Goal: Task Accomplishment & Management: Manage account settings

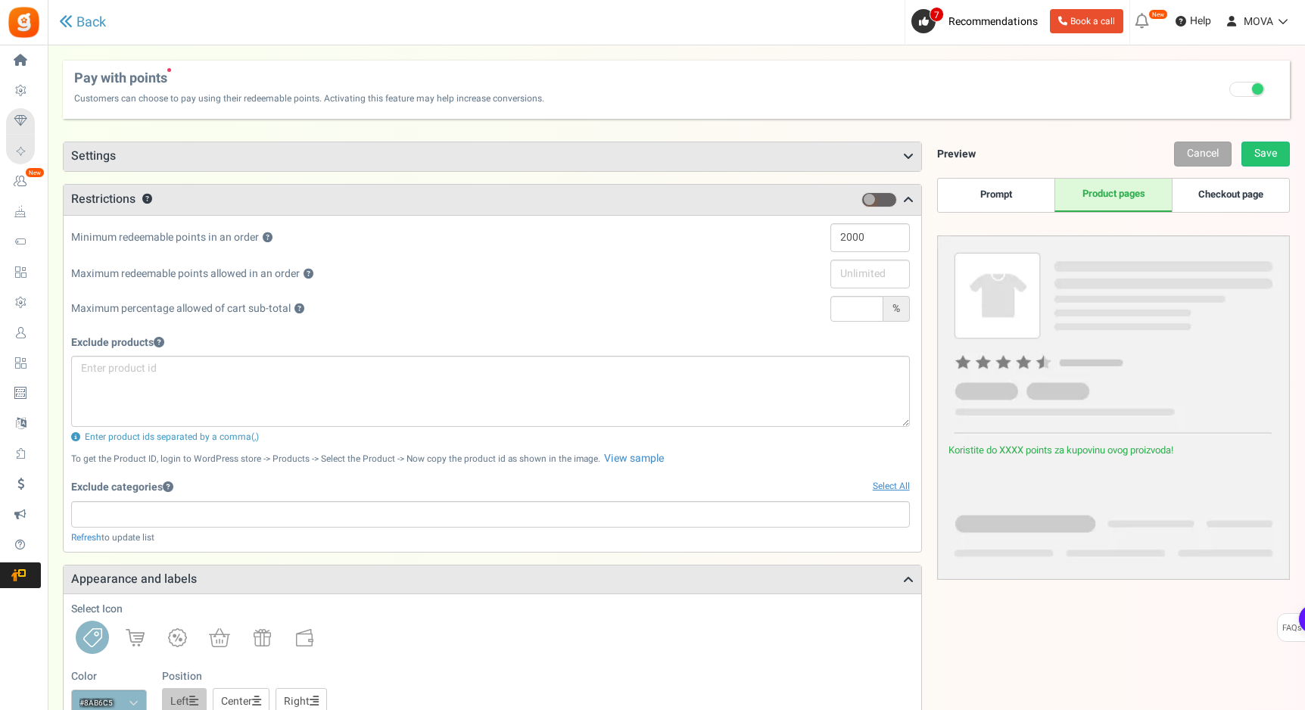
select select
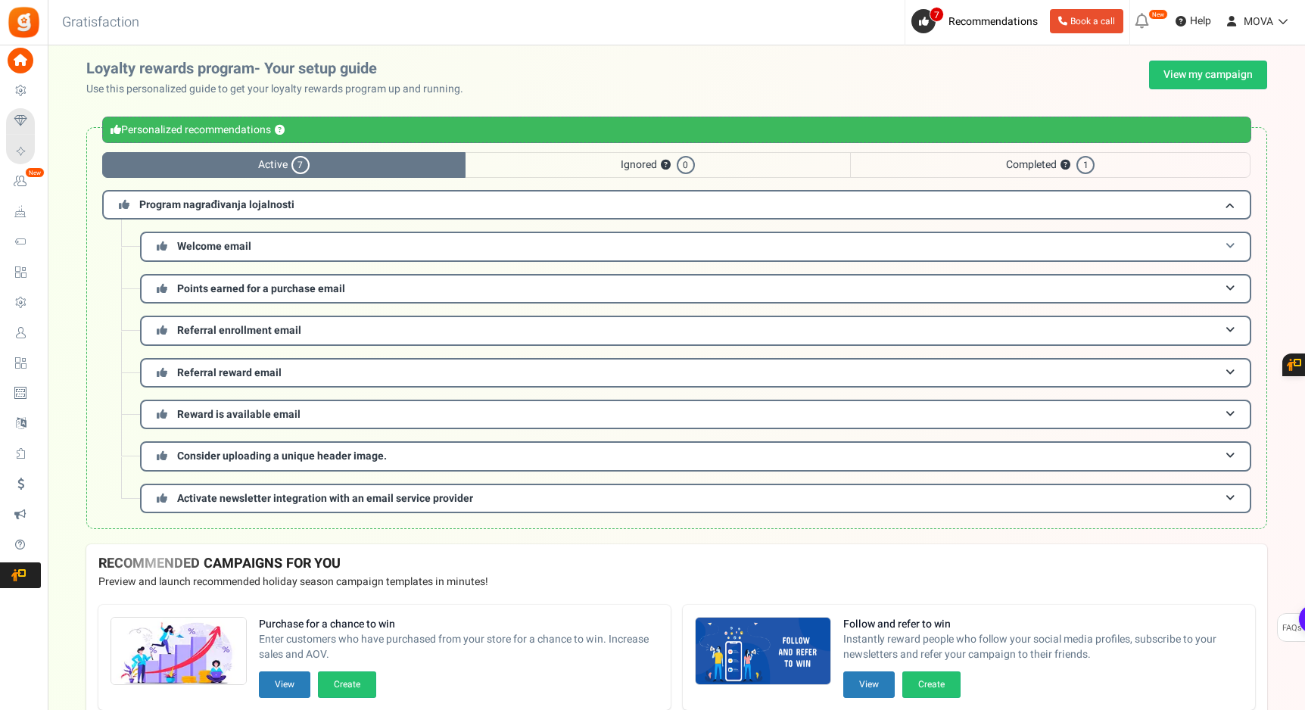
click at [283, 254] on h3 "Welcome email" at bounding box center [695, 247] width 1111 height 30
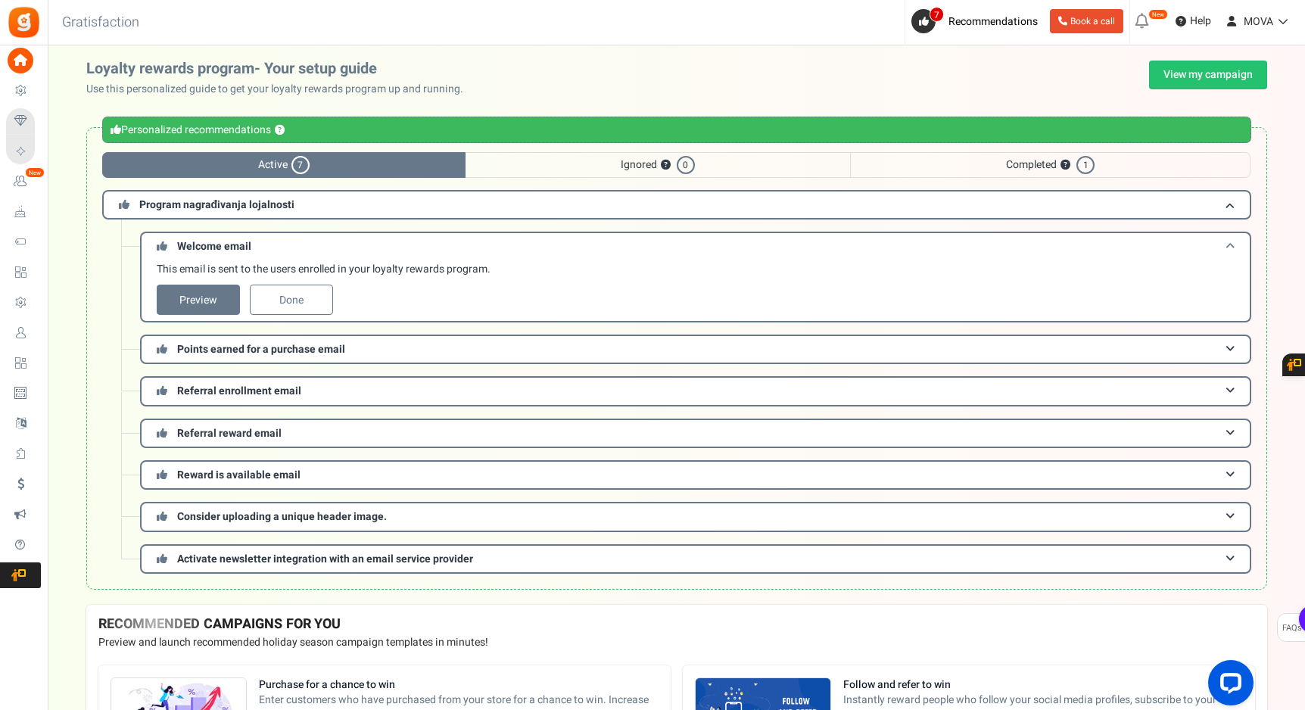
click at [288, 251] on h3 "Welcome email" at bounding box center [695, 246] width 1111 height 28
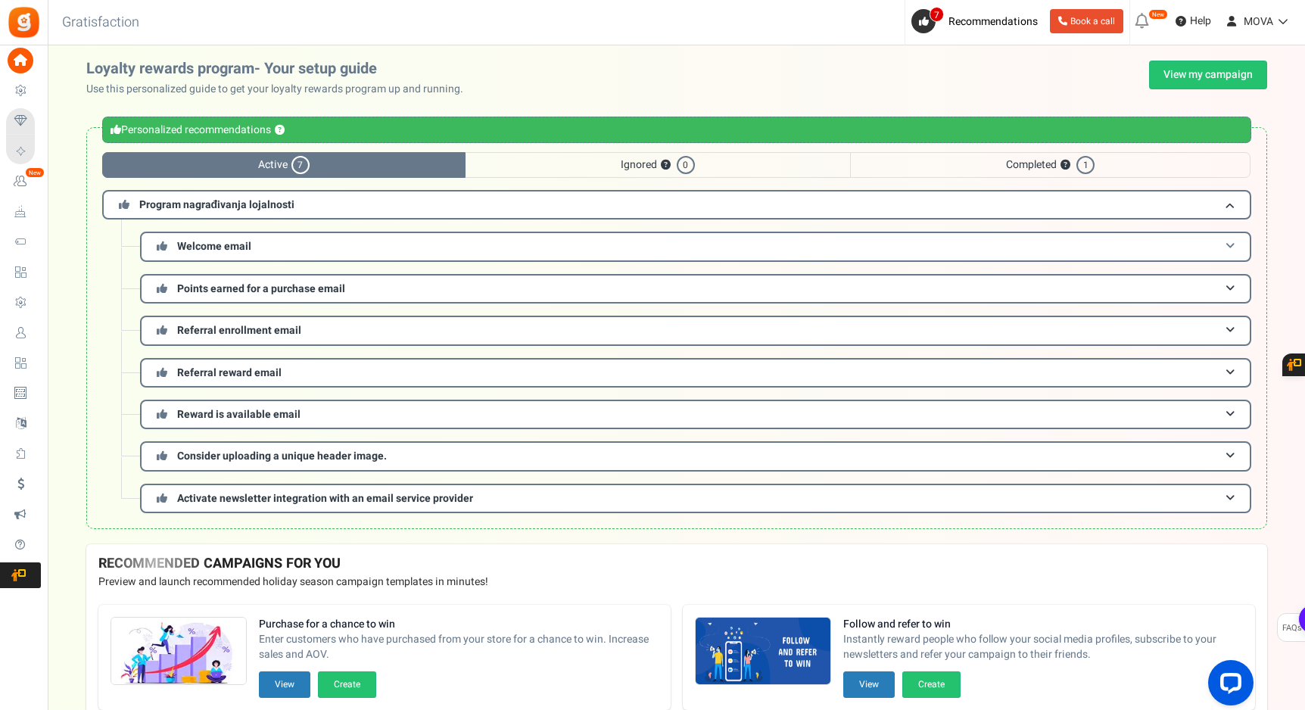
click at [288, 251] on h3 "Welcome email" at bounding box center [695, 247] width 1111 height 30
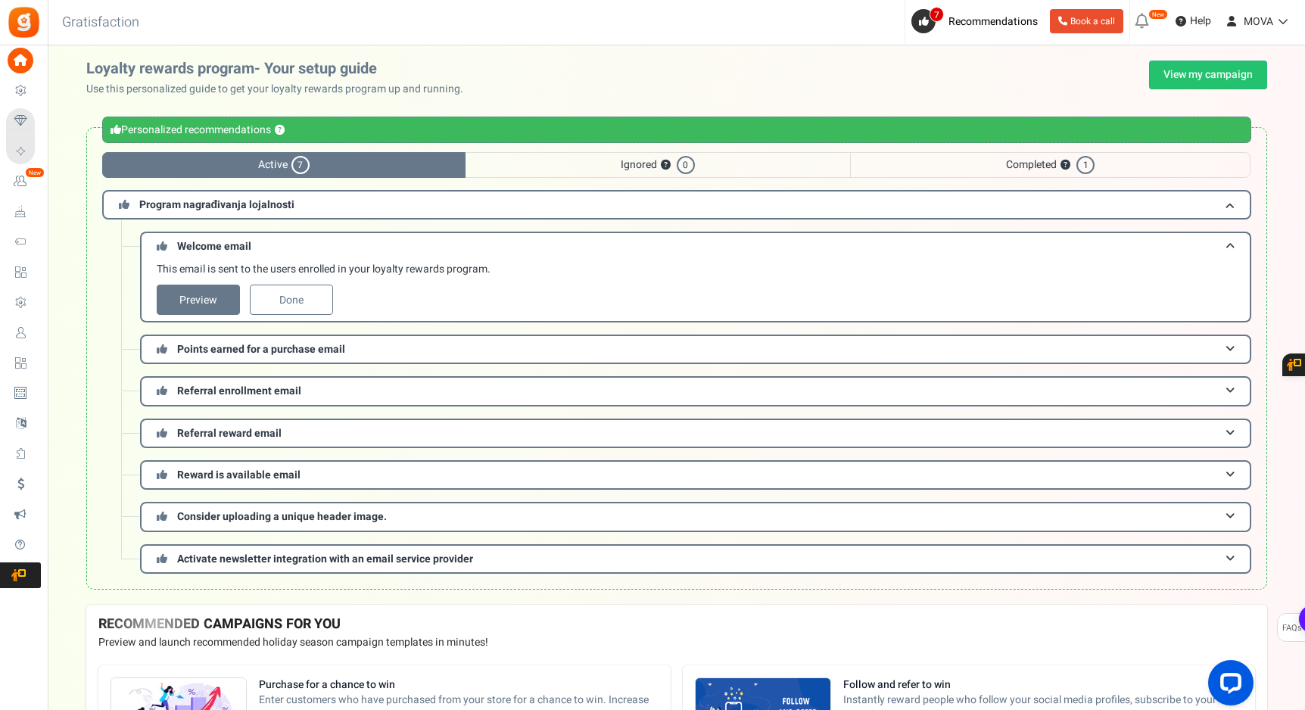
click at [282, 269] on p "This email is sent to the users enrolled in your loyalty rewards program." at bounding box center [699, 269] width 1085 height 15
click at [206, 303] on link "Preview" at bounding box center [198, 300] width 83 height 30
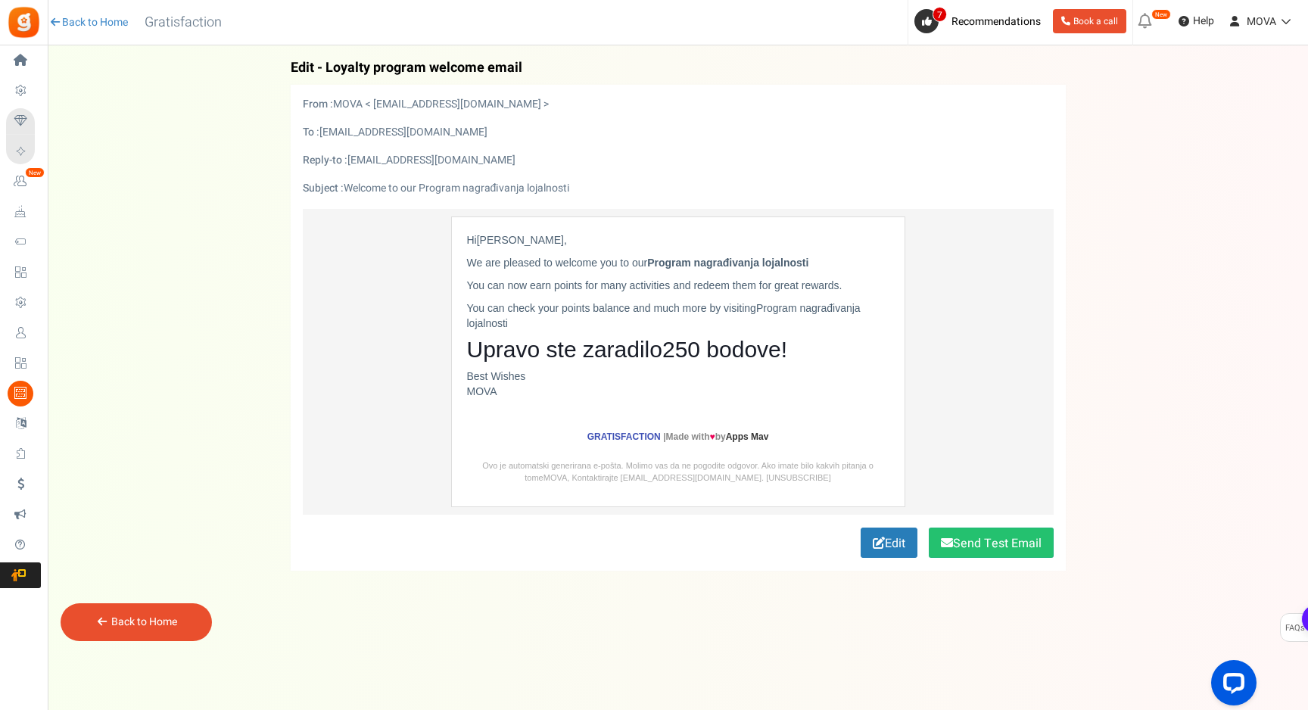
click at [664, 306] on p "You can check your points balance and much more by visiting Program nagrađivanj…" at bounding box center [678, 315] width 422 height 30
click at [694, 274] on div "Hi [PERSON_NAME] , We are pleased to welcome you to our Program nagrađivanja lo…" at bounding box center [678, 315] width 422 height 166
click at [894, 549] on link "Edit" at bounding box center [888, 542] width 57 height 30
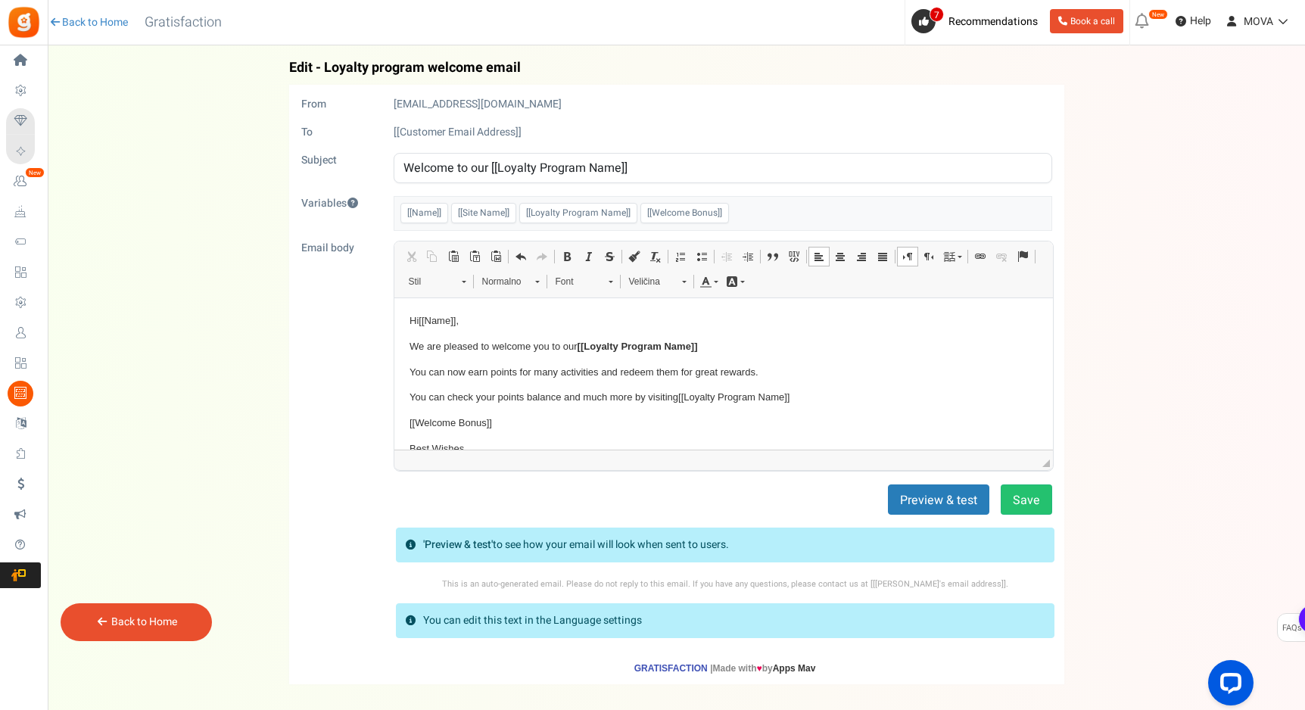
click at [670, 406] on body "Hi [[Name]] , We are pleased to welcome you to our [[Loyalty Program Name]] You…" at bounding box center [723, 393] width 628 height 160
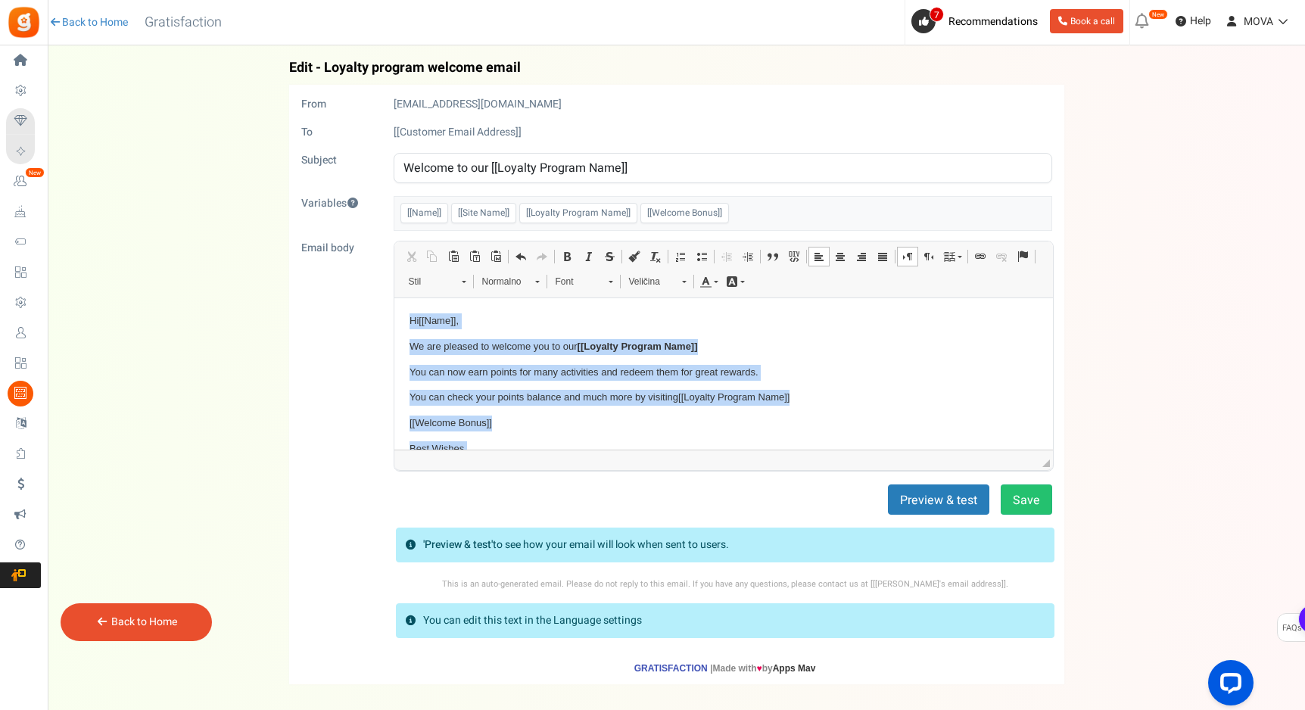
copy body "Hi [[Name]] , We are pleased to welcome you to our [[Loyalty Program Name]] You…"
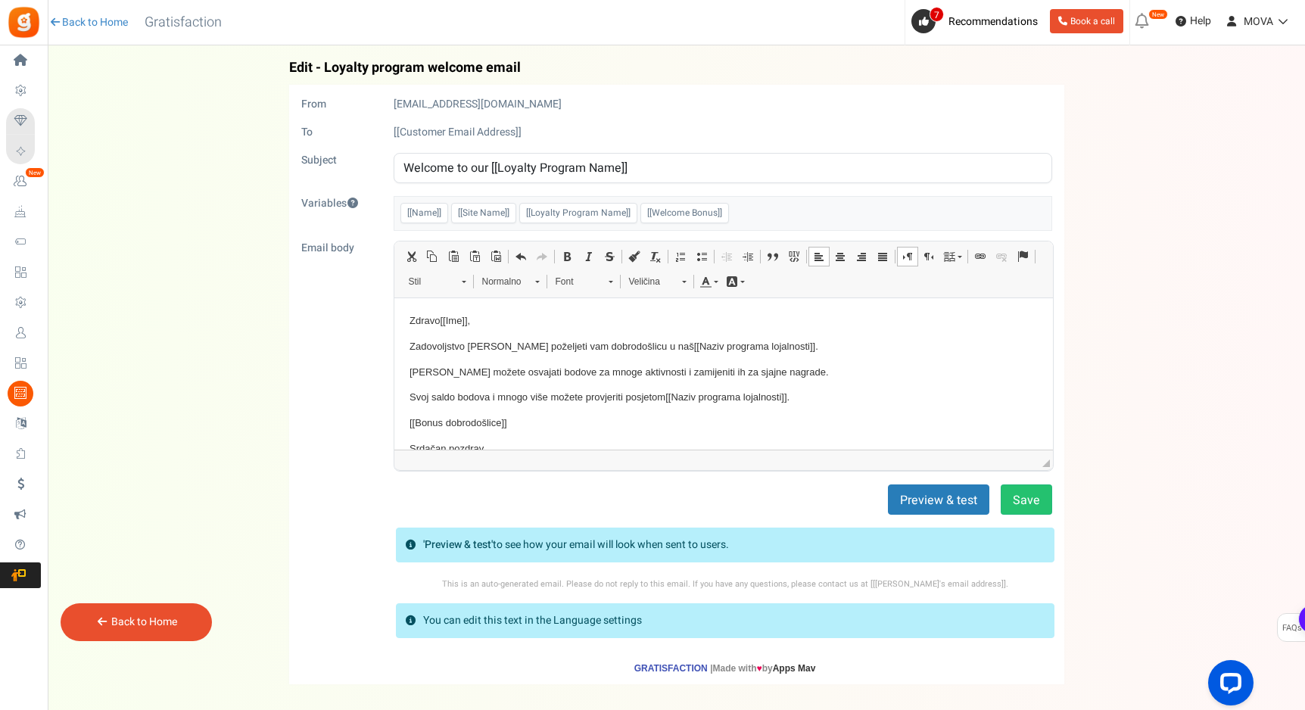
scroll to position [20, 0]
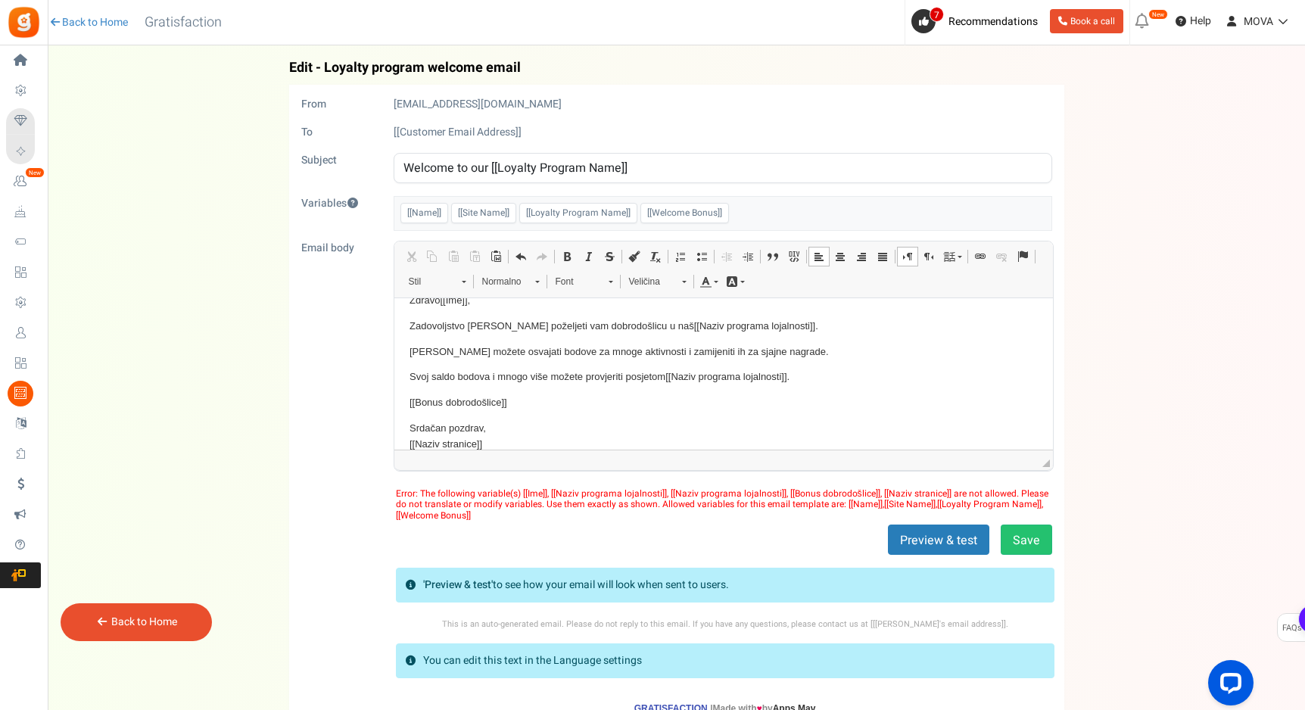
click at [595, 432] on p "Srdačan pozdrav, [[Naziv stranice]]" at bounding box center [723, 436] width 628 height 32
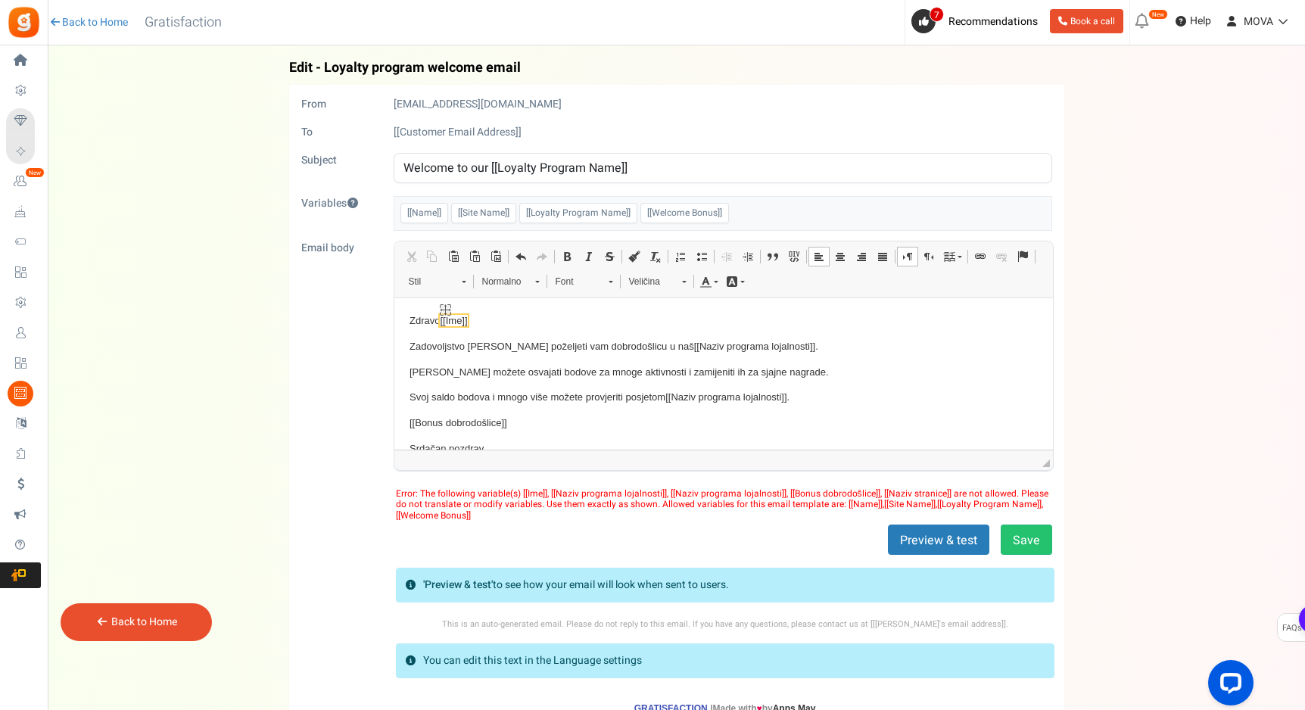
click at [462, 325] on span "[[Ime]]" at bounding box center [452, 319] width 27 height 11
click at [457, 313] on span "[[Ime]]" at bounding box center [452, 321] width 27 height 16
click at [457, 316] on span "[[Ime]]" at bounding box center [452, 319] width 27 height 11
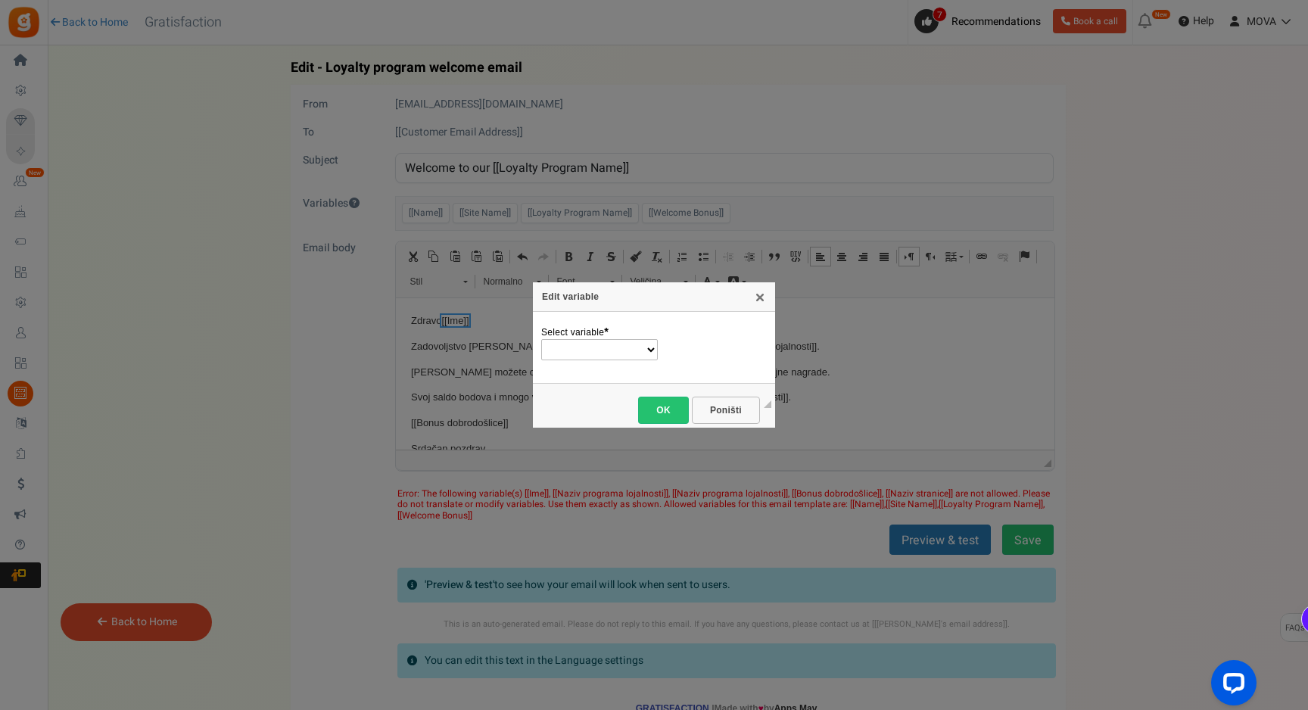
click at [575, 354] on select "Name Site Name Loyalty Program Name Welcome Bonus" at bounding box center [599, 349] width 117 height 21
select select "Name"
click at [672, 409] on span "OK" at bounding box center [663, 410] width 33 height 11
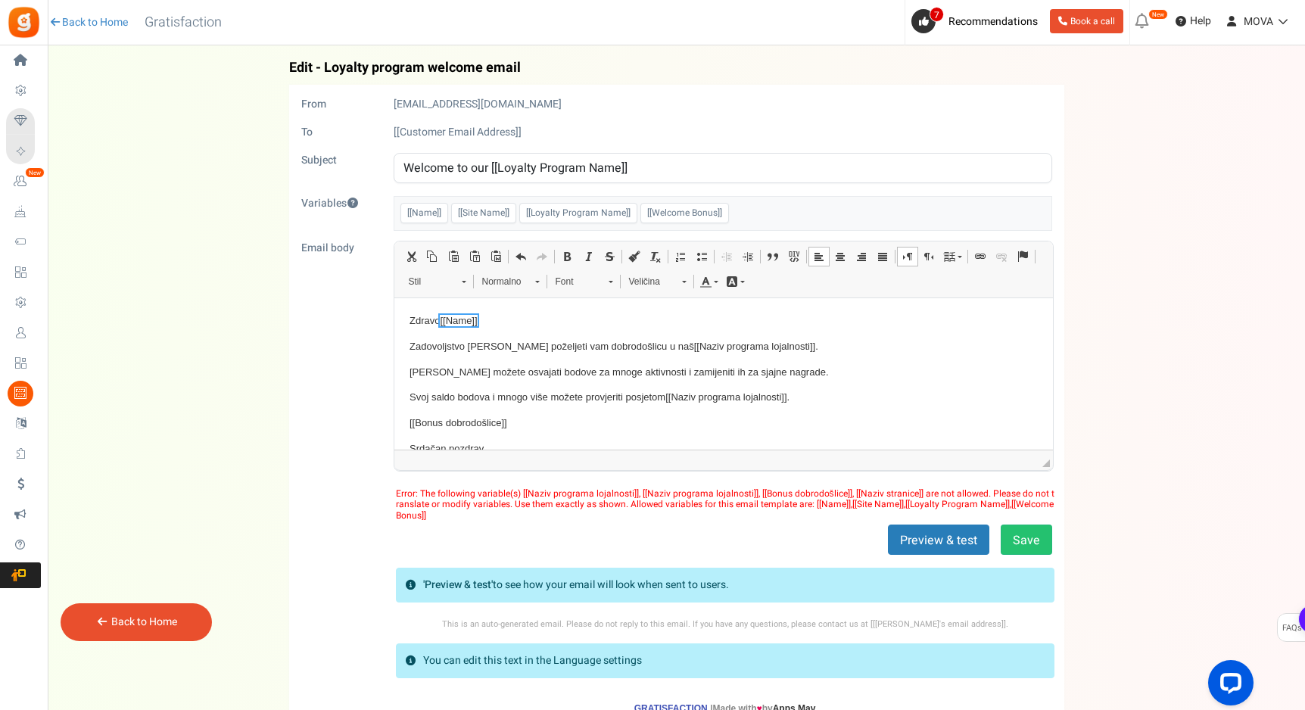
click at [680, 354] on body "Zdravo [[Name]] , Zadovoljstvo [PERSON_NAME] poželjeti vam dobrodošlicu u naš […" at bounding box center [723, 393] width 628 height 160
click at [693, 347] on span "[[Naziv programa lojalnosti]]" at bounding box center [753, 345] width 121 height 11
click at [693, 336] on img "Naziv programa lojalnosti rezervirano mjesto widget" at bounding box center [698, 334] width 11 height 11
click at [693, 332] on img "Naziv programa lojalnosti rezervirano mjesto widget" at bounding box center [698, 334] width 11 height 11
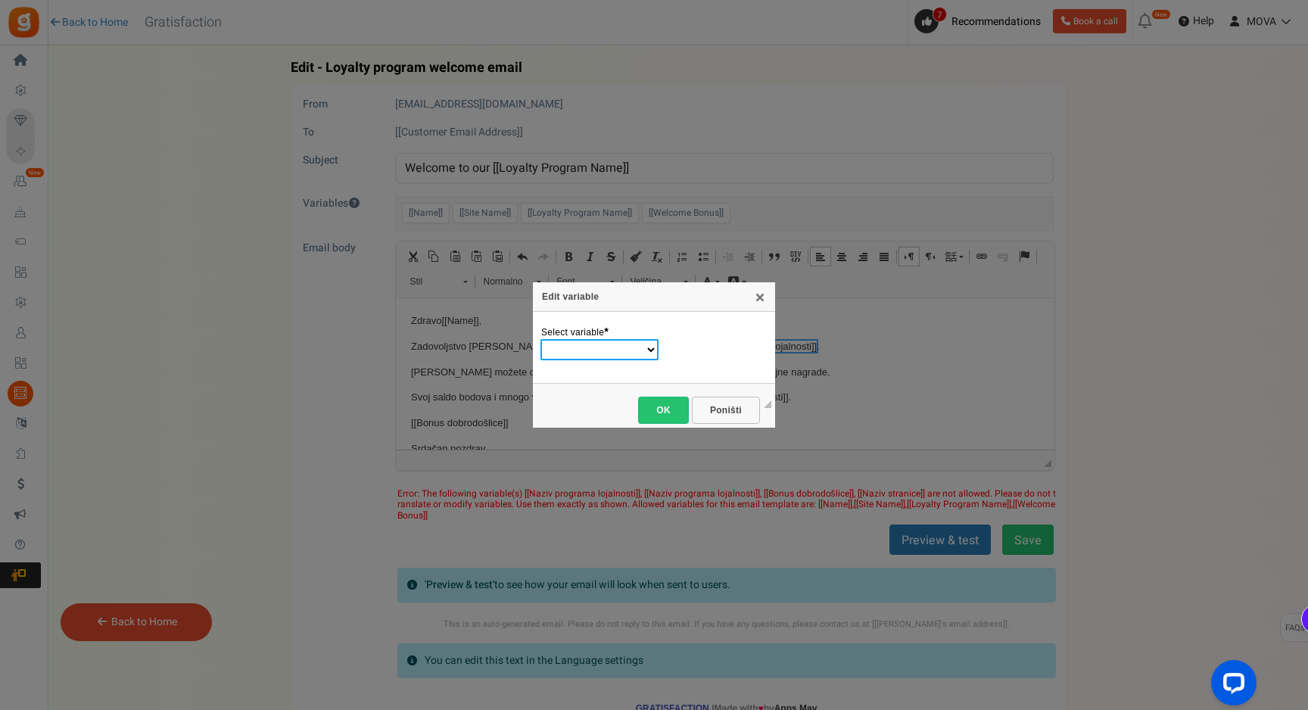
click at [621, 346] on select "Name Site Name Loyalty Program Name Welcome Bonus" at bounding box center [599, 349] width 118 height 21
select select "Loyalty Program Name"
click at [660, 415] on link "OK" at bounding box center [663, 410] width 51 height 27
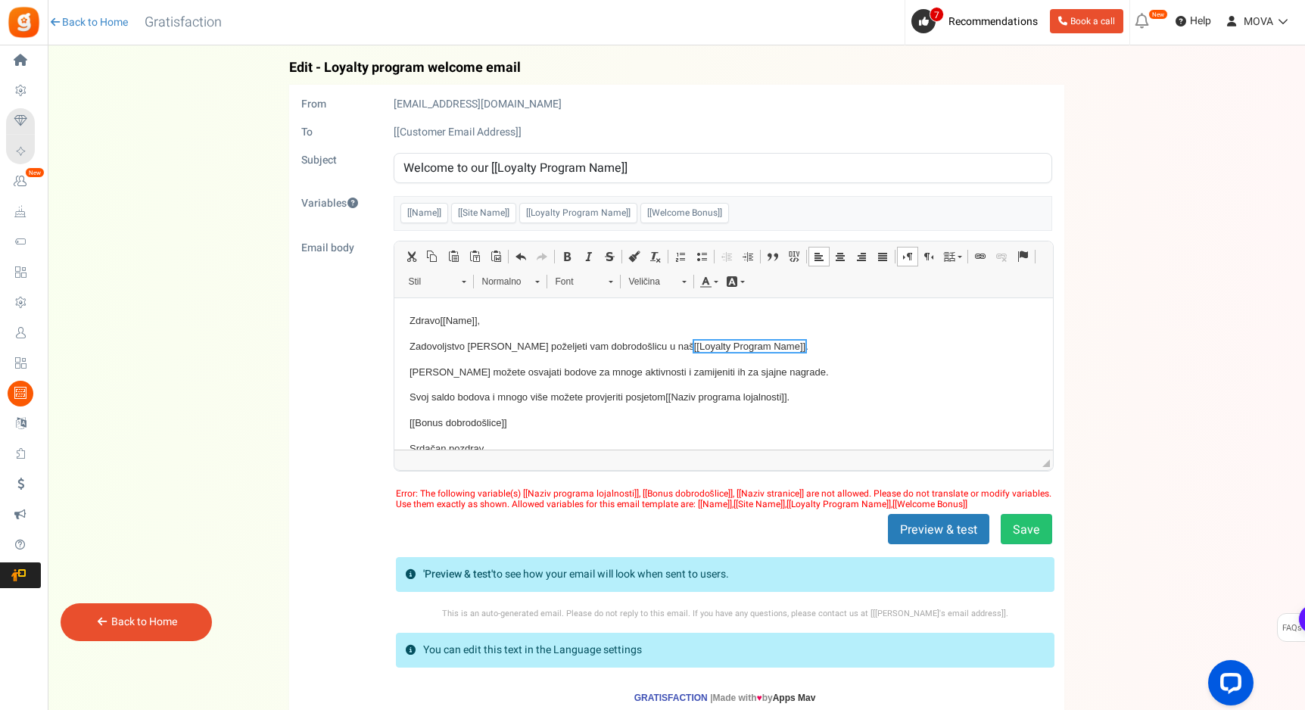
click at [705, 408] on body "Zdravo [[Name]] , Zadovoljstvo [PERSON_NAME] poželjeti vam dobrodošlicu u naš […" at bounding box center [723, 393] width 628 height 160
click at [711, 403] on span "[[Naziv programa lojalnosti]]" at bounding box center [724, 397] width 121 height 16
click at [712, 403] on span "[[Naziv programa lojalnosti]]" at bounding box center [726, 397] width 121 height 16
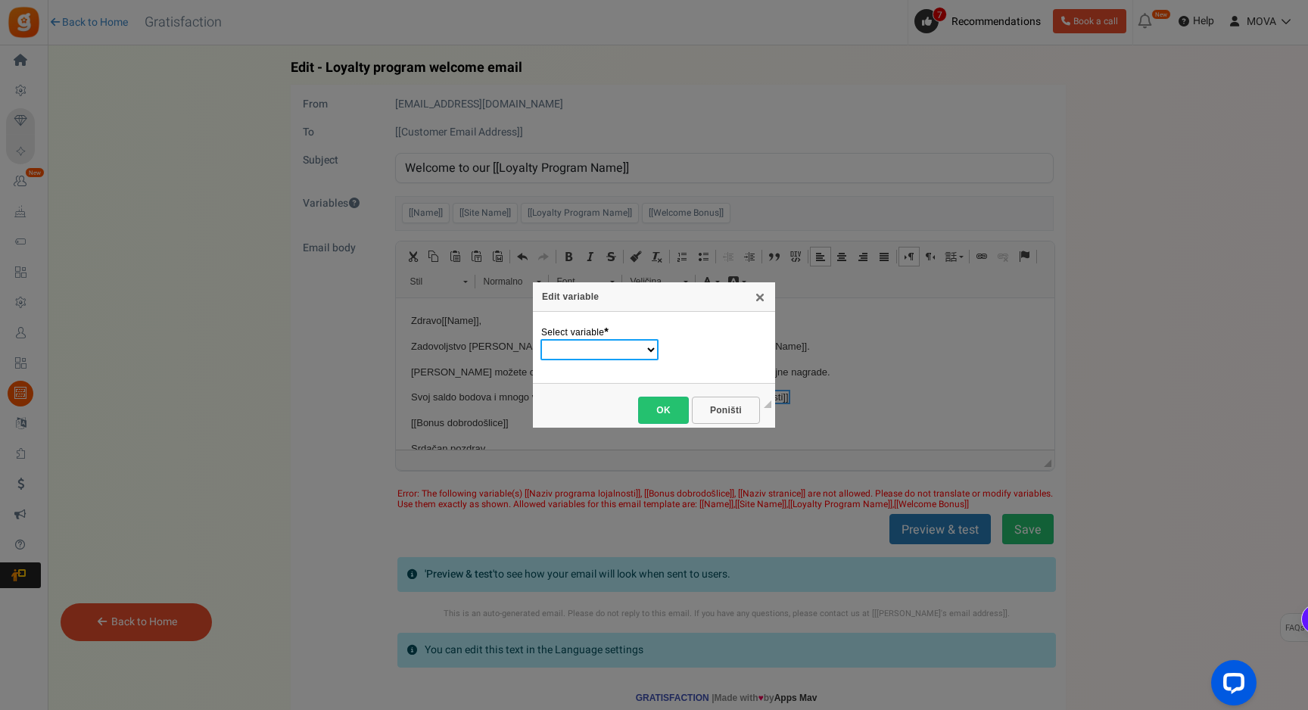
click at [599, 354] on select "Name Site Name Loyalty Program Name Welcome Bonus" at bounding box center [599, 349] width 118 height 21
select select "Loyalty Program Name"
click at [685, 408] on link "OK" at bounding box center [663, 410] width 51 height 27
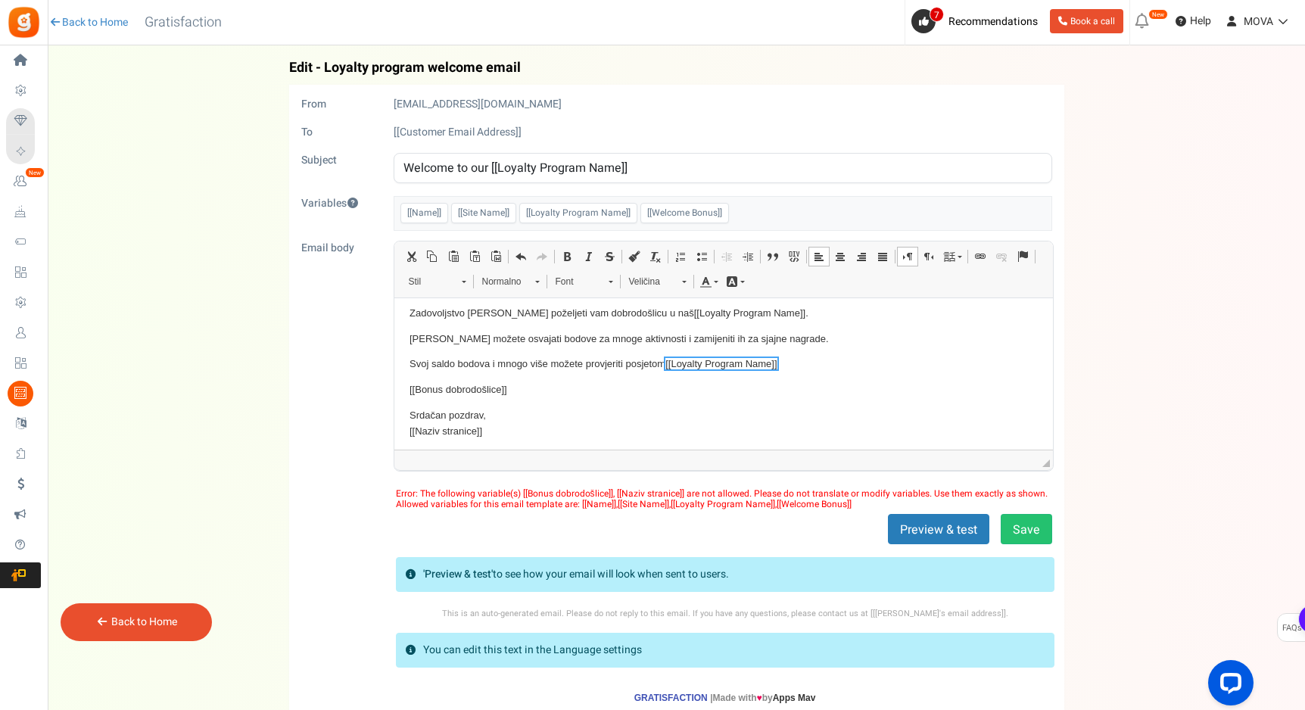
scroll to position [38, 0]
click at [462, 386] on span "[[Bonus dobrodošlice]]" at bounding box center [458, 383] width 98 height 11
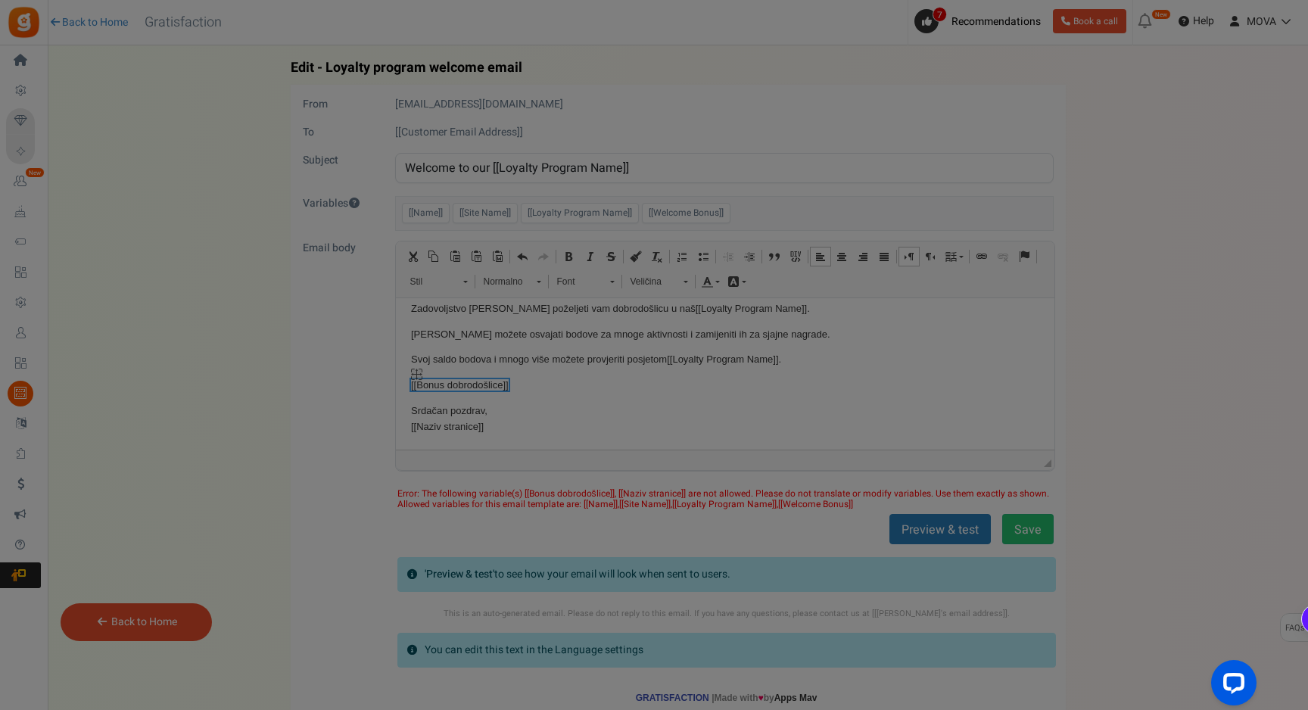
click at [462, 387] on div "Edit variable X Općenito Select variable * Name Site Name Loyalty Program Name …" at bounding box center [654, 355] width 1308 height 710
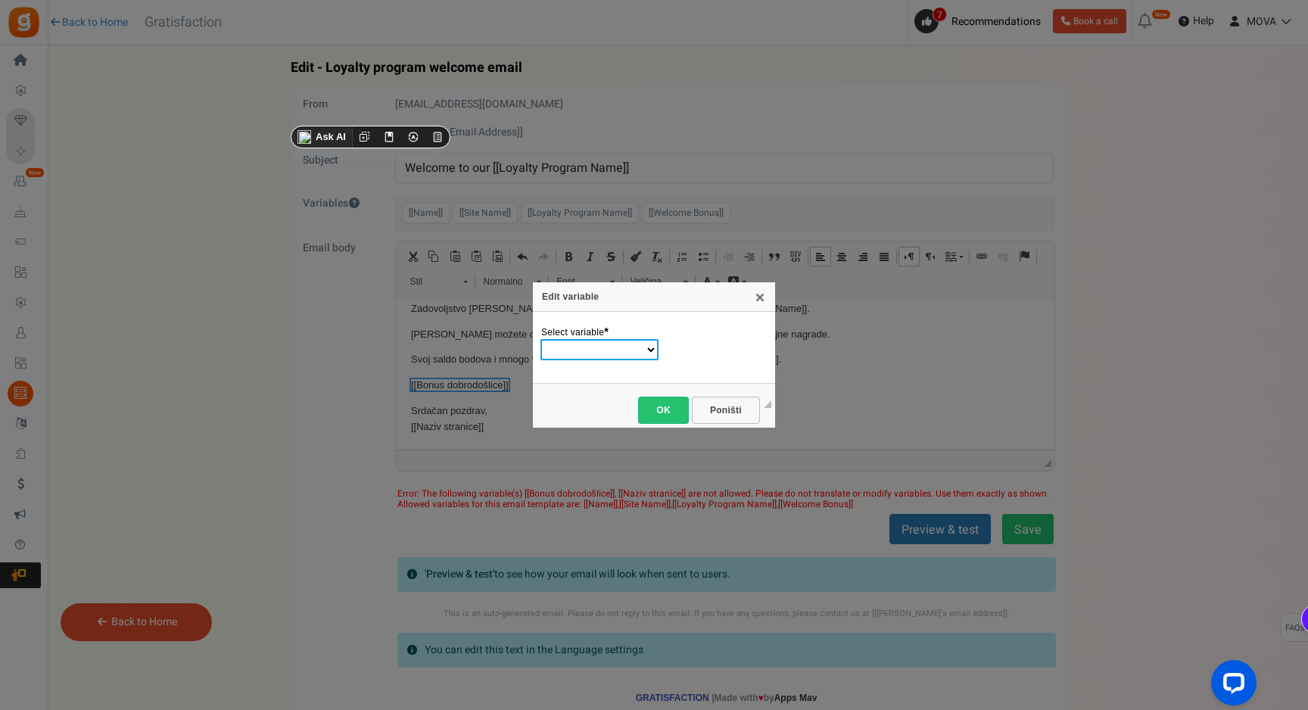
click at [593, 346] on select "Name Site Name Loyalty Program Name Welcome Bonus" at bounding box center [599, 349] width 118 height 21
select select "Welcome Bonus"
click at [666, 405] on span "OK" at bounding box center [663, 410] width 33 height 11
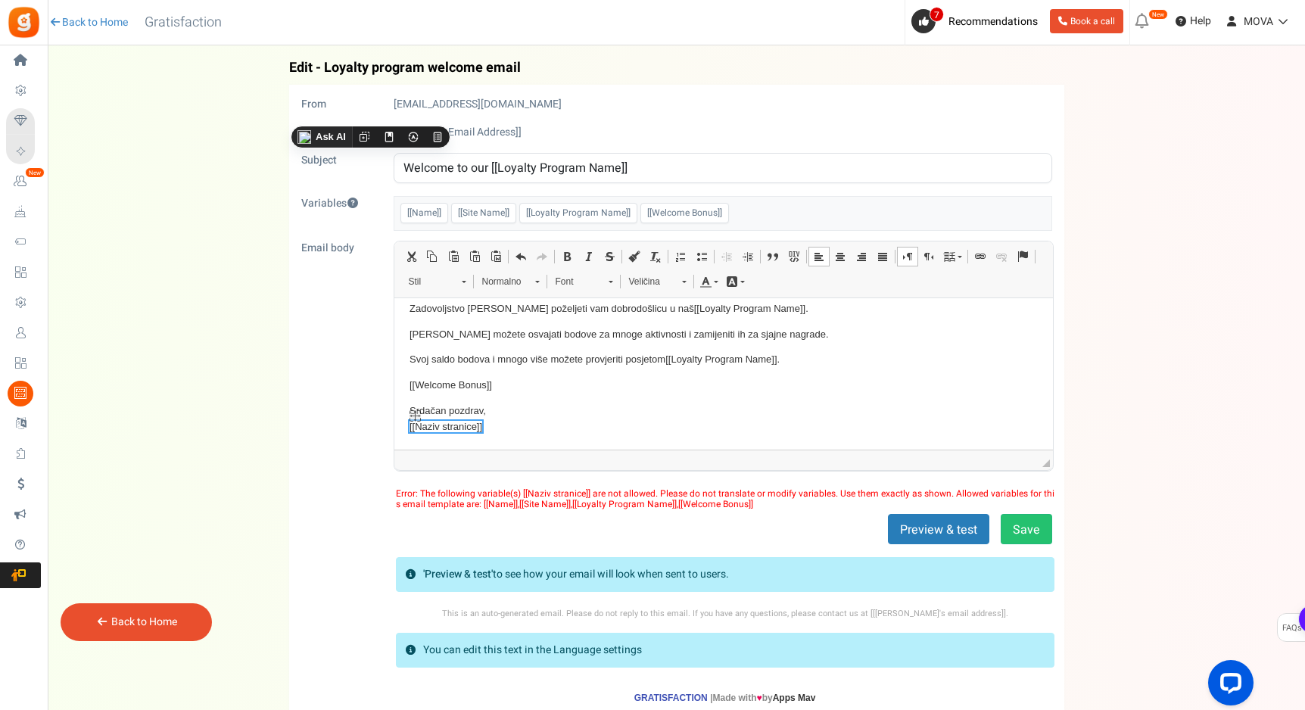
click at [450, 428] on span "[[Naziv stranice]]" at bounding box center [445, 425] width 73 height 11
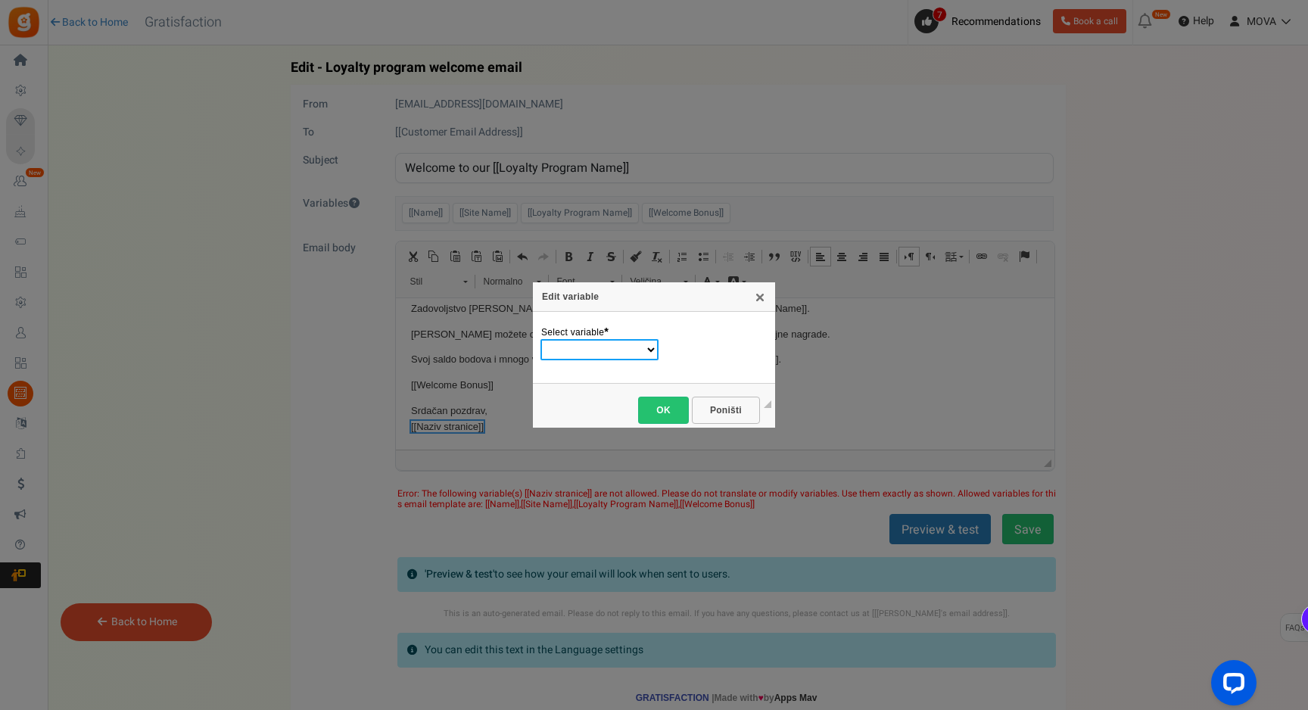
click at [593, 351] on select "Name Site Name Loyalty Program Name Welcome Bonus" at bounding box center [599, 349] width 118 height 21
select select "Site Name"
click at [659, 408] on span "OK" at bounding box center [663, 410] width 33 height 11
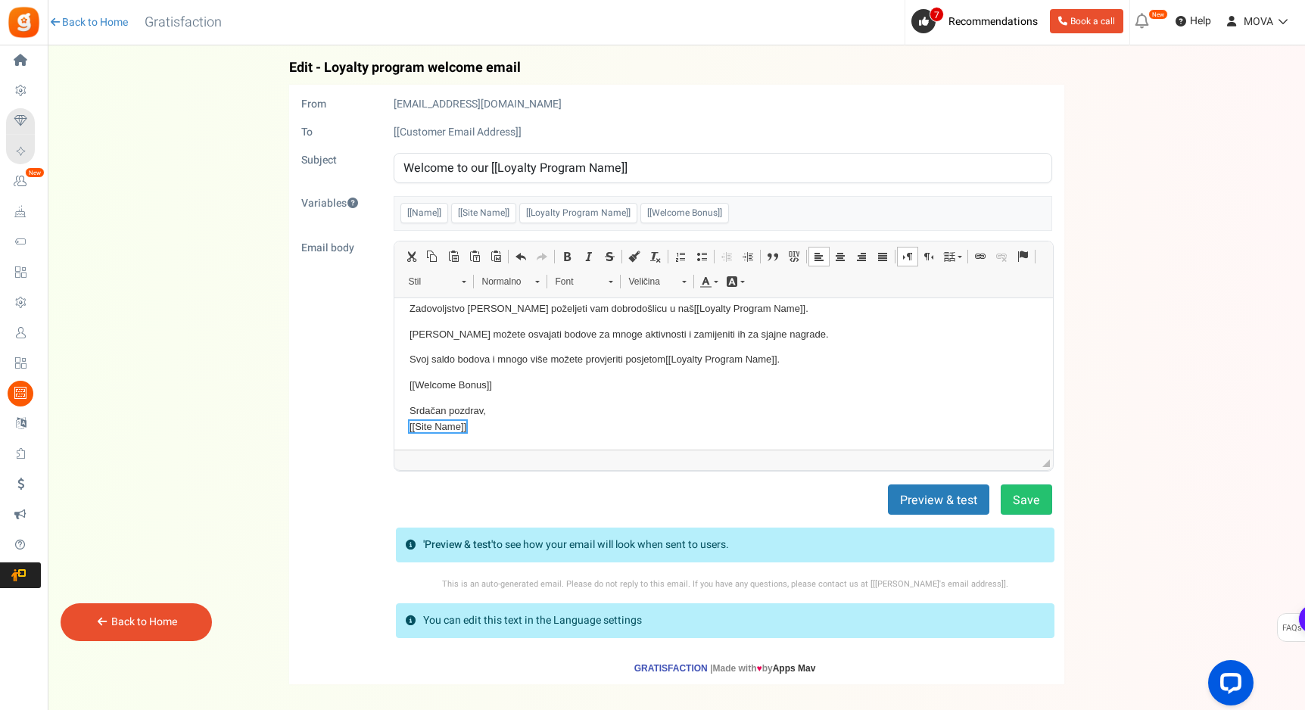
click at [633, 408] on p "Srdačan pozdrav, [[Site Name]]" at bounding box center [723, 419] width 628 height 32
click at [1027, 494] on button "Save" at bounding box center [1025, 499] width 51 height 30
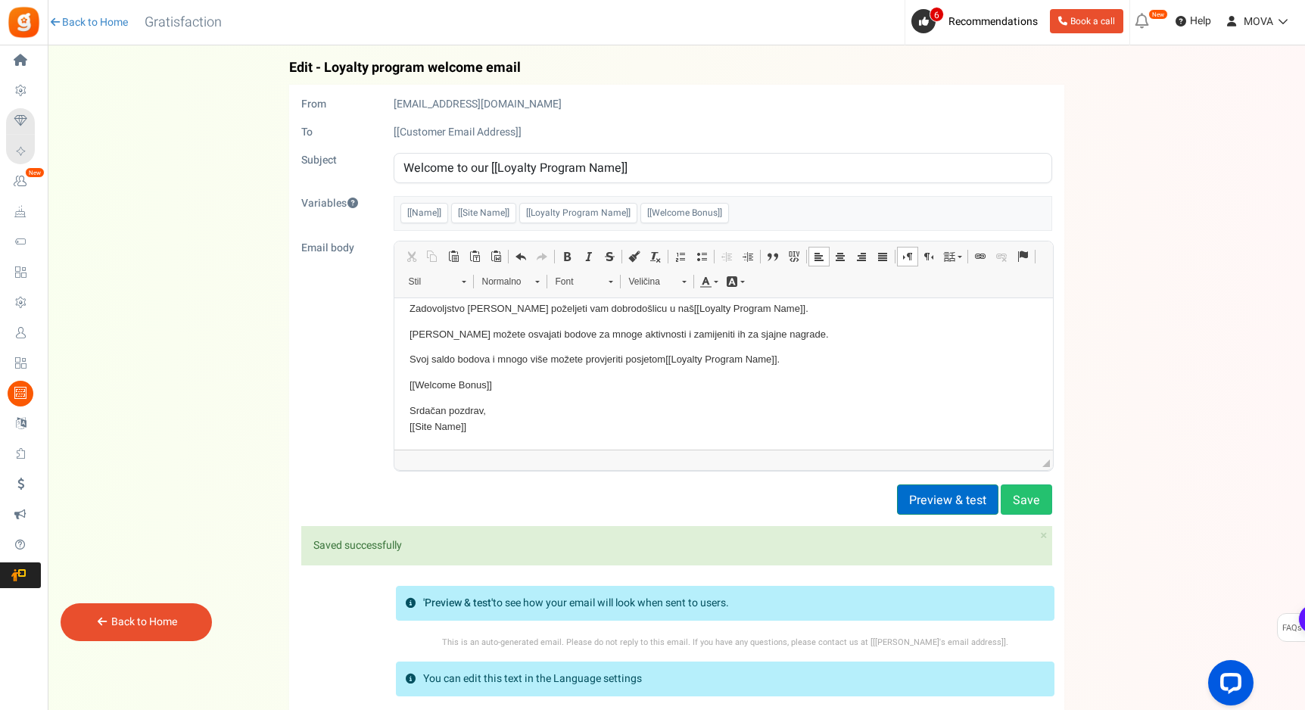
click at [948, 500] on button "Preview & test" at bounding box center [947, 499] width 101 height 30
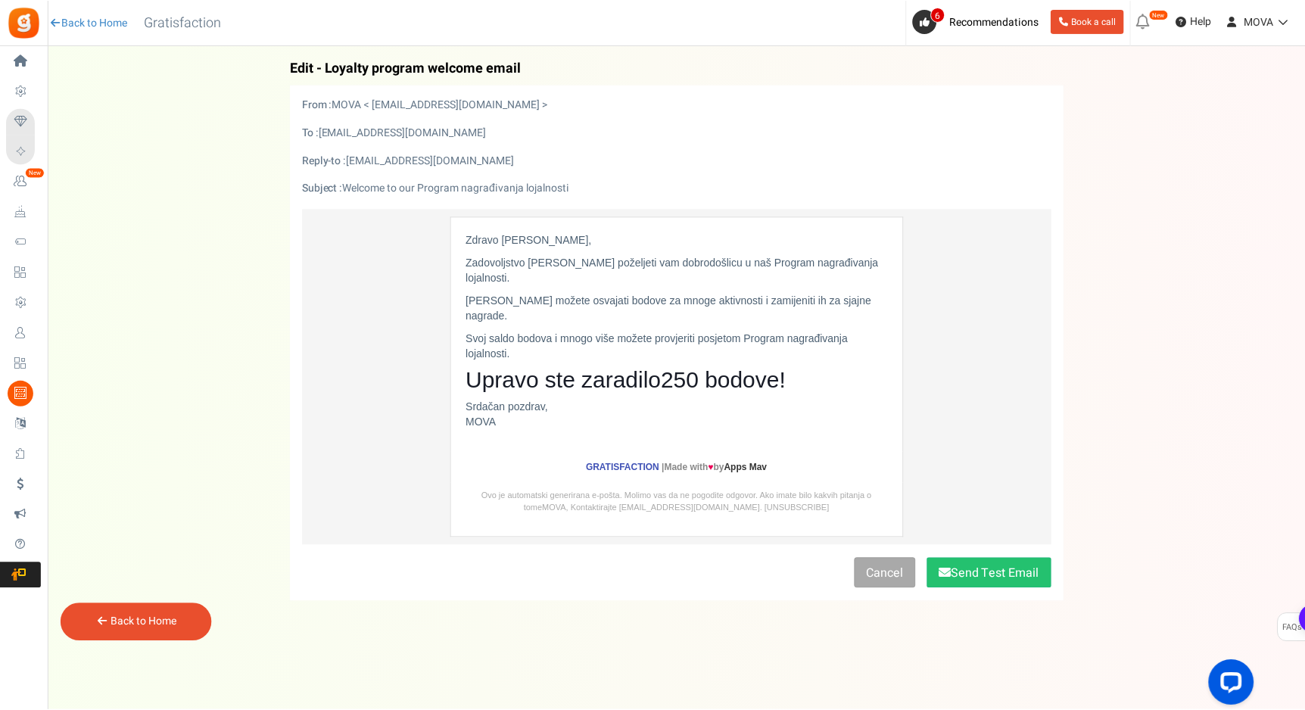
scroll to position [0, 0]
click at [898, 558] on link "Cancel" at bounding box center [886, 573] width 61 height 30
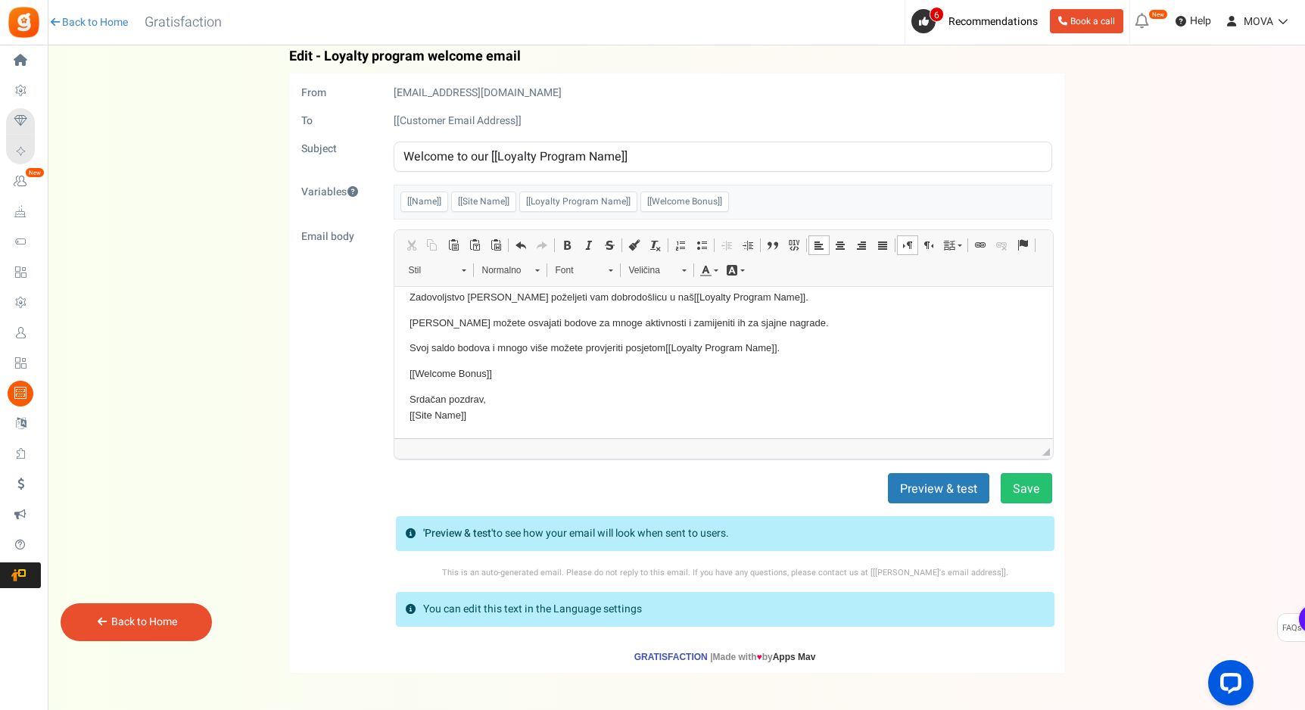
scroll to position [20, 0]
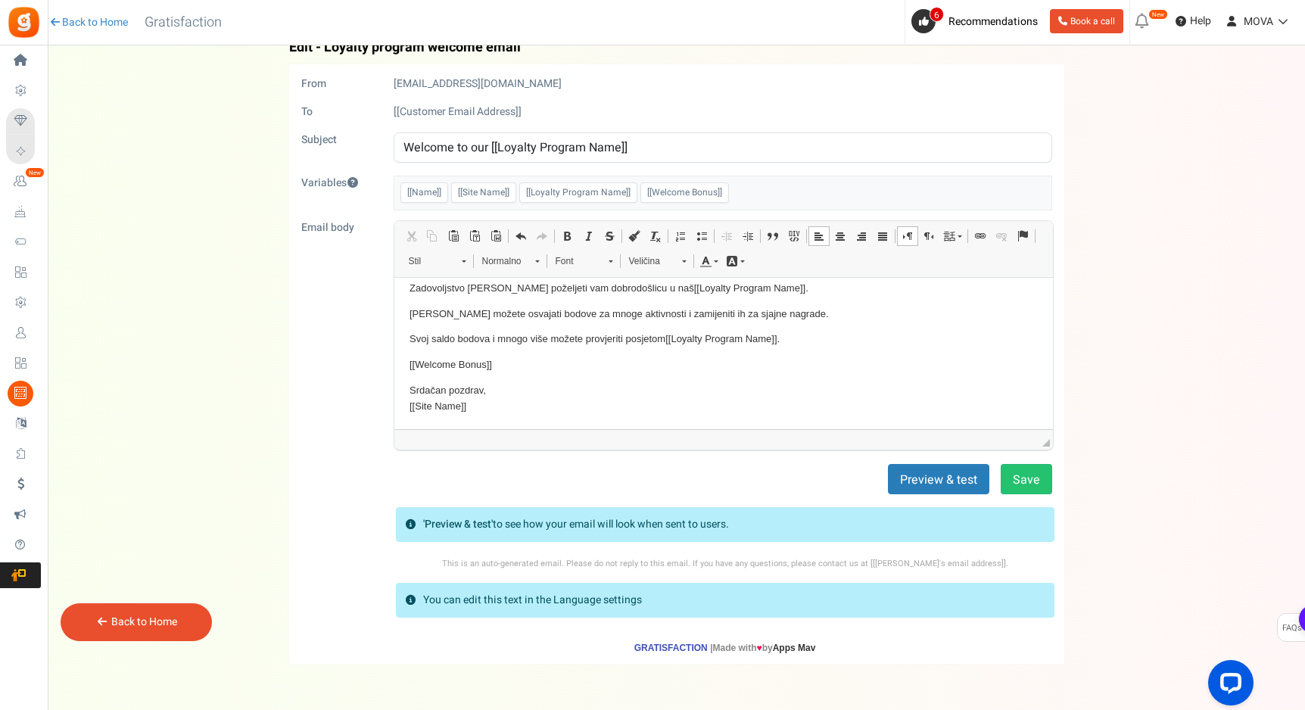
click at [522, 149] on input "Welcome to our [[Loyalty Program Name]]" at bounding box center [723, 147] width 658 height 30
click at [487, 147] on input "Welcome to our [[Loyalty Program Name]]" at bounding box center [723, 147] width 658 height 30
drag, startPoint x: 489, startPoint y: 147, endPoint x: 376, endPoint y: 147, distance: 112.8
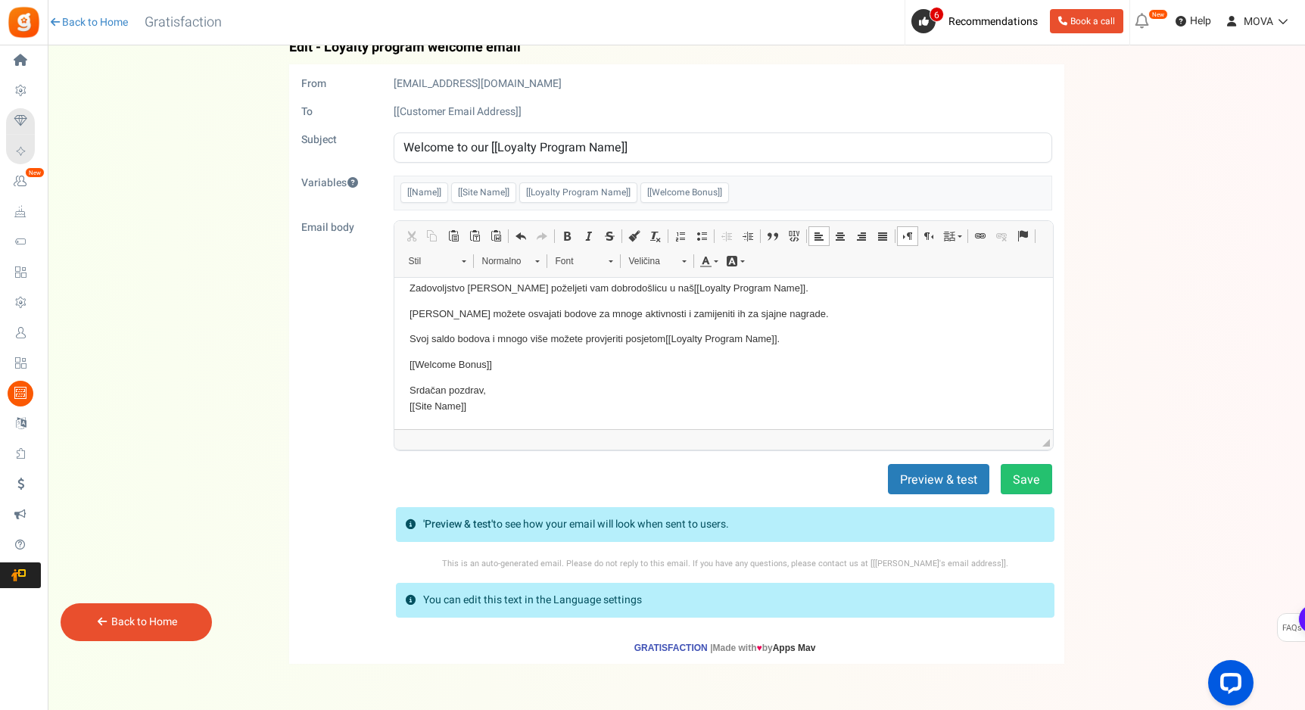
click at [376, 147] on div "Subject Welcome to our [[Loyalty Program Name]]" at bounding box center [676, 147] width 773 height 30
type input "Dobrodošli u [[Loyalty Program Name]]"
click at [478, 112] on div "[[Customer Email Address]]" at bounding box center [722, 111] width 681 height 15
click at [941, 481] on button "Preview & test" at bounding box center [938, 479] width 101 height 30
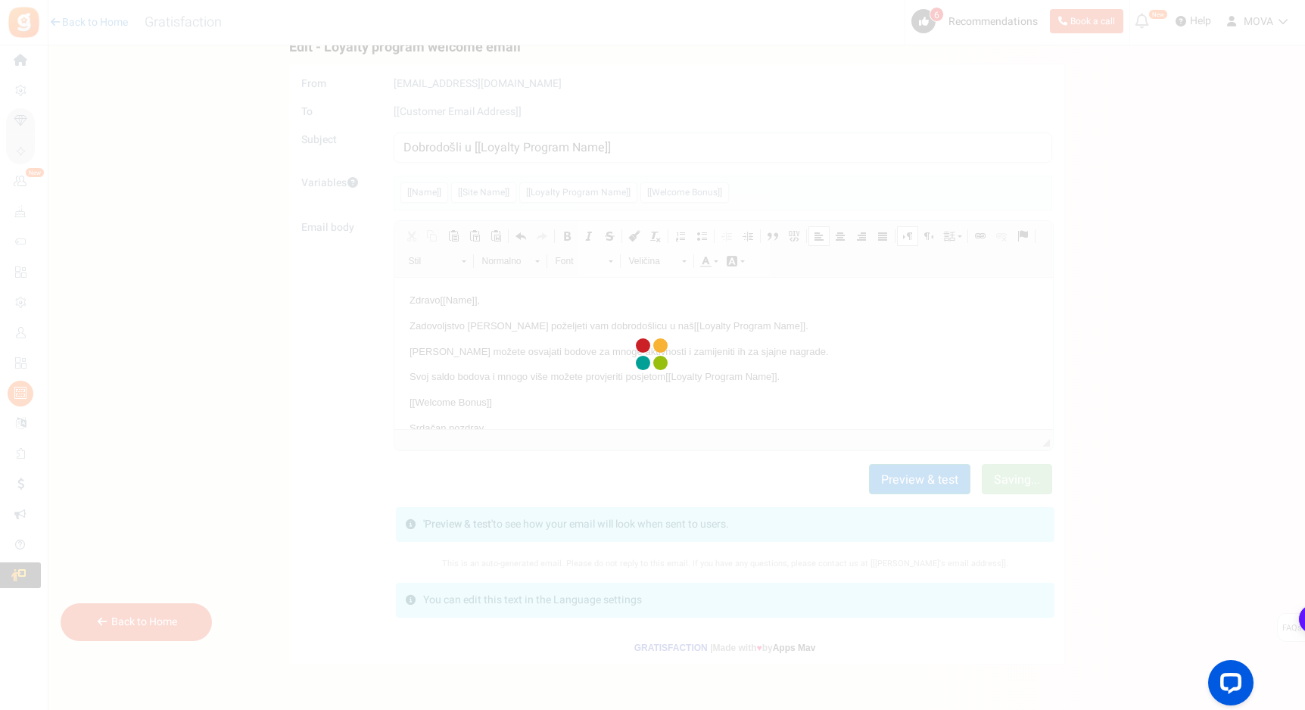
scroll to position [0, 0]
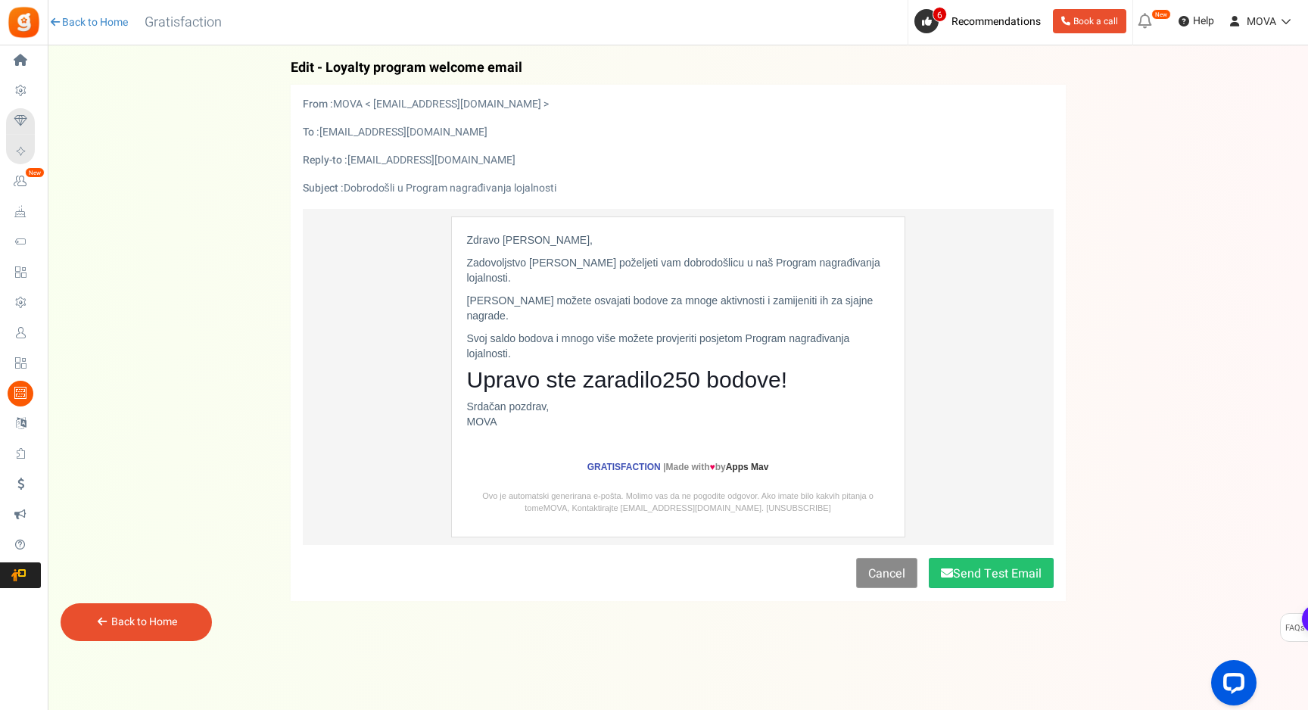
click at [905, 558] on link "Cancel" at bounding box center [886, 573] width 61 height 30
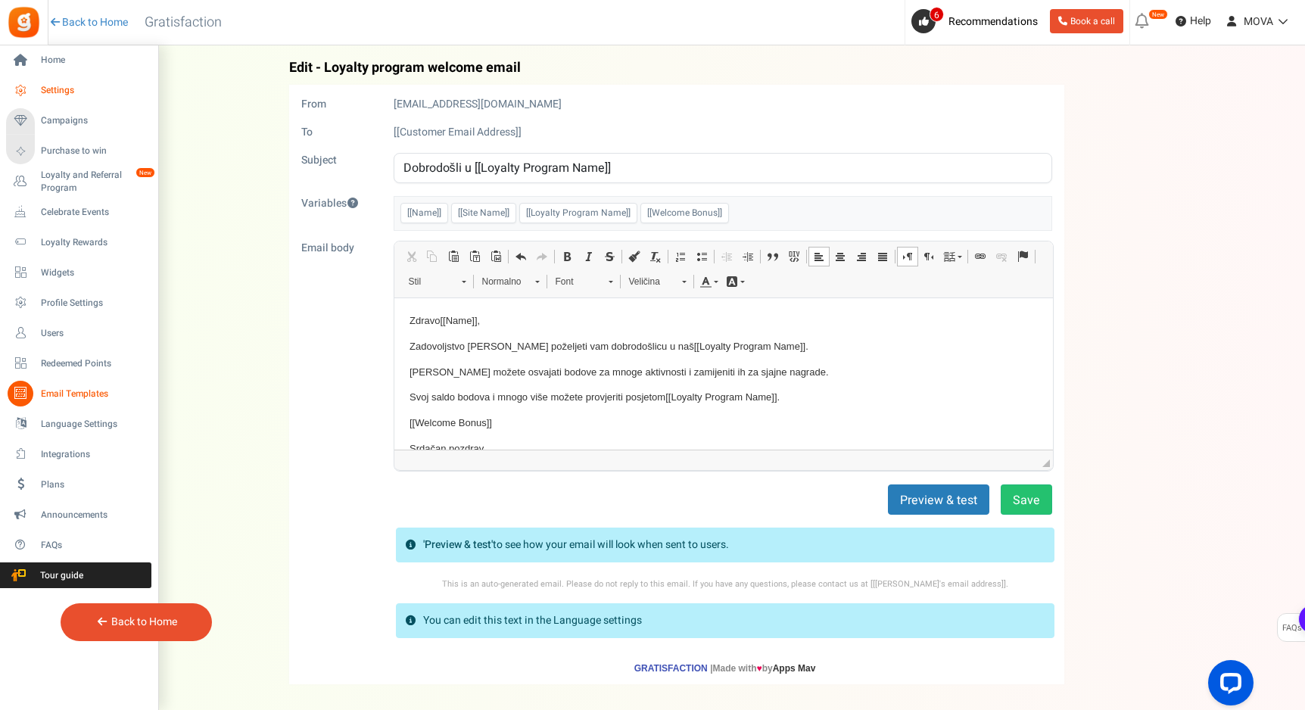
click at [29, 91] on icon at bounding box center [21, 91] width 26 height 26
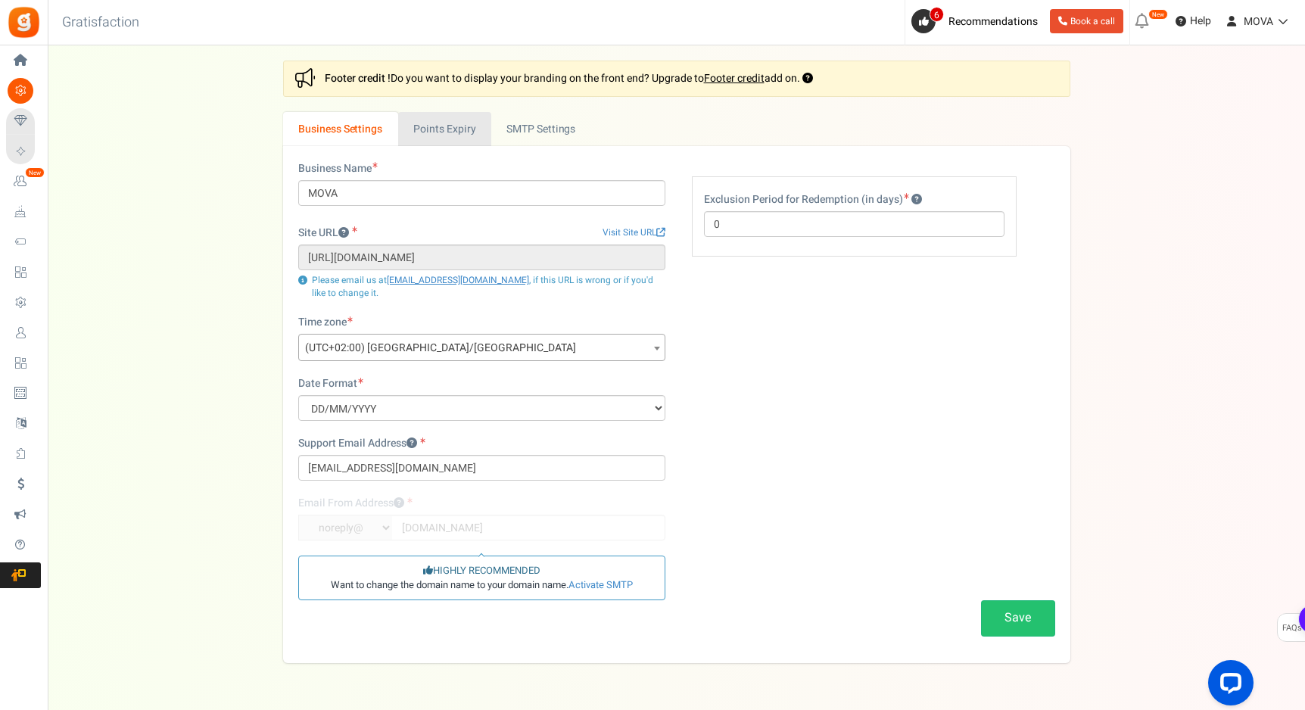
click at [445, 123] on link "Points Expiry" at bounding box center [444, 129] width 93 height 34
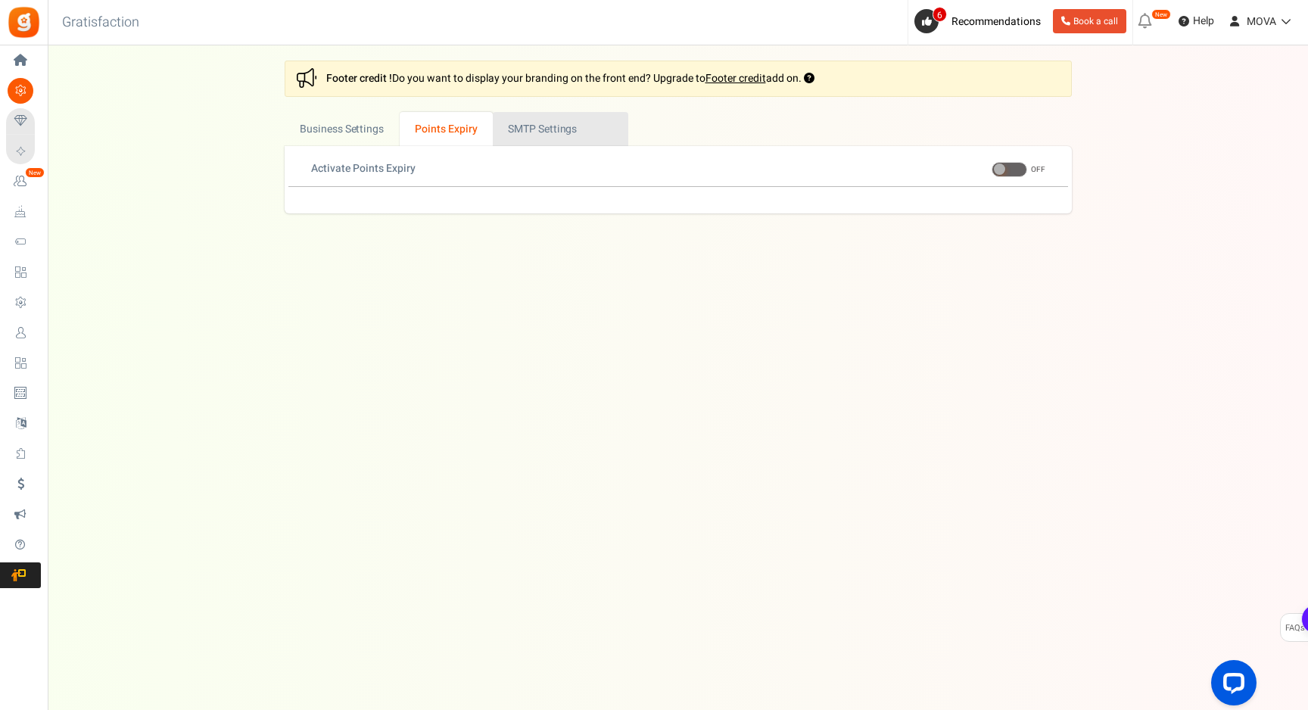
click at [540, 132] on link "Active SMTP Settings" at bounding box center [560, 129] width 135 height 34
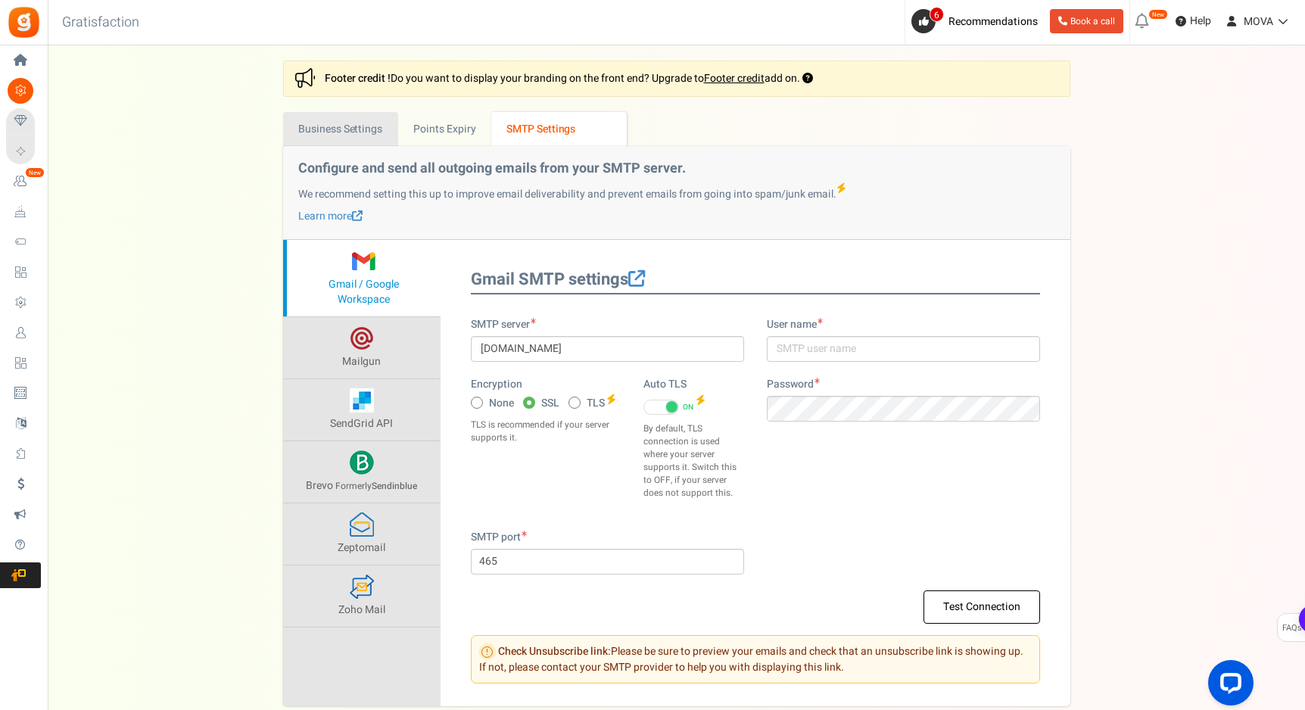
click at [392, 136] on link "Business Settings" at bounding box center [340, 129] width 115 height 34
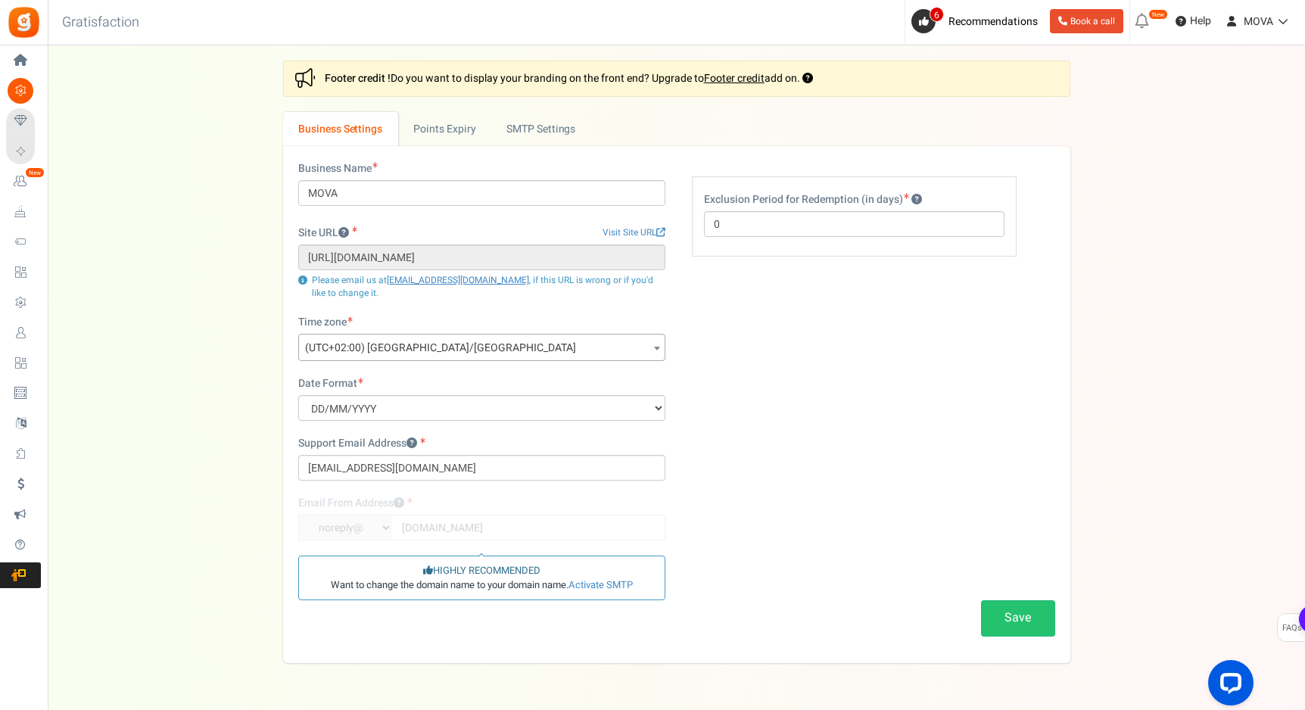
click at [1257, 5] on ul "New [New!] Pay with points: Now showing a sign up prompt on your site that is s…" at bounding box center [1217, 22] width 176 height 45
click at [1247, 20] on span "MOVA" at bounding box center [1258, 22] width 30 height 16
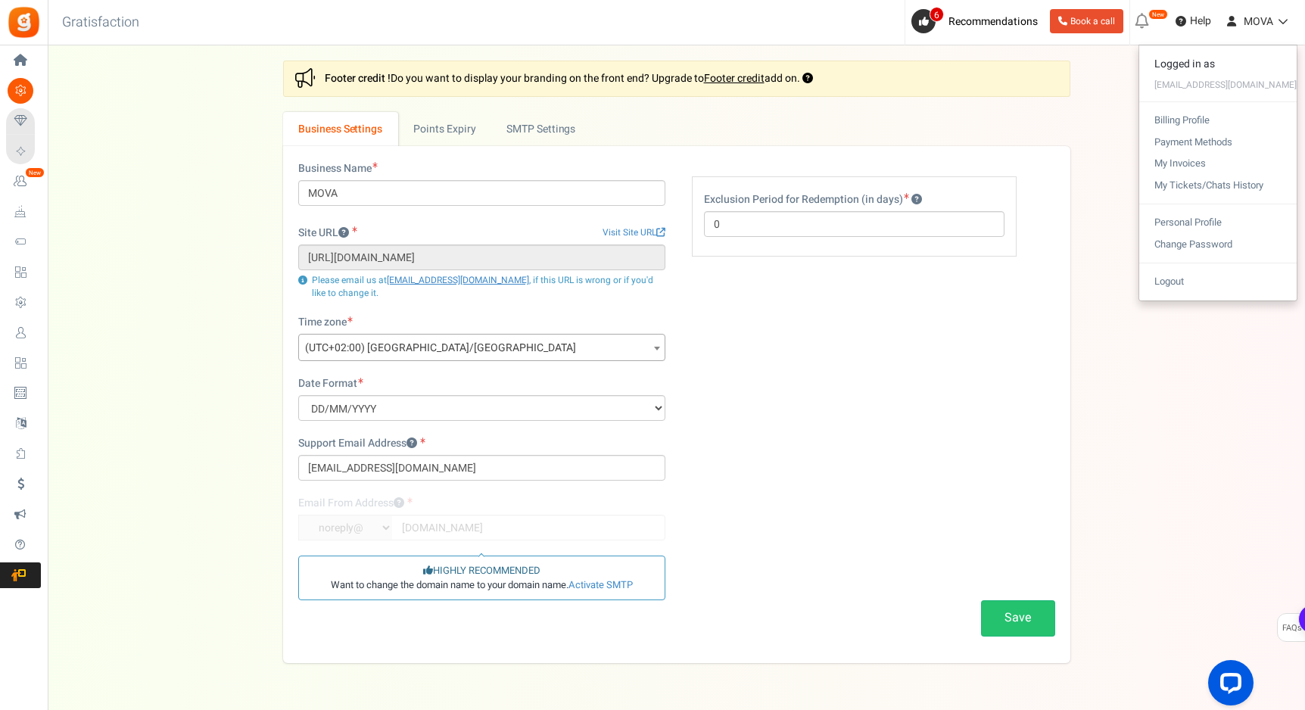
click at [1134, 387] on div "Settings In this section you will setup your business details and points expiry…" at bounding box center [676, 362] width 1227 height 602
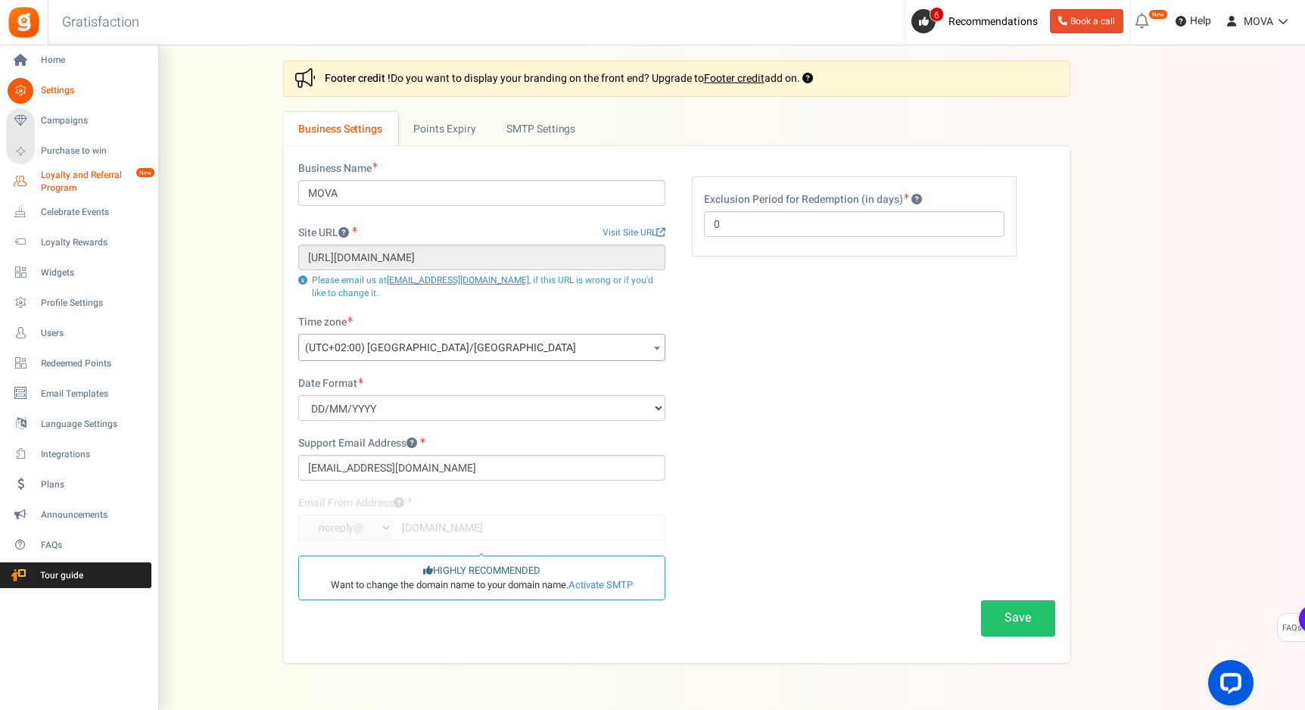
click at [51, 182] on span "Loyalty and Referral Program" at bounding box center [96, 182] width 110 height 26
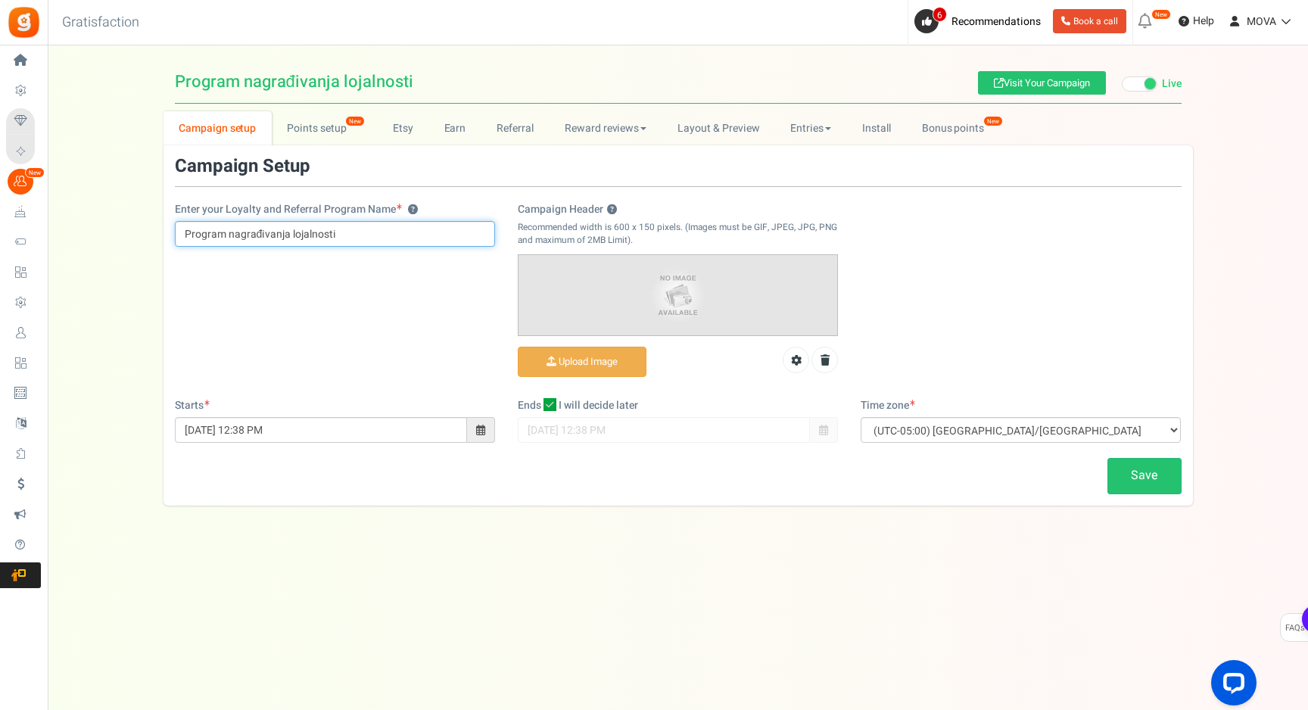
click at [306, 239] on input "Program nagrađivanja lojalnosti" at bounding box center [335, 234] width 320 height 26
type input "M"
type input "m"
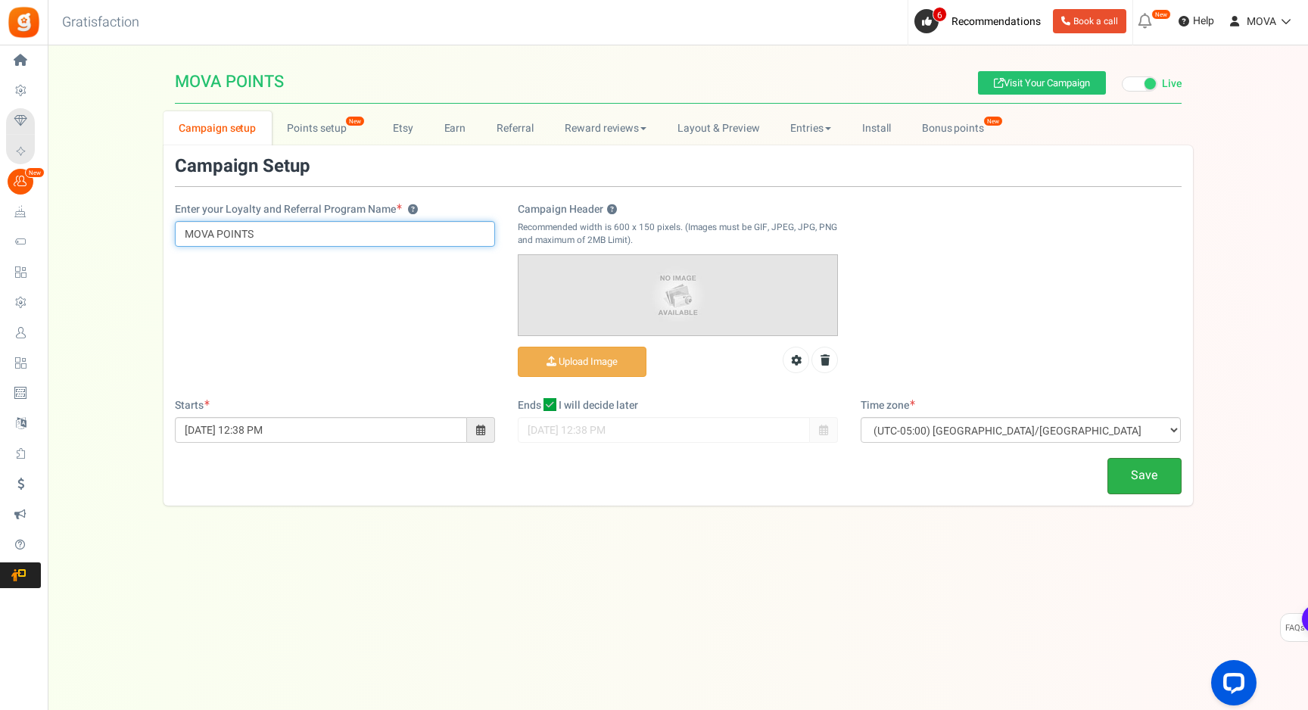
type input "MOVA POINTS"
click at [1148, 474] on link "Save" at bounding box center [1144, 476] width 74 height 36
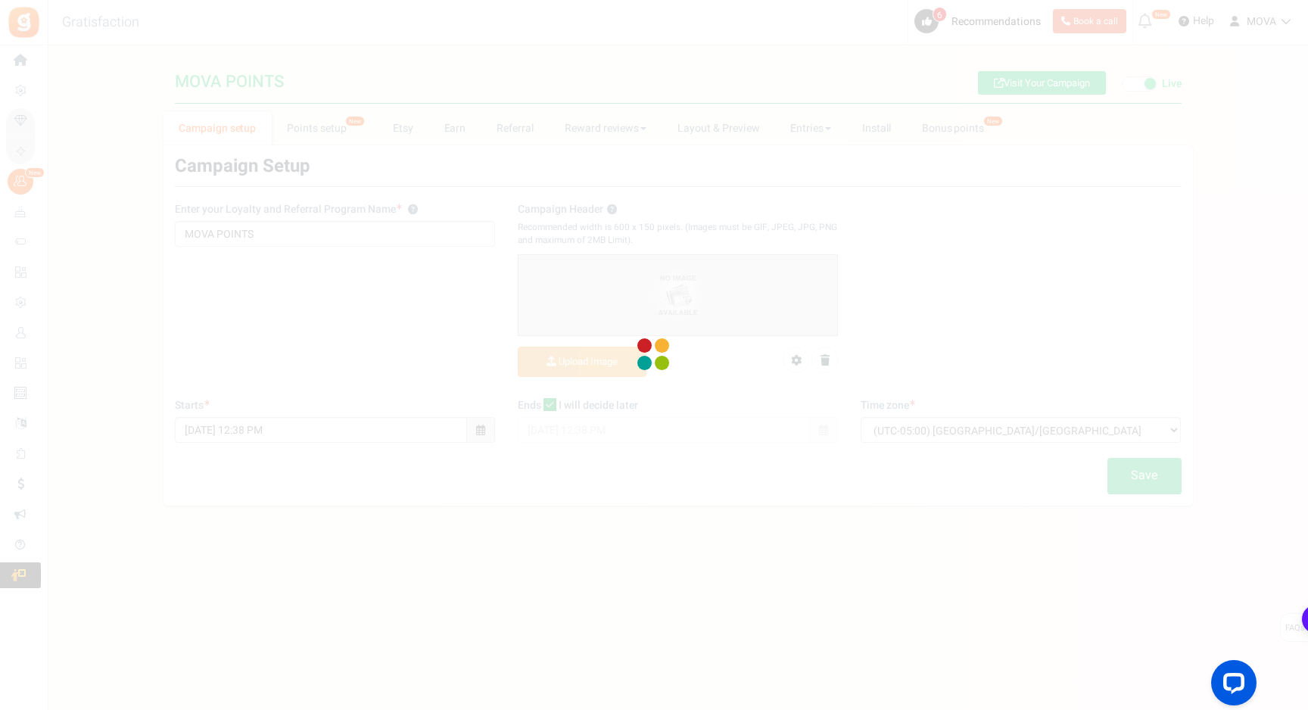
click at [1006, 426] on div at bounding box center [654, 355] width 1308 height 710
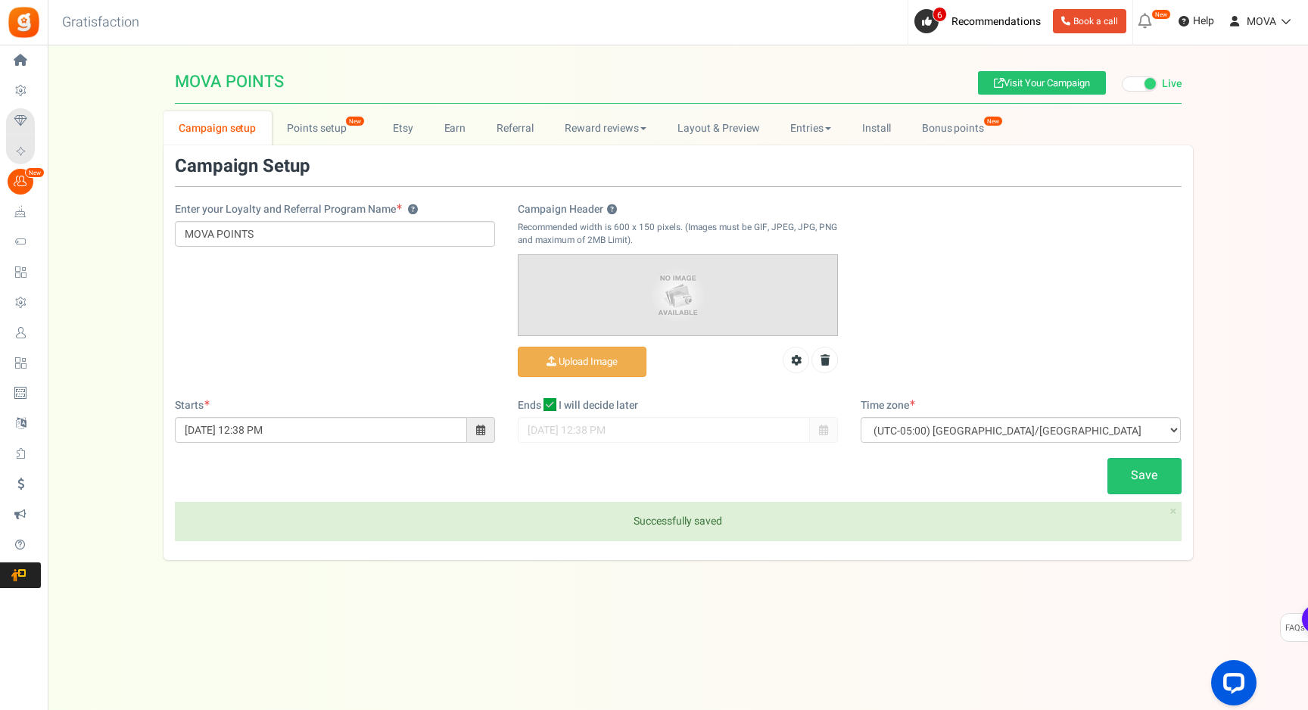
click at [906, 413] on div "Time zone (UTC-11:00) Pacific/[GEOGRAPHIC_DATA] (UTC-11:00) [GEOGRAPHIC_DATA]/[…" at bounding box center [1020, 420] width 320 height 45
click at [910, 423] on select "(UTC-11:00) Pacific/[GEOGRAPHIC_DATA] (UTC-11:00) [GEOGRAPHIC_DATA]/[GEOGRAPHIC…" at bounding box center [1020, 430] width 320 height 26
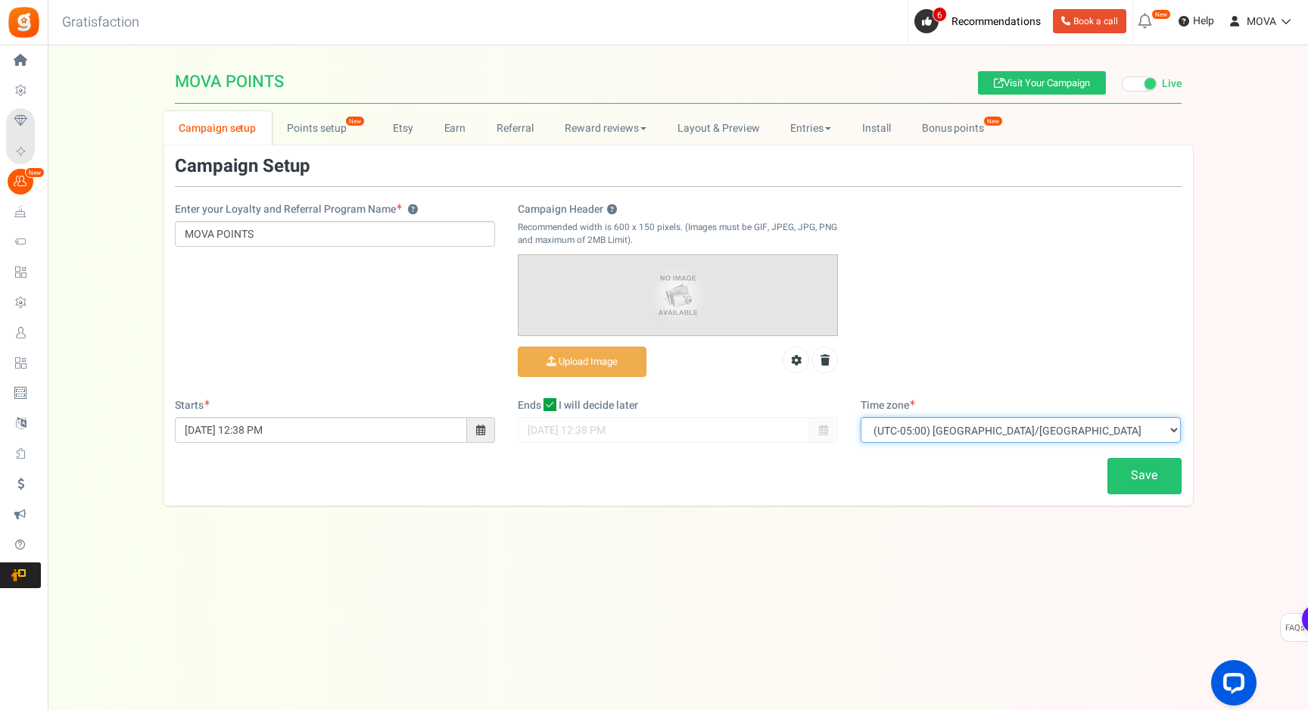
select select "Europe/[GEOGRAPHIC_DATA]"
click at [599, 285] on img at bounding box center [677, 294] width 319 height 79
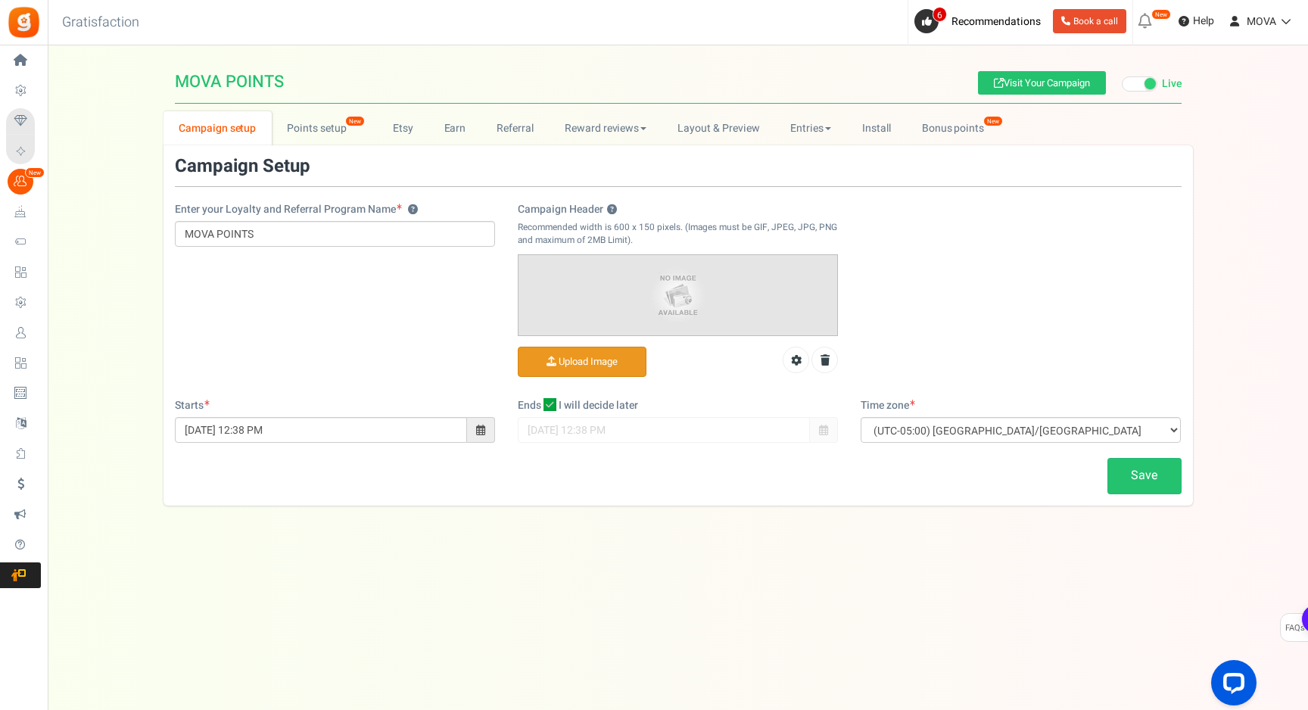
click at [589, 362] on input "Campaign Header ?" at bounding box center [581, 362] width 127 height 30
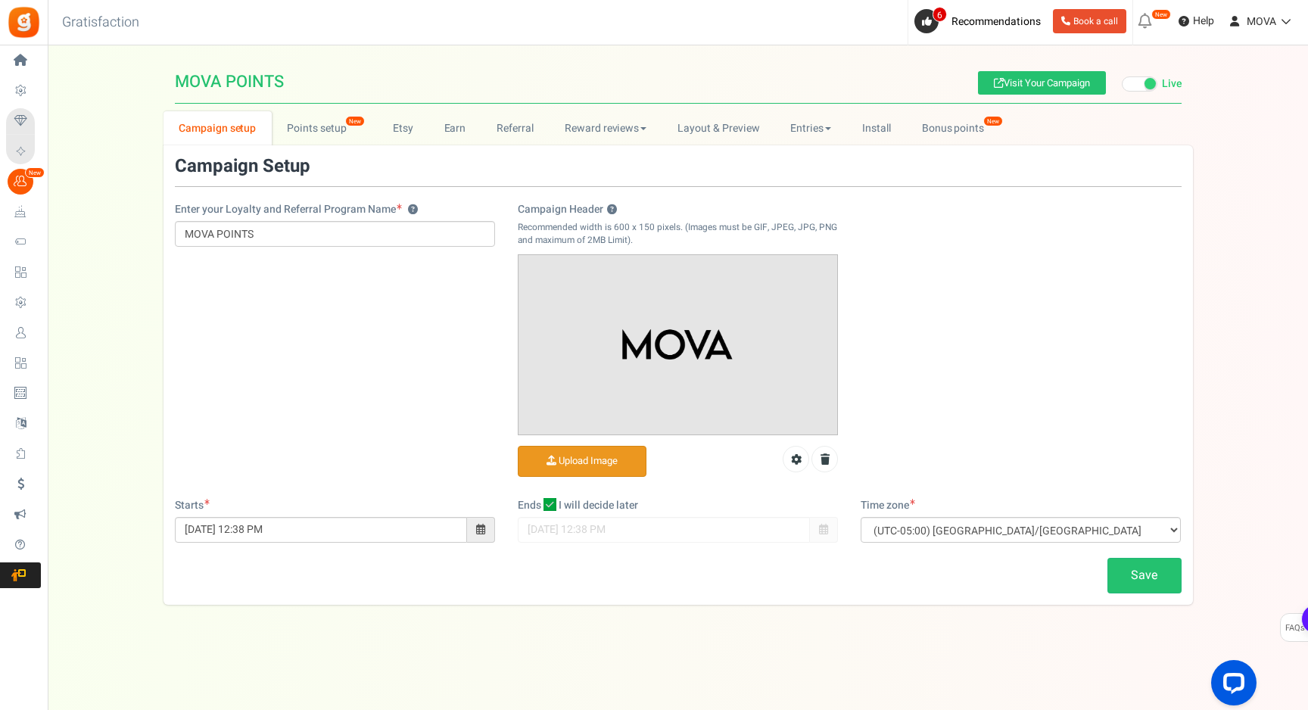
click at [1164, 596] on div "Campaign Setup Enter your Loyalty and Referral Program Name ? MOVA POINTS Campa…" at bounding box center [677, 374] width 1029 height 459
click at [1154, 582] on link "Save" at bounding box center [1144, 576] width 74 height 36
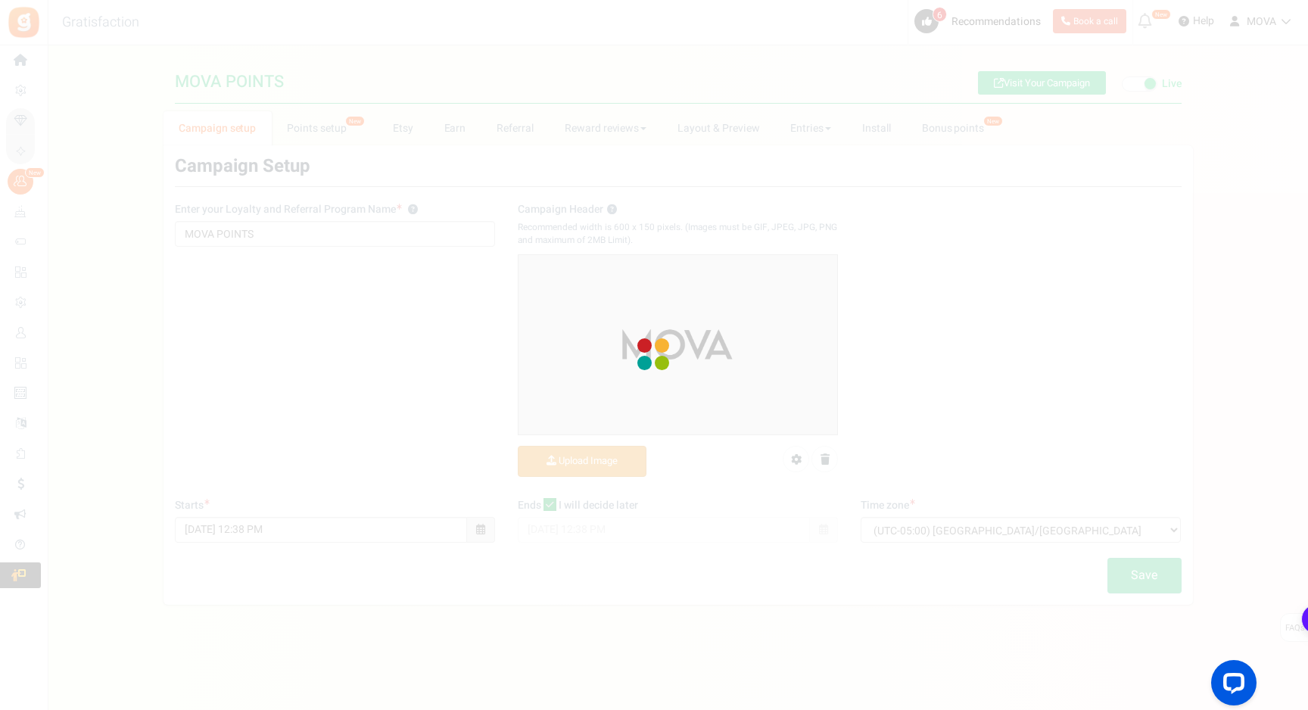
click at [325, 126] on div at bounding box center [654, 355] width 1308 height 710
click at [324, 126] on div at bounding box center [654, 355] width 1308 height 710
click at [327, 130] on div at bounding box center [654, 355] width 1308 height 710
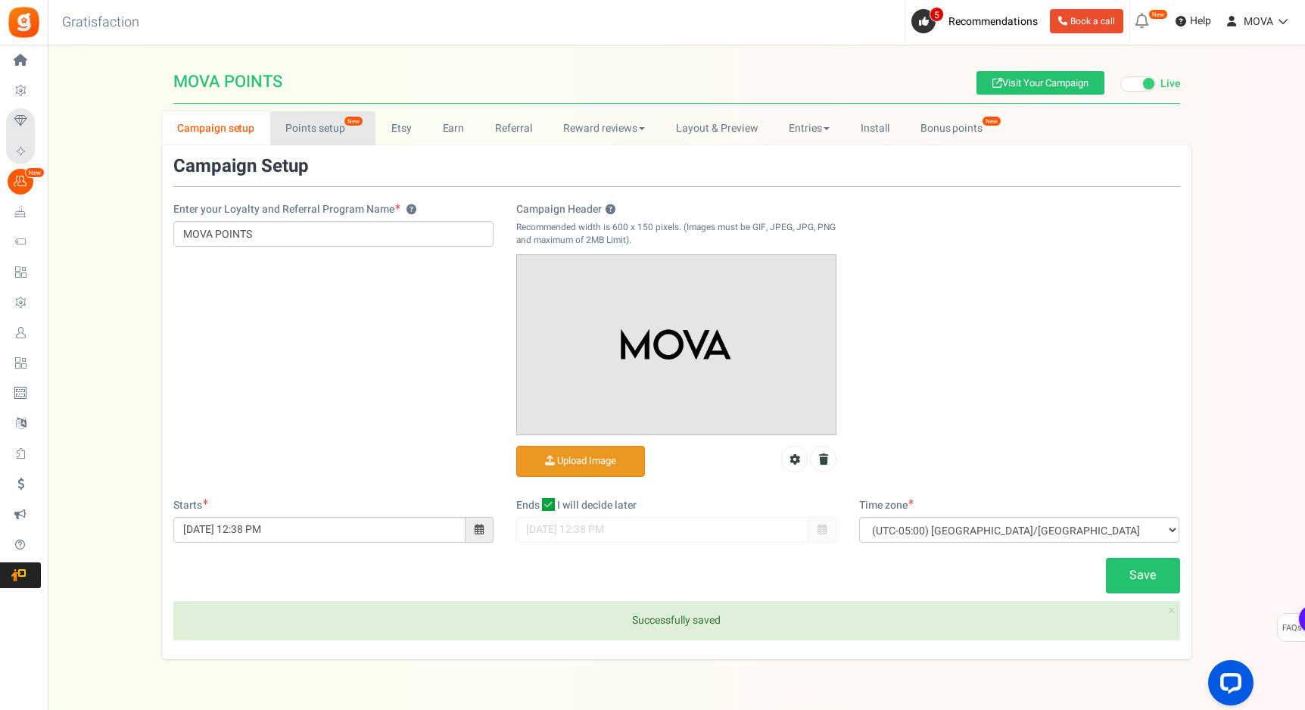
click at [325, 129] on link "Points setup New" at bounding box center [322, 128] width 105 height 34
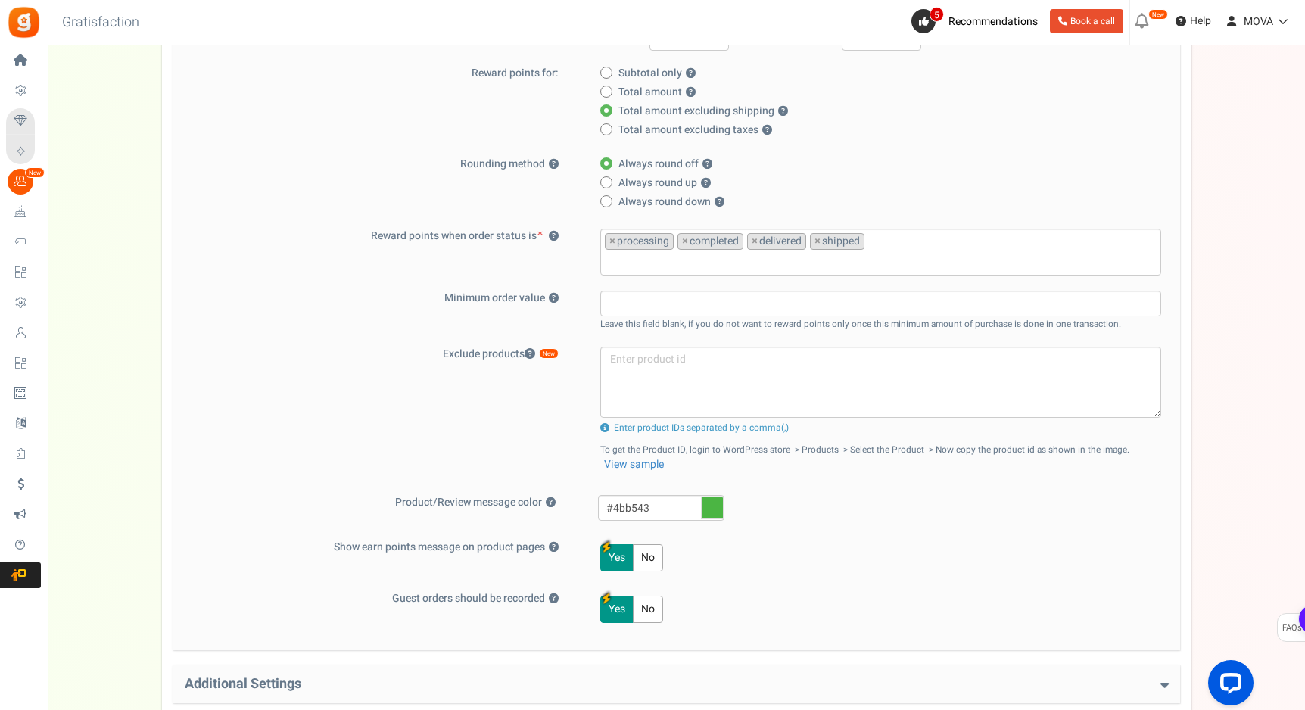
scroll to position [325, 0]
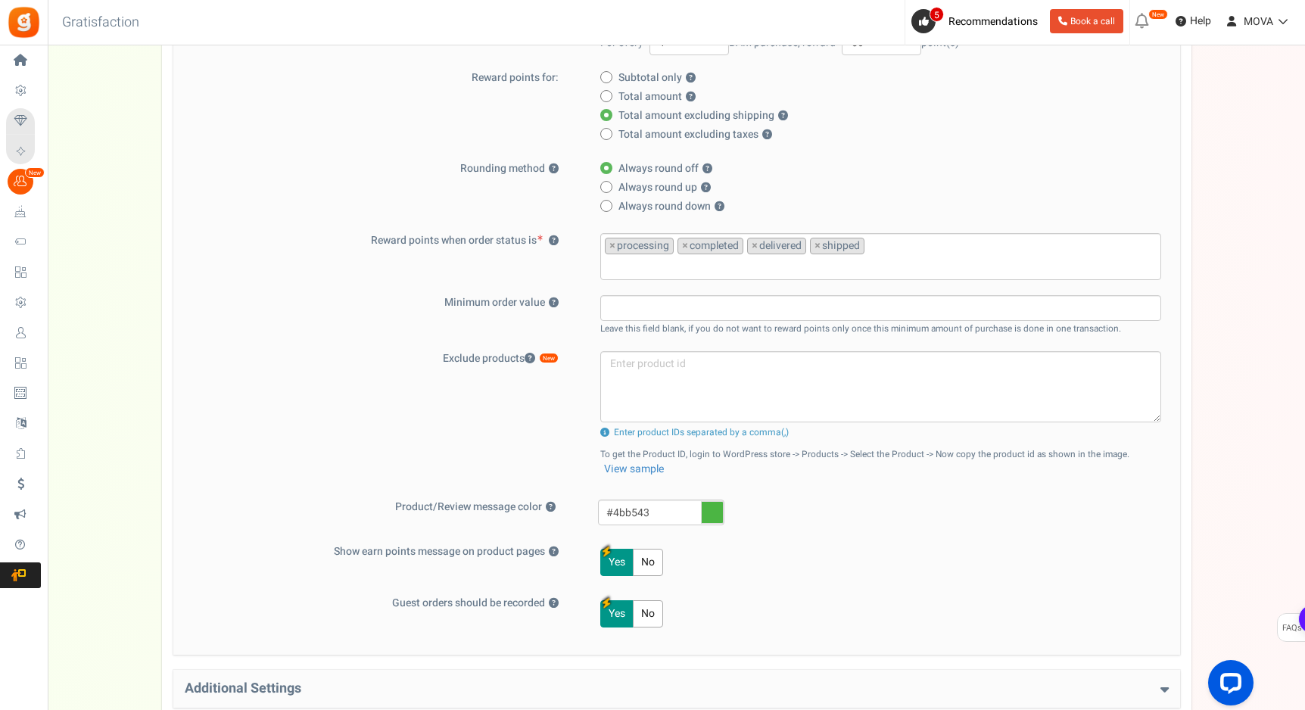
click at [718, 515] on icon at bounding box center [712, 512] width 23 height 23
click at [718, 515] on input "#4bb543" at bounding box center [661, 512] width 126 height 26
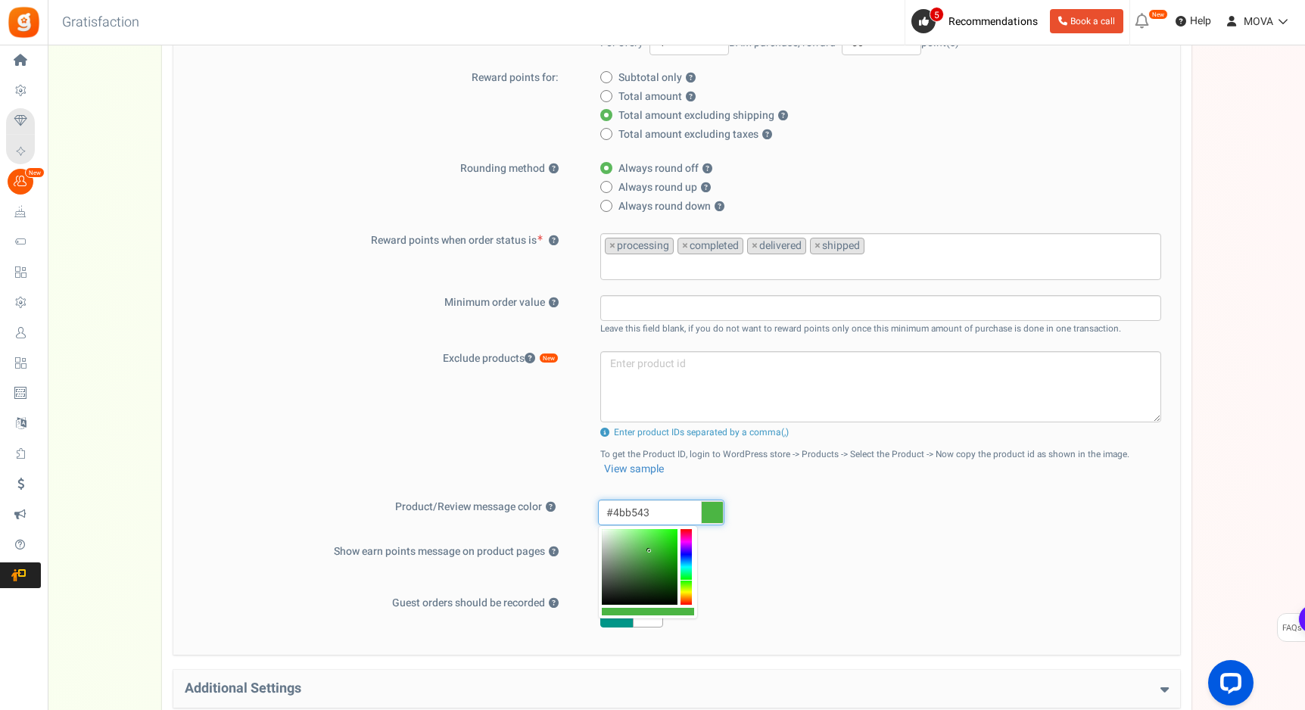
click at [662, 506] on input "#4bb543" at bounding box center [661, 512] width 126 height 26
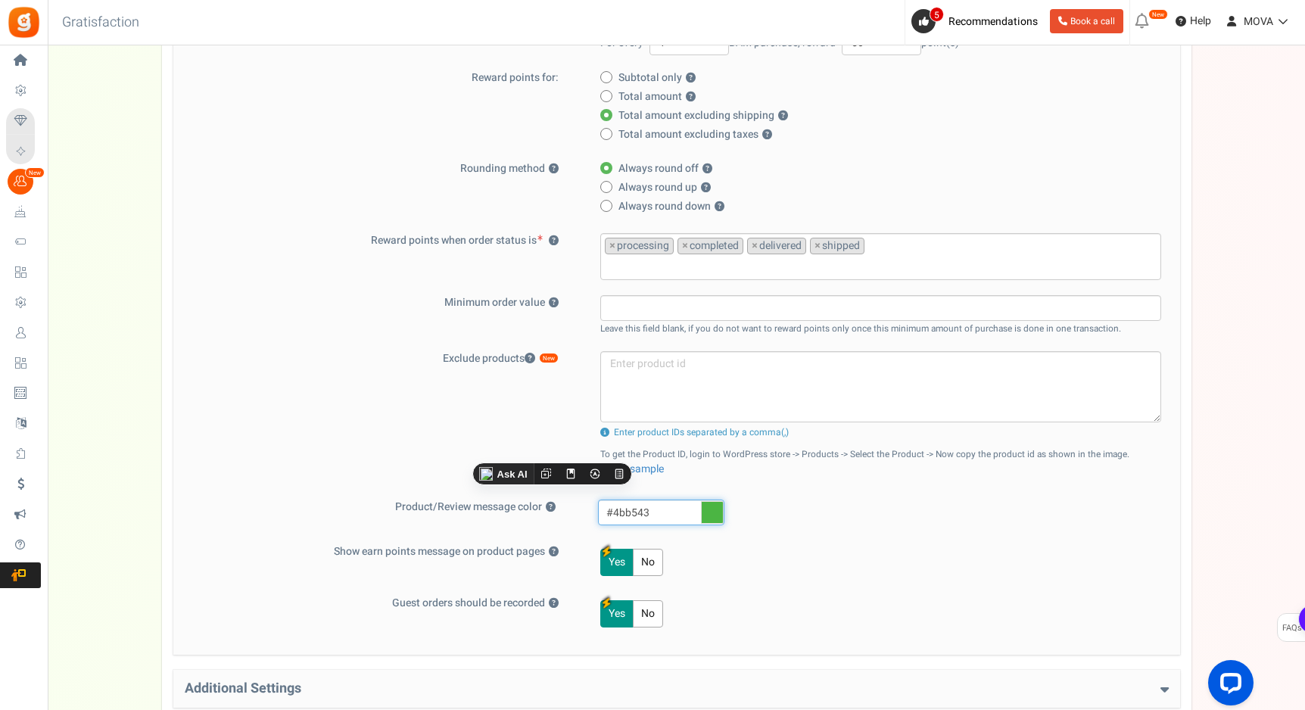
paste input "a9cccc"
click at [465, 474] on div "Exclude products New Product exclusion limit exceeded. Please contact us to add…" at bounding box center [677, 417] width 984 height 133
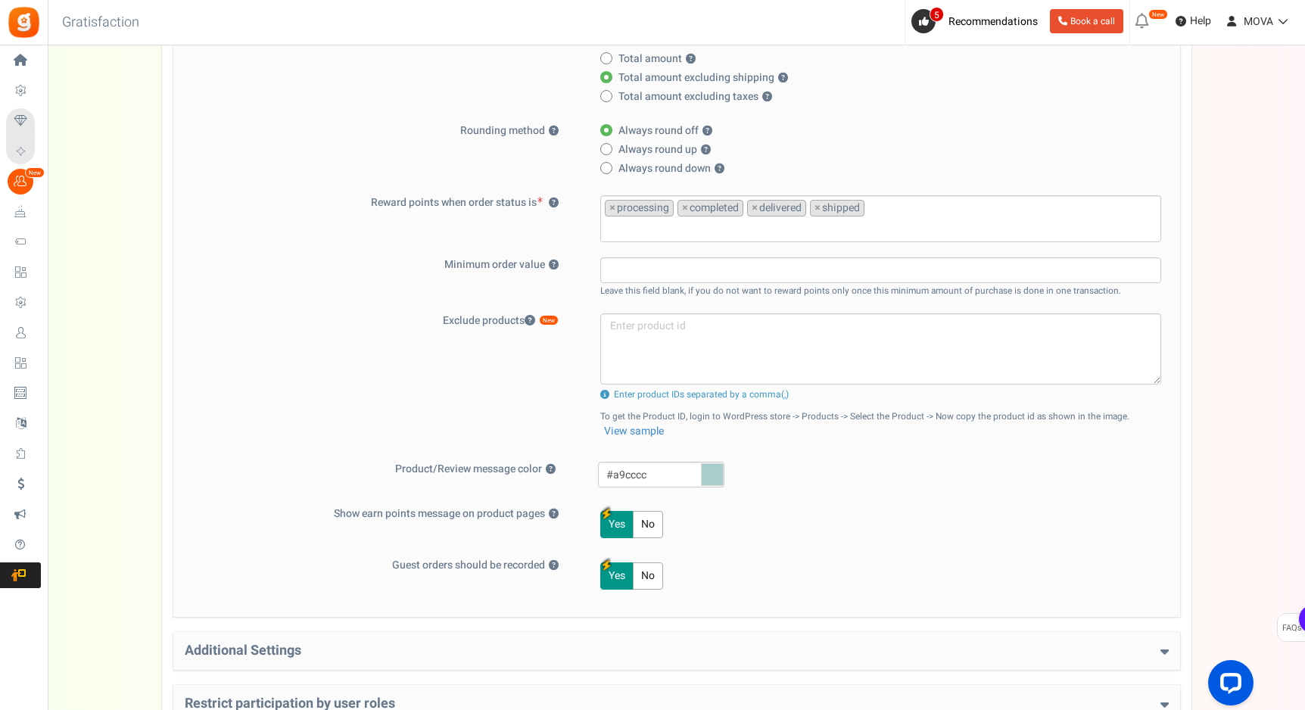
click at [649, 520] on button "No" at bounding box center [648, 524] width 30 height 27
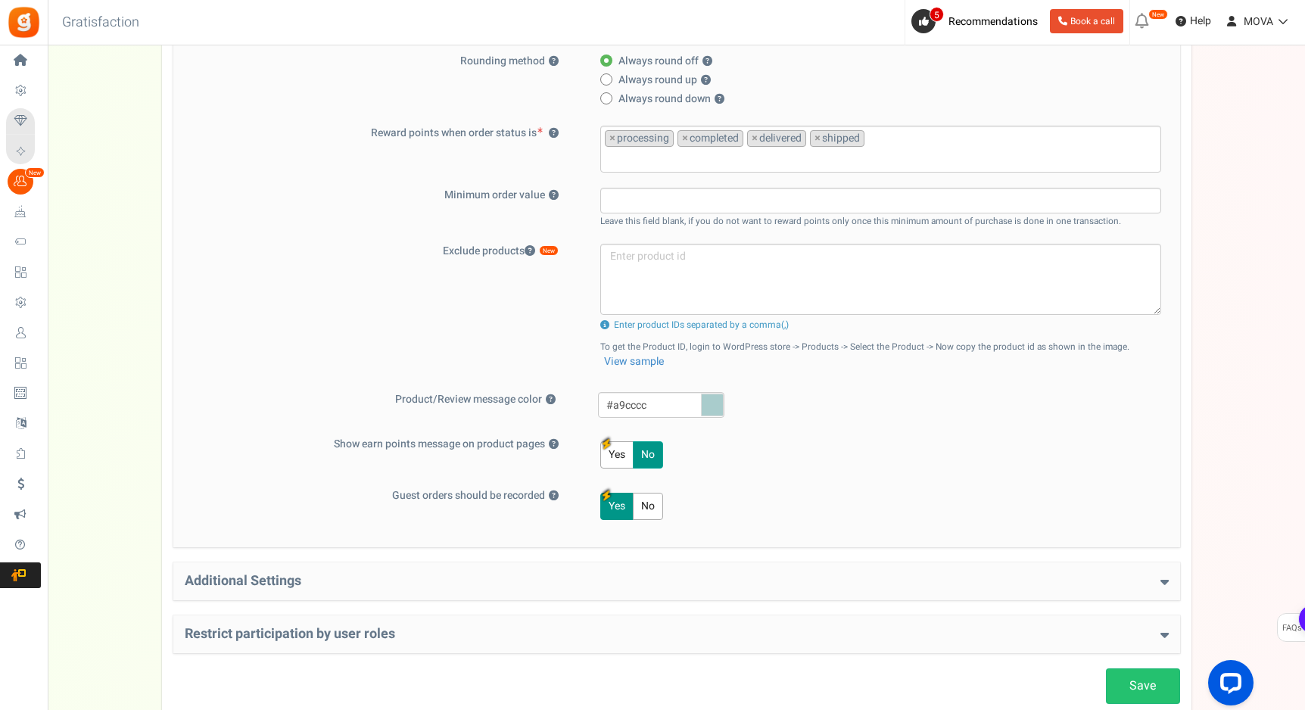
scroll to position [530, 0]
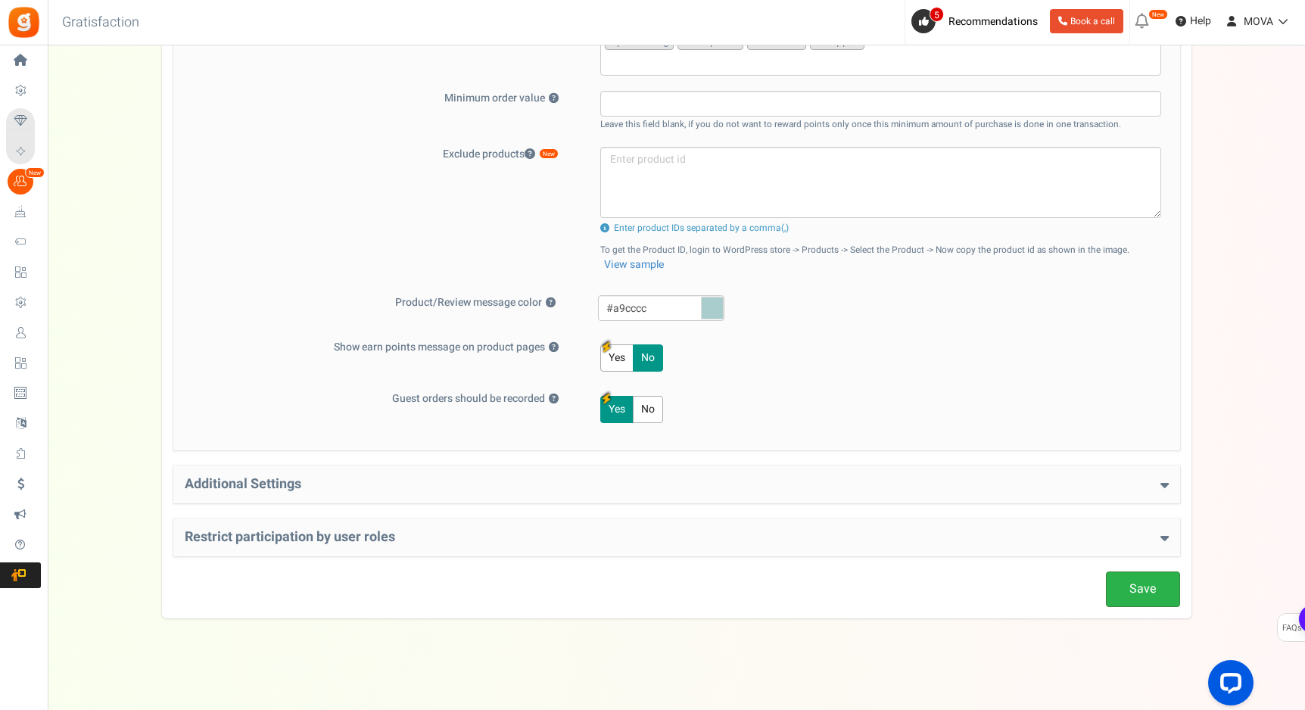
click at [1153, 602] on link "Save" at bounding box center [1143, 589] width 74 height 36
click at [621, 351] on button "Yes" at bounding box center [616, 357] width 33 height 27
click at [714, 306] on icon at bounding box center [712, 308] width 23 height 23
click at [714, 306] on input "#a9cccc" at bounding box center [661, 308] width 126 height 26
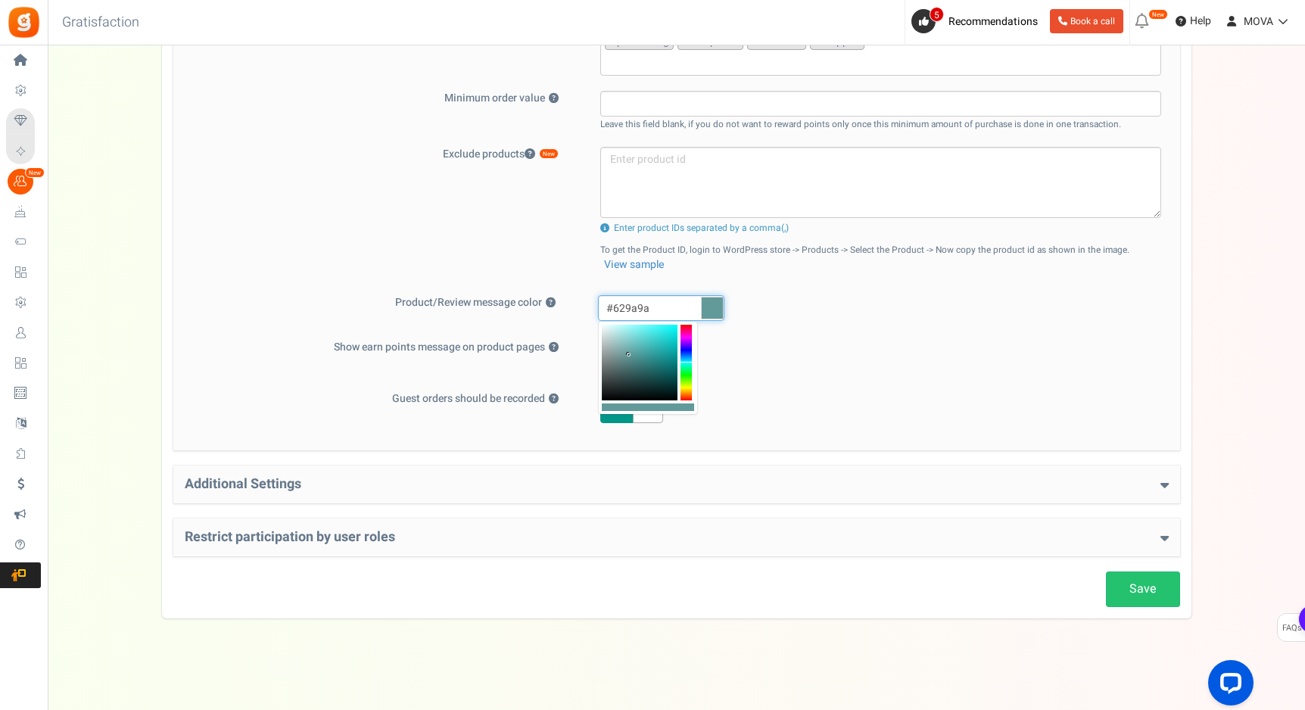
type input "#639c9c"
drag, startPoint x: 649, startPoint y: 336, endPoint x: 629, endPoint y: 354, distance: 26.8
click at [629, 354] on div at bounding box center [640, 363] width 76 height 76
click at [1153, 592] on link "Save" at bounding box center [1143, 589] width 74 height 36
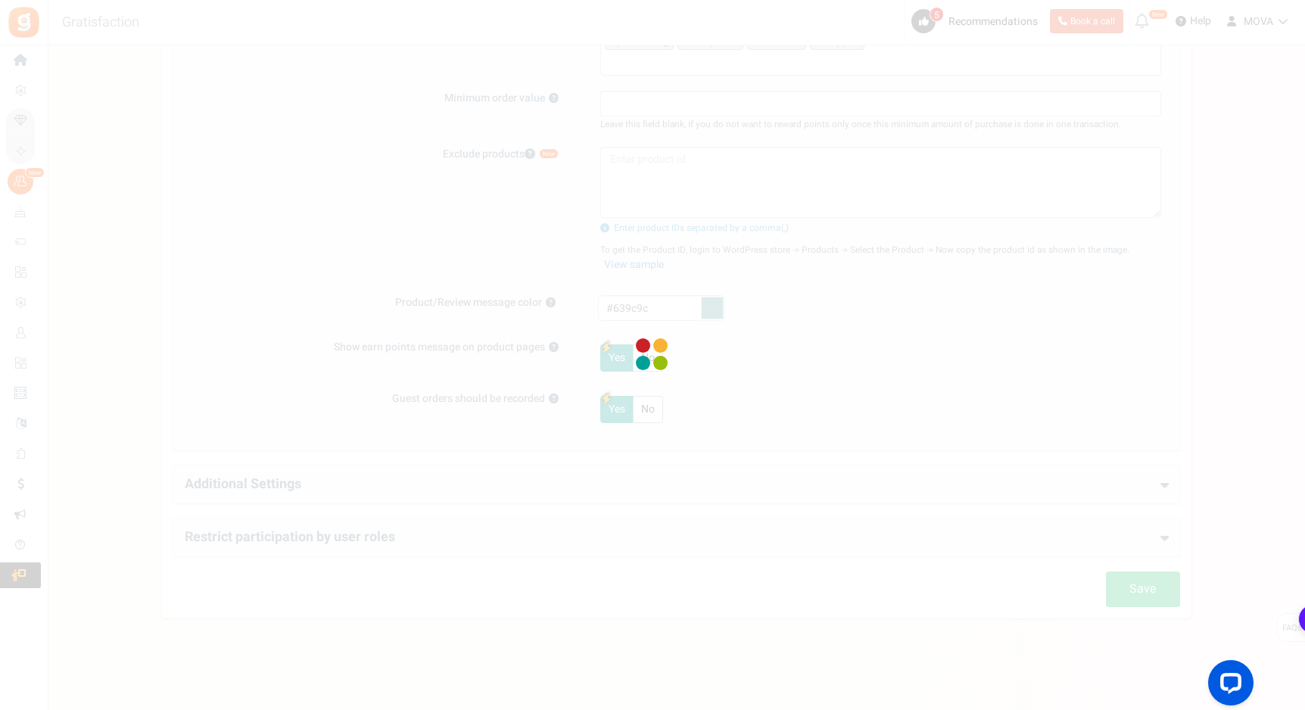
click at [602, 469] on div at bounding box center [652, 355] width 1305 height 710
click at [535, 219] on div at bounding box center [652, 355] width 1305 height 710
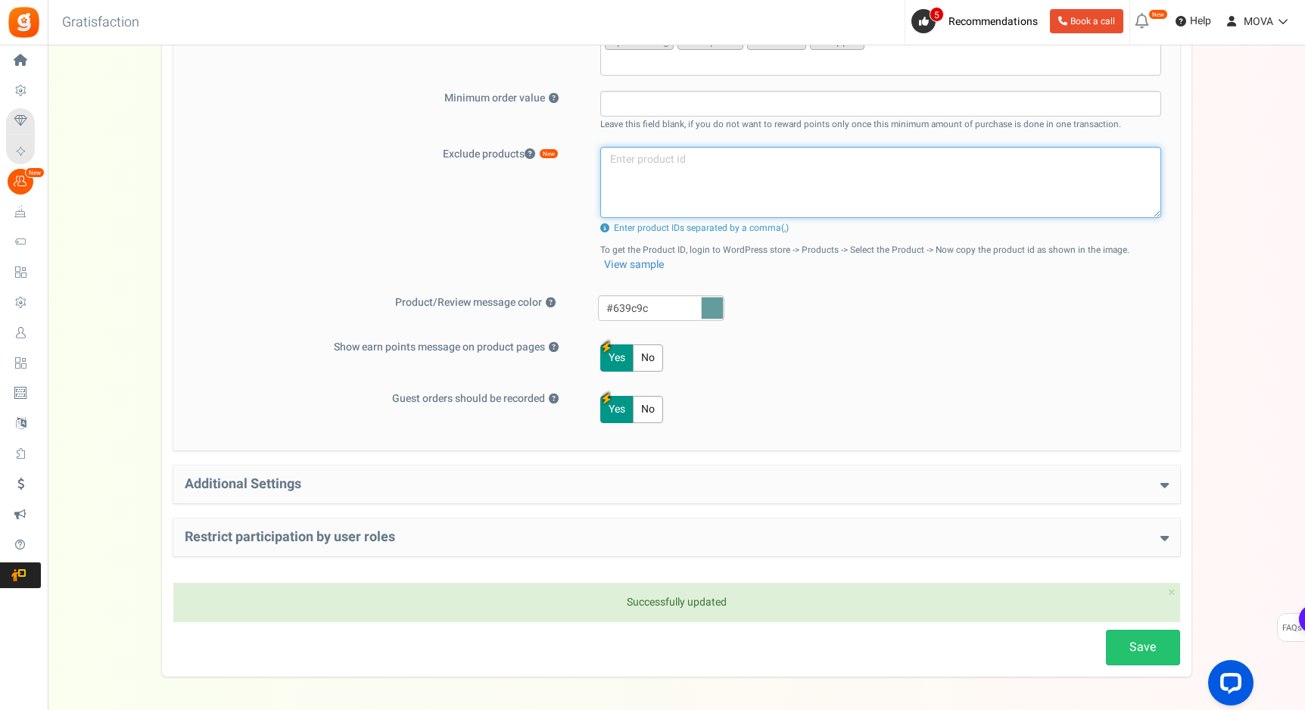
click at [673, 186] on textarea at bounding box center [880, 182] width 561 height 71
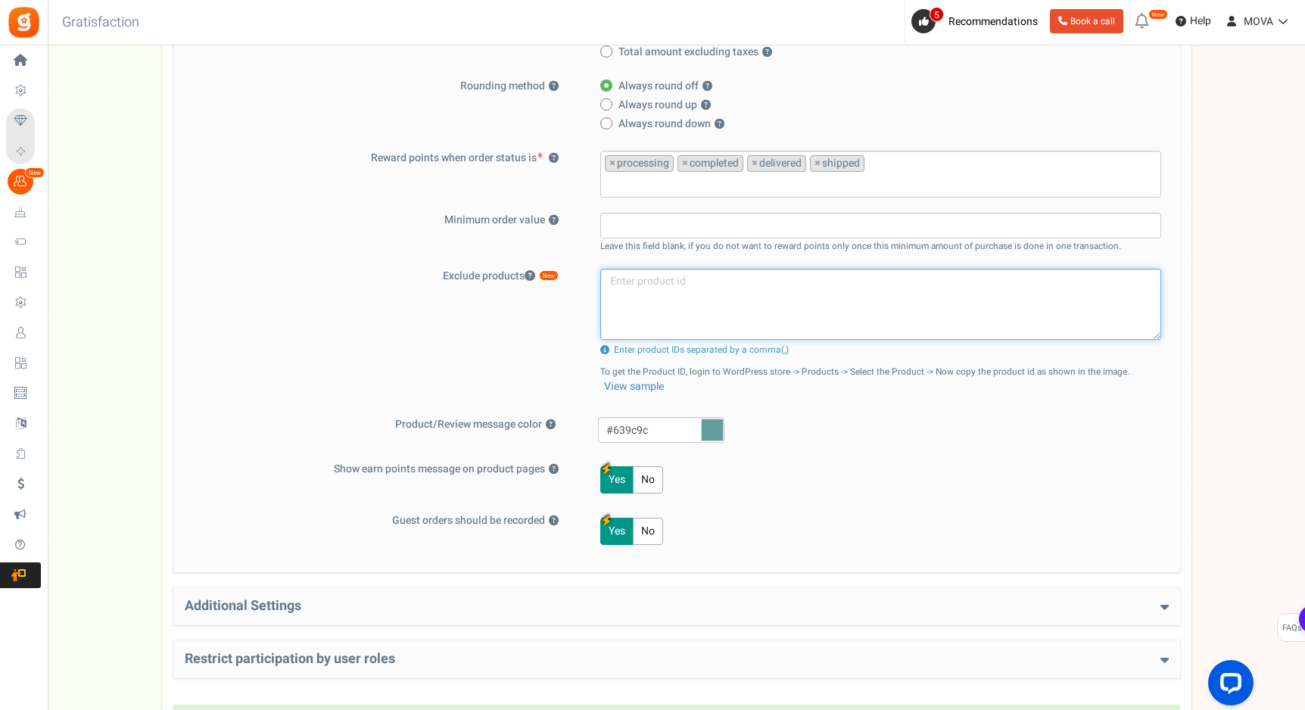
scroll to position [400, 0]
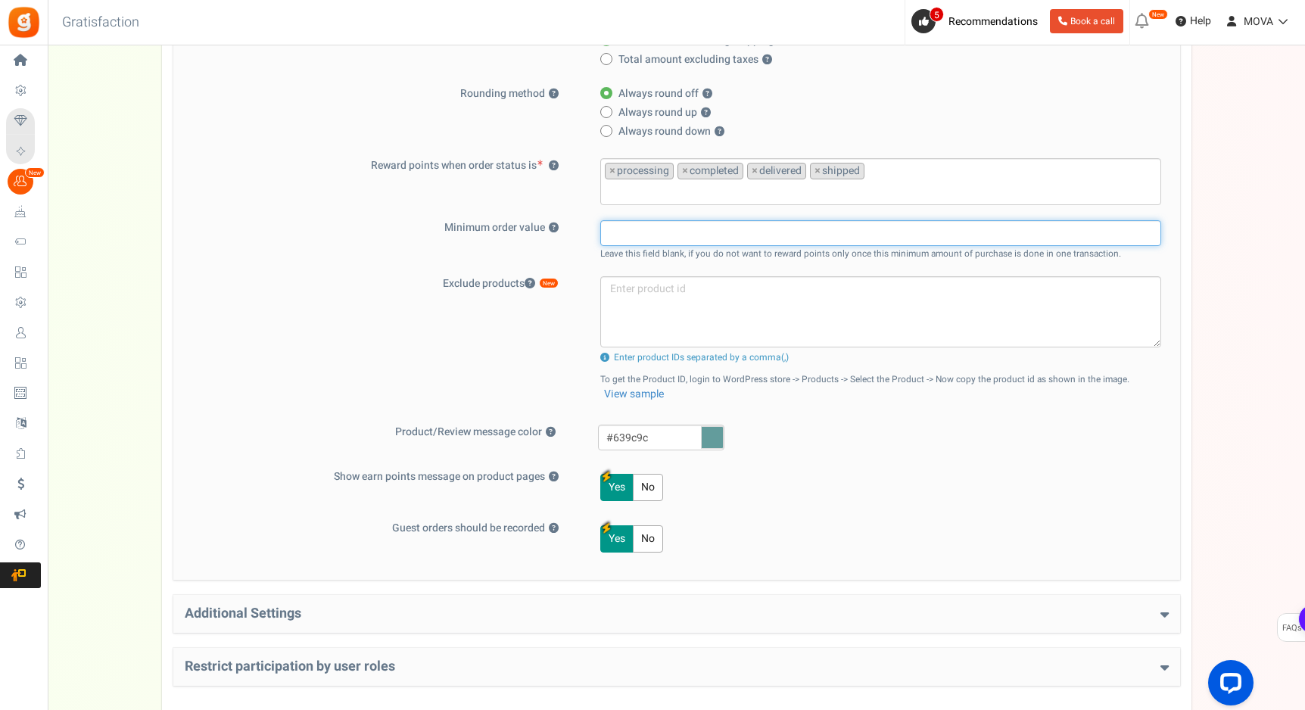
click at [640, 237] on input "text" at bounding box center [880, 233] width 561 height 26
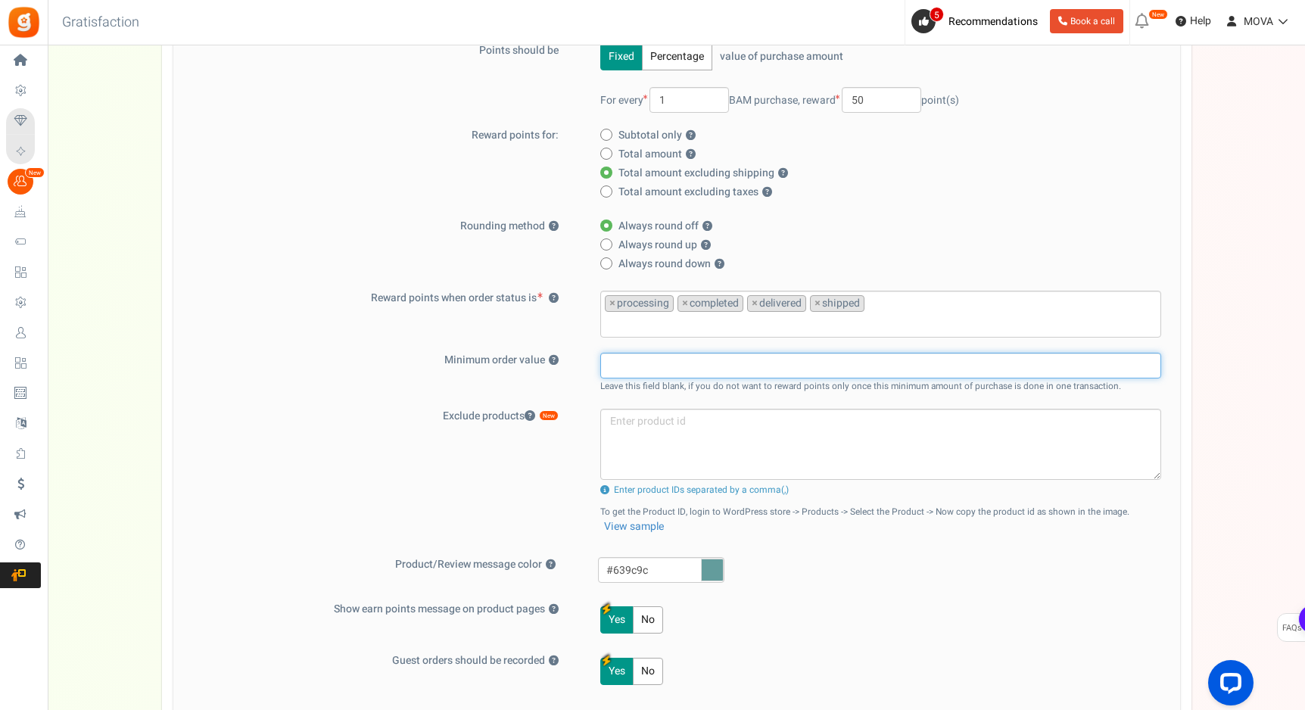
scroll to position [530, 0]
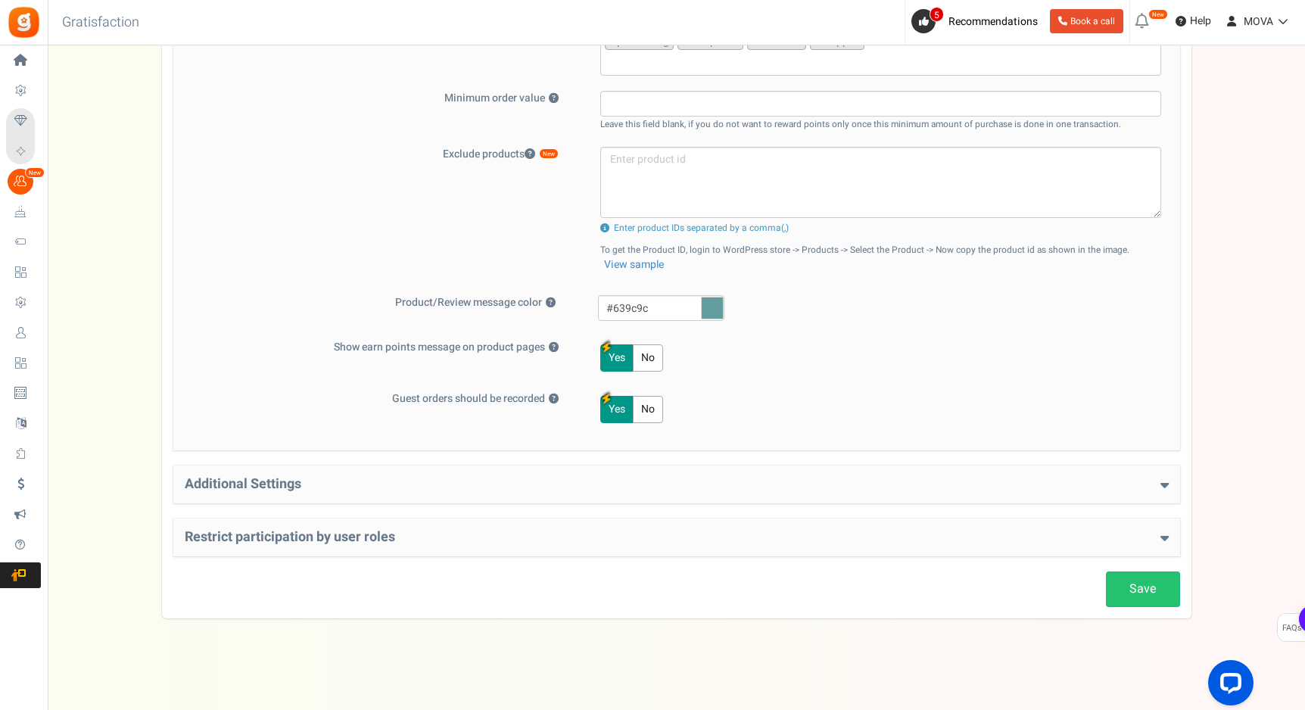
click at [373, 476] on div "Additional Settings Welcome Bonus ? Yes No Enter Welcome Points 250 Welcome Not…" at bounding box center [676, 484] width 1006 height 38
click at [1171, 488] on div "Additional Settings Welcome Bonus ? Yes No Enter Welcome Points 250 Welcome Not…" at bounding box center [676, 484] width 1006 height 38
click at [1165, 484] on icon at bounding box center [1164, 485] width 8 height 14
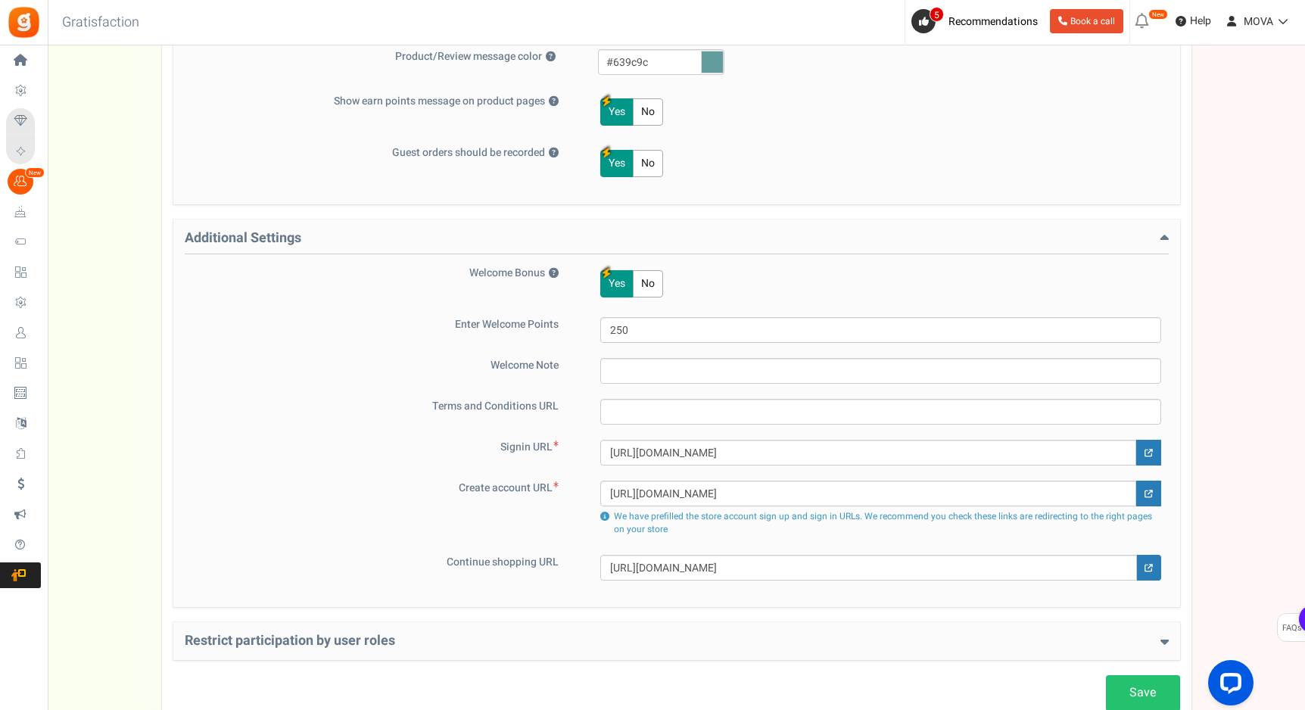
scroll to position [829, 0]
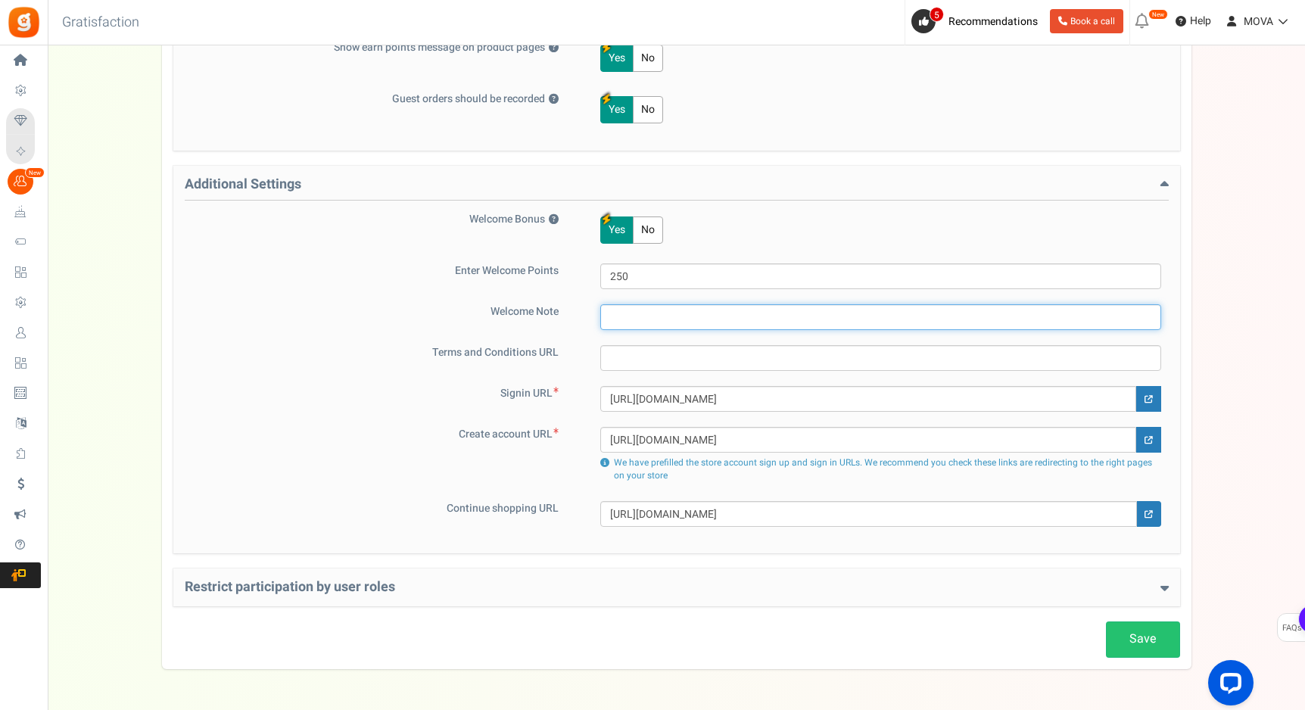
click at [647, 323] on input "text" at bounding box center [880, 317] width 561 height 26
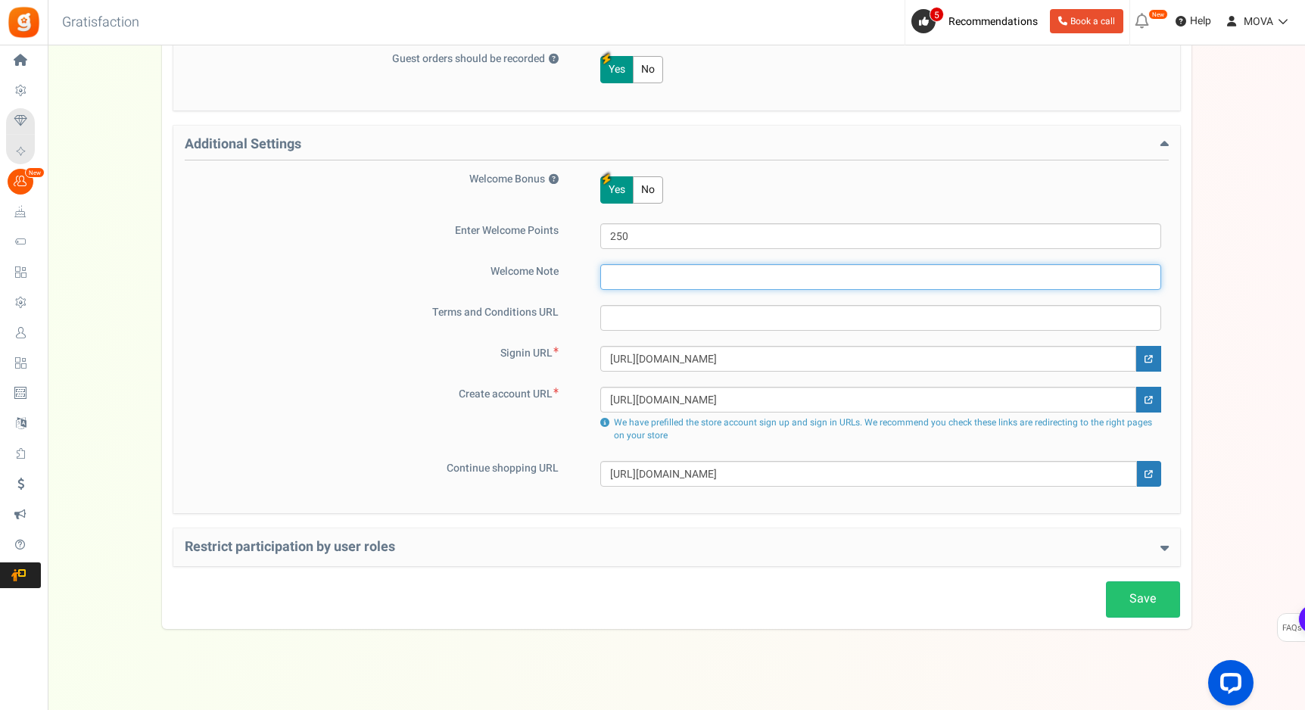
scroll to position [879, 0]
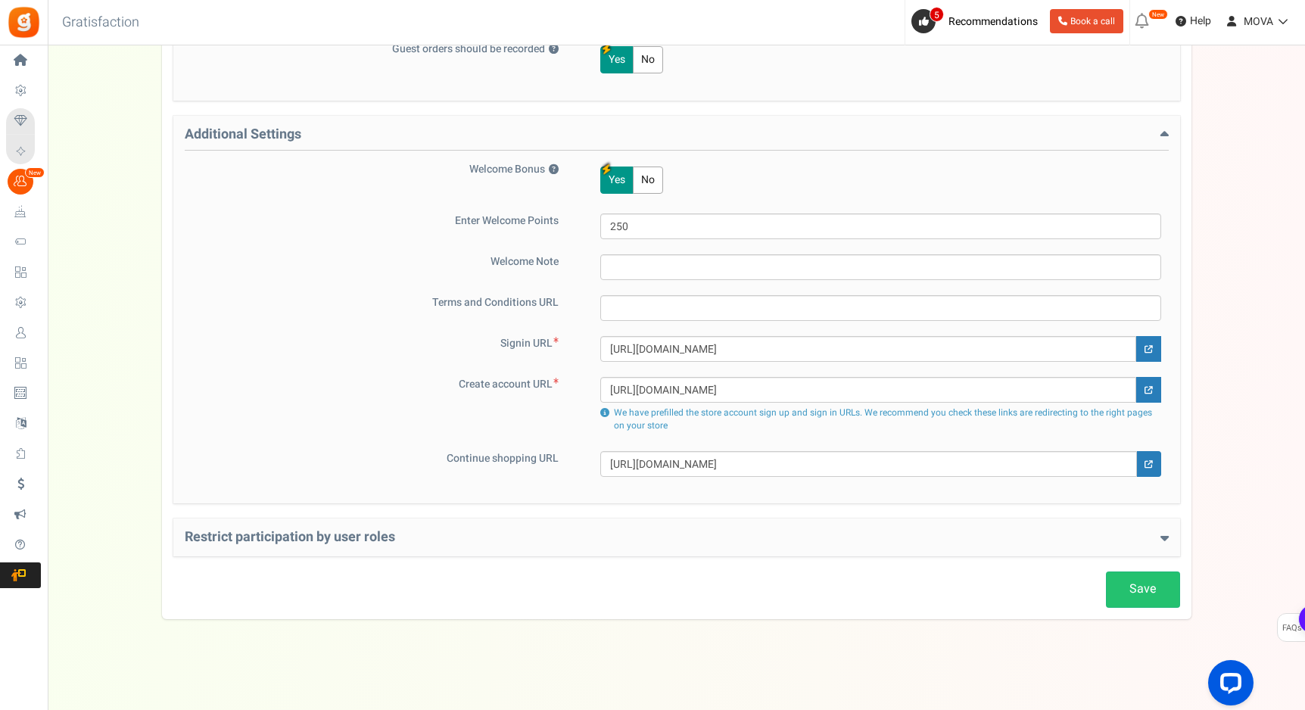
click at [501, 540] on h4 "Restrict participation by user roles" at bounding box center [677, 537] width 984 height 15
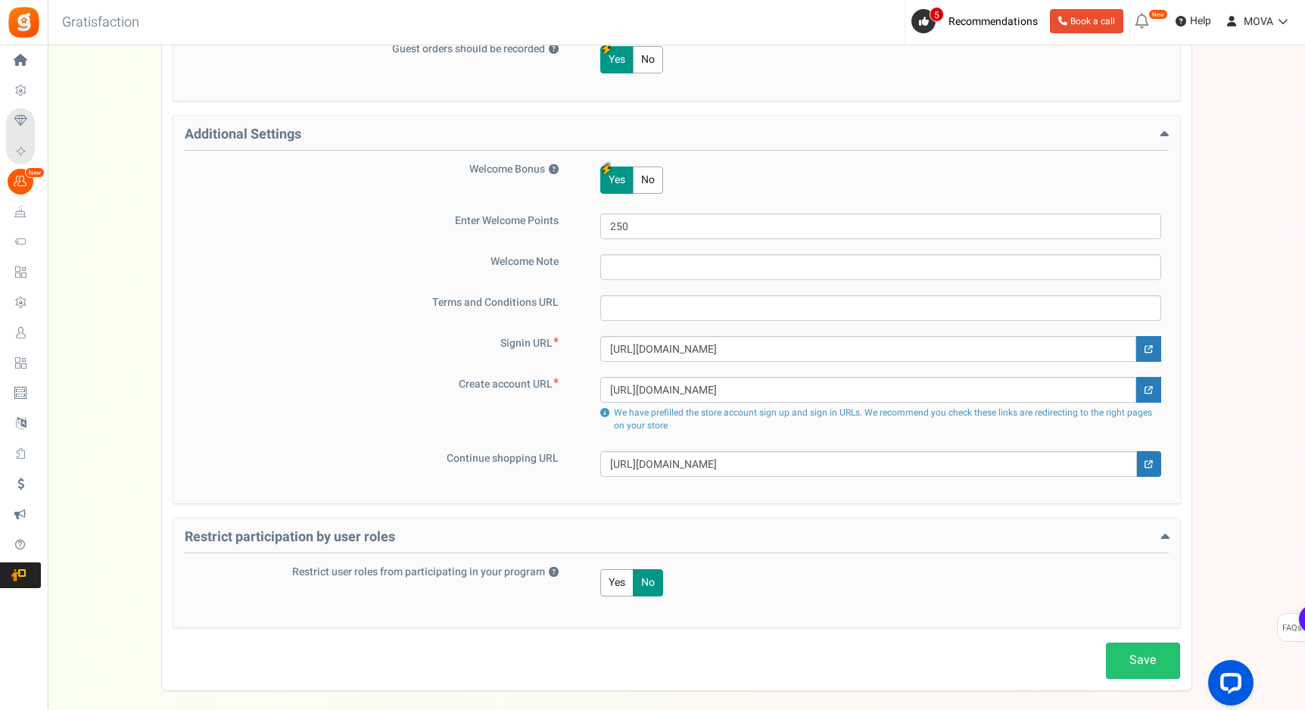
scroll to position [950, 0]
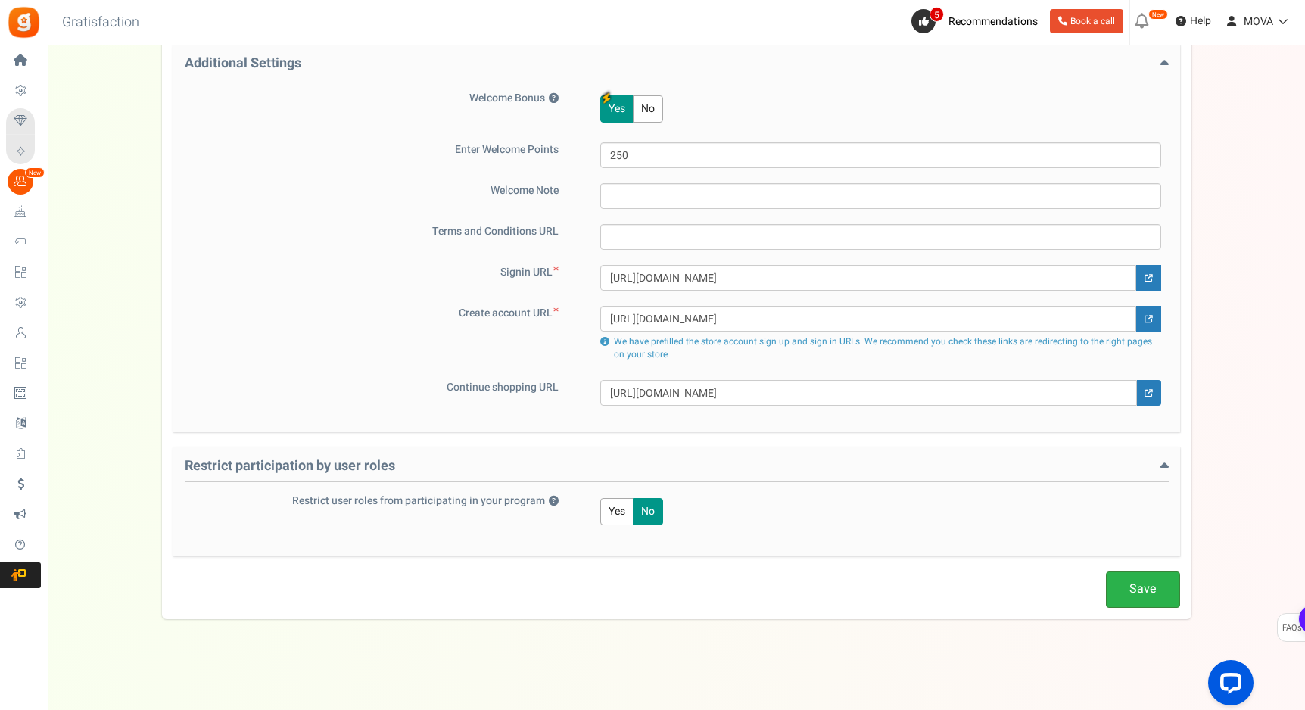
click at [1153, 578] on link "Save" at bounding box center [1143, 589] width 74 height 36
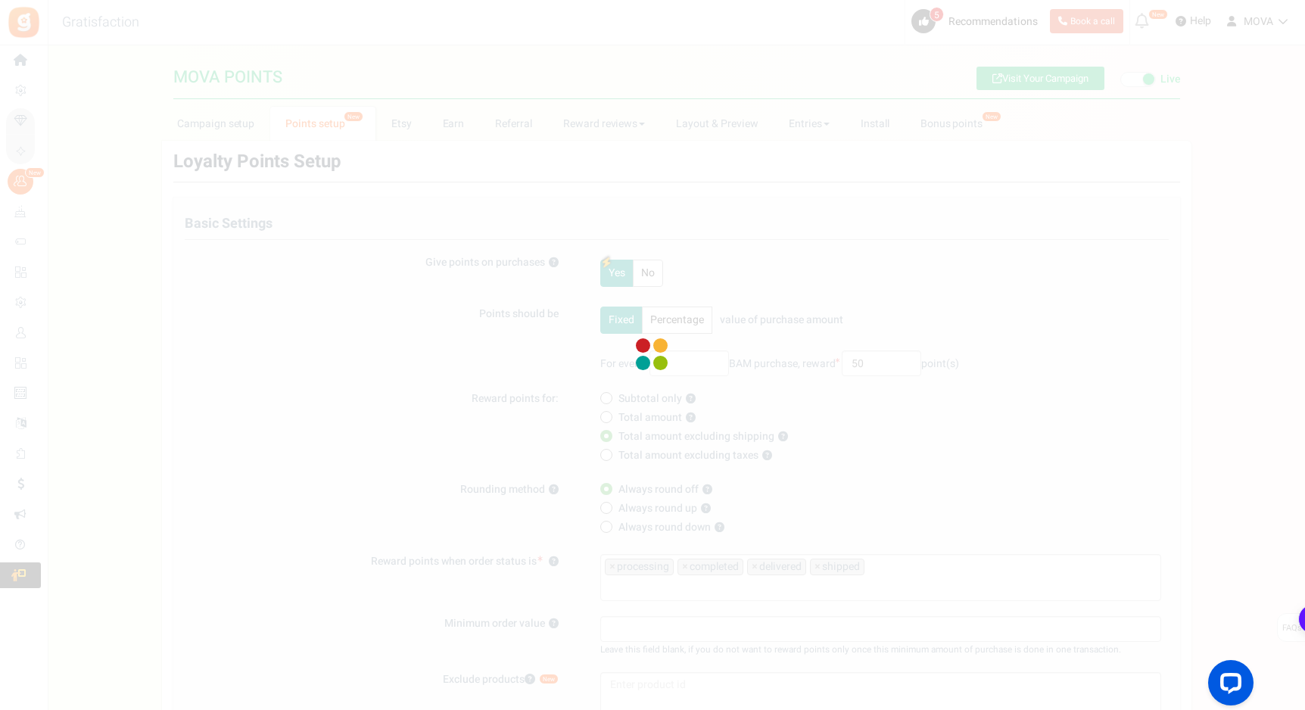
scroll to position [0, 0]
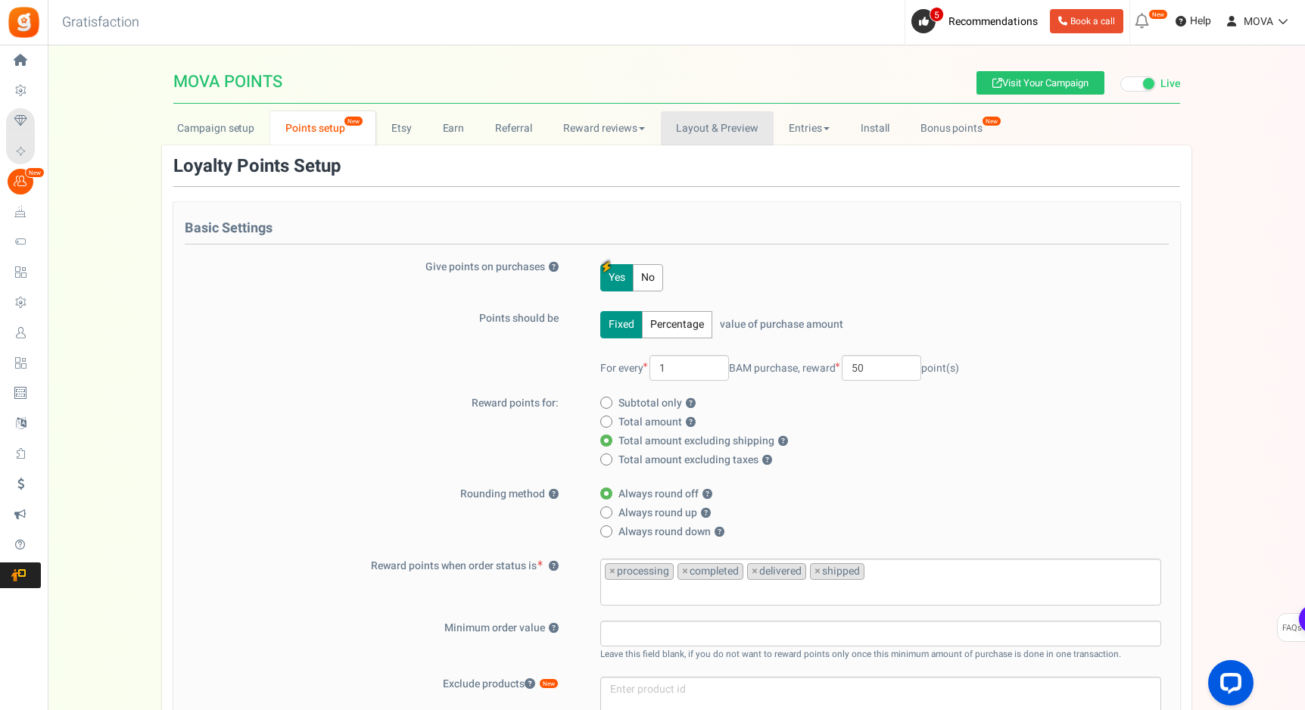
click at [711, 132] on link "Layout & Preview" at bounding box center [717, 128] width 113 height 34
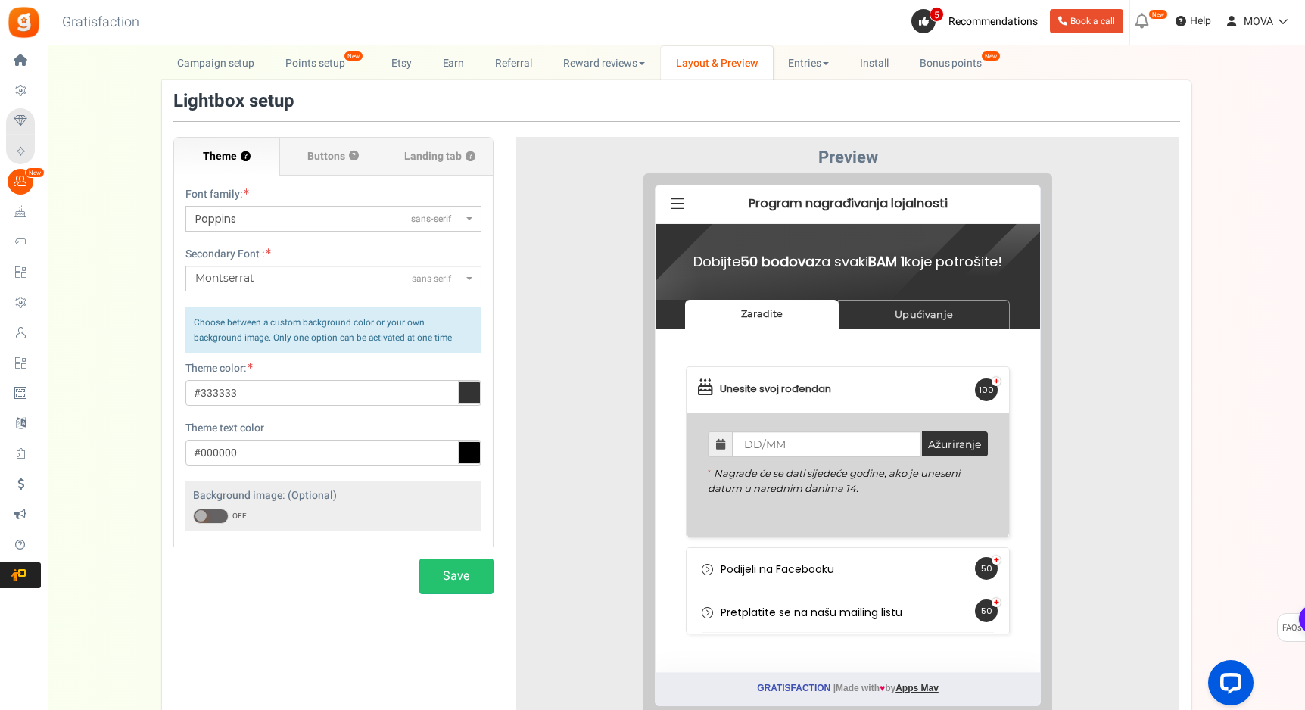
scroll to position [48, 0]
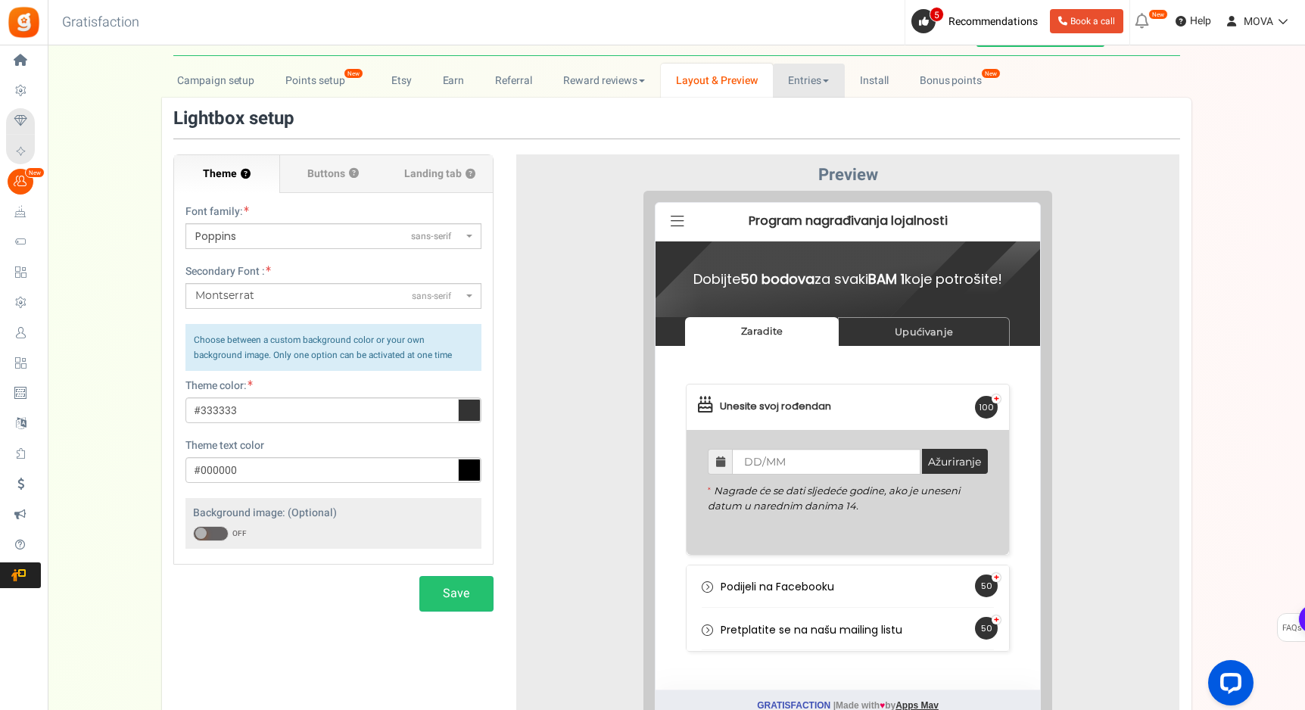
click at [801, 79] on link "Entries" at bounding box center [809, 81] width 72 height 34
click at [937, 75] on link "Bonus points New" at bounding box center [958, 81] width 108 height 34
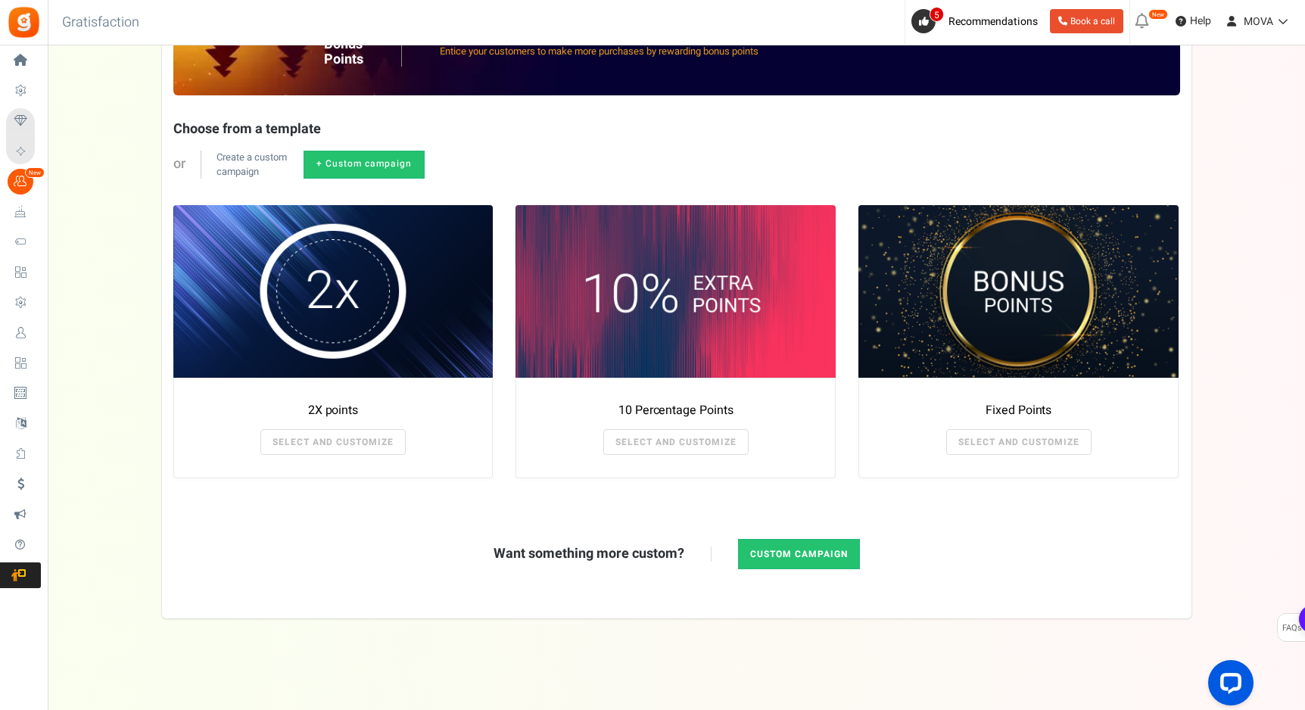
scroll to position [0, 0]
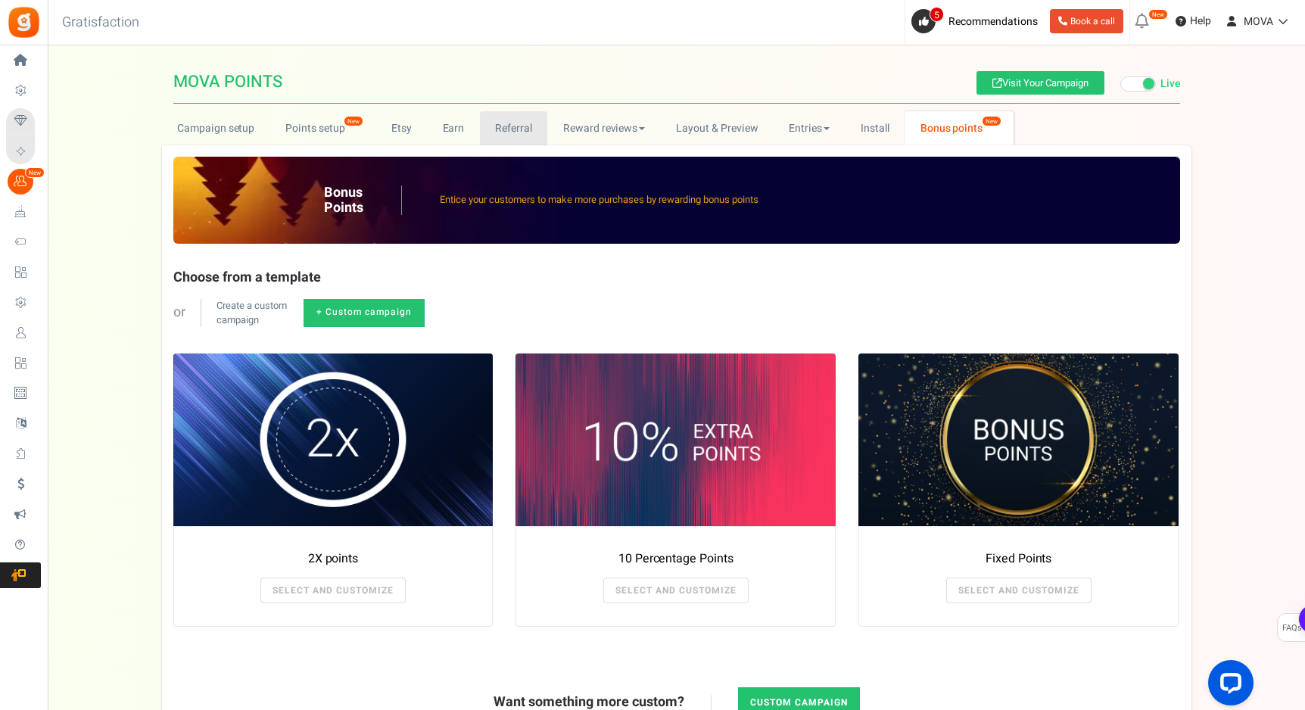
click at [516, 129] on link "Referral" at bounding box center [514, 128] width 68 height 34
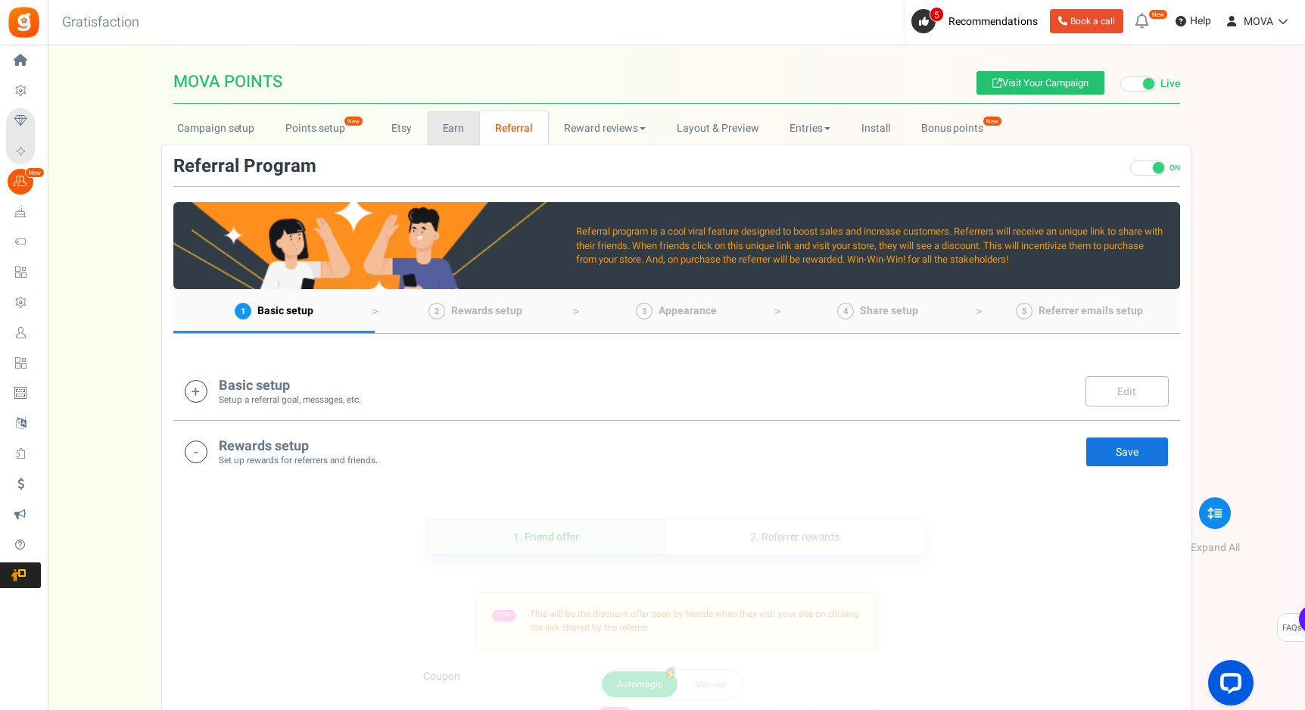
click at [450, 132] on link "Earn" at bounding box center [453, 128] width 53 height 34
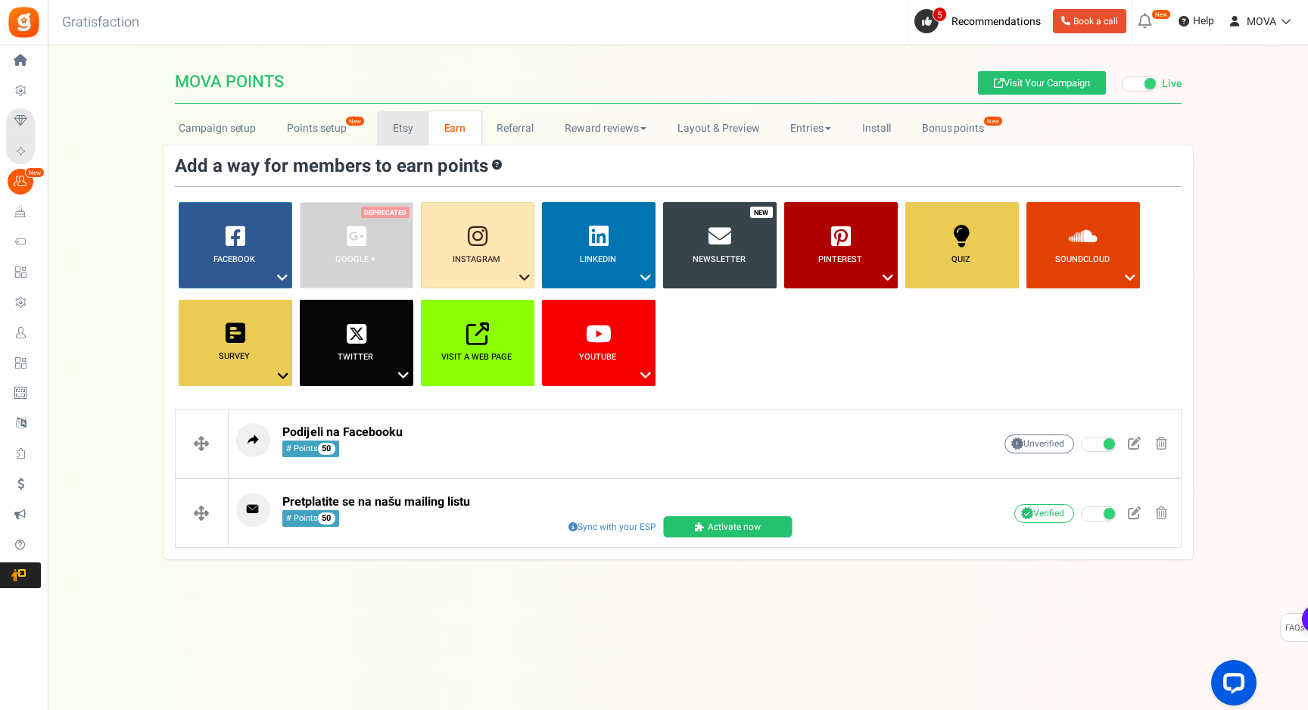
click at [392, 140] on link "Etsy" at bounding box center [402, 128] width 51 height 34
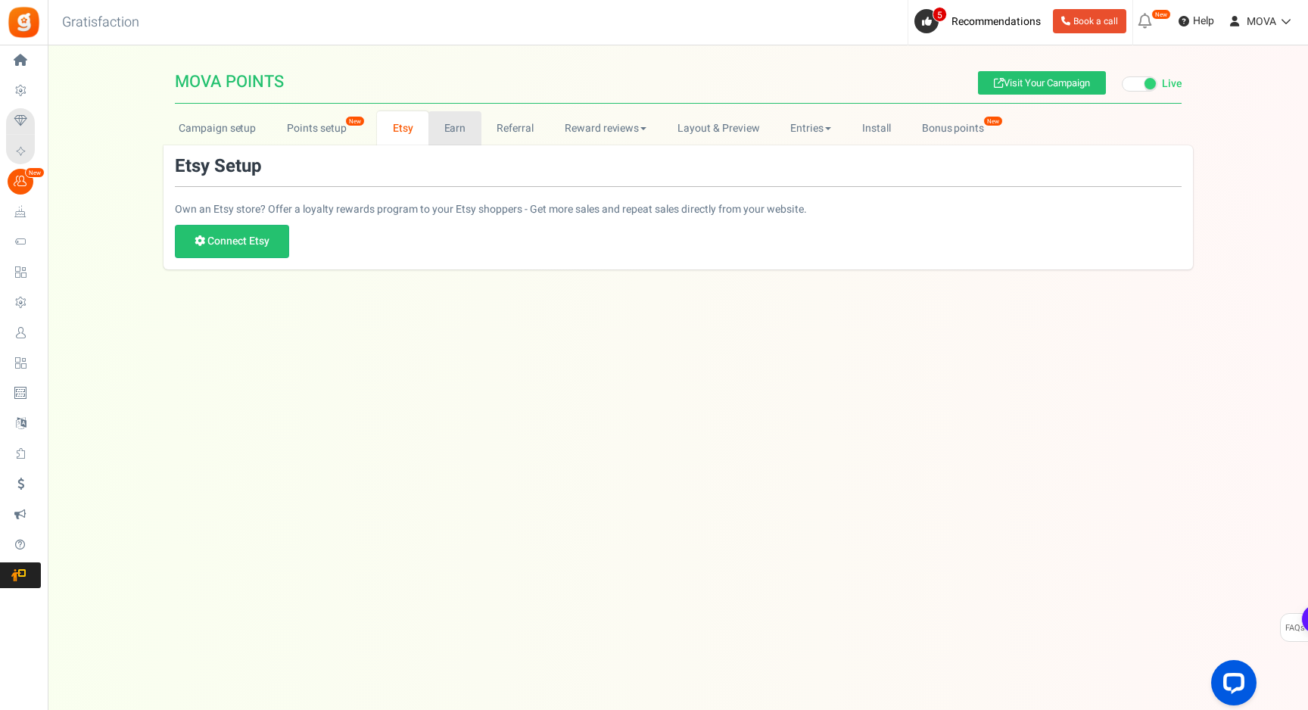
click at [462, 142] on link "Earn" at bounding box center [454, 128] width 53 height 34
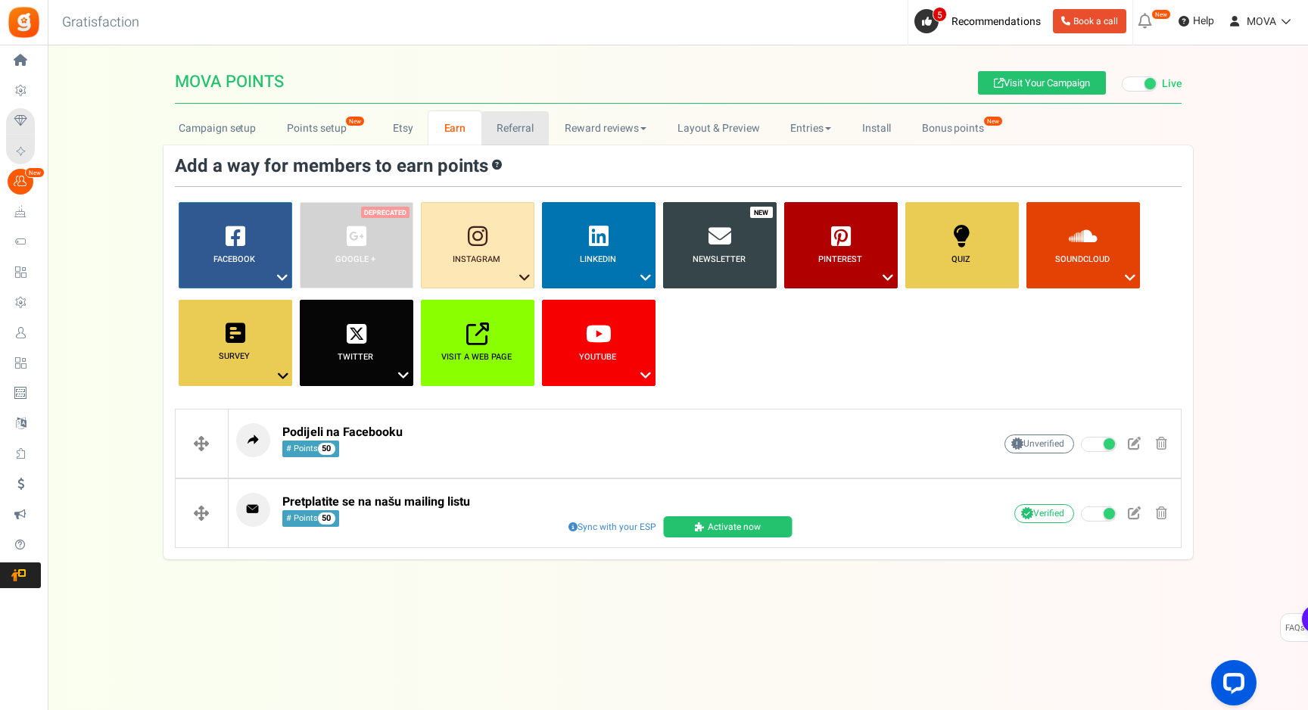
click at [502, 134] on link "Referral" at bounding box center [515, 128] width 68 height 34
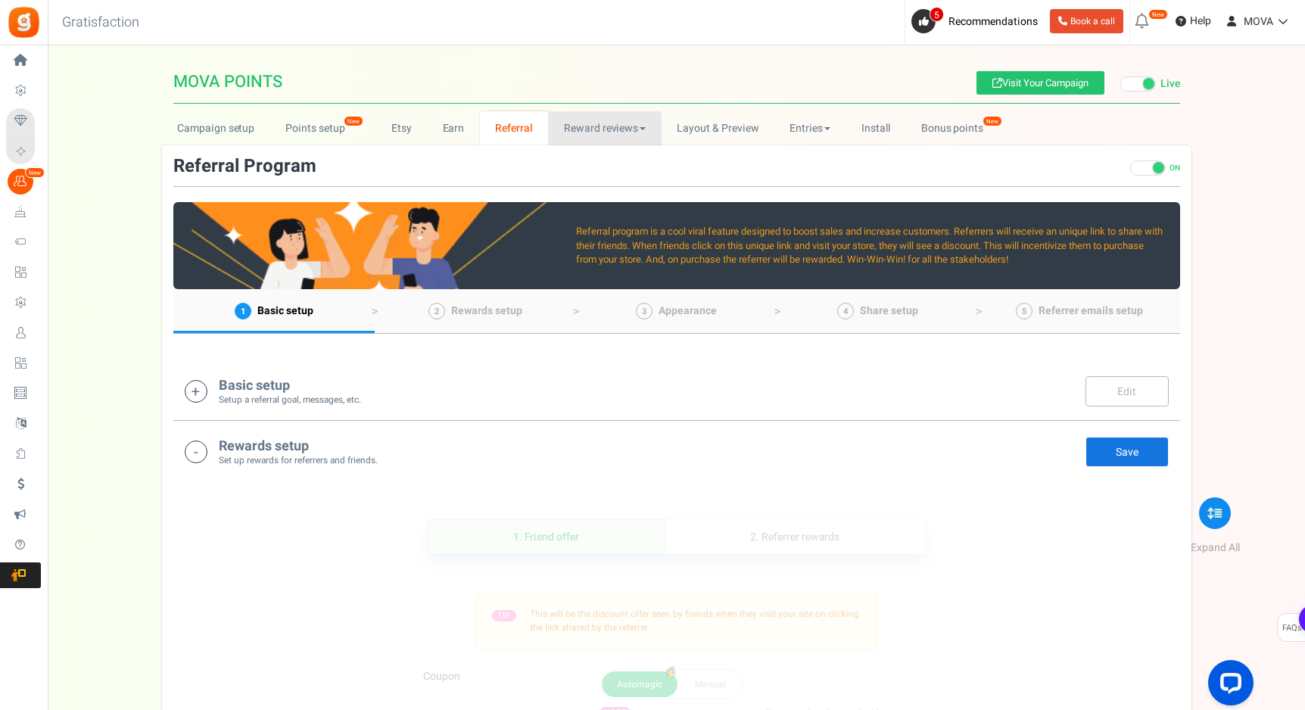
click at [554, 129] on link "Reward reviews" at bounding box center [604, 128] width 113 height 34
click at [497, 137] on link "Referral" at bounding box center [514, 128] width 69 height 34
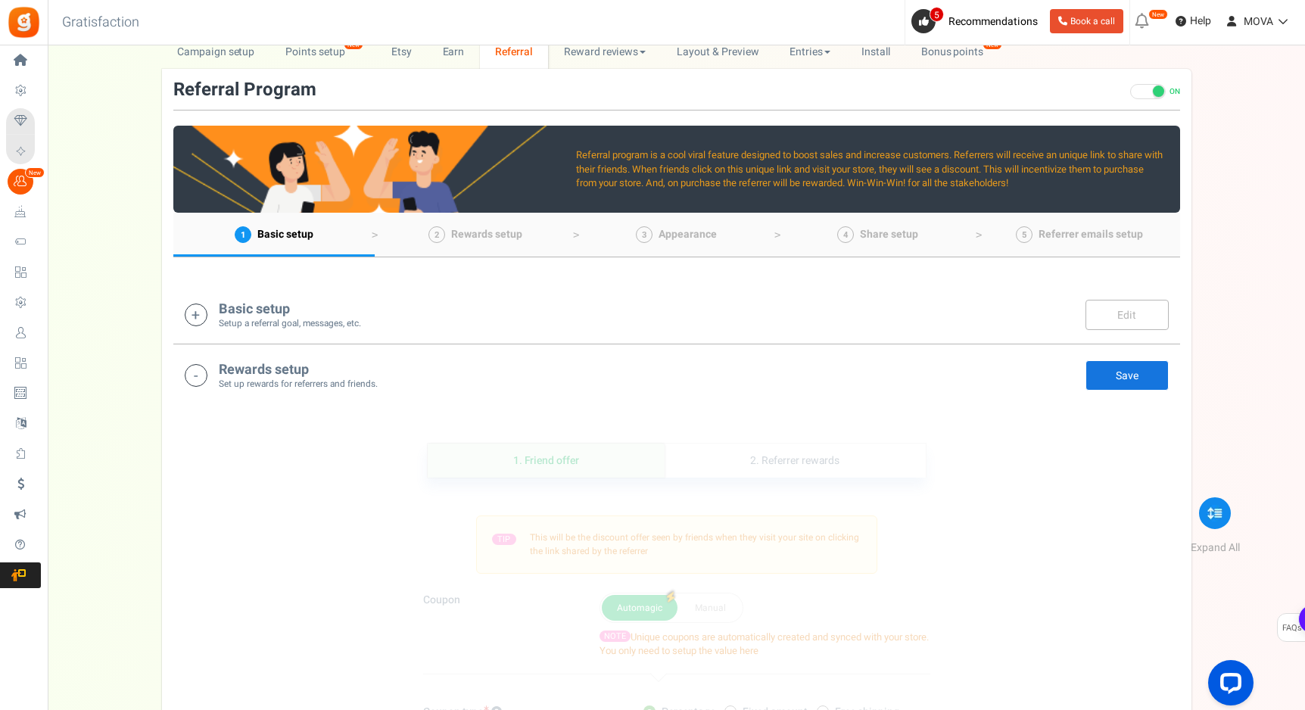
scroll to position [5, 0]
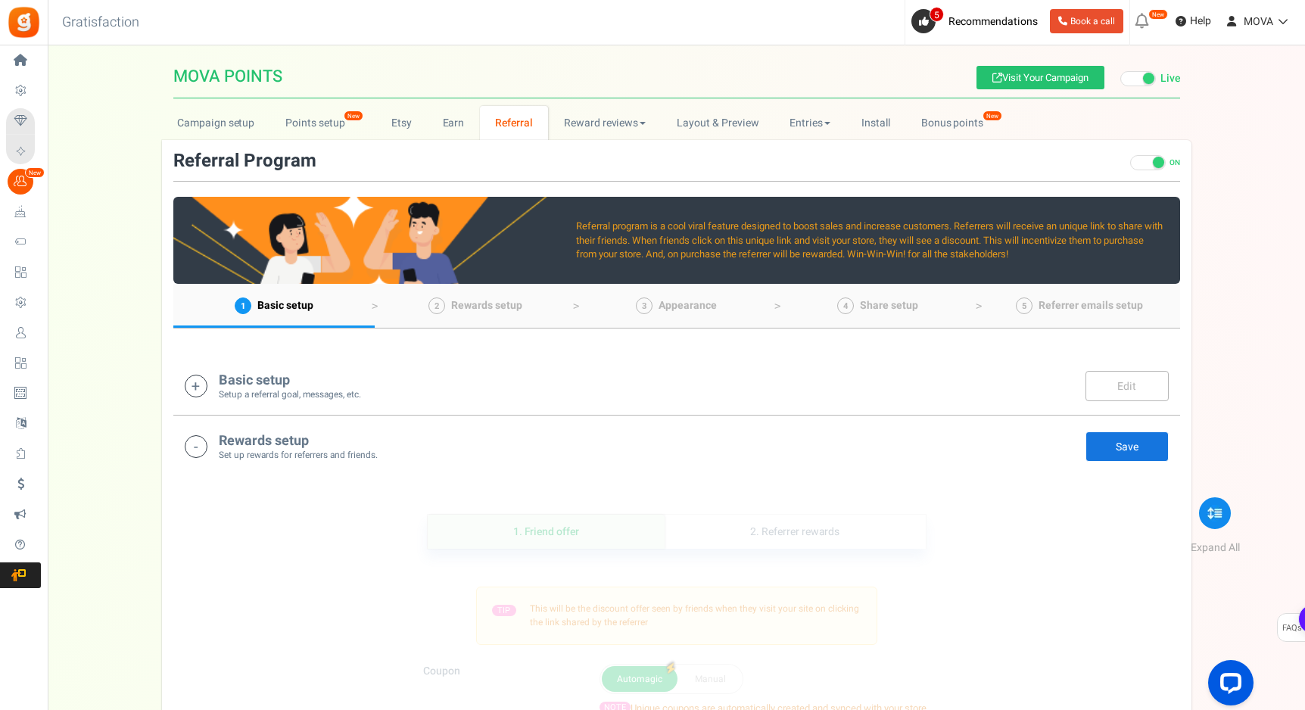
click at [333, 446] on h4 "Rewards setup" at bounding box center [298, 441] width 159 height 15
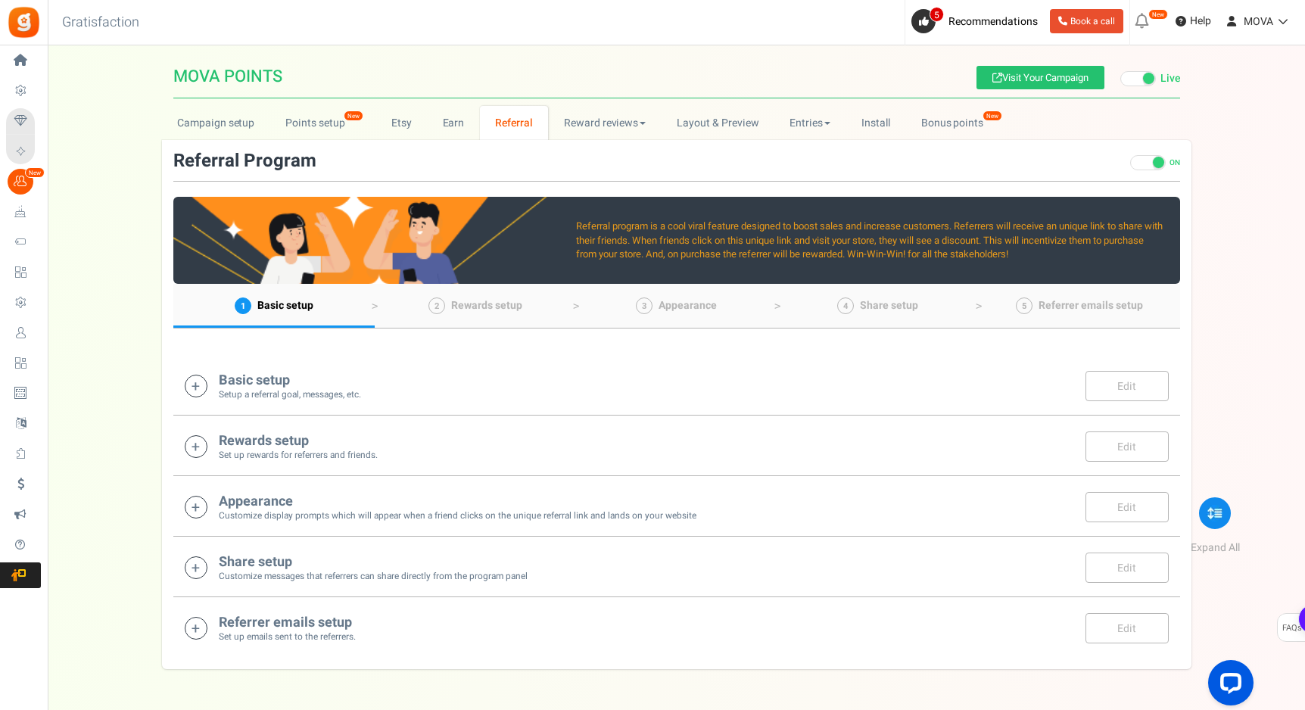
click at [338, 499] on h4 "Appearance" at bounding box center [458, 501] width 478 height 15
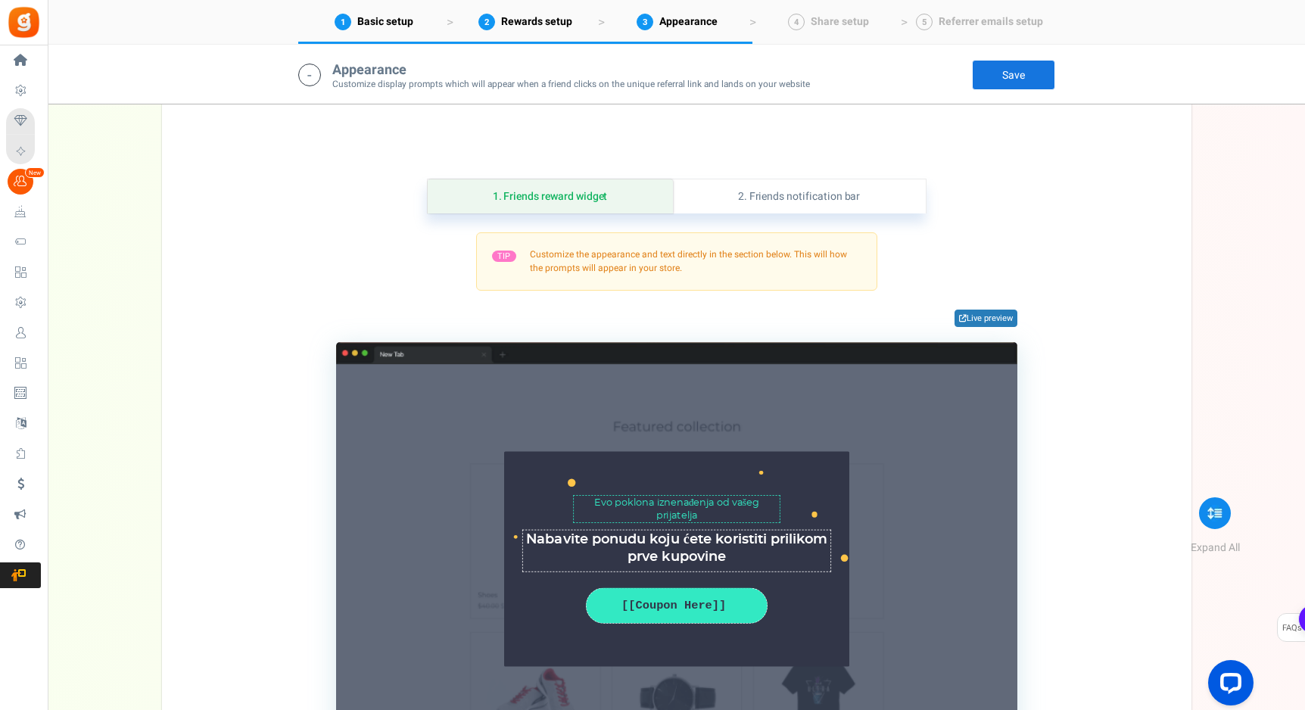
scroll to position [400, 0]
click at [674, 549] on textarea "Nabavite ponudu koju ćete koristiti prilikom prve kupovine" at bounding box center [676, 551] width 309 height 42
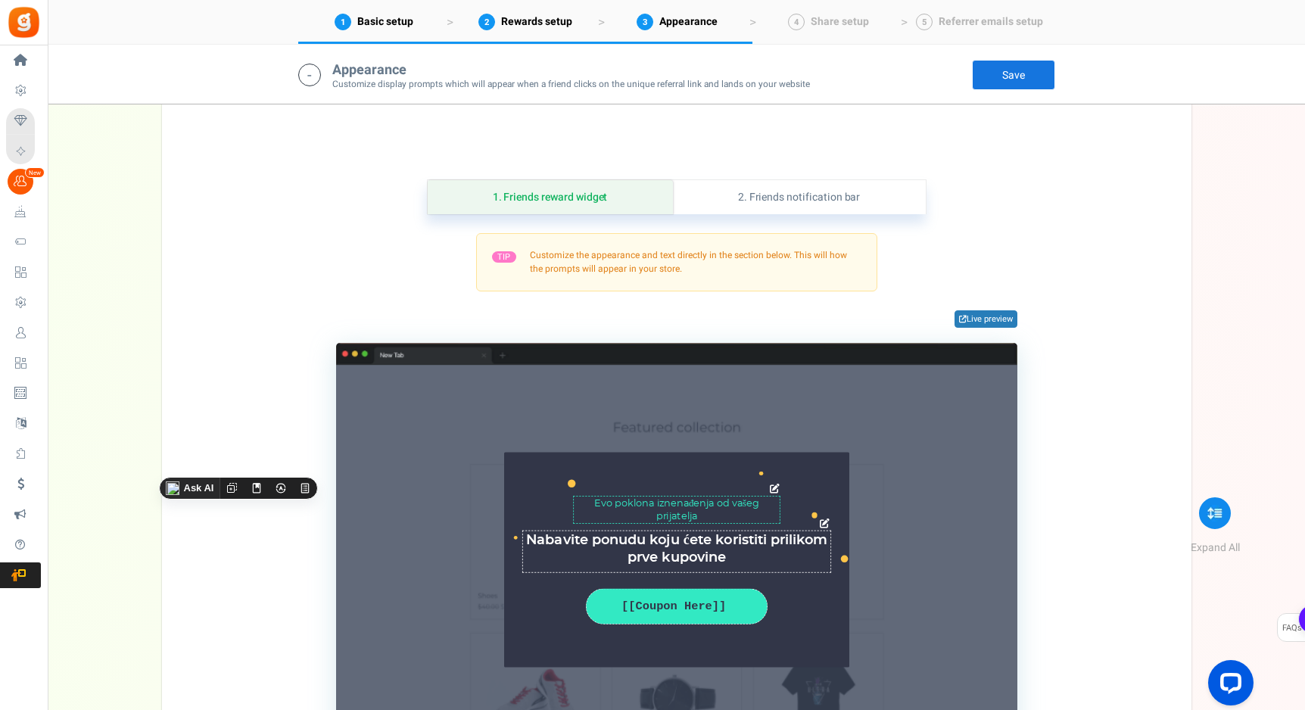
click at [707, 515] on textarea "Evo poklona iznenađenja od vašeg prijatelja" at bounding box center [676, 509] width 207 height 27
click at [707, 551] on textarea "Nabavite ponudu koju ćete koristiti prilikom prve kupovine" at bounding box center [676, 551] width 309 height 42
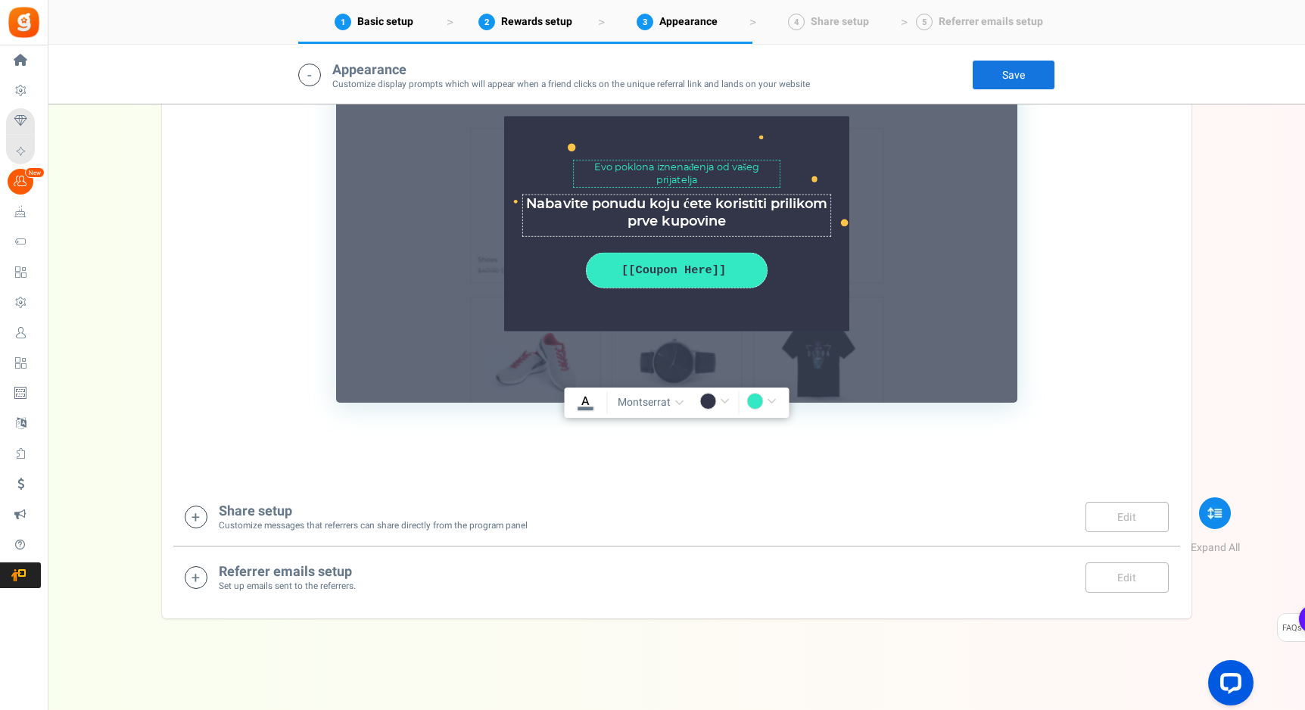
click at [702, 512] on div "Share setup Customize messages that referrers can share directly from the progr…" at bounding box center [677, 516] width 984 height 31
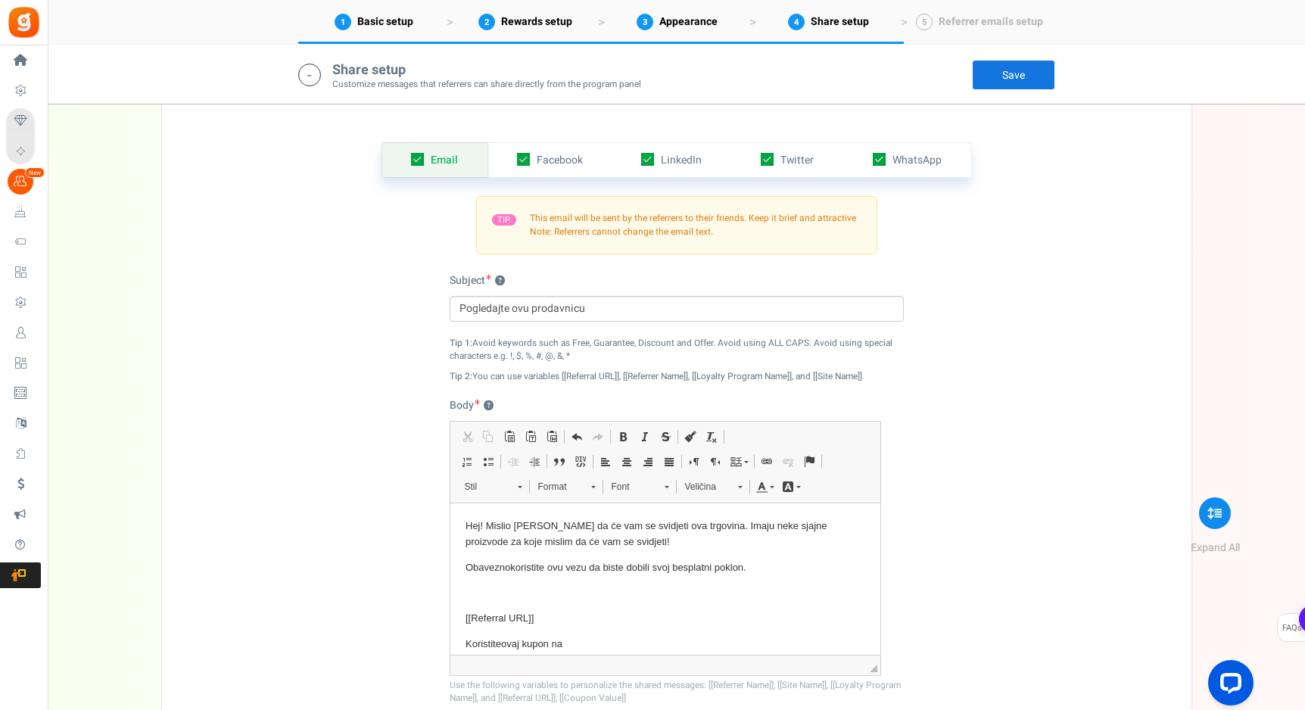
scroll to position [1170, 0]
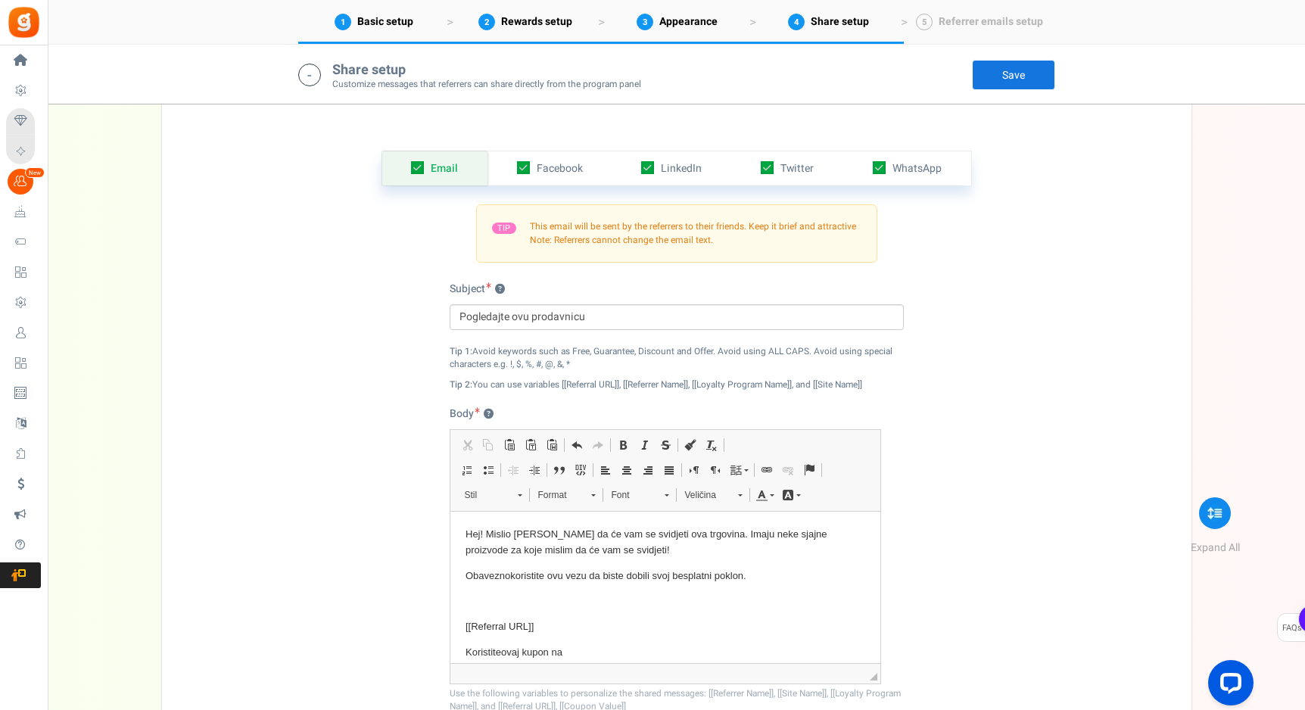
click at [692, 560] on body "Hej! Mislio [PERSON_NAME] da će vam se svidjeti ova trgovina. Imaju neke sjajne…" at bounding box center [665, 631] width 400 height 210
click at [640, 536] on p "Hej! Mislio [PERSON_NAME] da će vam se svidjeti ova trgovina. Imaju neke sjajne…" at bounding box center [665, 542] width 400 height 32
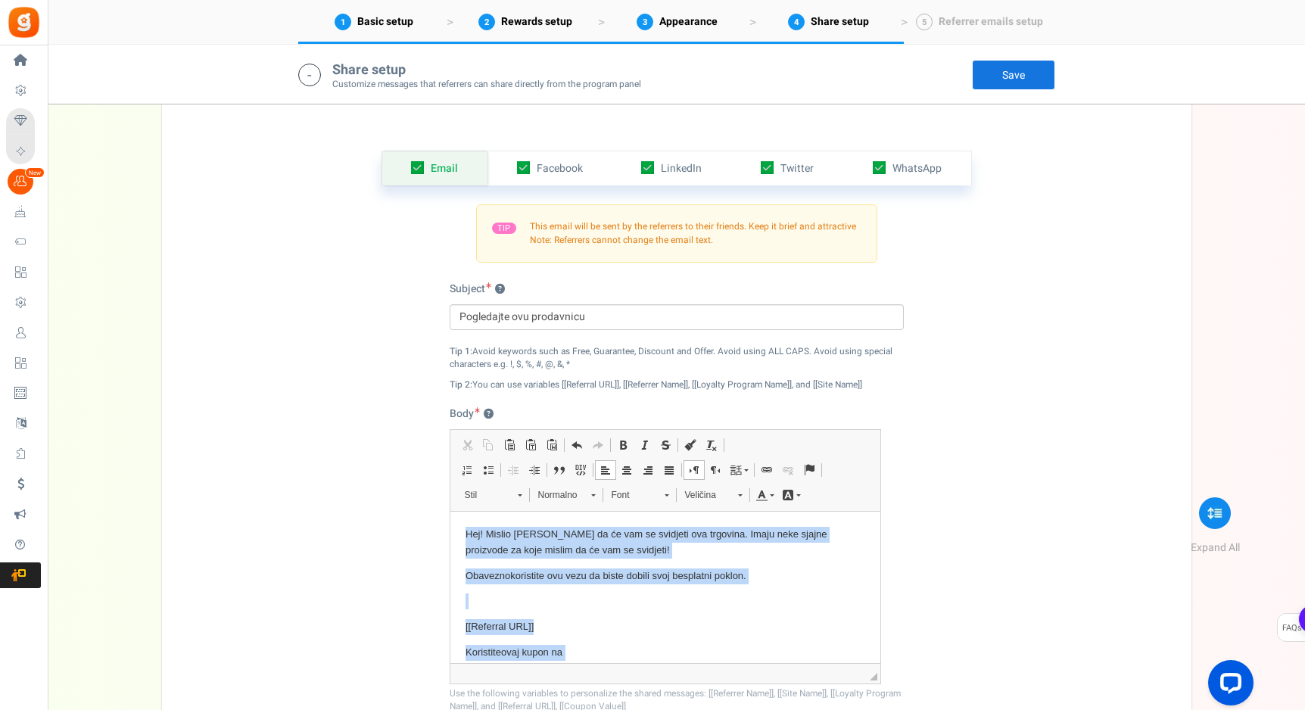
copy body "Hej! Mislio [PERSON_NAME] da će vam se svidjeti ova trgovina. Imaju neke sjajne…"
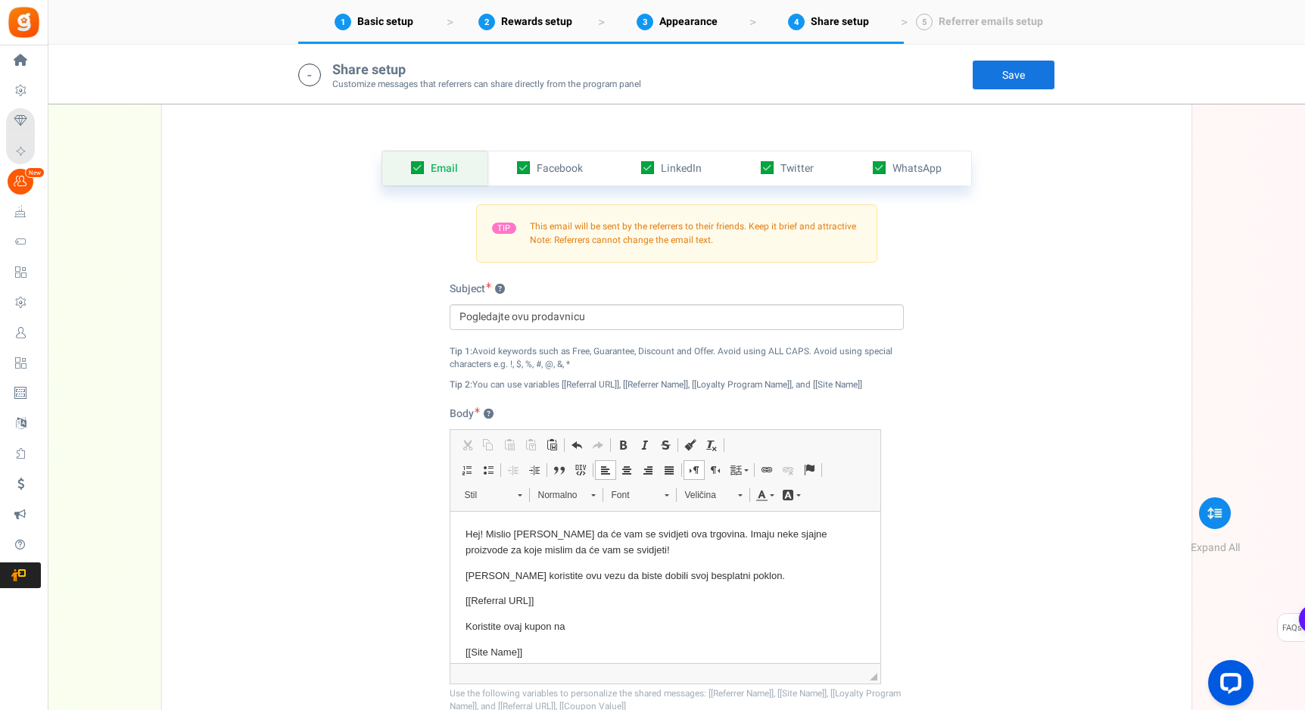
click at [510, 533] on p "Hej! Mislio [PERSON_NAME] da će vam se svidjeti ova trgovina. Imaju neke sjajne…" at bounding box center [665, 542] width 400 height 32
click at [527, 530] on p "Hej! Mislim [PERSON_NAME] da će vam se svidjeti ova trgovina. Imaju neke sjajne…" at bounding box center [665, 542] width 400 height 32
click at [547, 537] on p "Hej! Mislim da će vam se svidjeti ova trgovina. Imaju neke sjajne proizvode za …" at bounding box center [665, 542] width 400 height 32
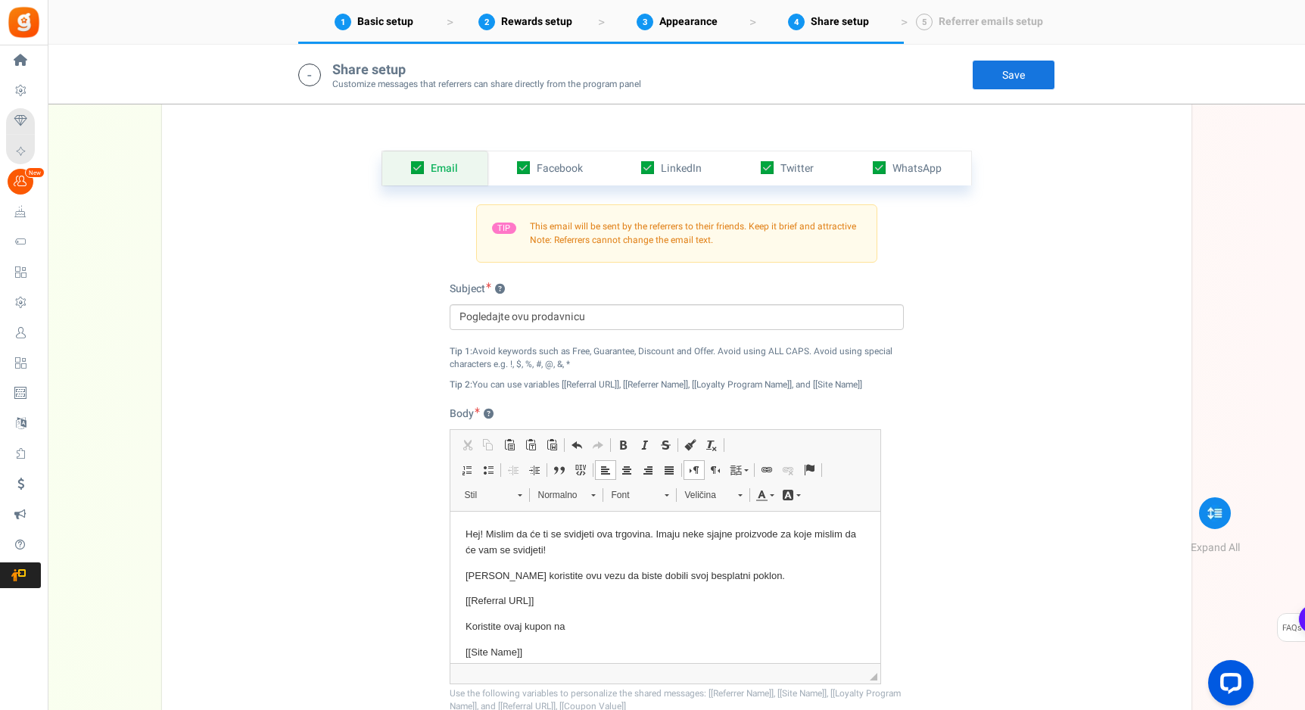
click at [408, 493] on div "Email Facebook LinkedIn Twitter WhatsApp INFO Email share is currently disabled…" at bounding box center [676, 463] width 1006 height 701
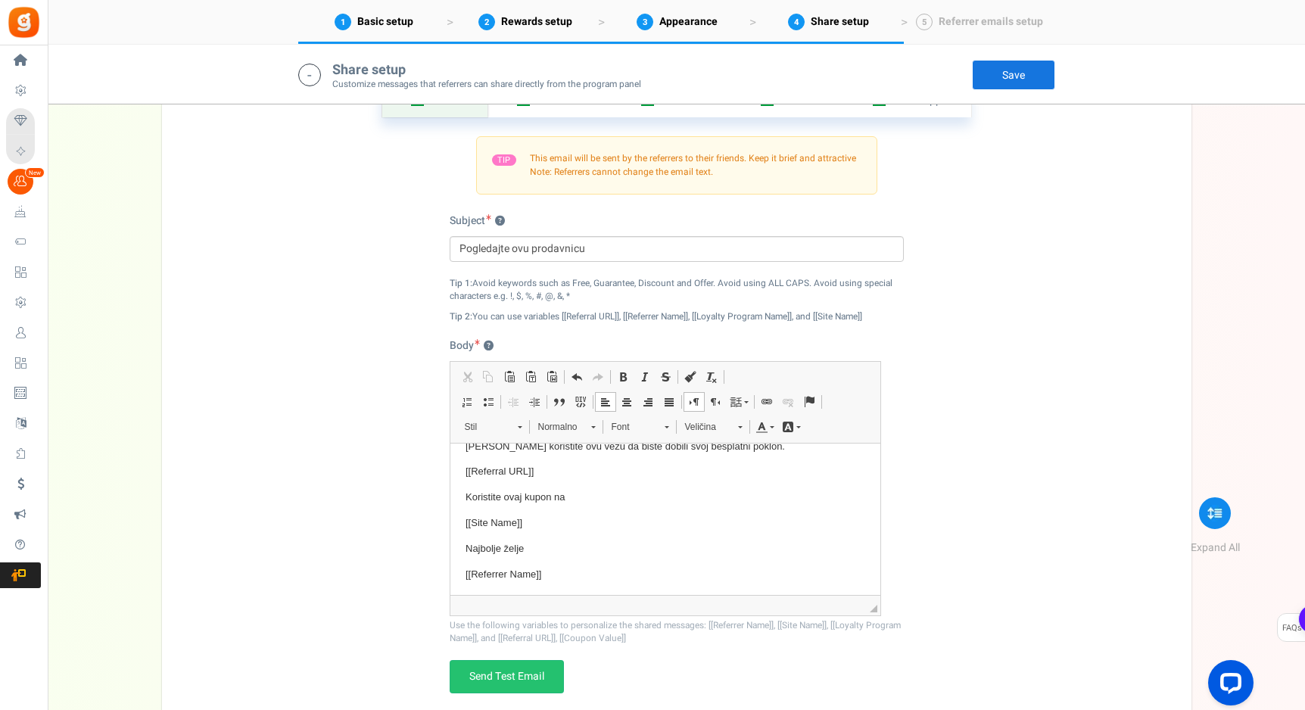
scroll to position [64, 0]
click at [530, 255] on input "Pogledajte ovu prodavnicu" at bounding box center [677, 249] width 454 height 26
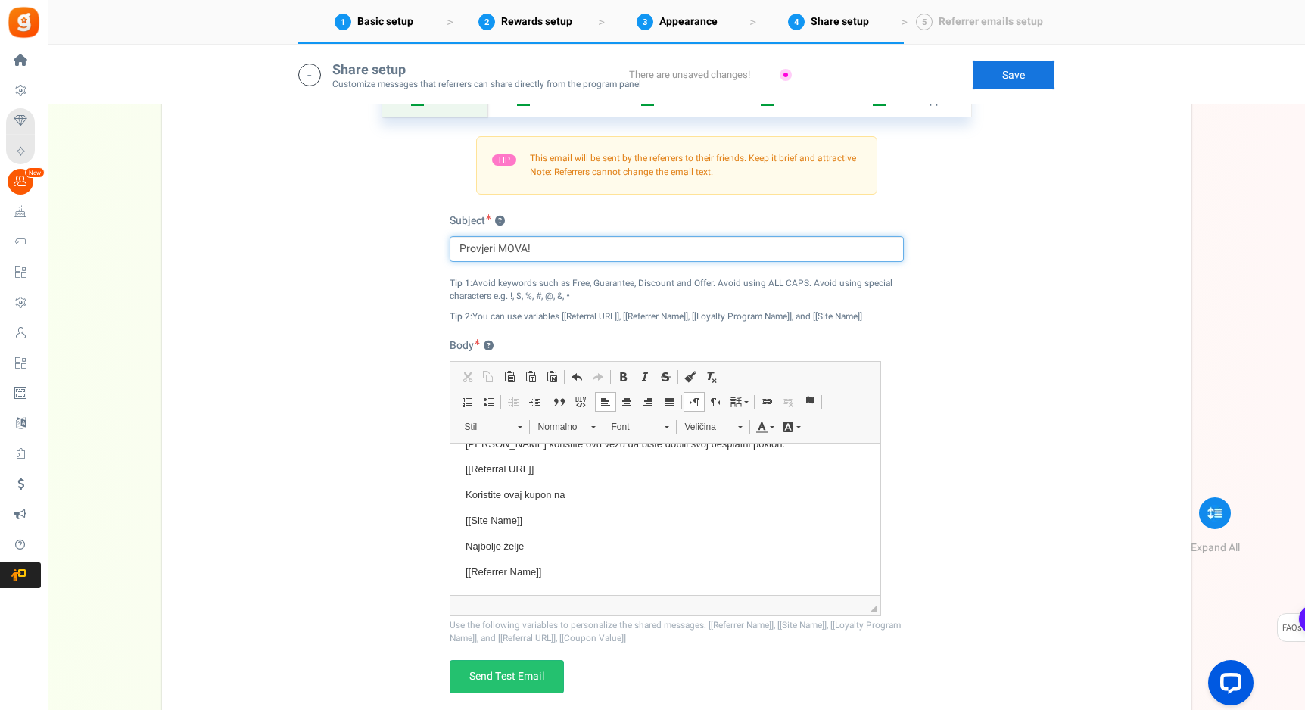
type input "Provjeri MOVA!"
click at [1006, 81] on link "Save" at bounding box center [1013, 75] width 83 height 30
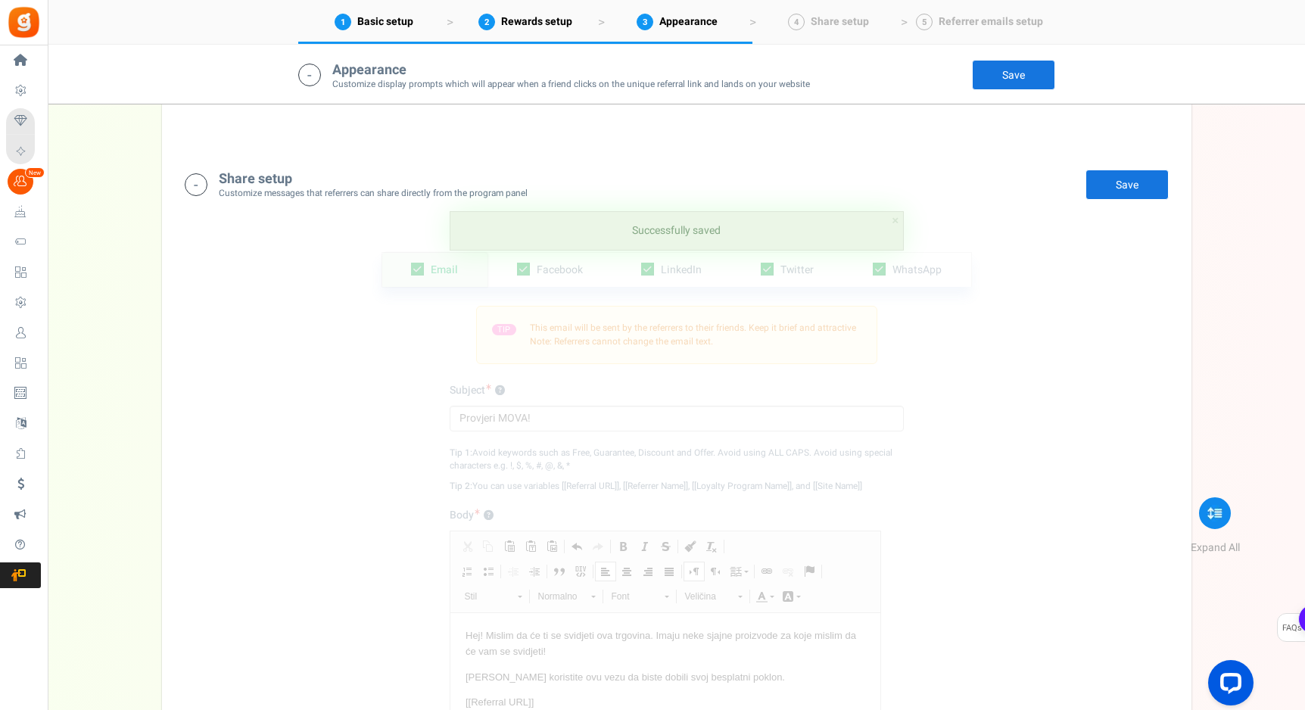
scroll to position [1074, 0]
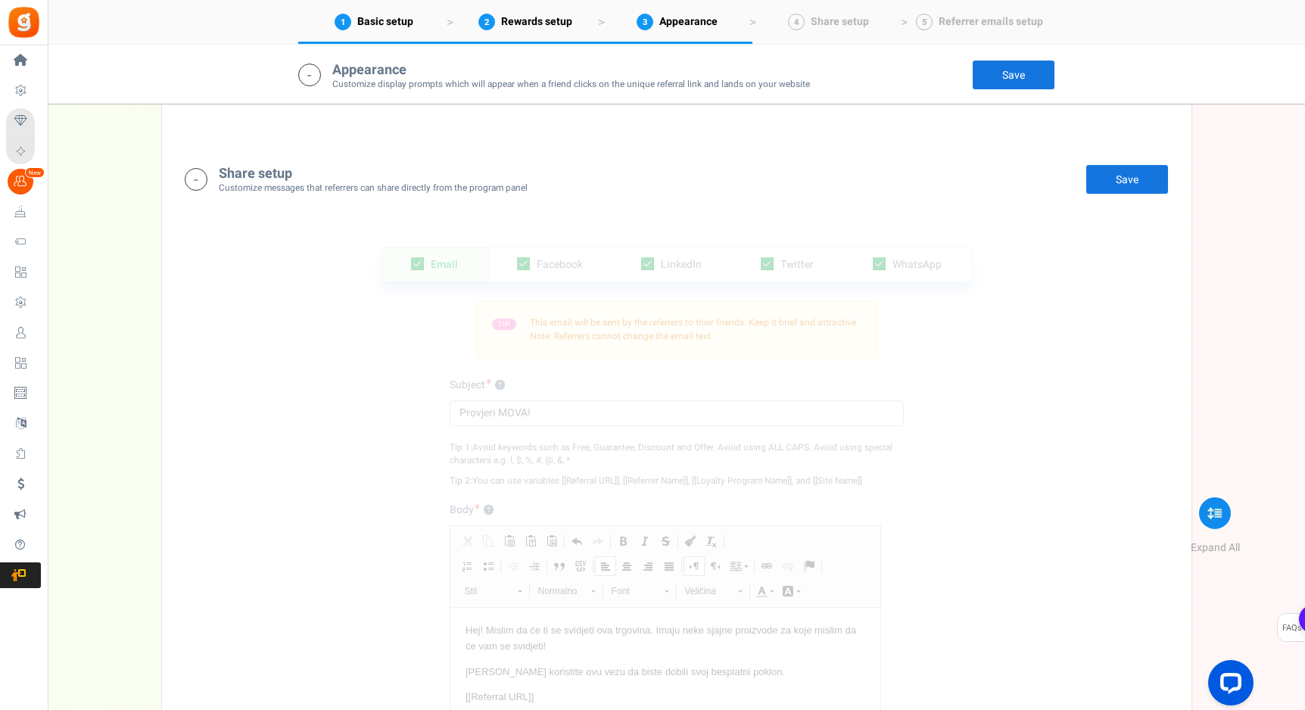
click at [321, 171] on h4 "Share setup" at bounding box center [373, 173] width 309 height 15
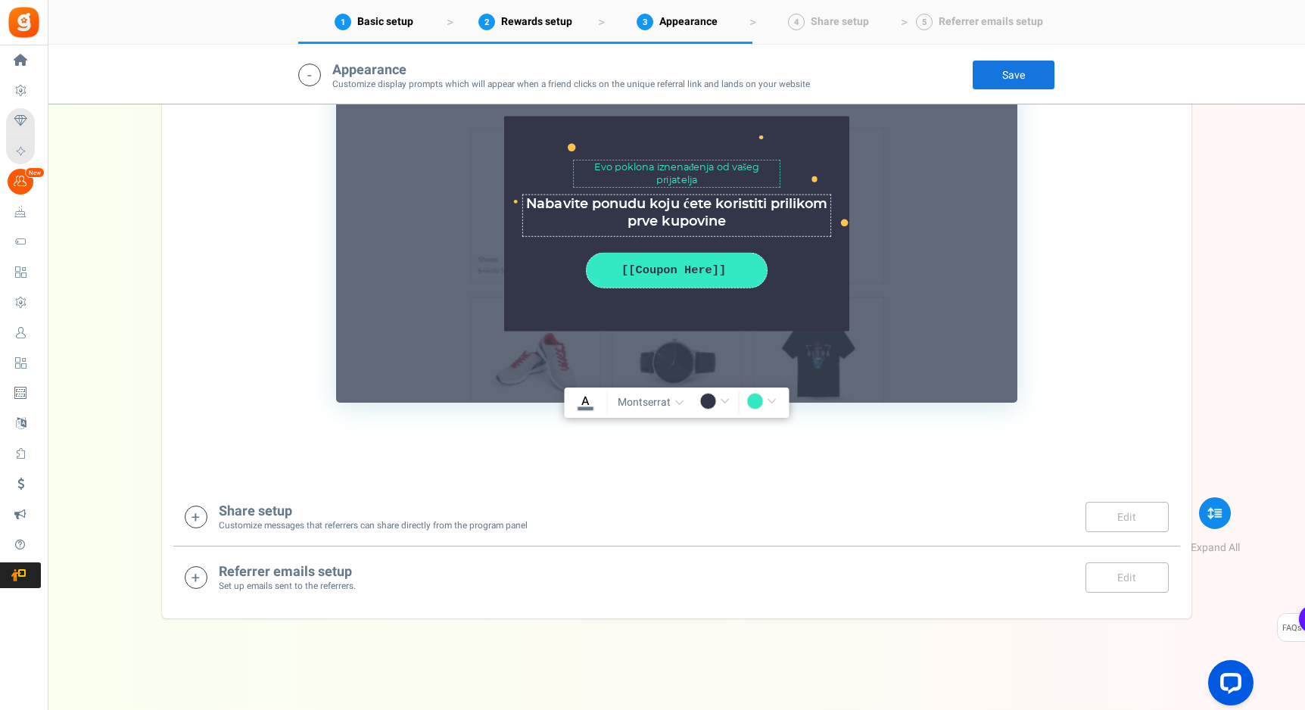
click at [331, 586] on small "Set up emails sent to the referrers." at bounding box center [287, 586] width 137 height 13
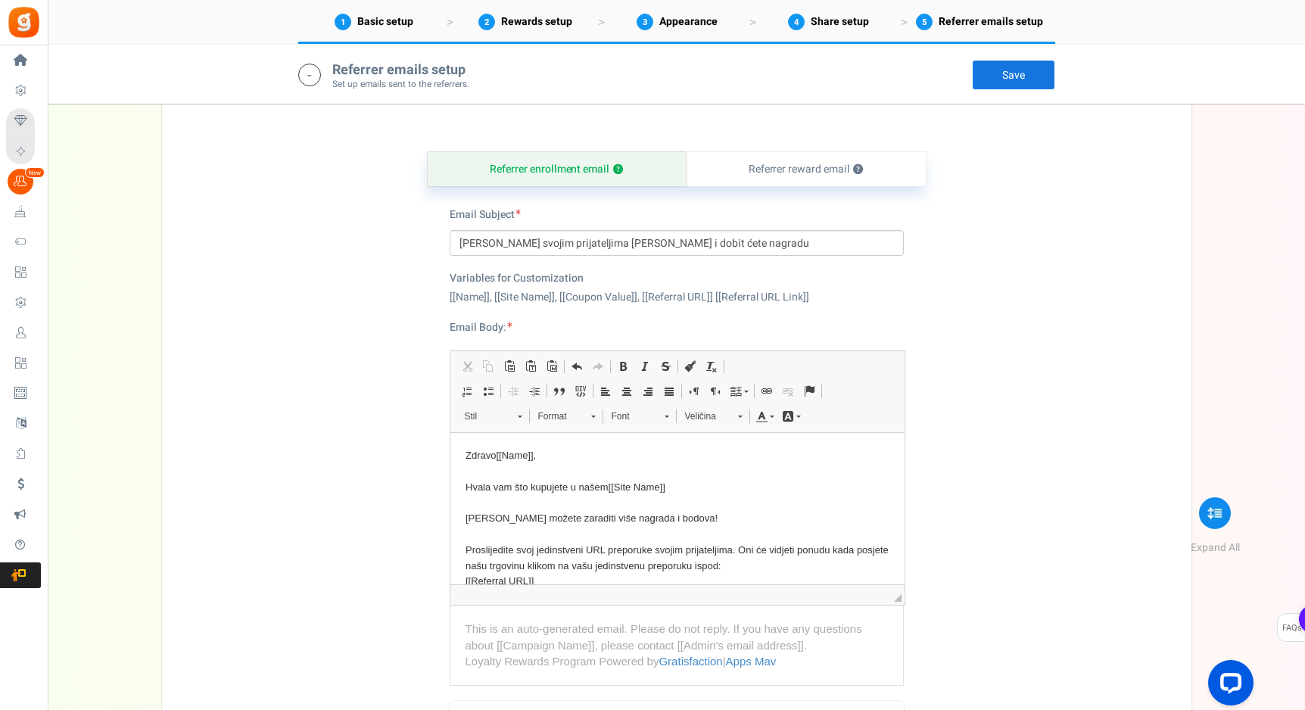
scroll to position [1239, 0]
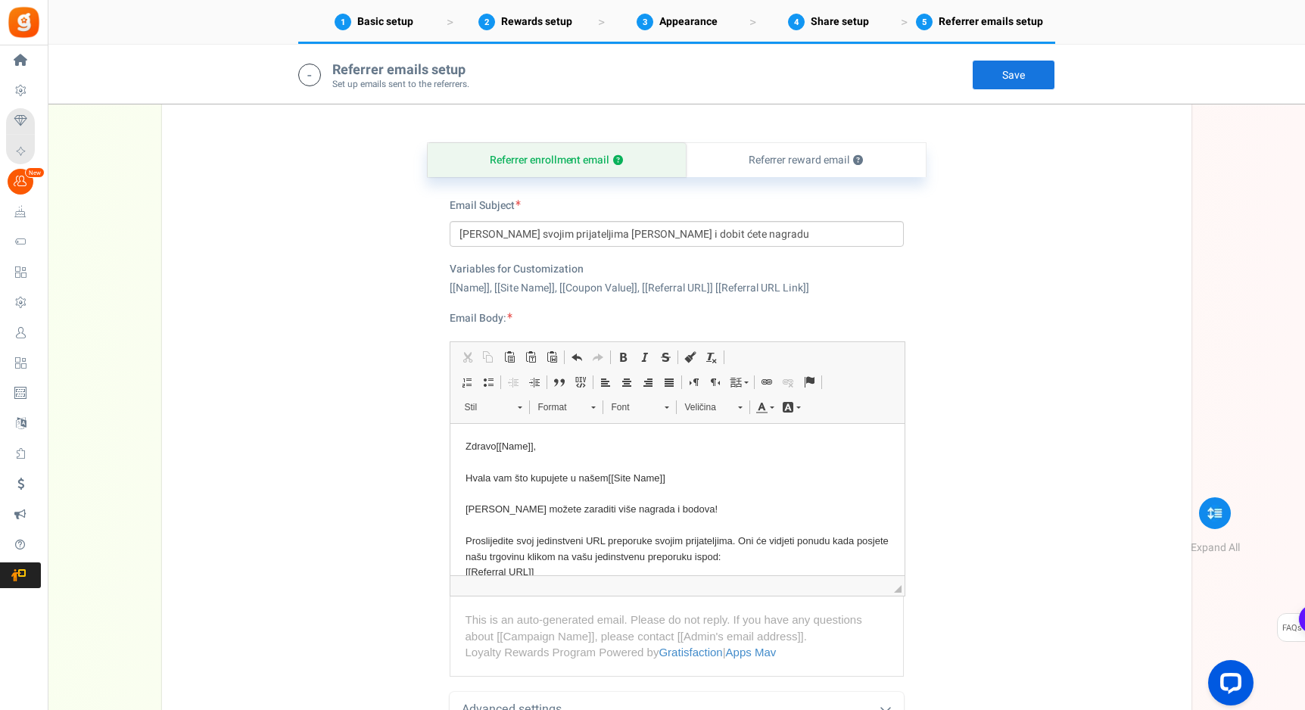
click at [555, 480] on p "Zdravo [[Name]] , Hvala vam što kupujete u našem [[Site Name]] [PERSON_NAME] mo…" at bounding box center [677, 517] width 424 height 157
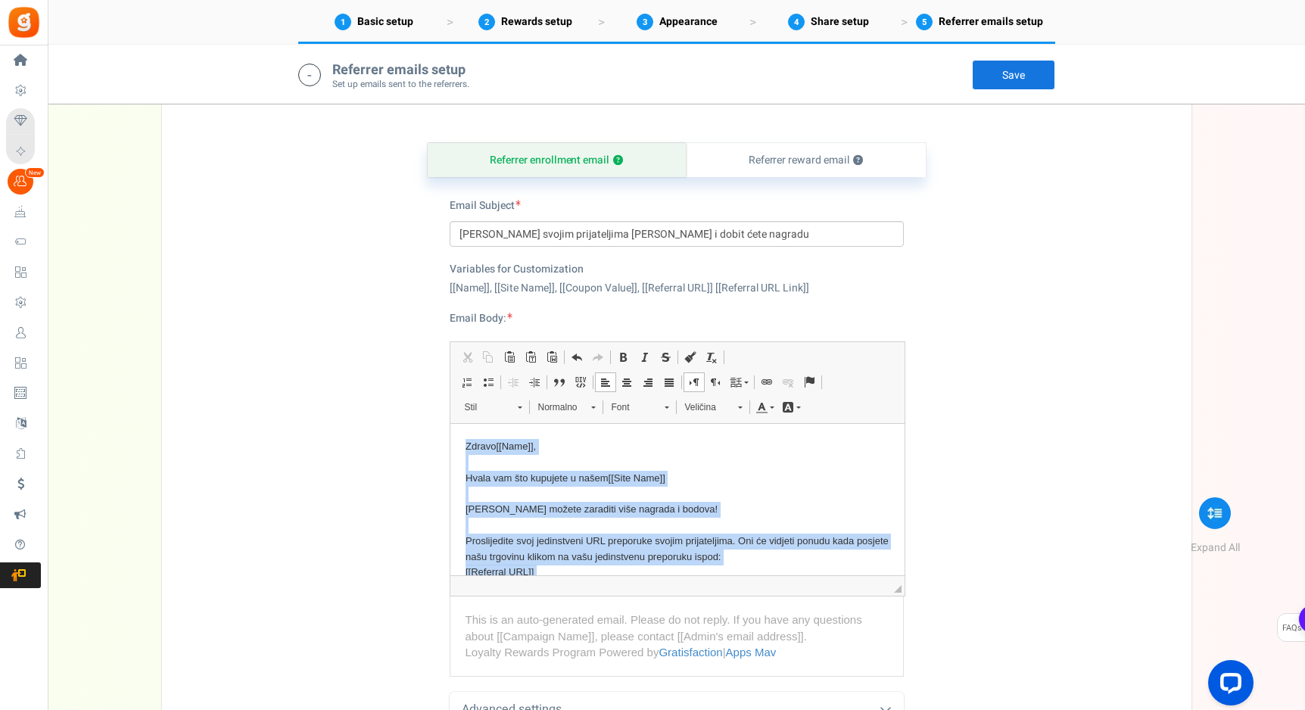
copy body "Zdravo [[Name]] , Hvala vam što kupujete u našem [[Site Name]] [PERSON_NAME] mo…"
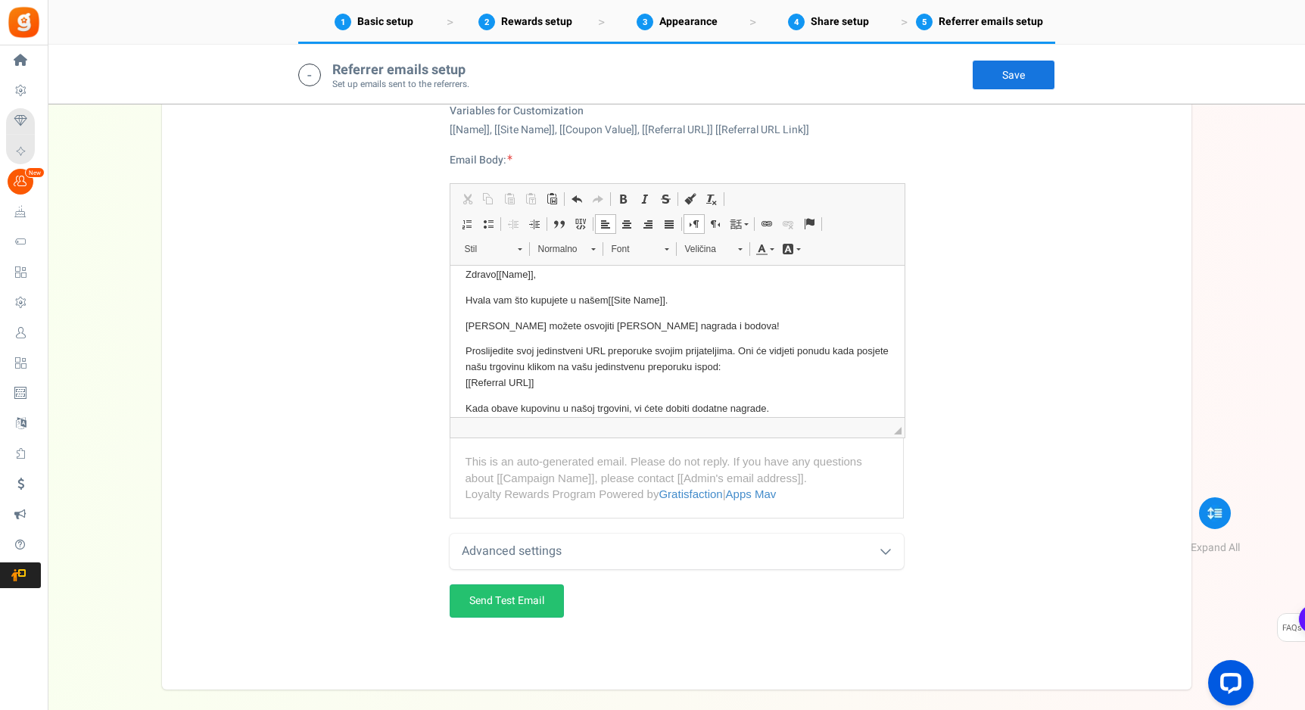
scroll to position [1467, 0]
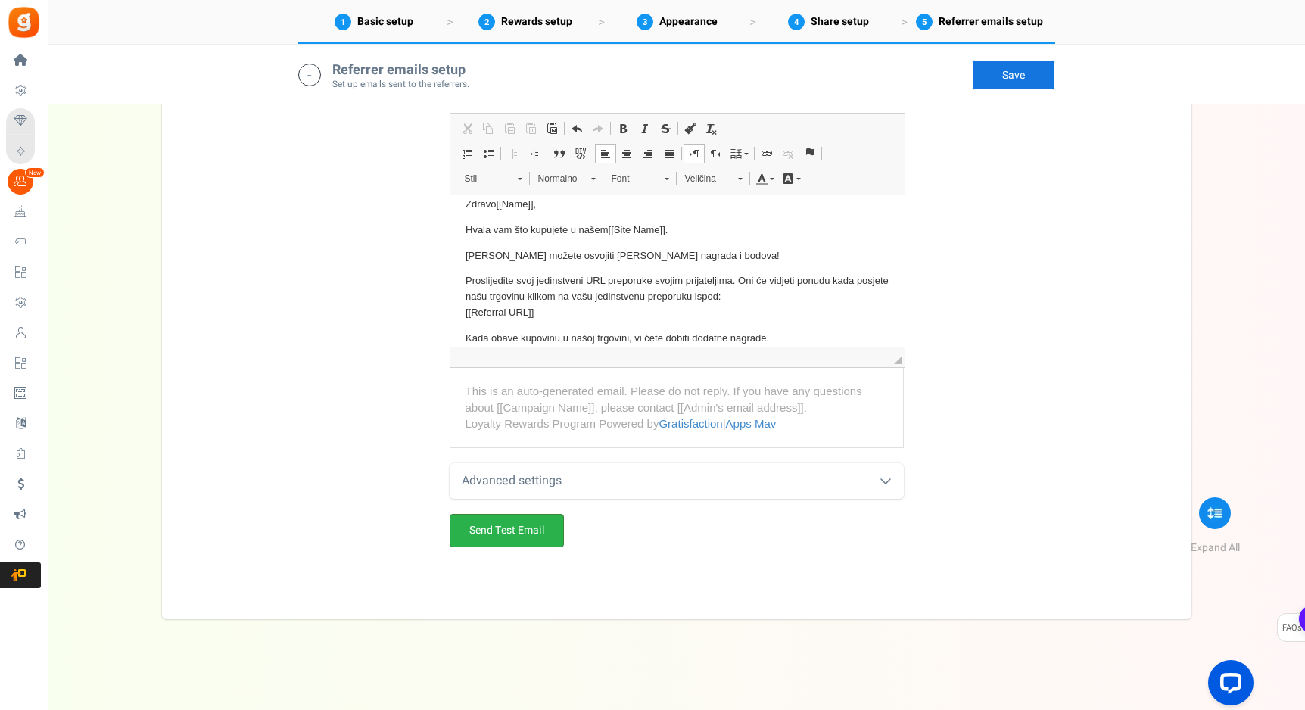
click at [471, 522] on link "Send Test Email" at bounding box center [507, 530] width 114 height 33
click at [996, 85] on link "Save" at bounding box center [1013, 75] width 83 height 30
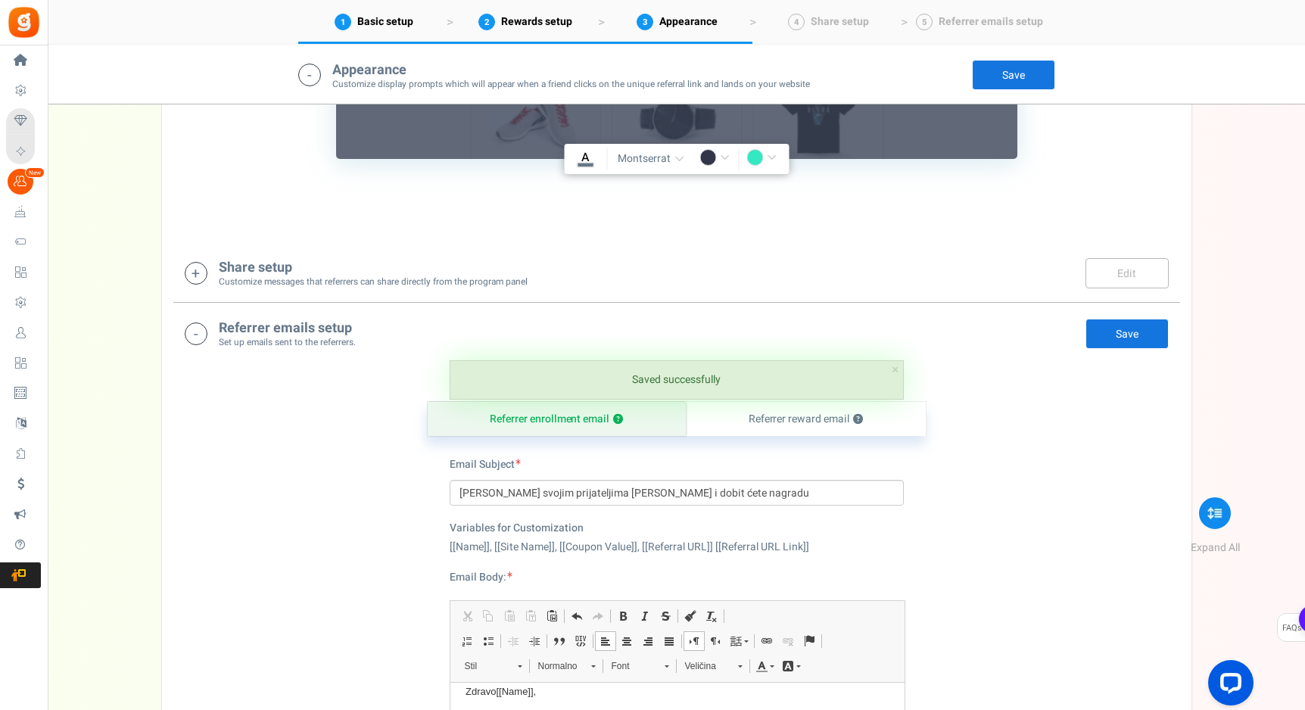
scroll to position [993, 0]
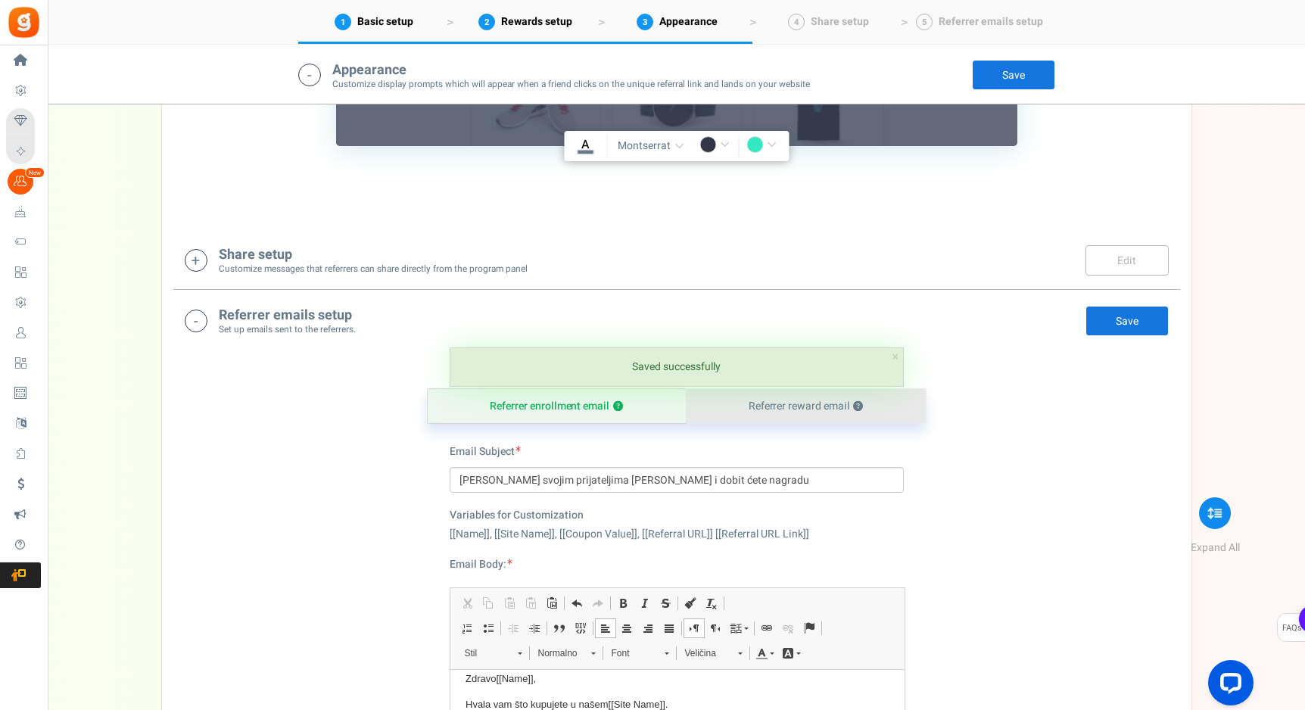
click at [795, 412] on link "Referrer reward email ?" at bounding box center [806, 406] width 240 height 34
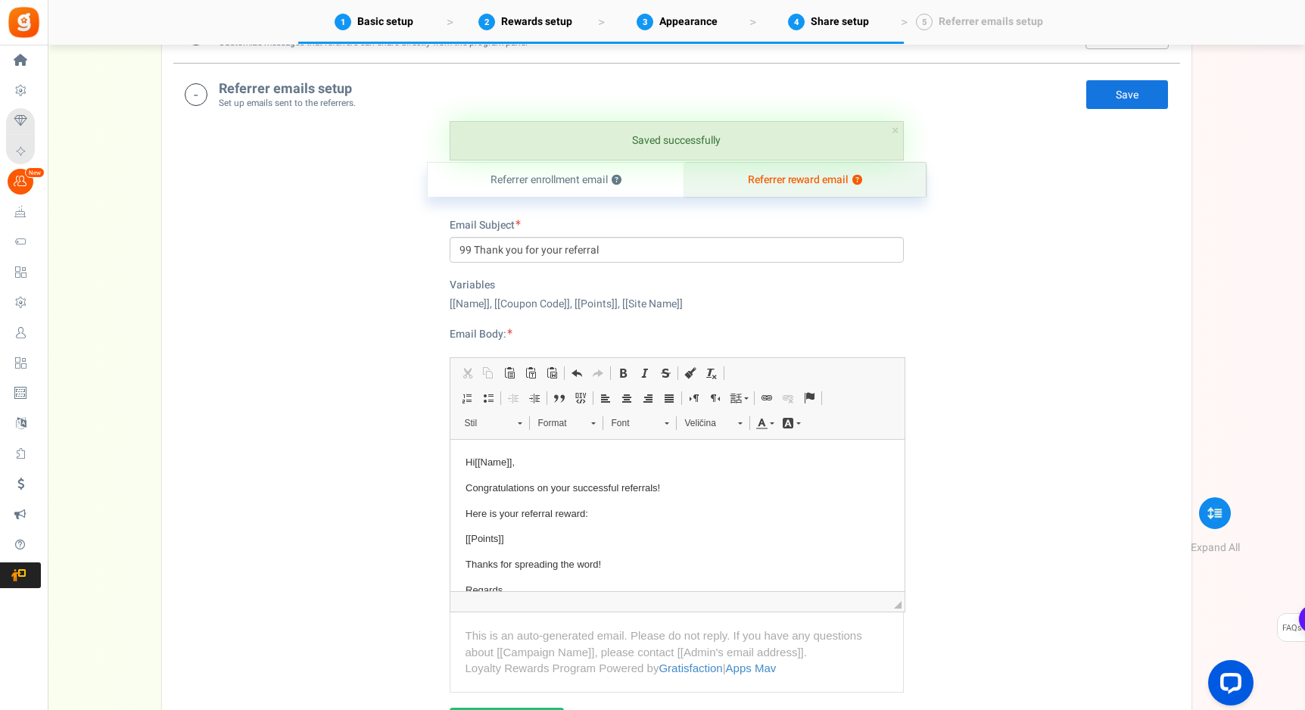
scroll to position [1239, 0]
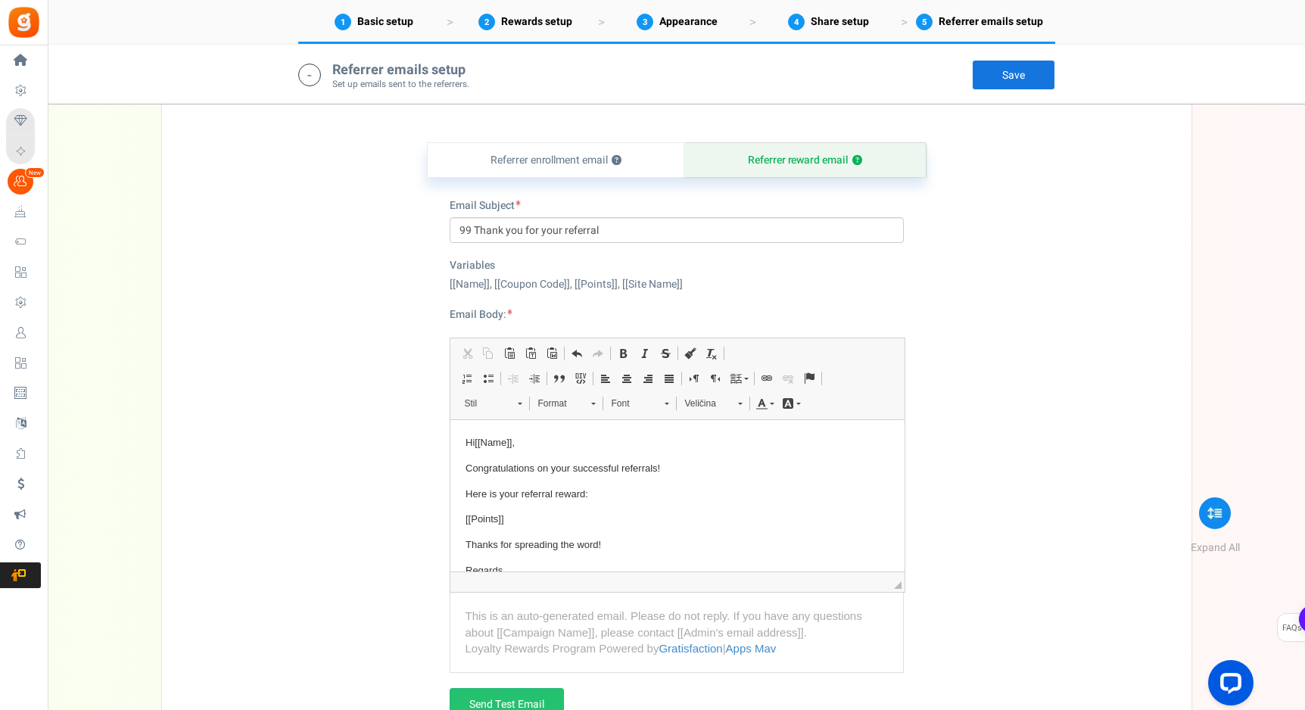
click at [690, 509] on body "Hi [[Name]] , Congratulations on your successful referrals! Here is your referr…" at bounding box center [677, 520] width 424 height 170
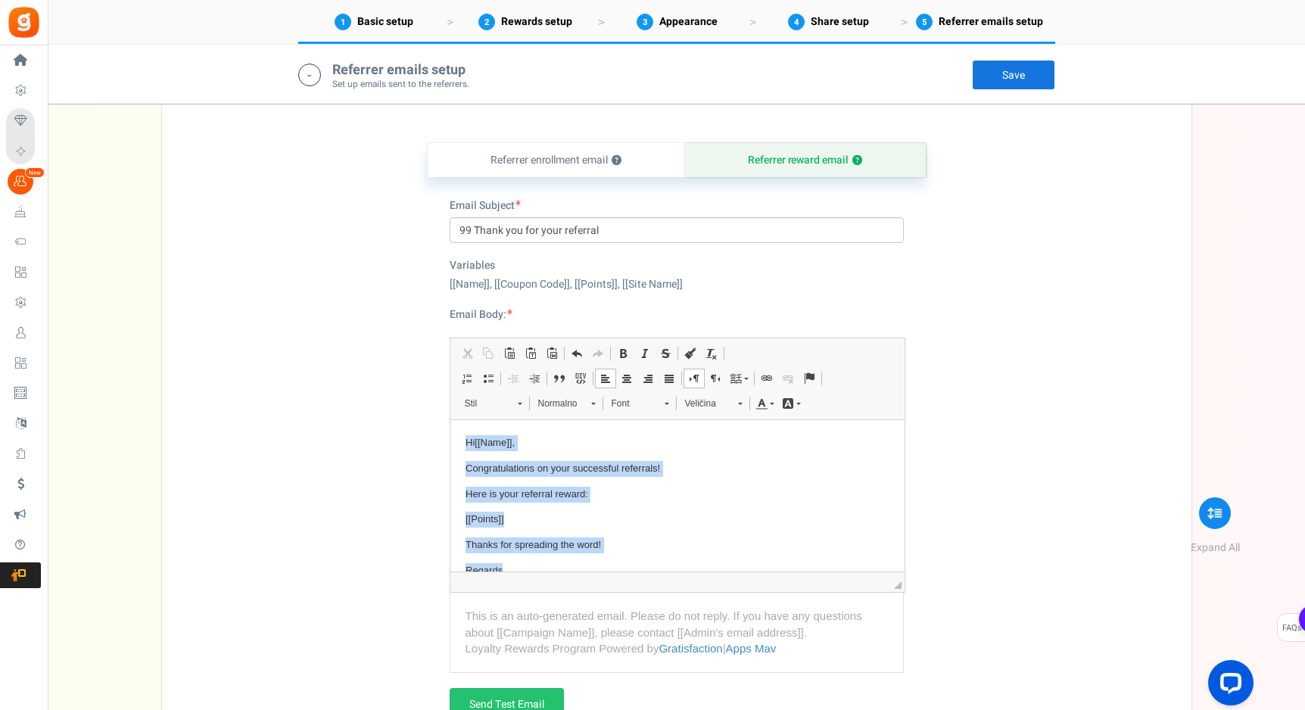
copy body "Hi [[Name]] , Congratulations on your successful referrals! Here is your referr…"
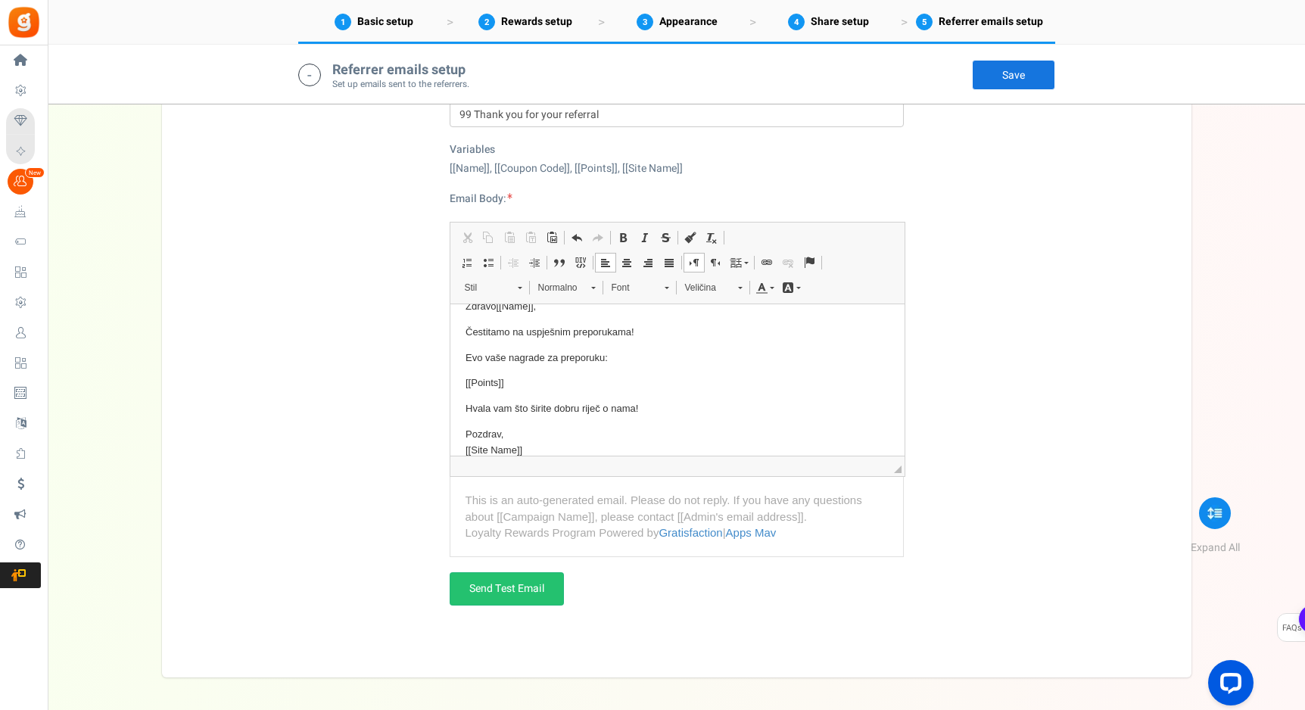
scroll to position [1414, 0]
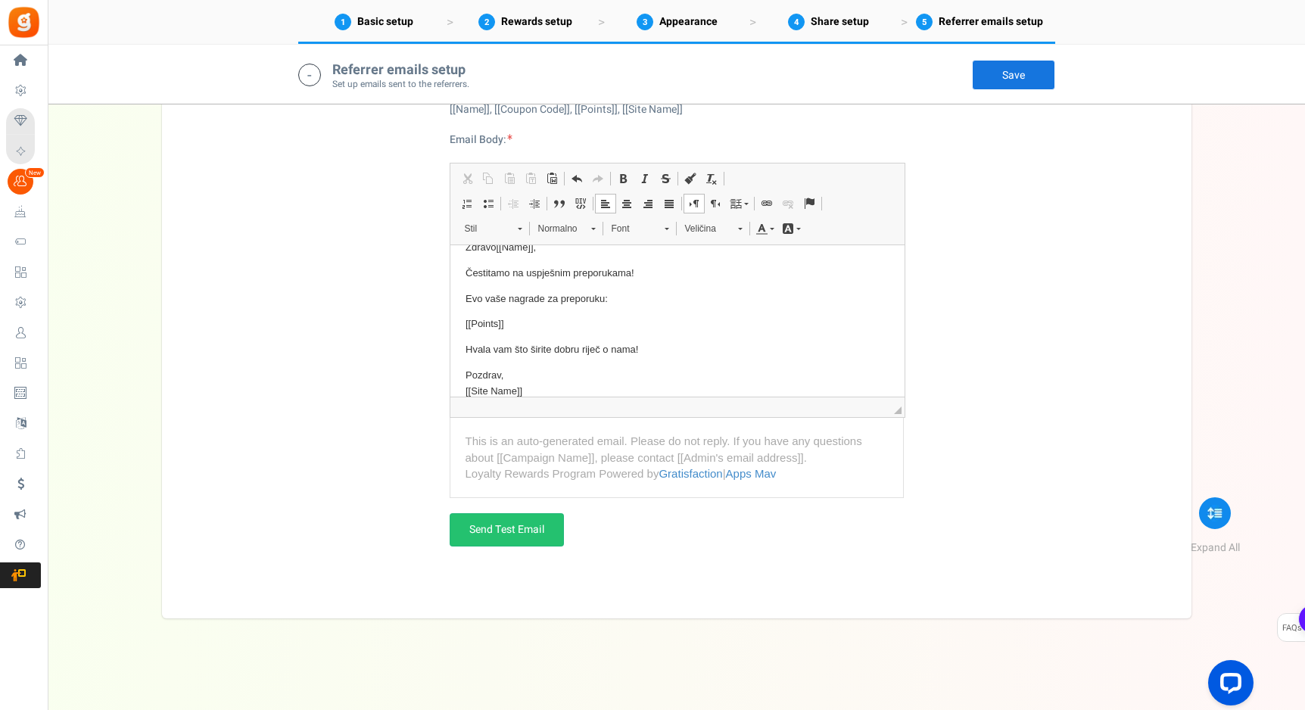
click at [992, 86] on link "Save" at bounding box center [1013, 75] width 83 height 30
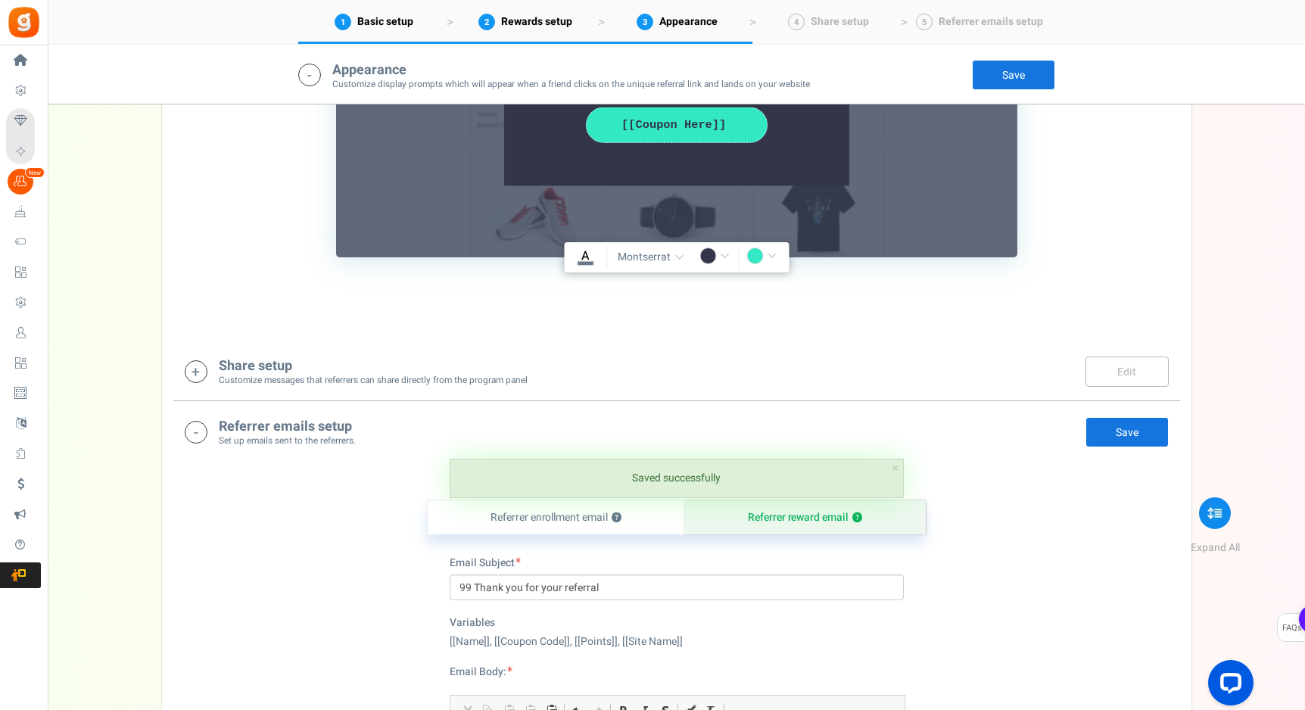
click at [446, 434] on div "Referrer emails setup Set up emails sent to the referrers. Edit Save Save" at bounding box center [677, 431] width 984 height 31
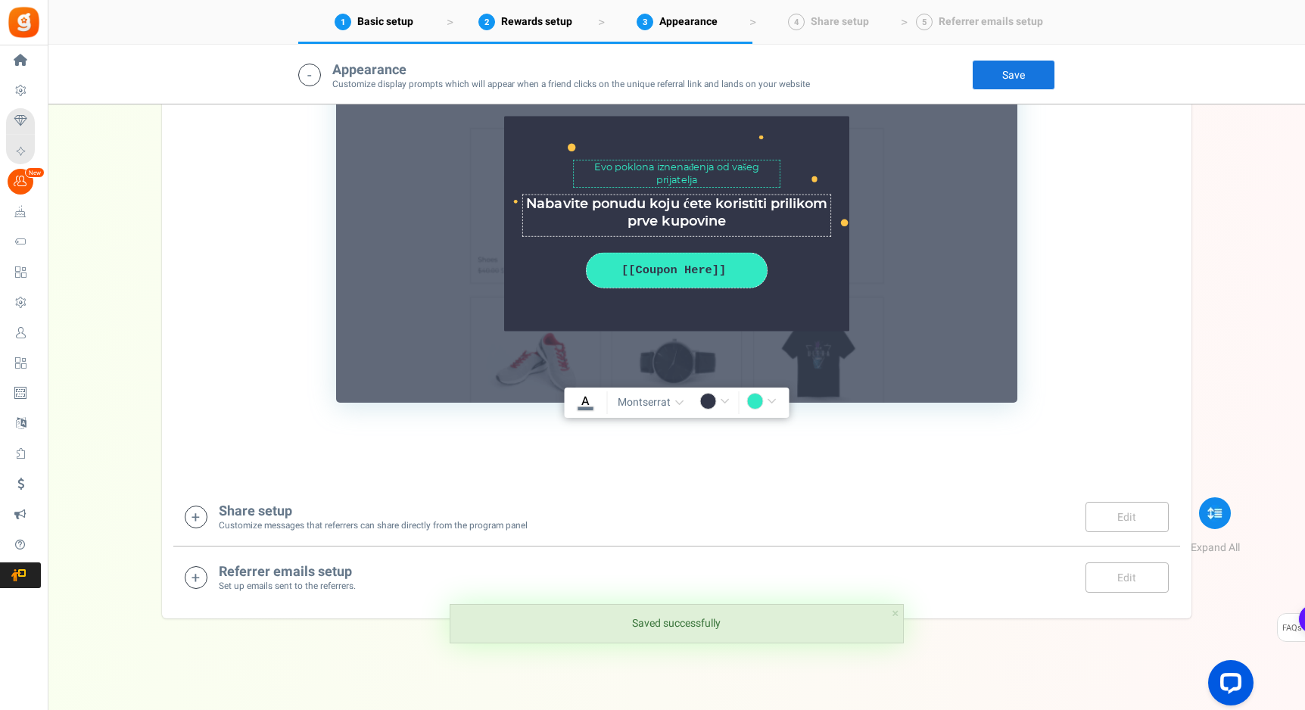
click at [320, 556] on div "Referrer emails setup Set up emails sent to the referrers. Edit Save Save There…" at bounding box center [676, 576] width 1006 height 61
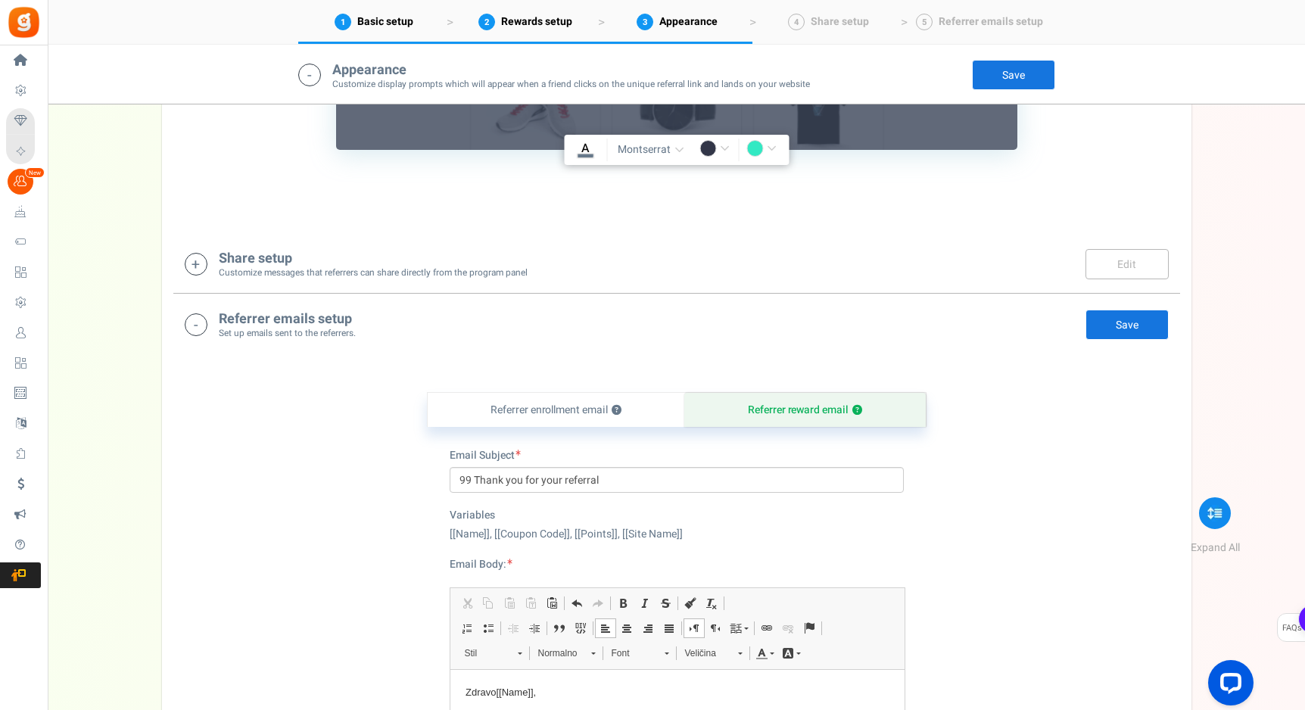
click at [326, 312] on h4 "Referrer emails setup" at bounding box center [287, 319] width 137 height 15
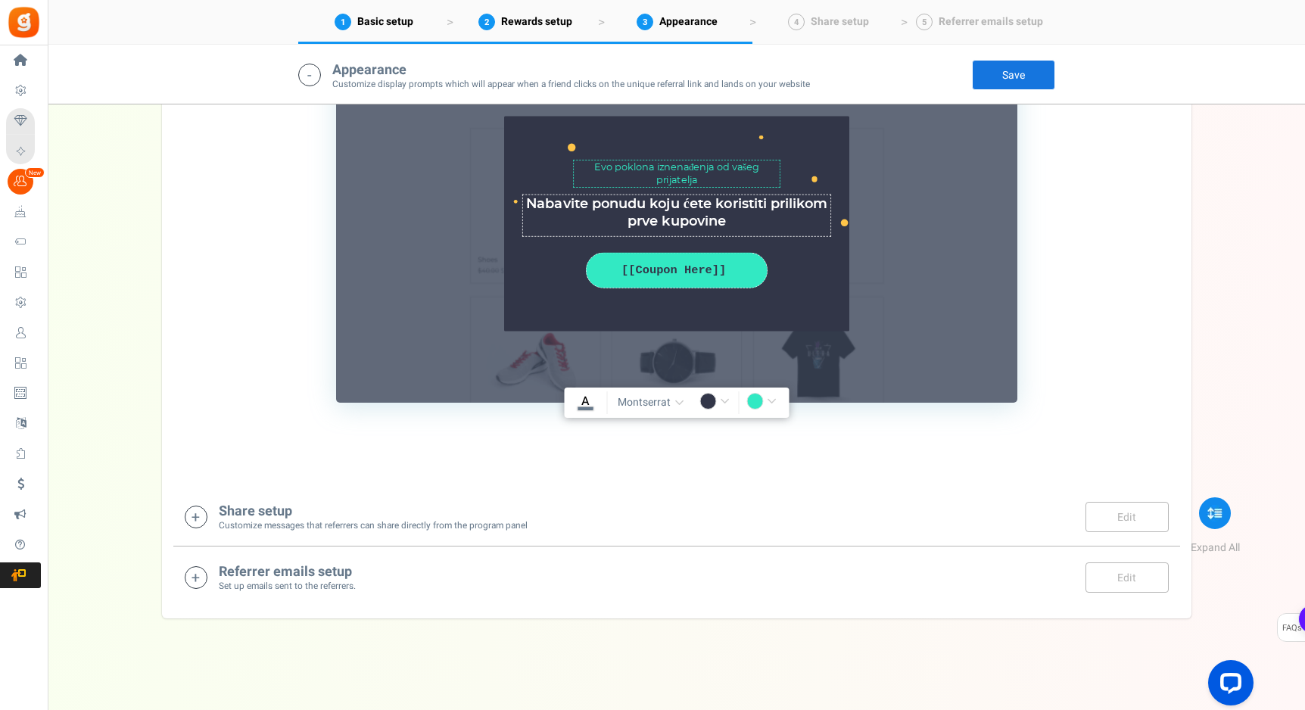
click at [297, 499] on div "Share setup Customize messages that referrers can share directly from the progr…" at bounding box center [676, 516] width 1006 height 61
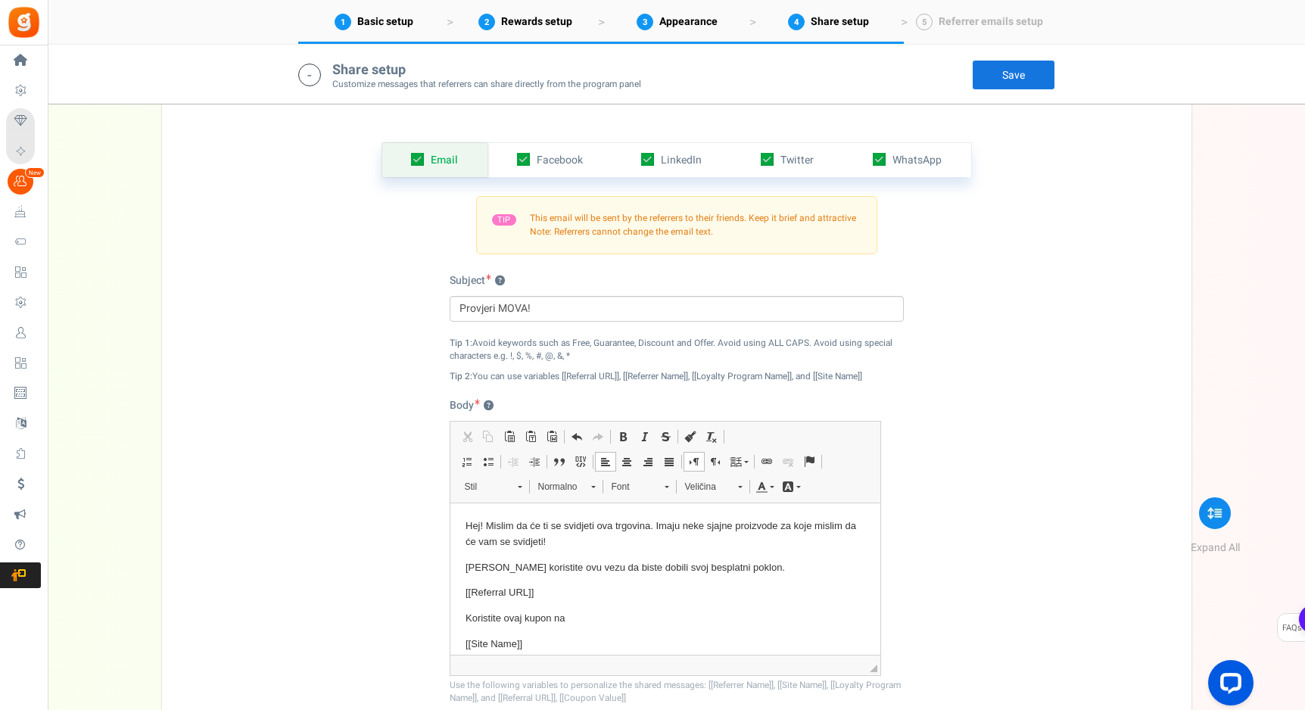
drag, startPoint x: 297, startPoint y: 499, endPoint x: 297, endPoint y: 448, distance: 50.7
click at [297, 448] on div "Email Facebook LinkedIn Twitter WhatsApp INFO Email share is currently disabled…" at bounding box center [676, 454] width 1006 height 701
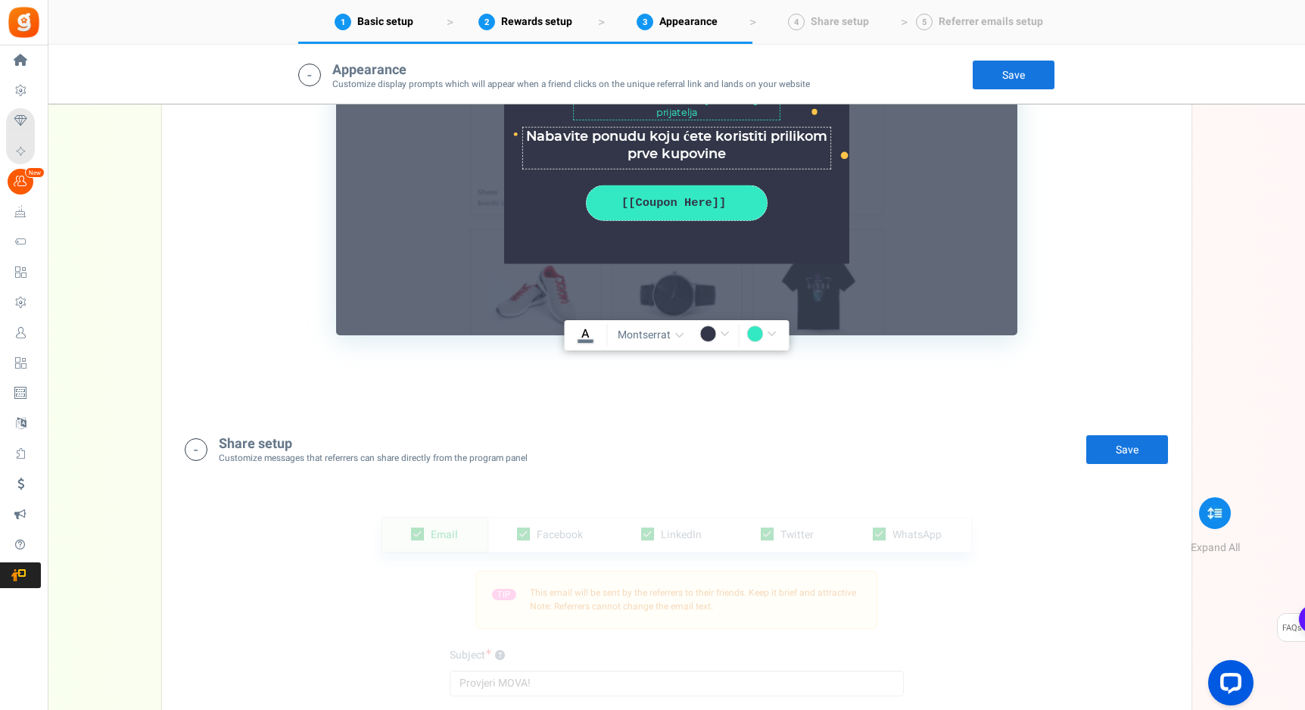
click at [279, 452] on small "Customize messages that referrers can share directly from the program panel" at bounding box center [373, 458] width 309 height 13
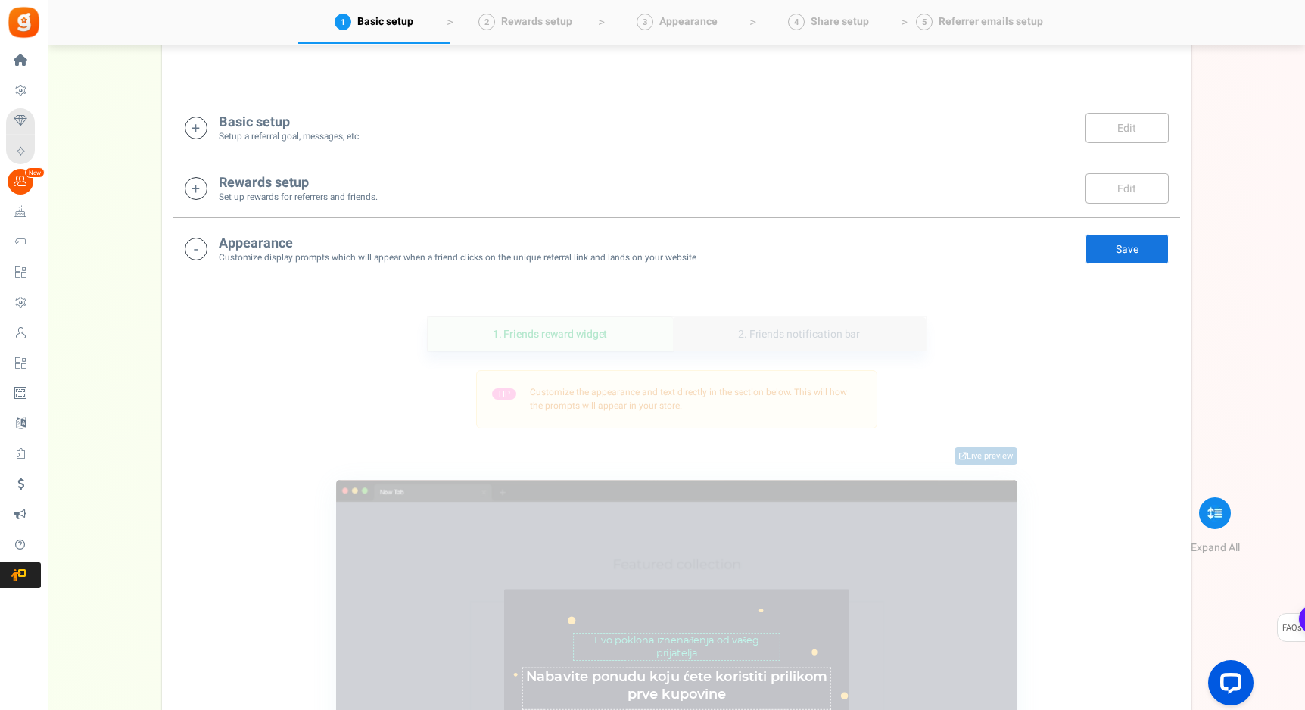
click at [742, 339] on link "2. Friends notification bar" at bounding box center [799, 334] width 253 height 34
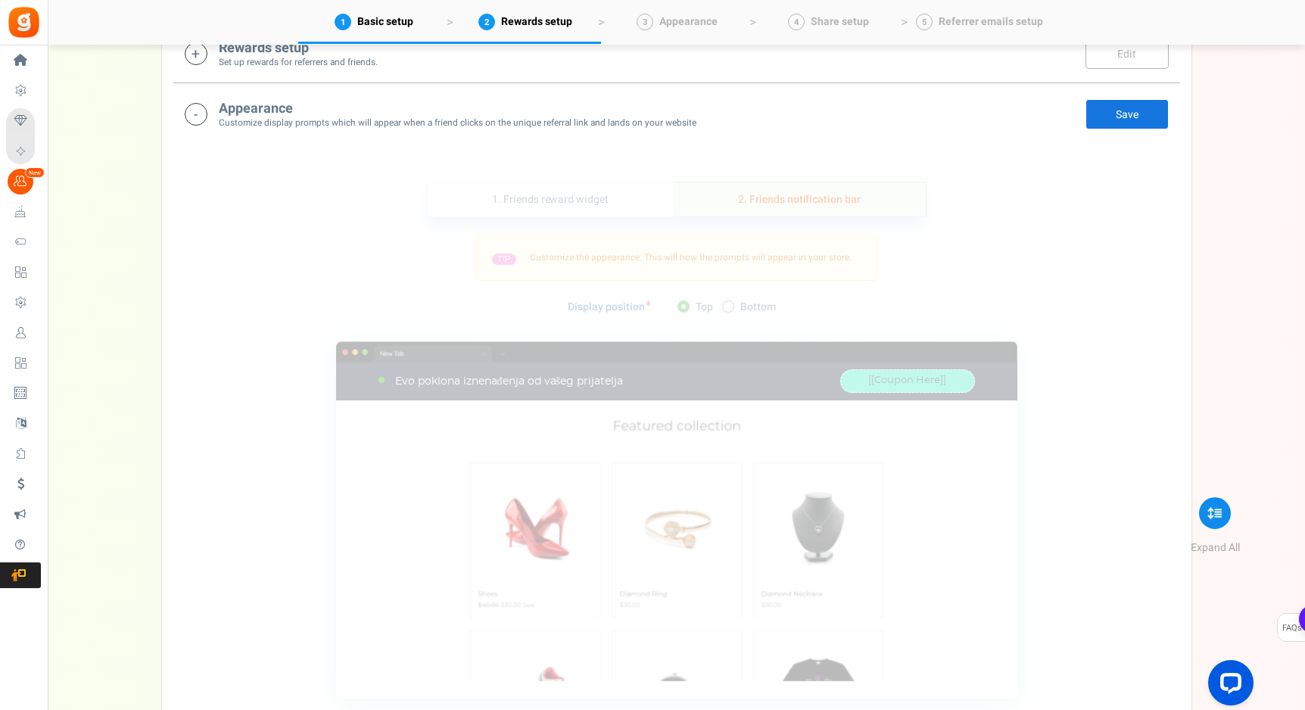
scroll to position [437, 0]
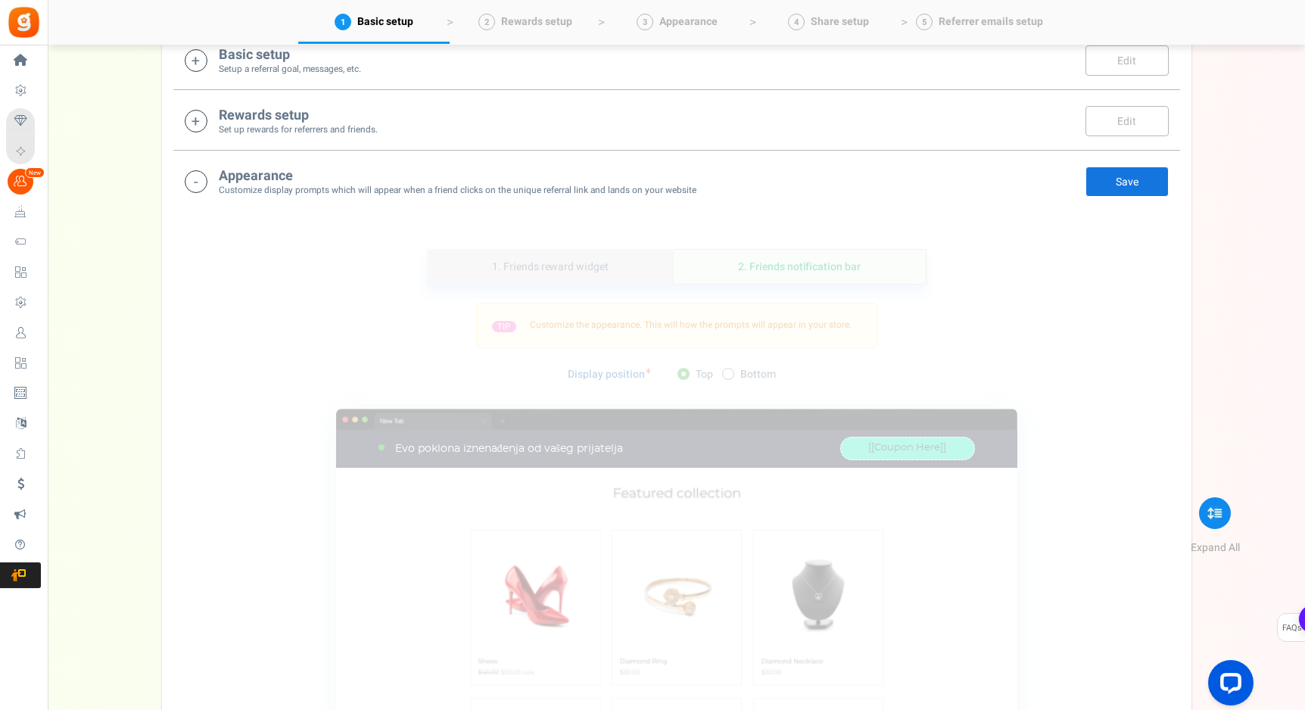
click at [620, 272] on link "1. Friends reward widget" at bounding box center [551, 267] width 246 height 34
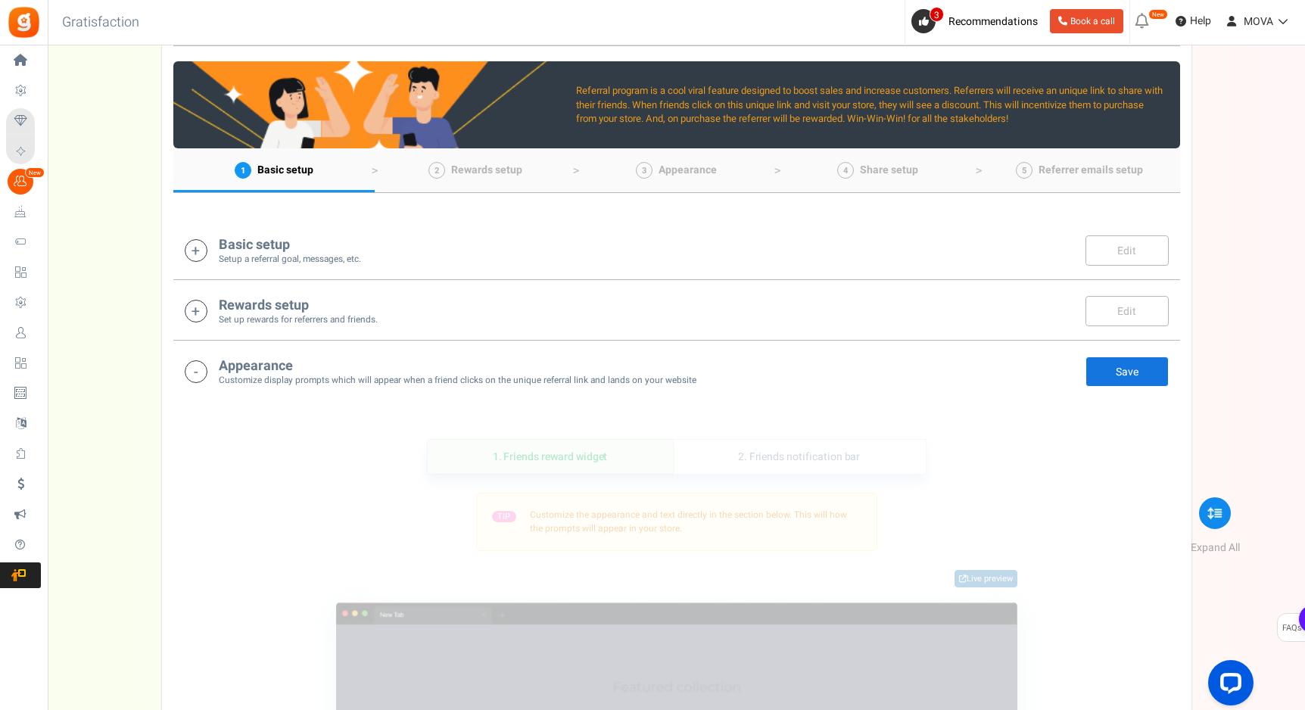
click at [471, 309] on div "Rewards setup Set up rewards for referrers and friends. Edit Save Save" at bounding box center [677, 310] width 984 height 31
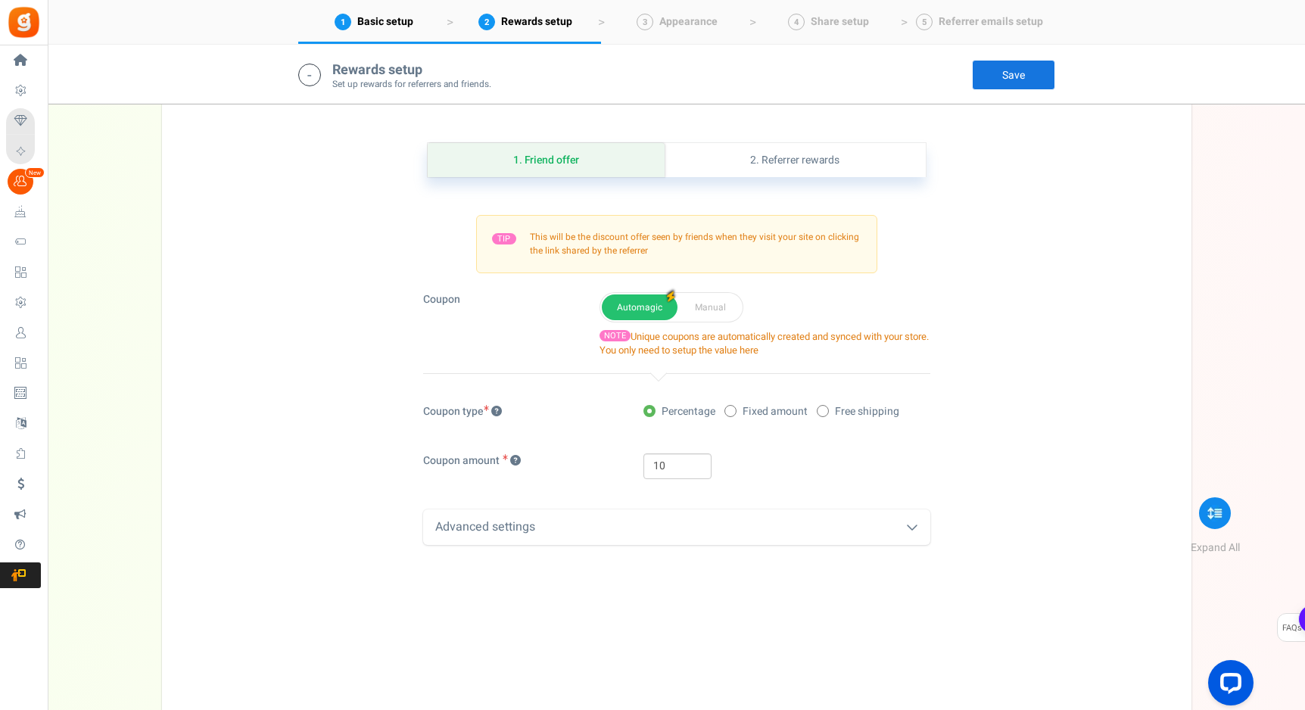
scroll to position [339, 0]
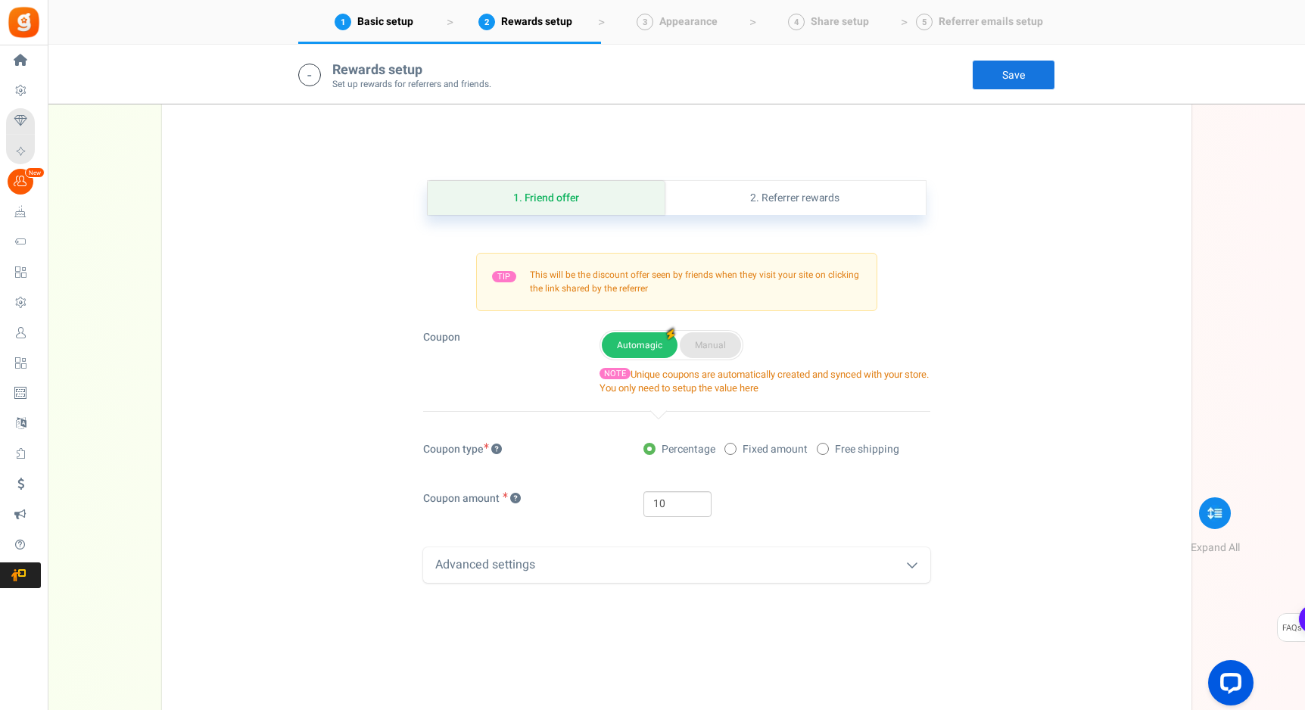
click at [701, 340] on button "Manual" at bounding box center [710, 345] width 61 height 26
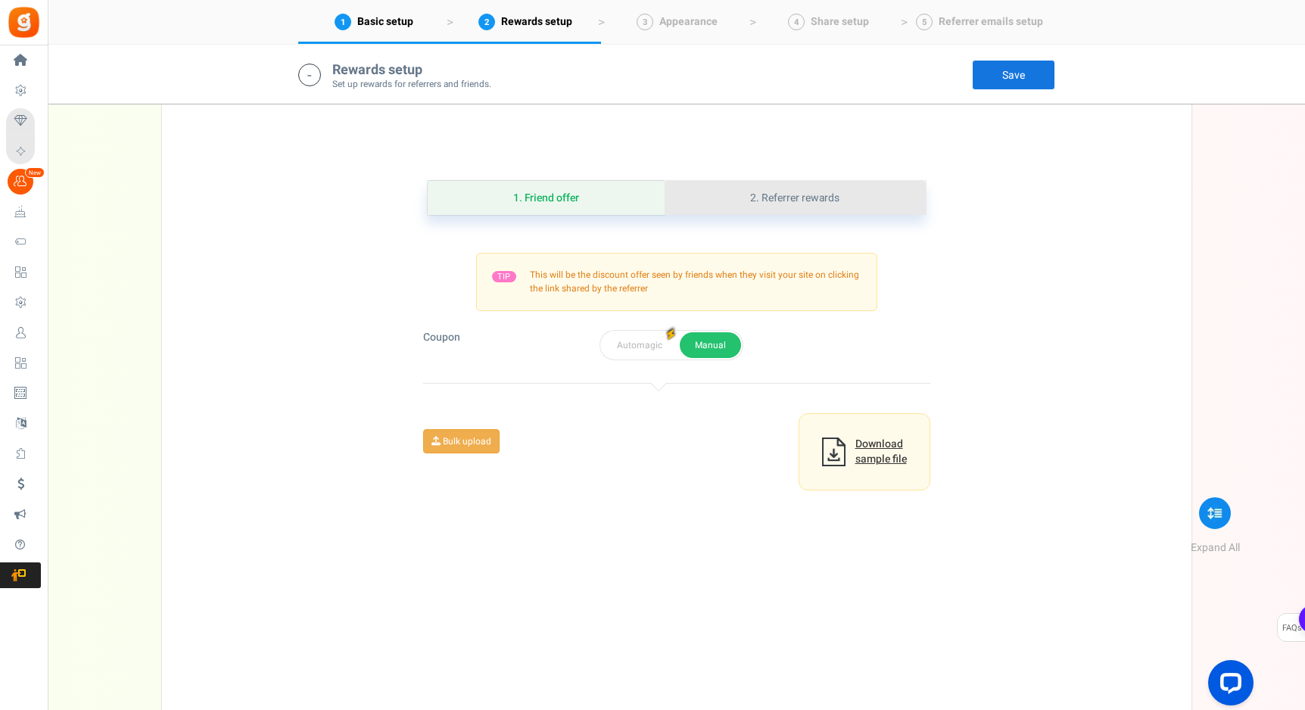
click at [779, 194] on link "2. Referrer rewards" at bounding box center [794, 198] width 260 height 34
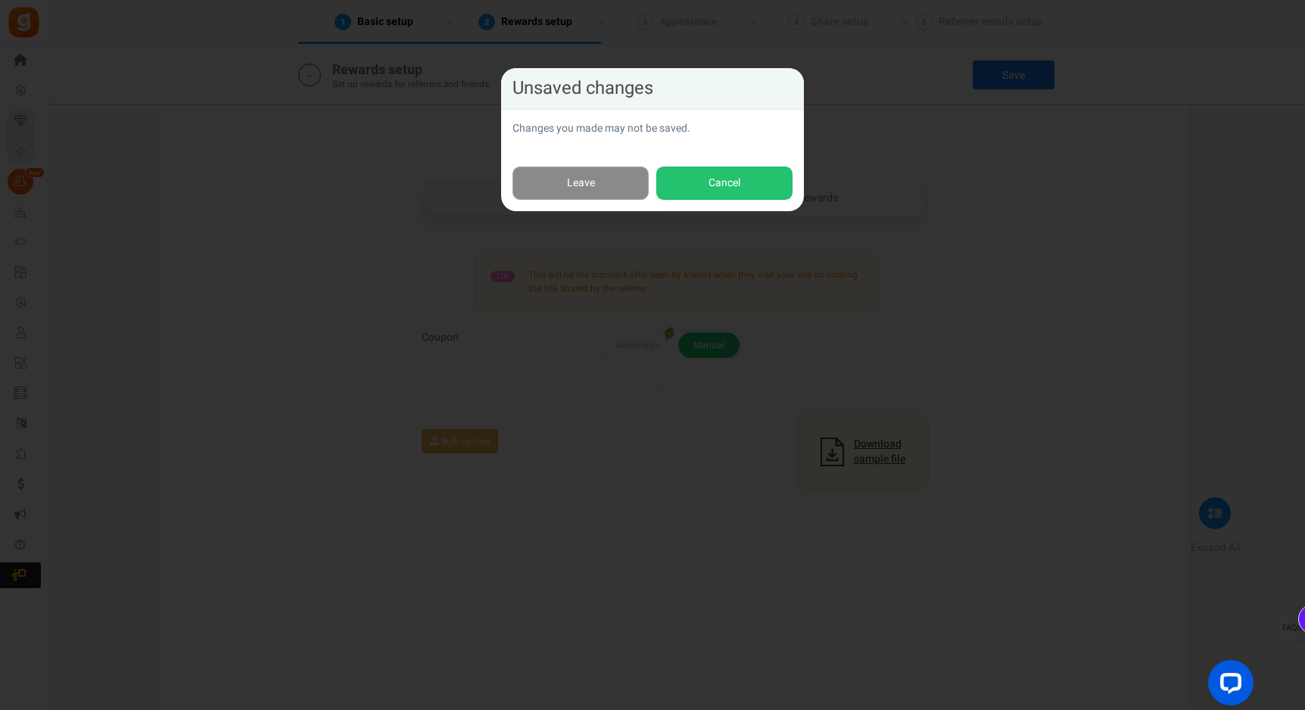
click at [565, 191] on link "Leave" at bounding box center [580, 183] width 136 height 34
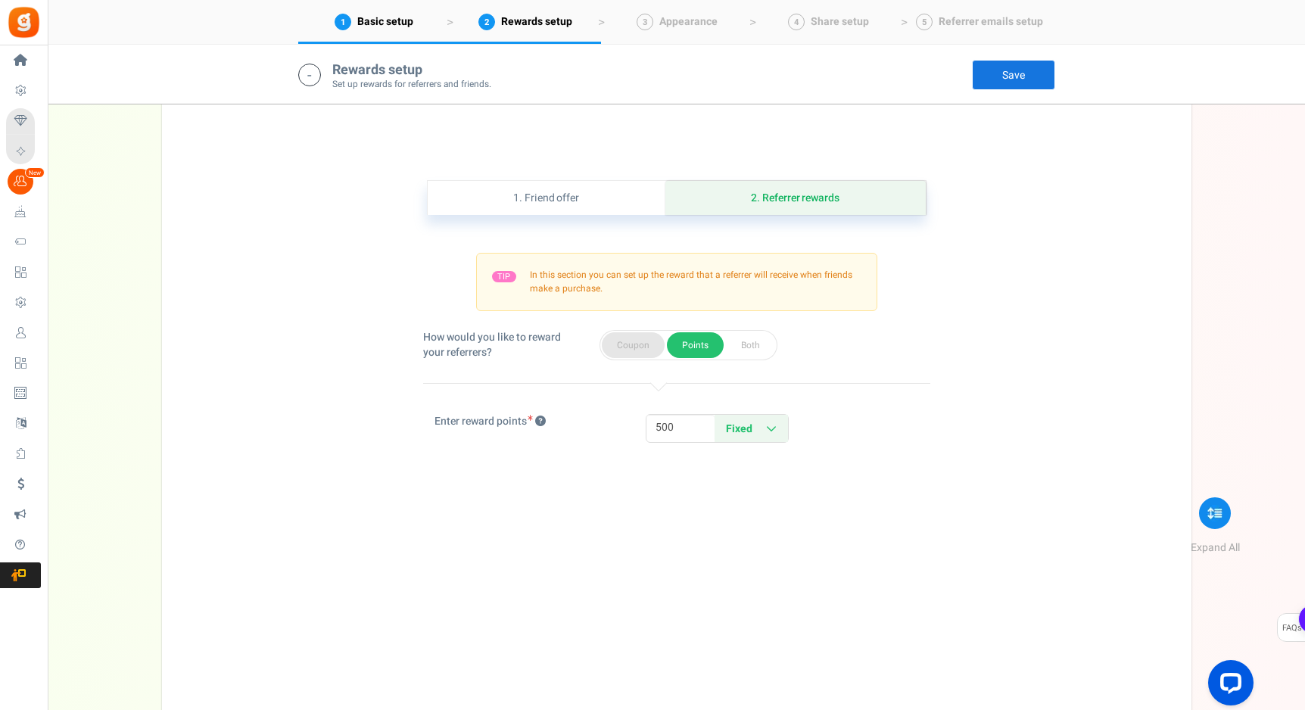
click at [641, 341] on button "Coupon" at bounding box center [633, 345] width 63 height 26
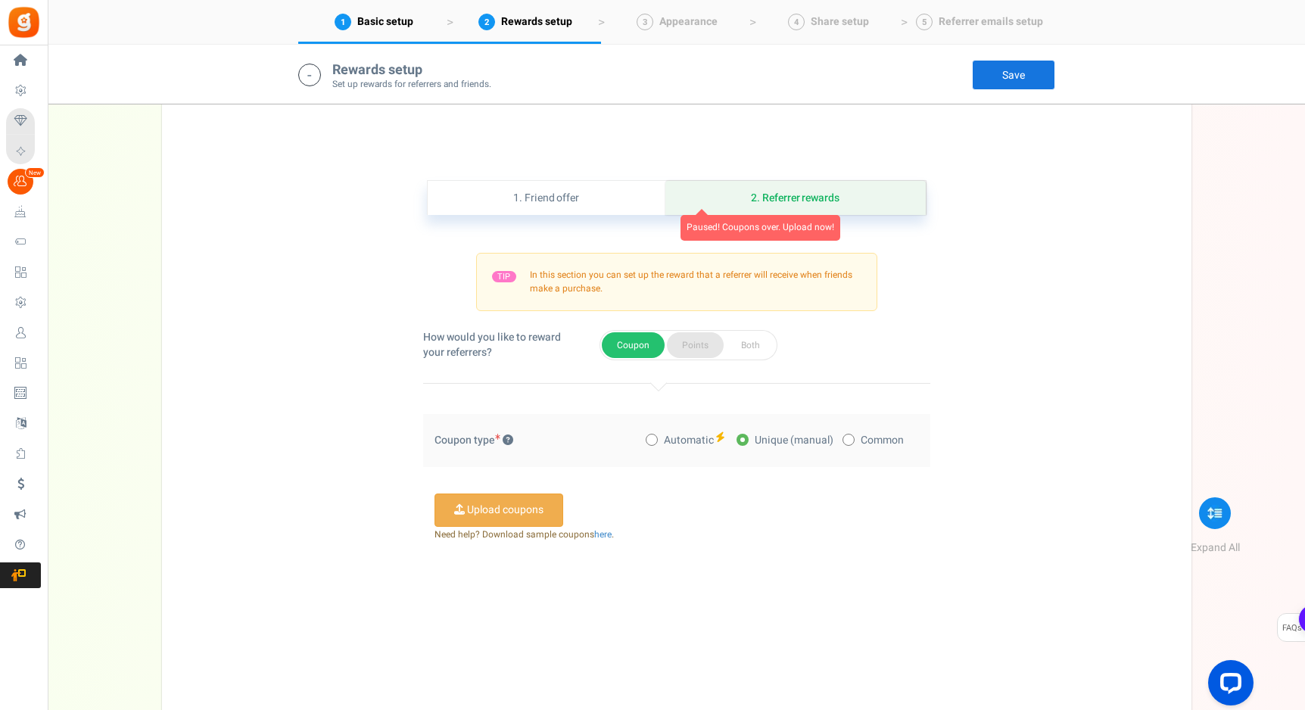
click at [712, 341] on button "Points" at bounding box center [695, 345] width 57 height 26
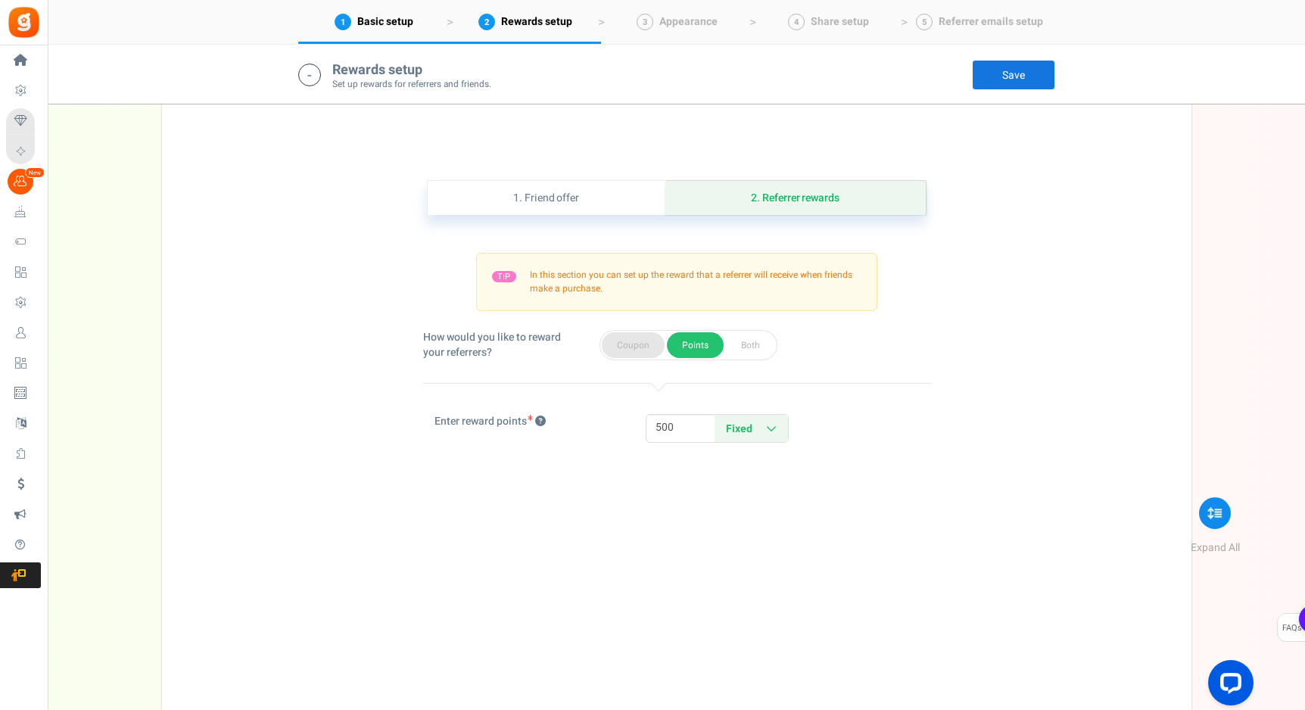
click at [642, 354] on button "Coupon" at bounding box center [633, 345] width 63 height 26
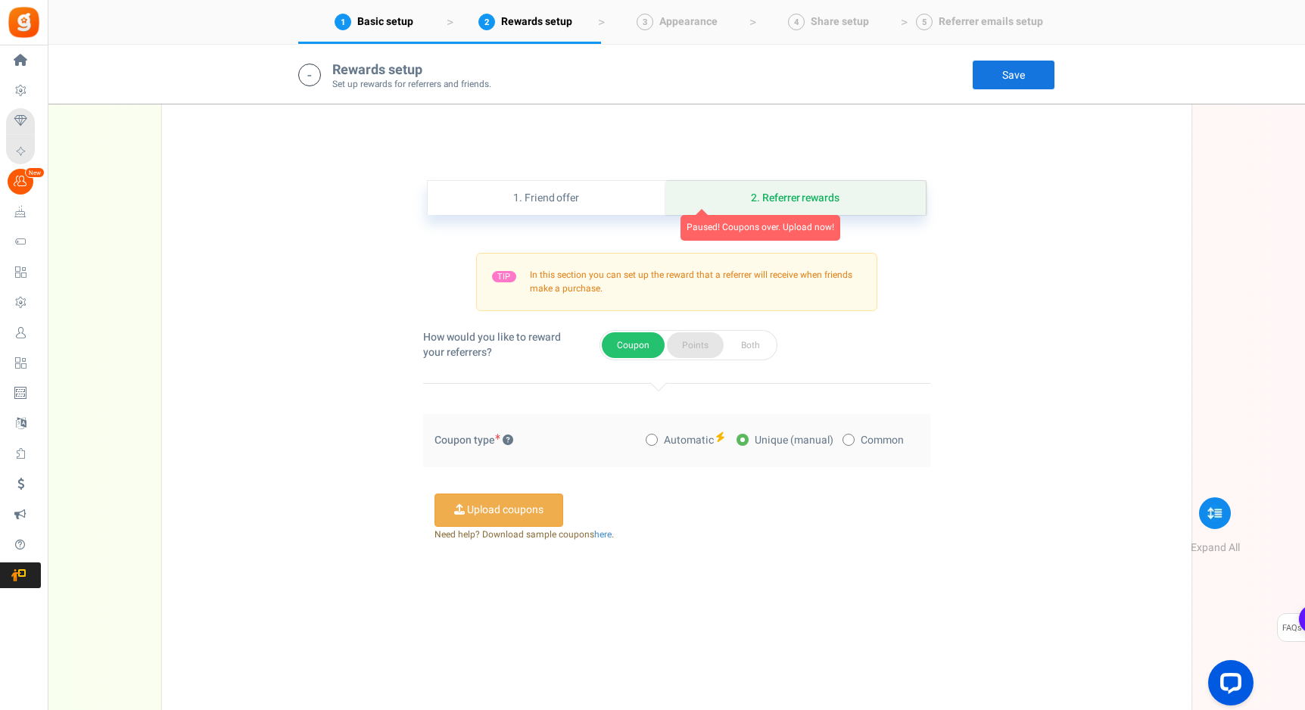
click at [690, 343] on button "Points" at bounding box center [695, 345] width 57 height 26
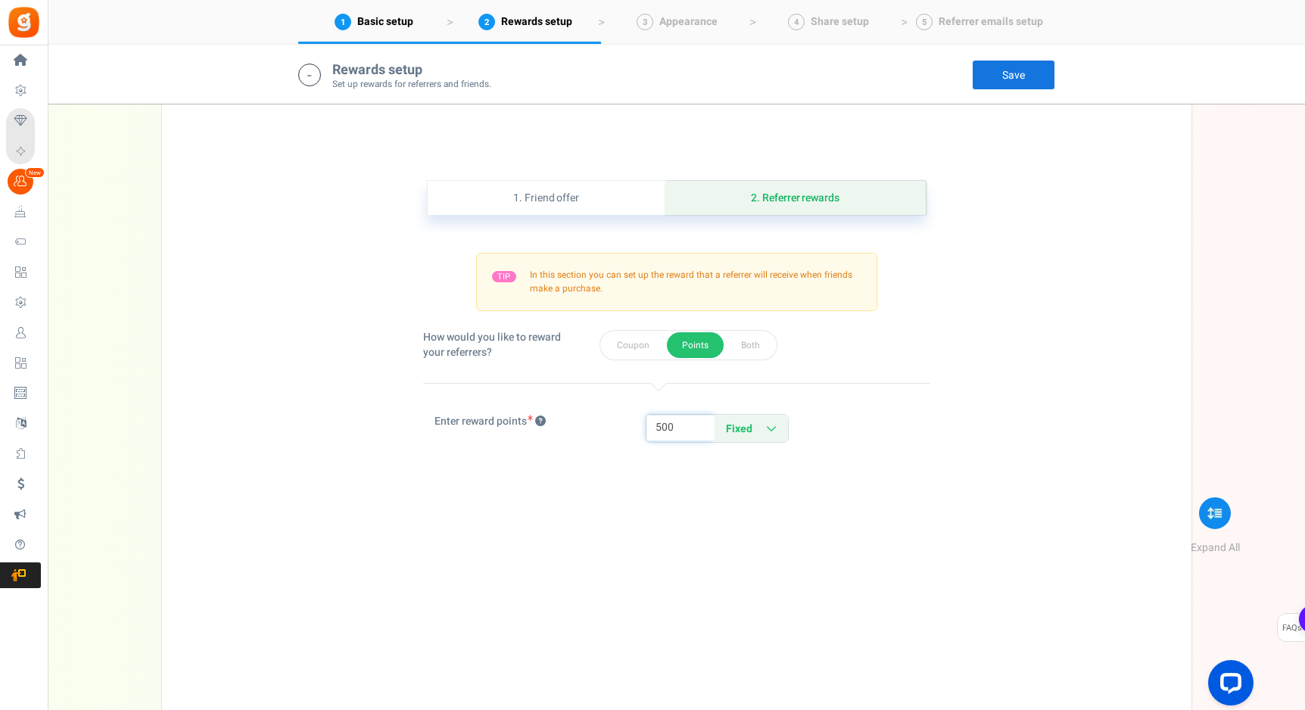
drag, startPoint x: 666, startPoint y: 428, endPoint x: 645, endPoint y: 428, distance: 21.2
click at [647, 428] on input "500" at bounding box center [680, 428] width 68 height 26
click at [615, 352] on button "Coupon" at bounding box center [633, 345] width 63 height 26
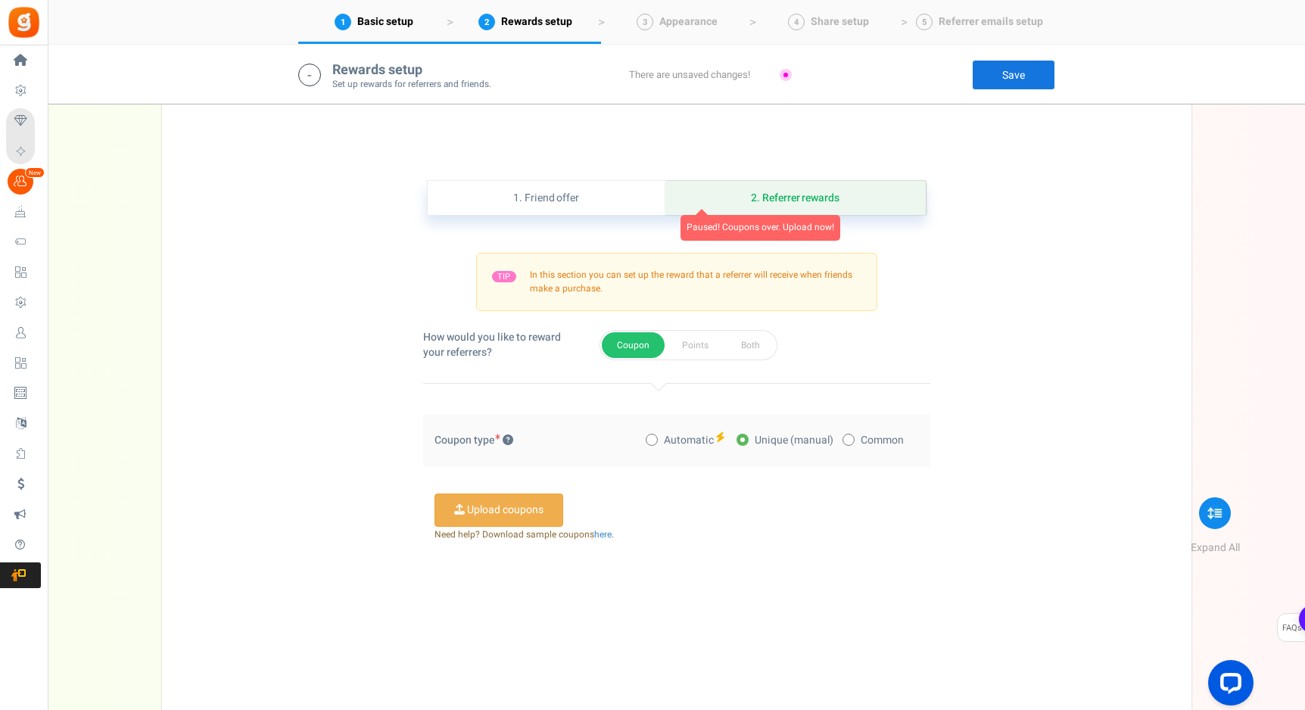
click at [681, 323] on div "TIP In this section you can set up the reward that a referrer will receive when…" at bounding box center [676, 291] width 507 height 76
click at [681, 334] on button "Points" at bounding box center [695, 345] width 57 height 26
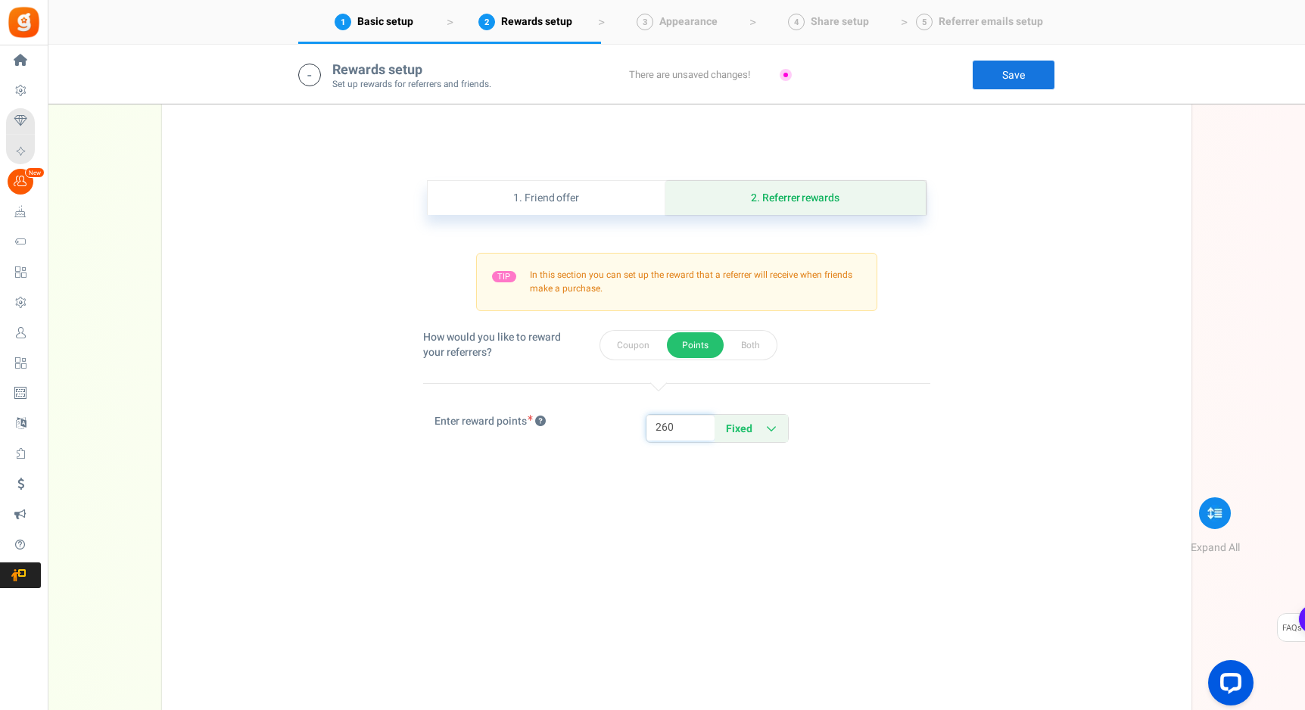
click at [670, 430] on input "260" at bounding box center [680, 428] width 68 height 26
type input "250"
click at [1004, 72] on link "Save" at bounding box center [1013, 75] width 83 height 30
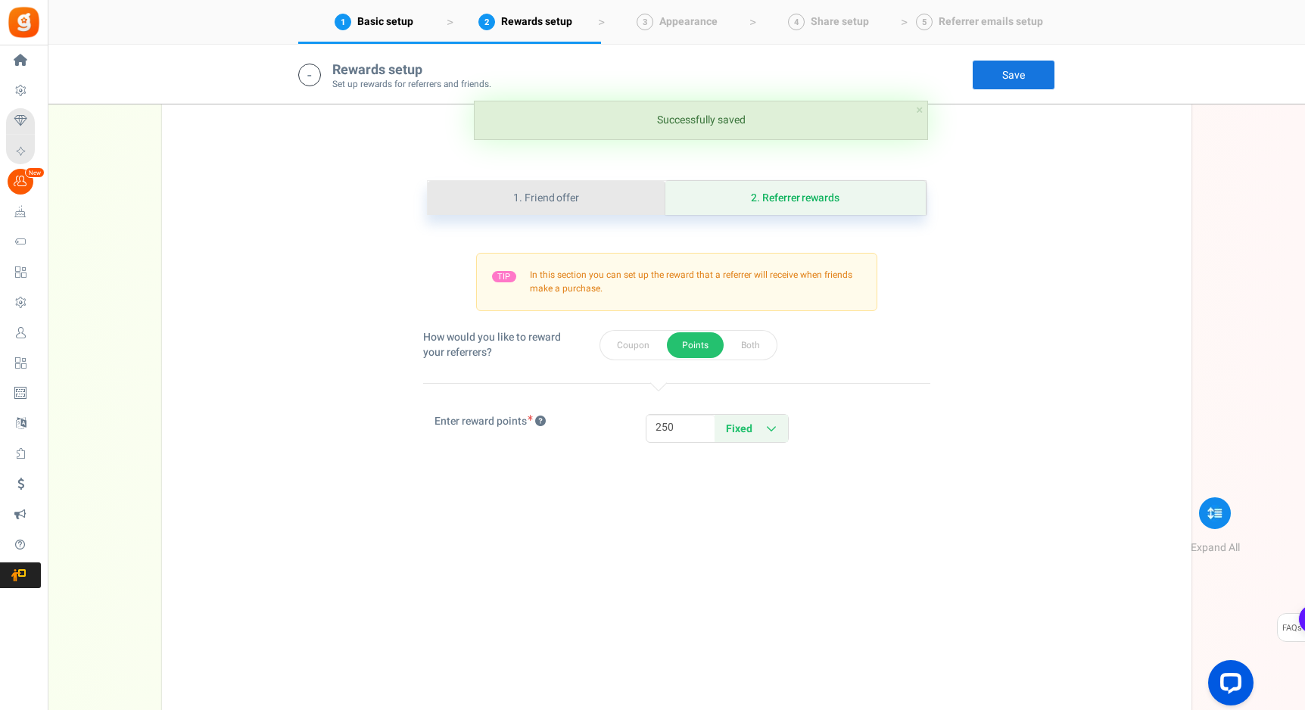
click at [577, 201] on link "1. Friend offer" at bounding box center [547, 198] width 238 height 34
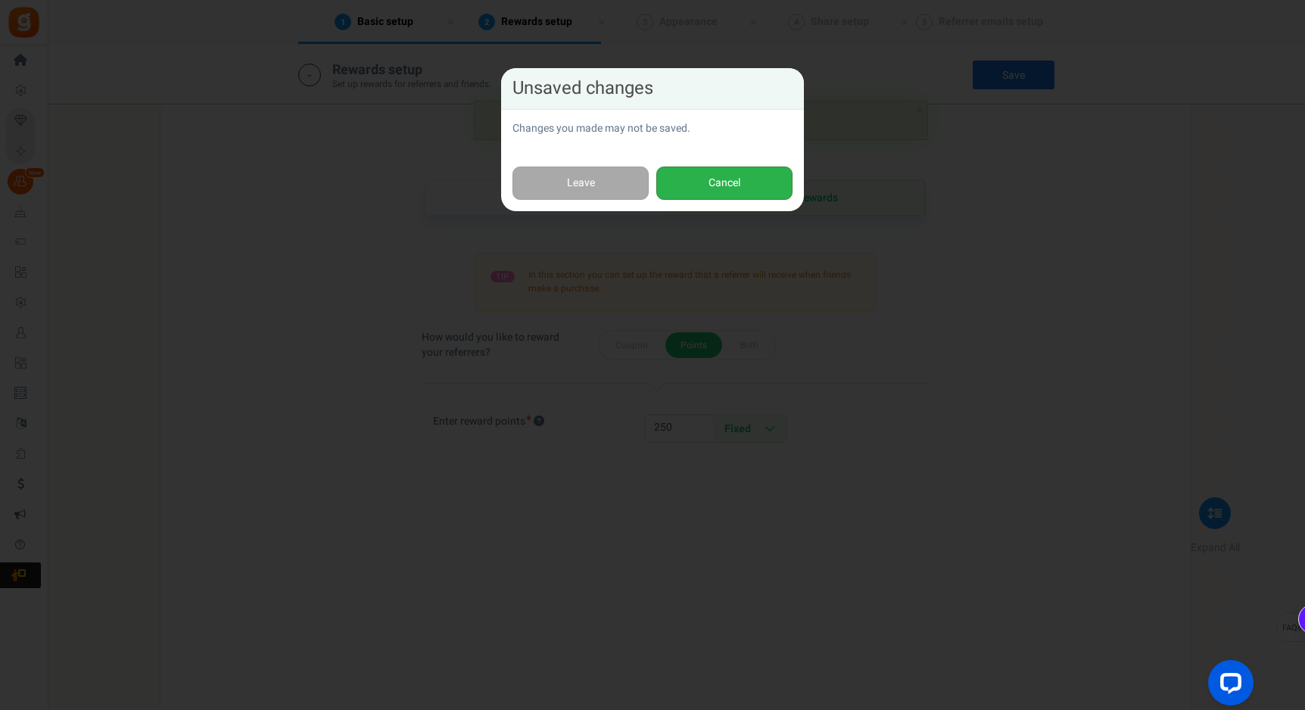
click at [696, 178] on button "Cancel" at bounding box center [724, 183] width 136 height 34
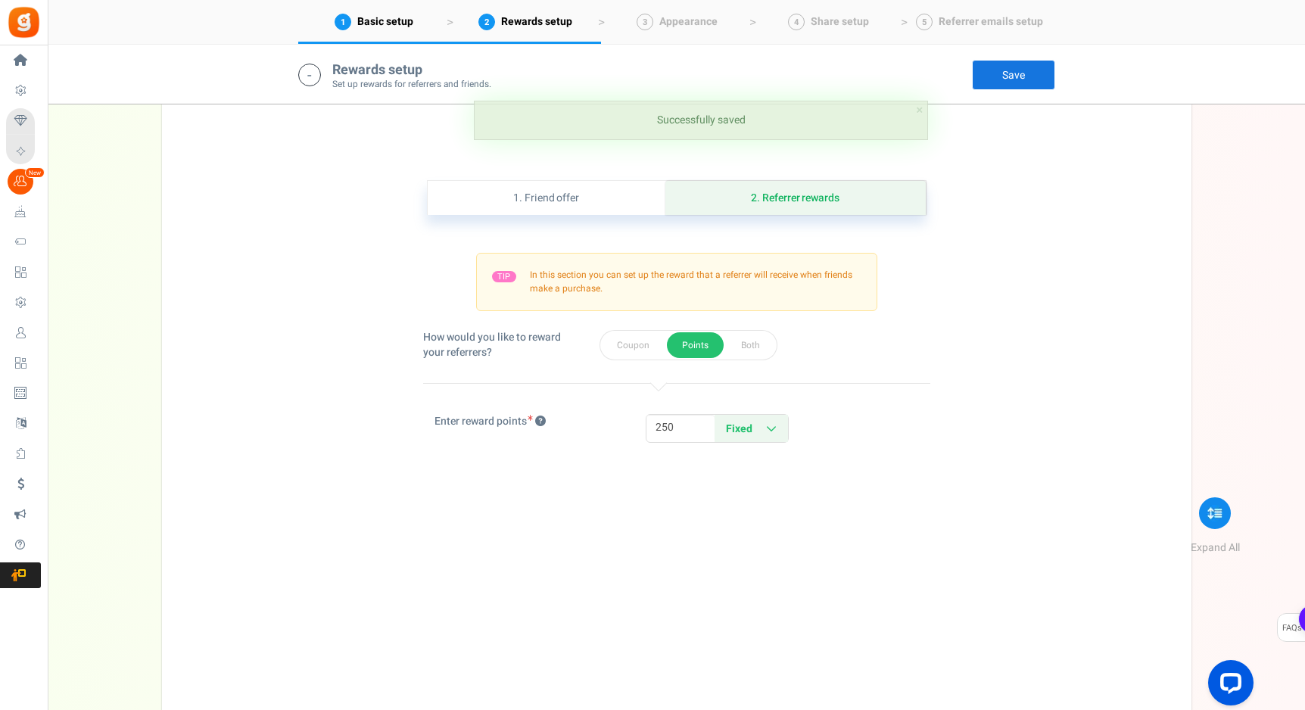
click at [1031, 74] on link "Save" at bounding box center [1013, 75] width 83 height 30
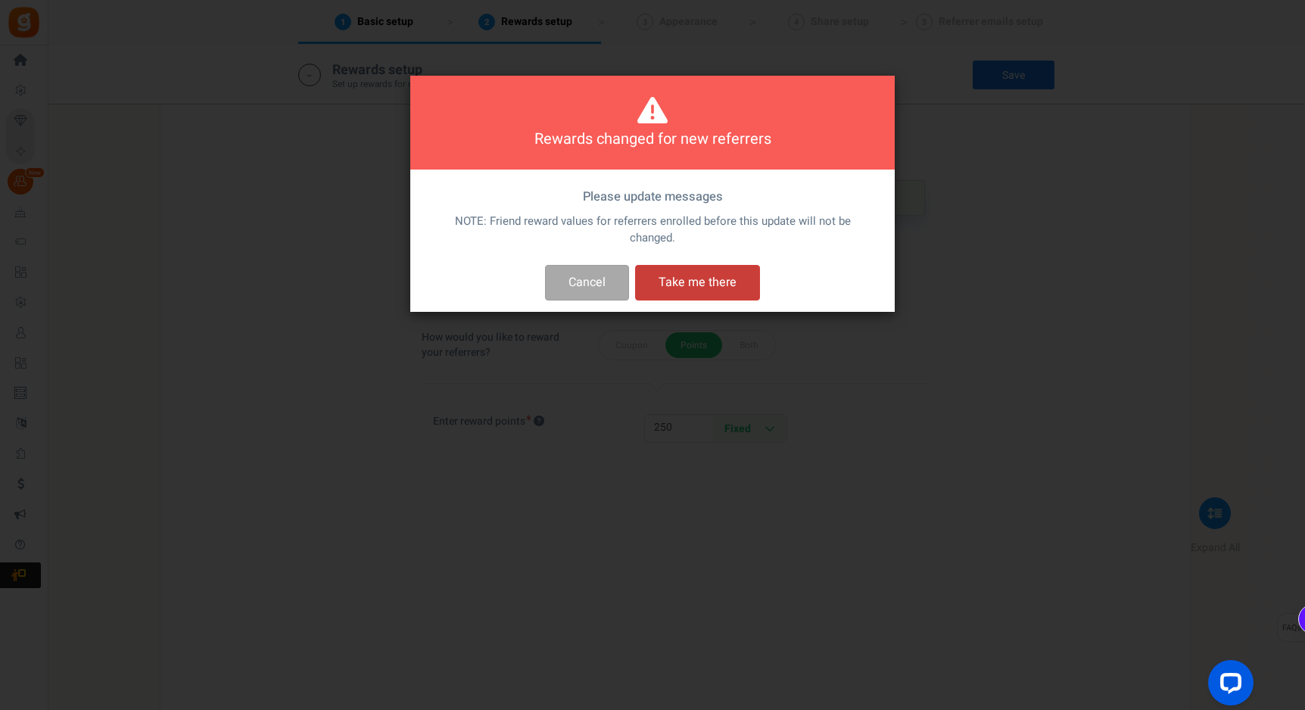
click at [668, 277] on button "Take me there" at bounding box center [697, 283] width 125 height 36
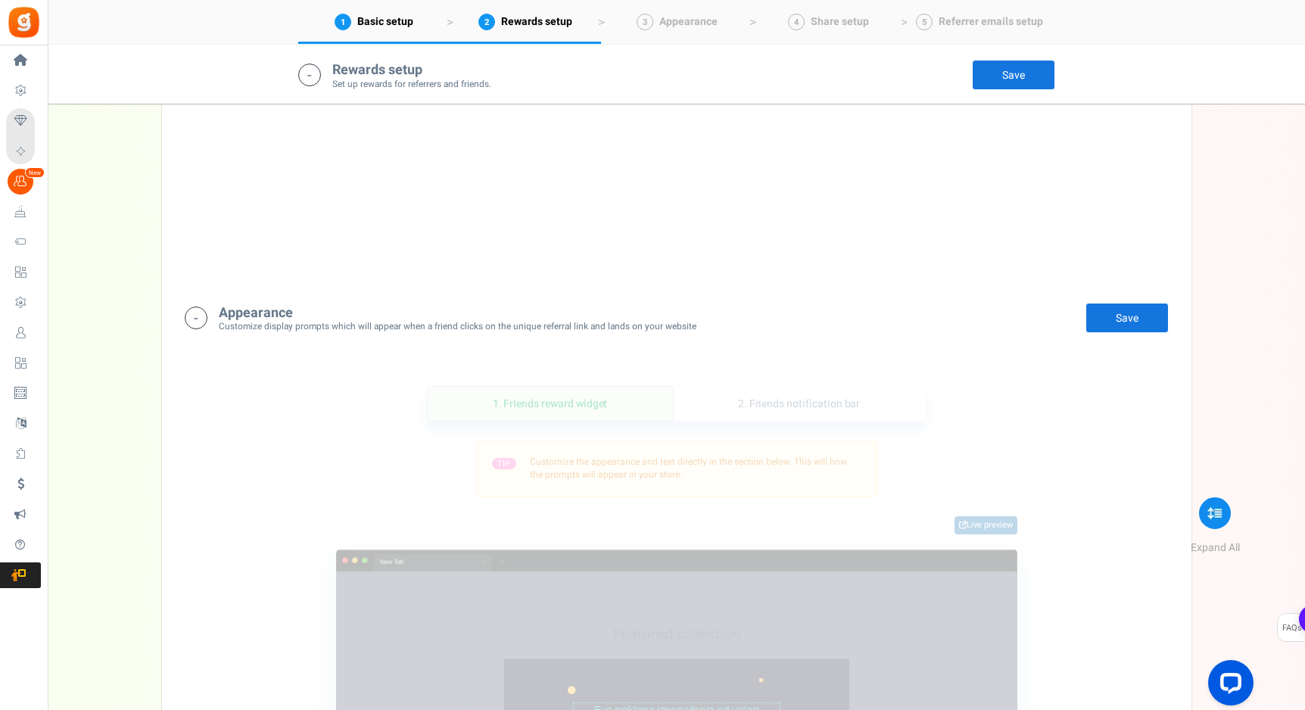
scroll to position [829, 0]
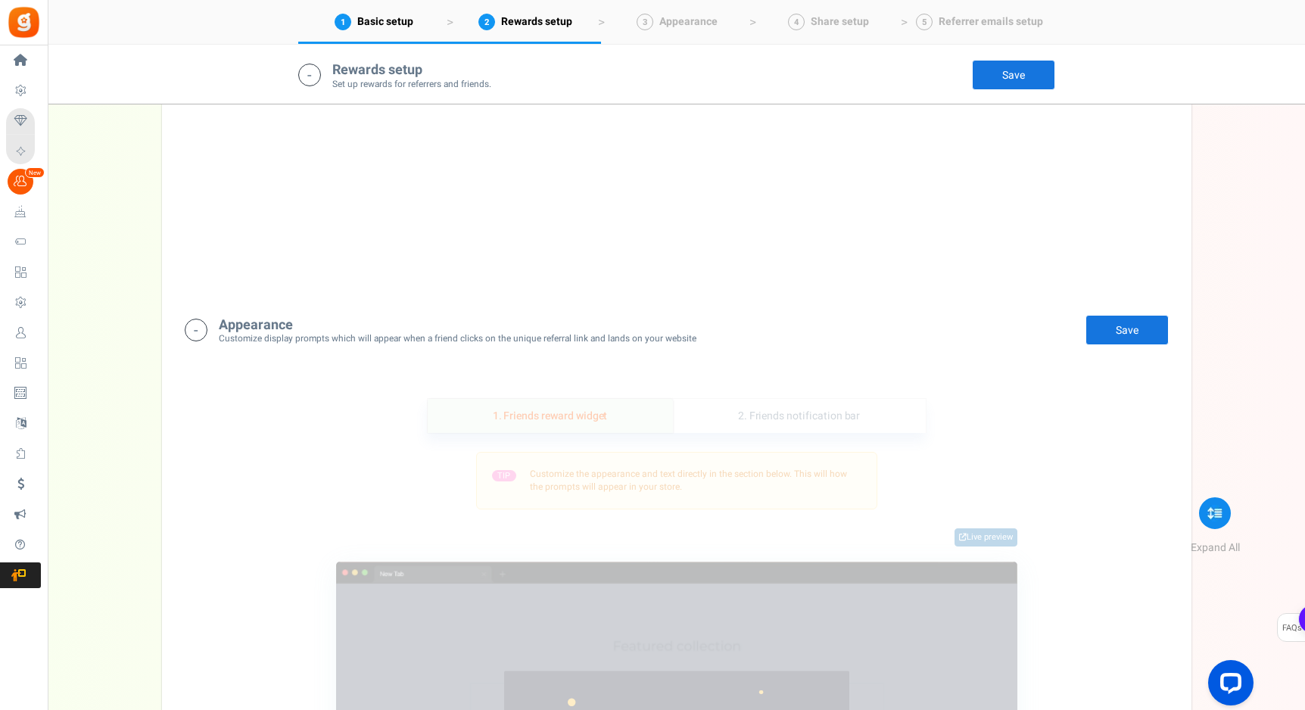
click at [572, 408] on link "1. Friends reward widget" at bounding box center [550, 416] width 245 height 34
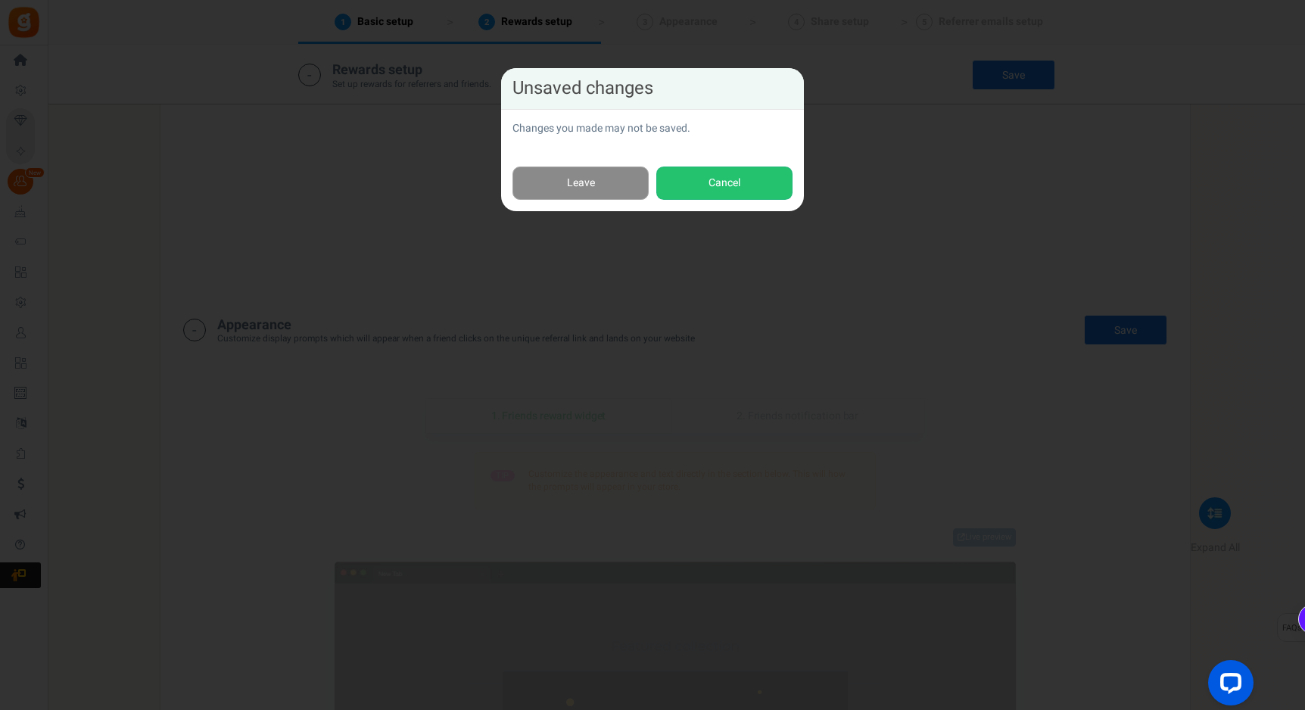
click at [613, 178] on link "Leave" at bounding box center [580, 183] width 136 height 34
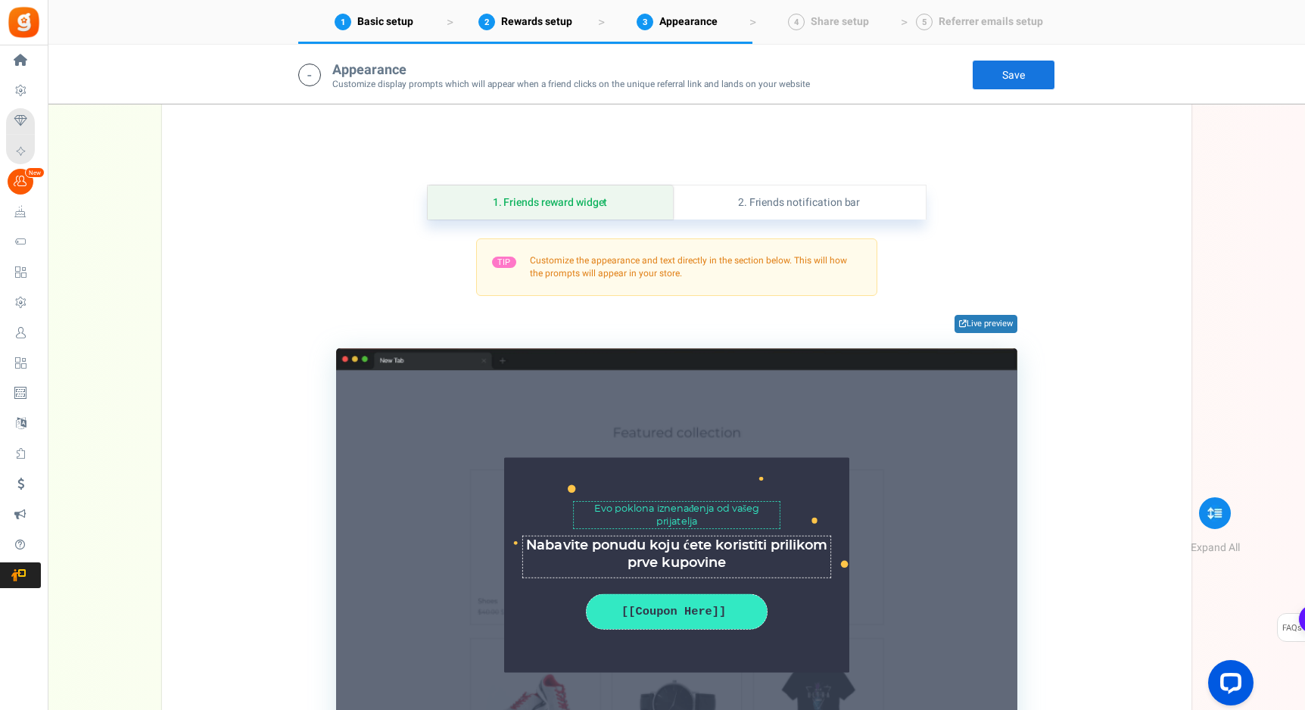
scroll to position [1025, 0]
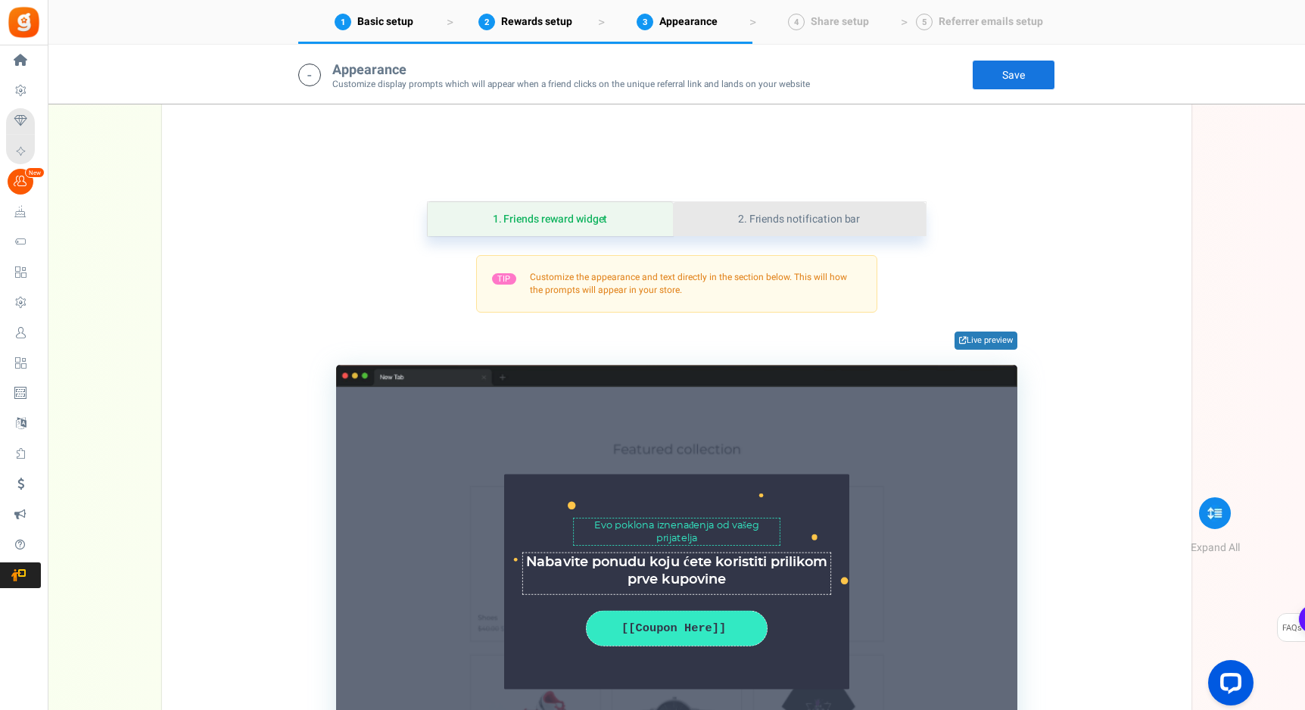
click at [795, 219] on link "2. Friends notification bar" at bounding box center [799, 219] width 253 height 34
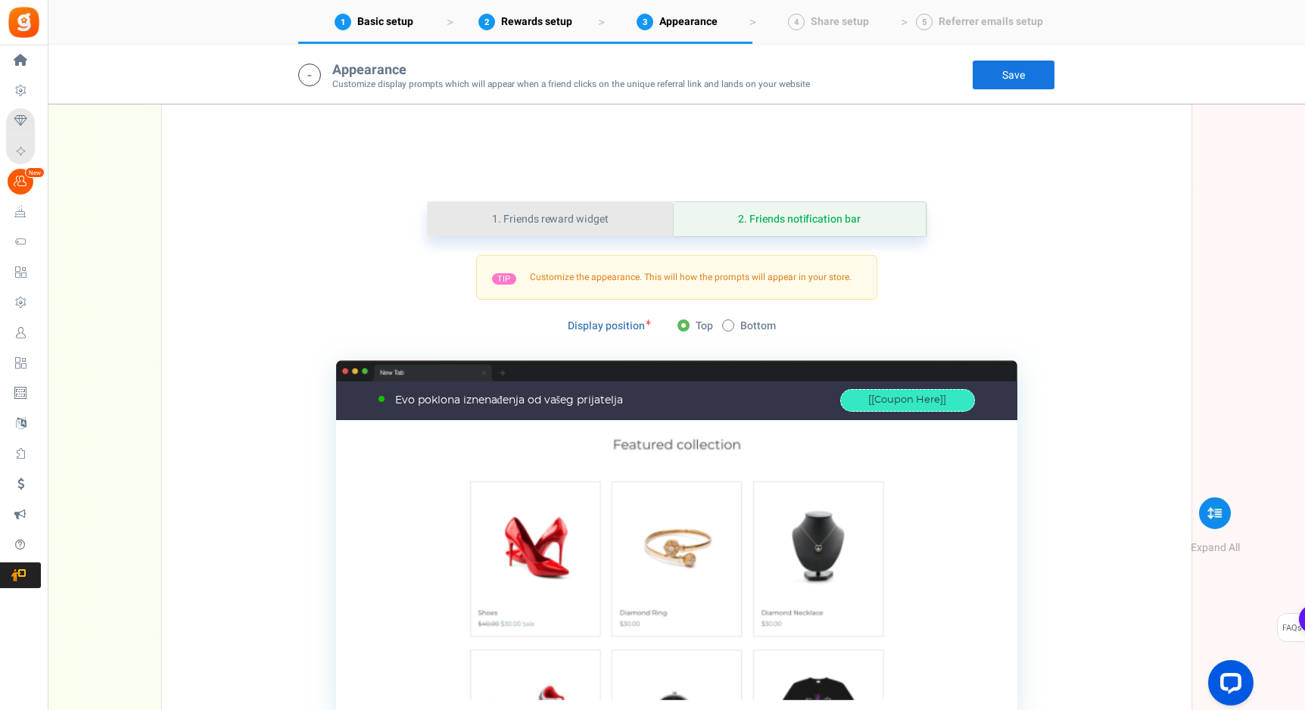
click at [590, 232] on link "1. Friends reward widget" at bounding box center [551, 219] width 246 height 34
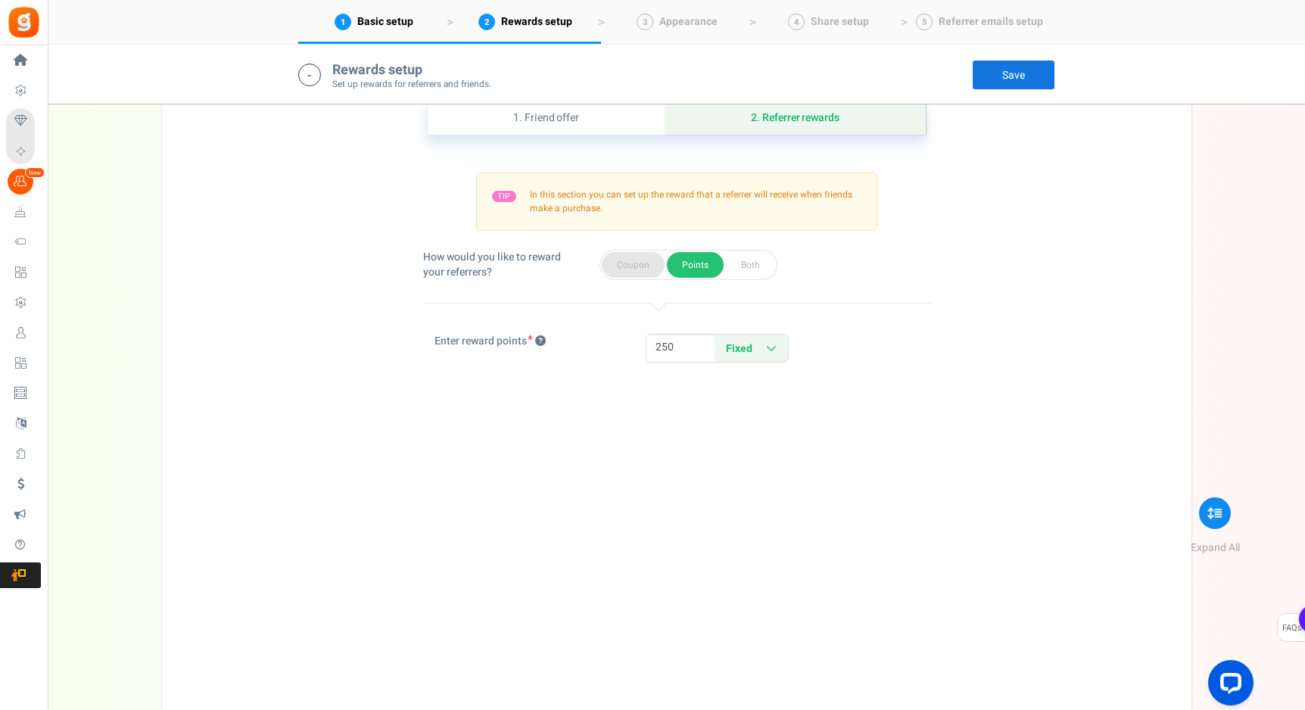
scroll to position [423, 0]
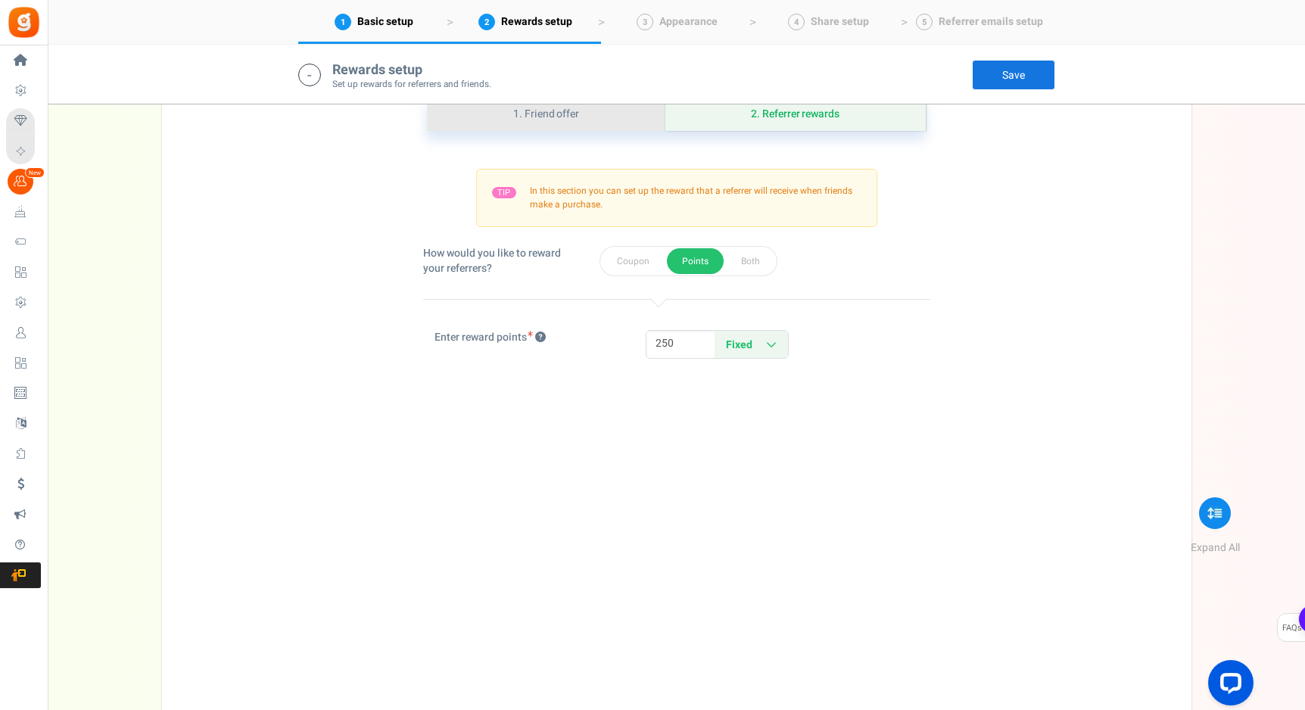
click at [564, 119] on link "1. Friend offer" at bounding box center [547, 114] width 238 height 34
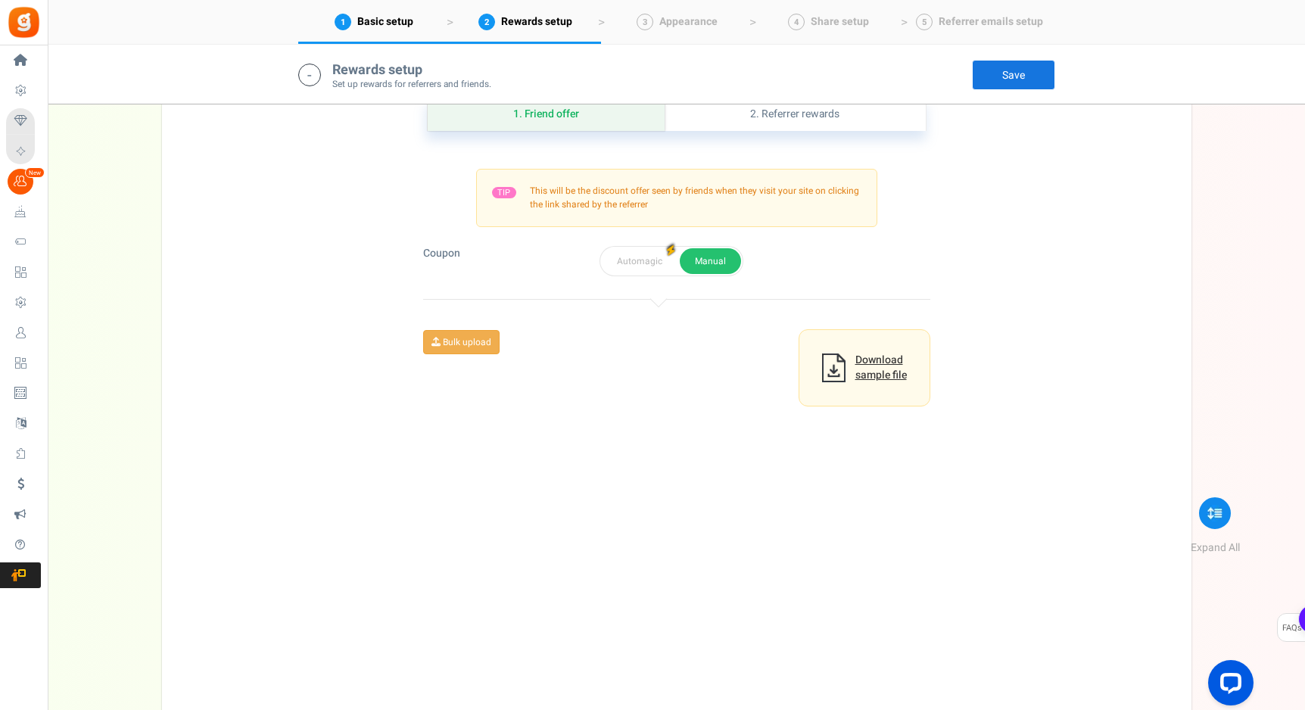
click at [1019, 69] on link "Save" at bounding box center [1013, 75] width 83 height 30
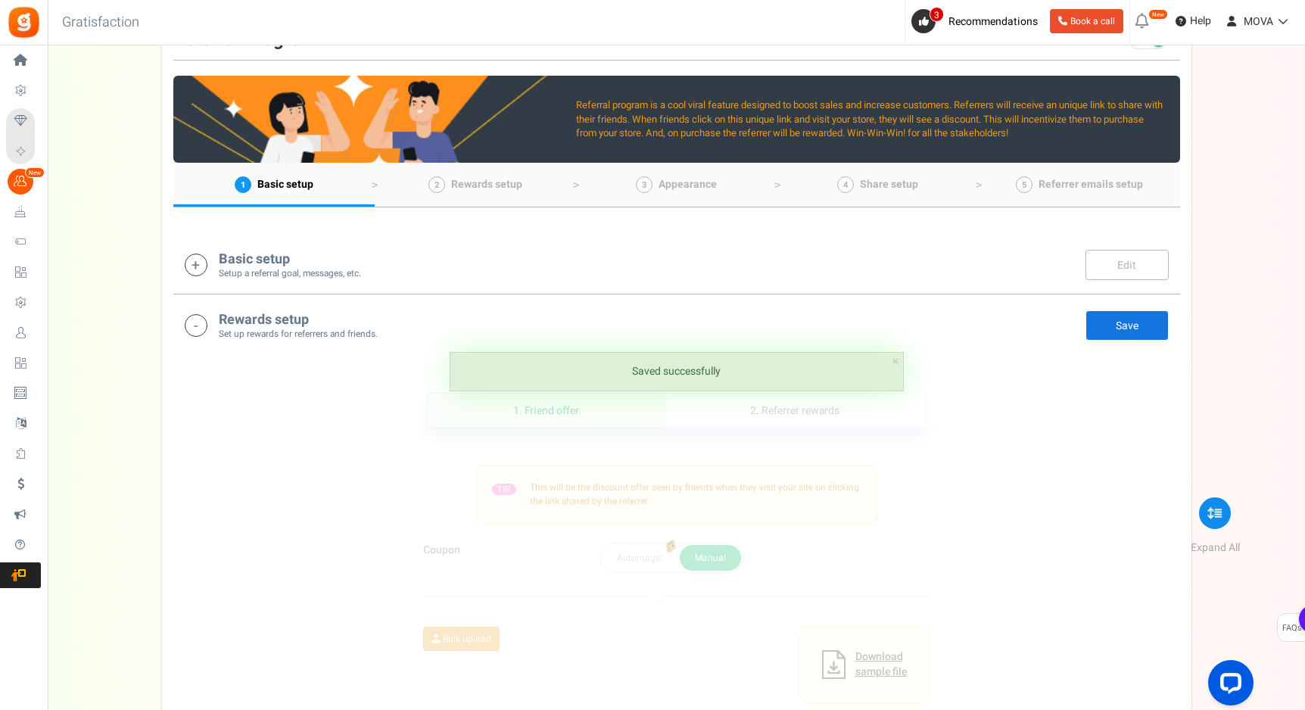
scroll to position [0, 0]
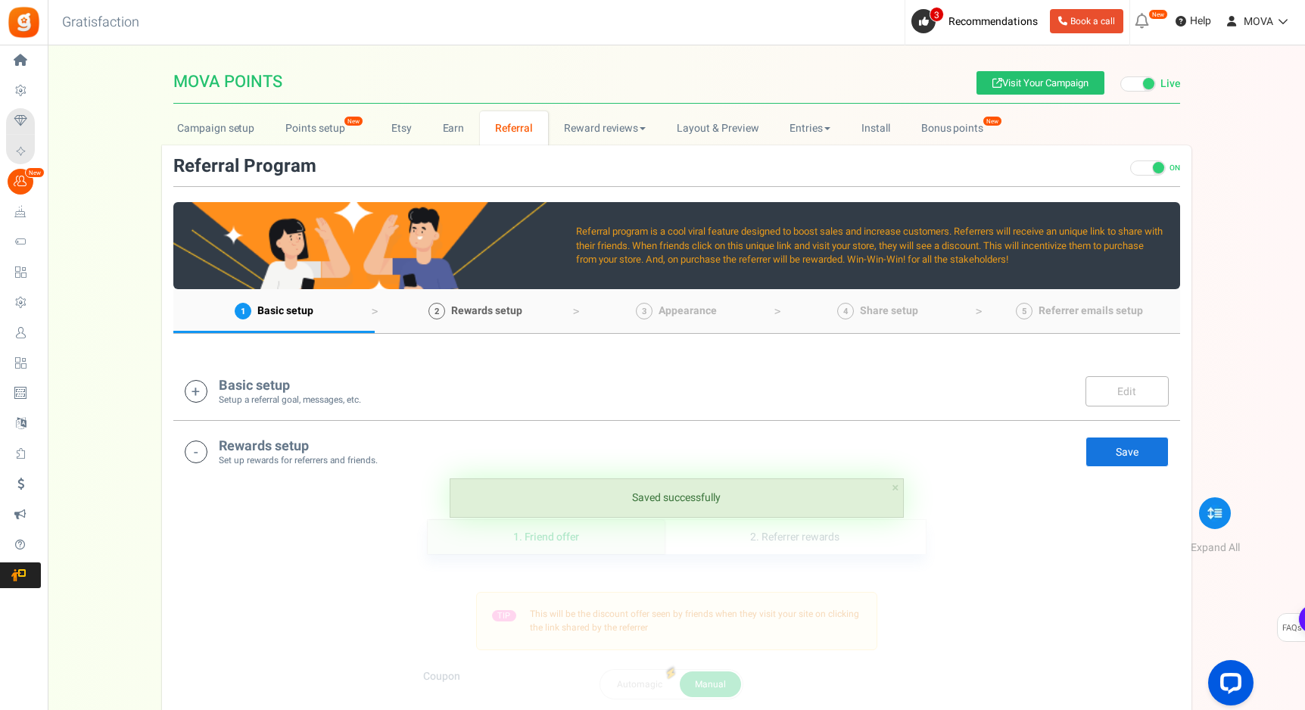
click at [499, 299] on link "2 Rewards setup" at bounding box center [475, 311] width 201 height 44
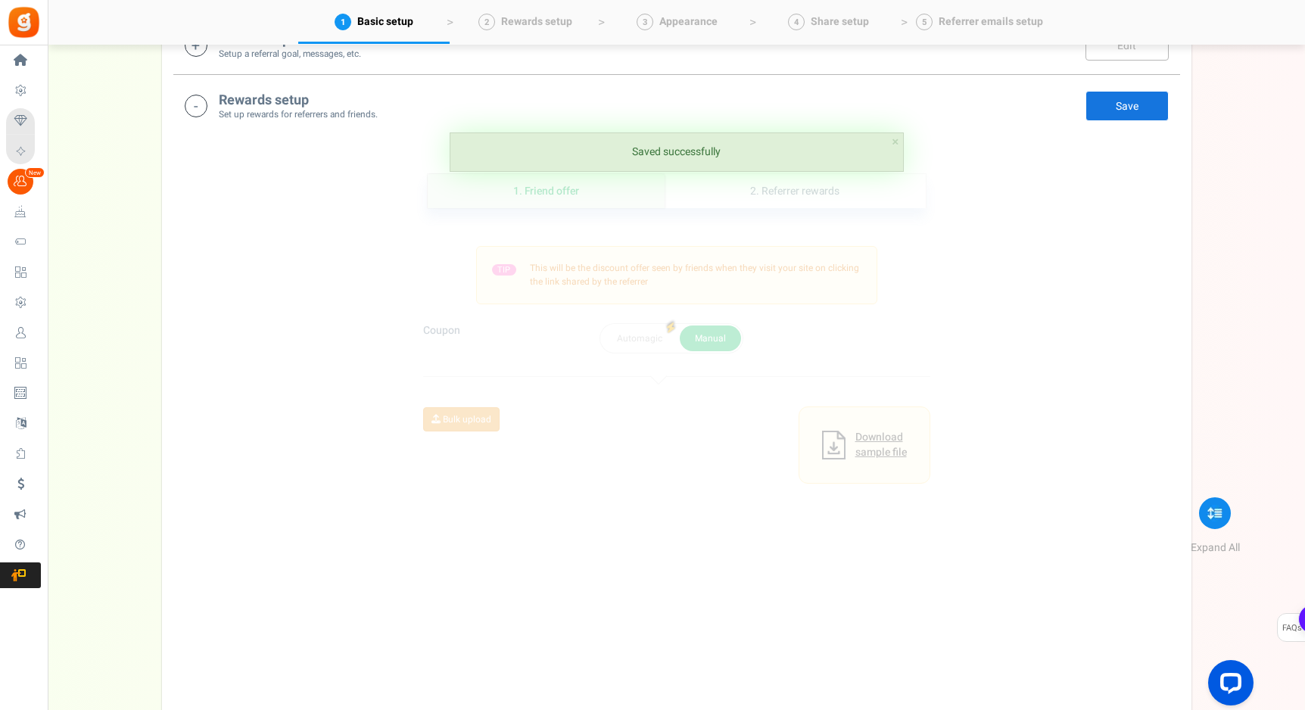
scroll to position [377, 0]
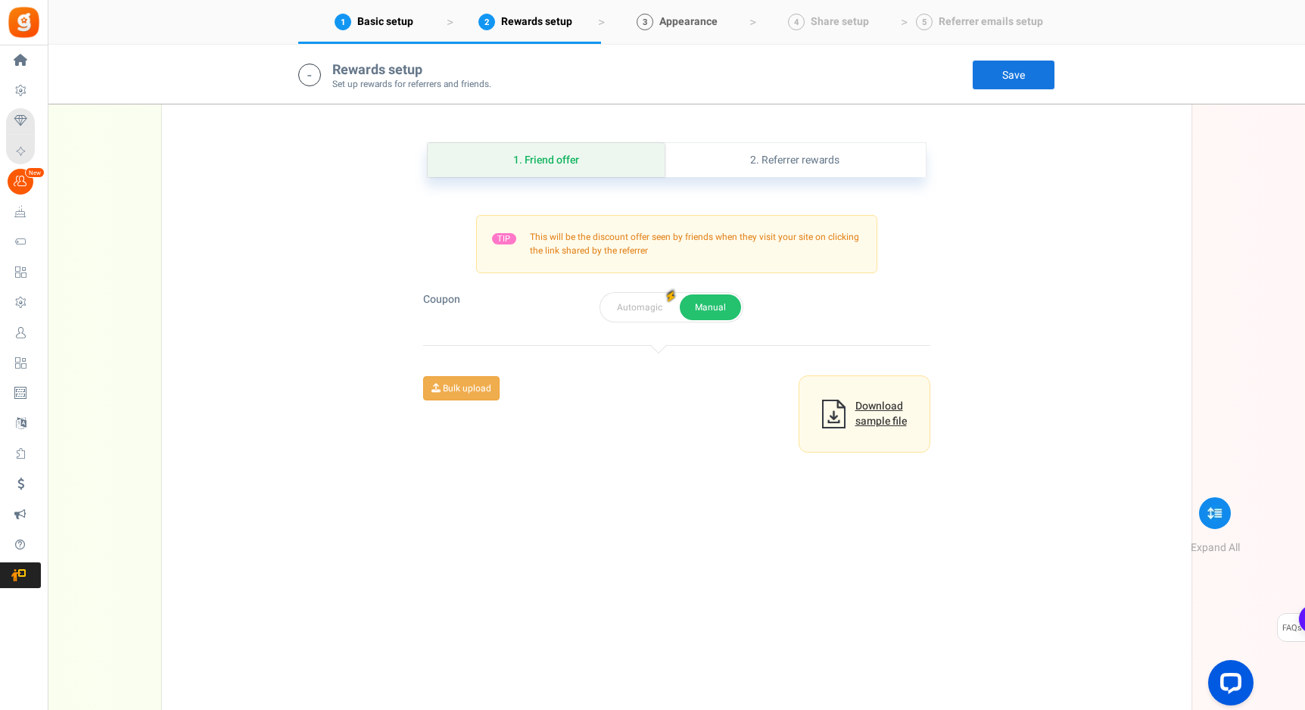
click at [723, 33] on link "3 Appearance" at bounding box center [676, 22] width 151 height 44
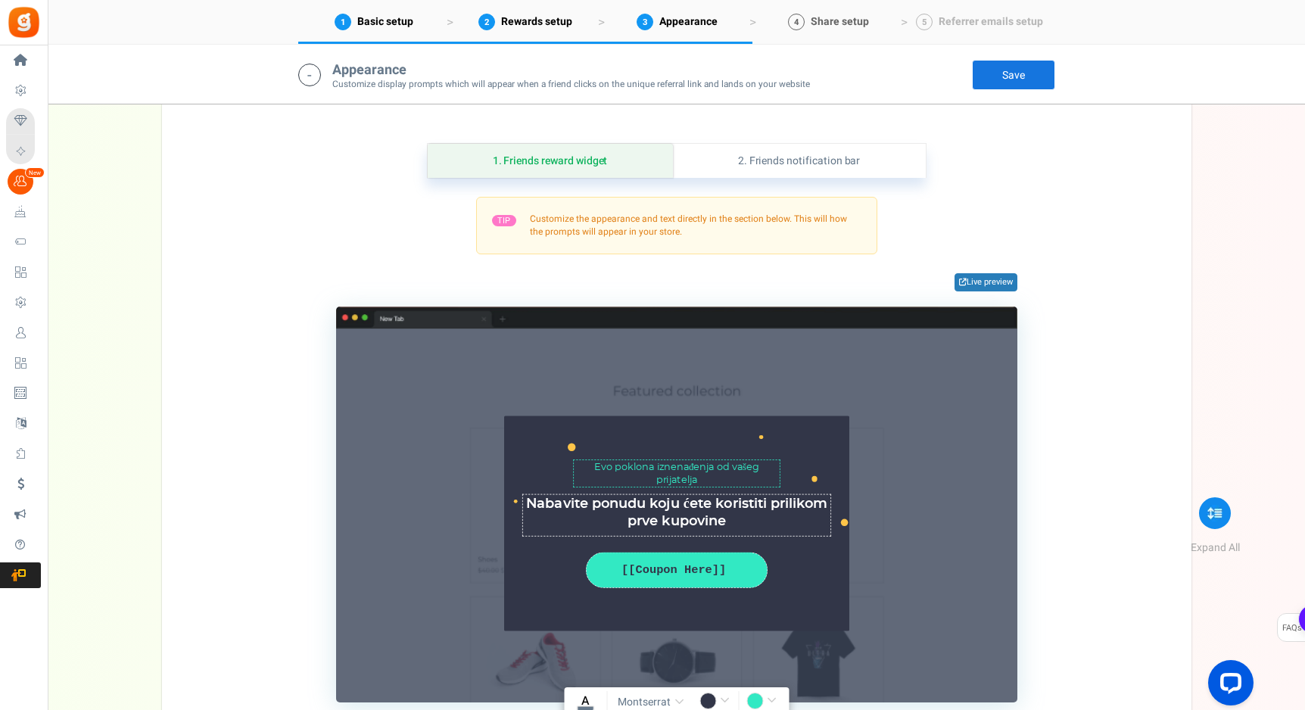
click at [823, 30] on link "4 Share setup" at bounding box center [827, 22] width 151 height 44
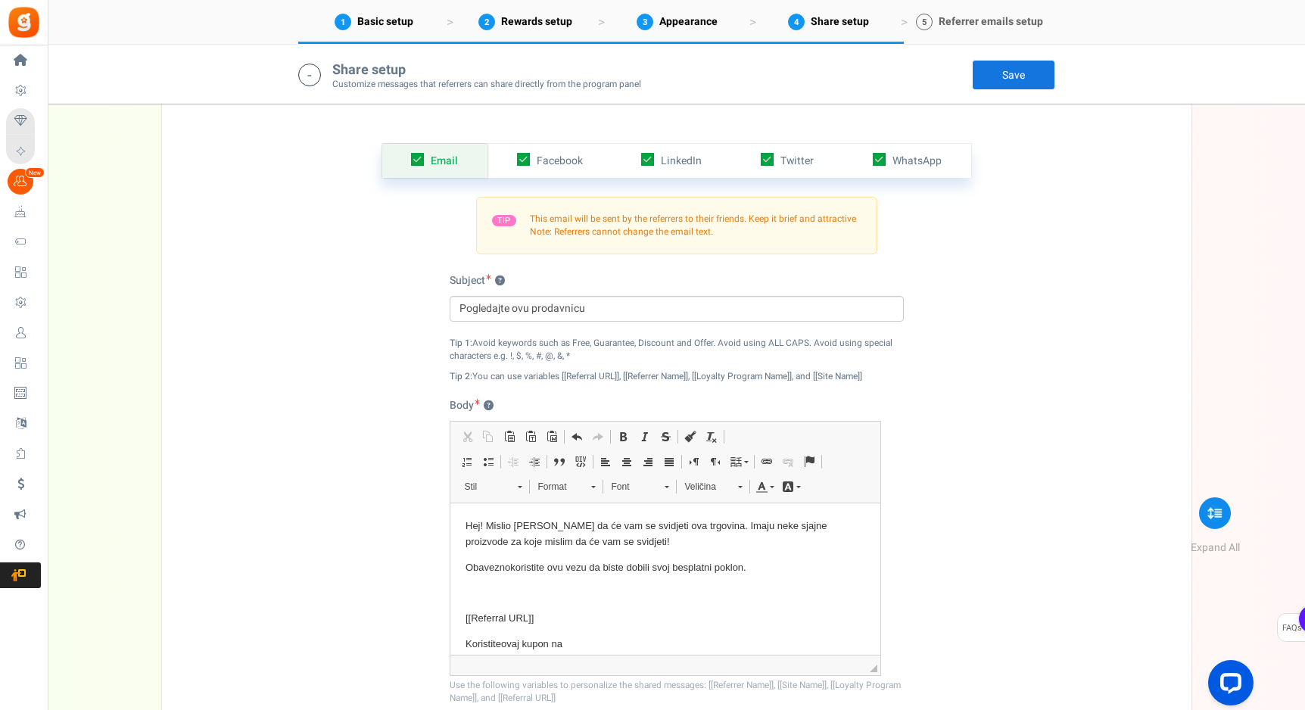
click at [935, 32] on link "5 Referrer emails setup" at bounding box center [979, 22] width 151 height 44
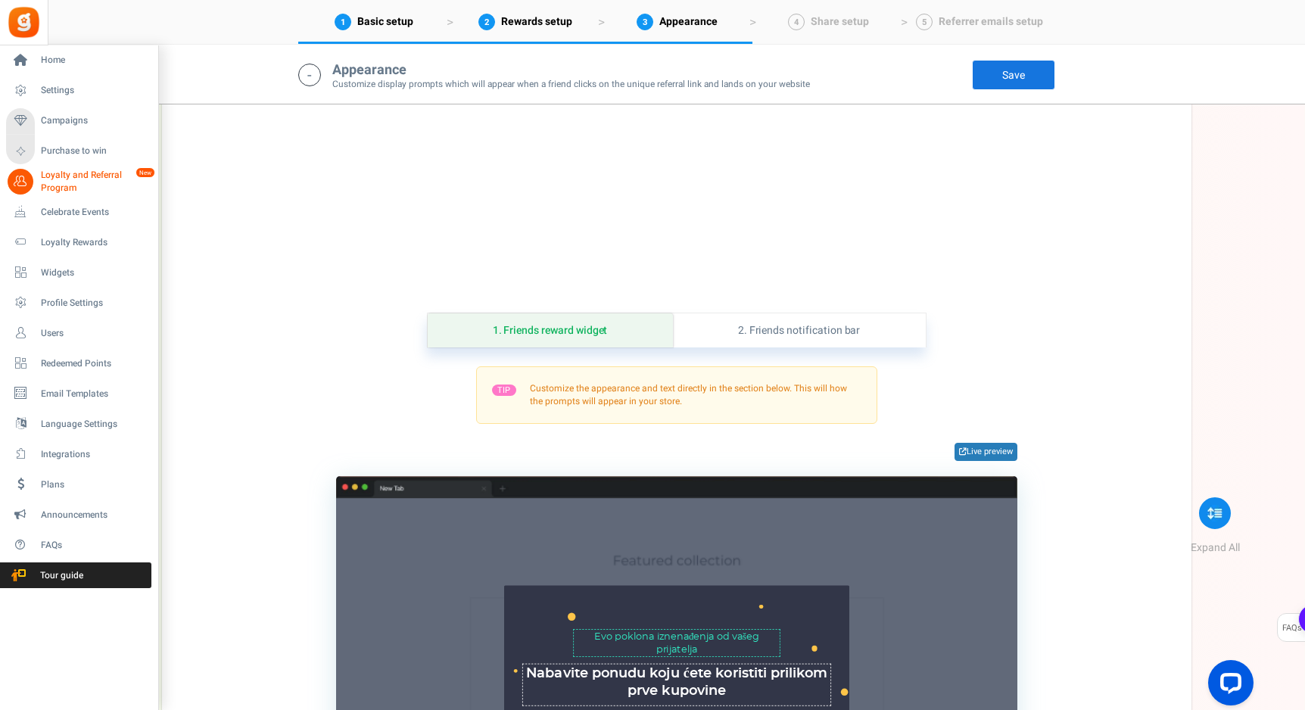
scroll to position [887, 0]
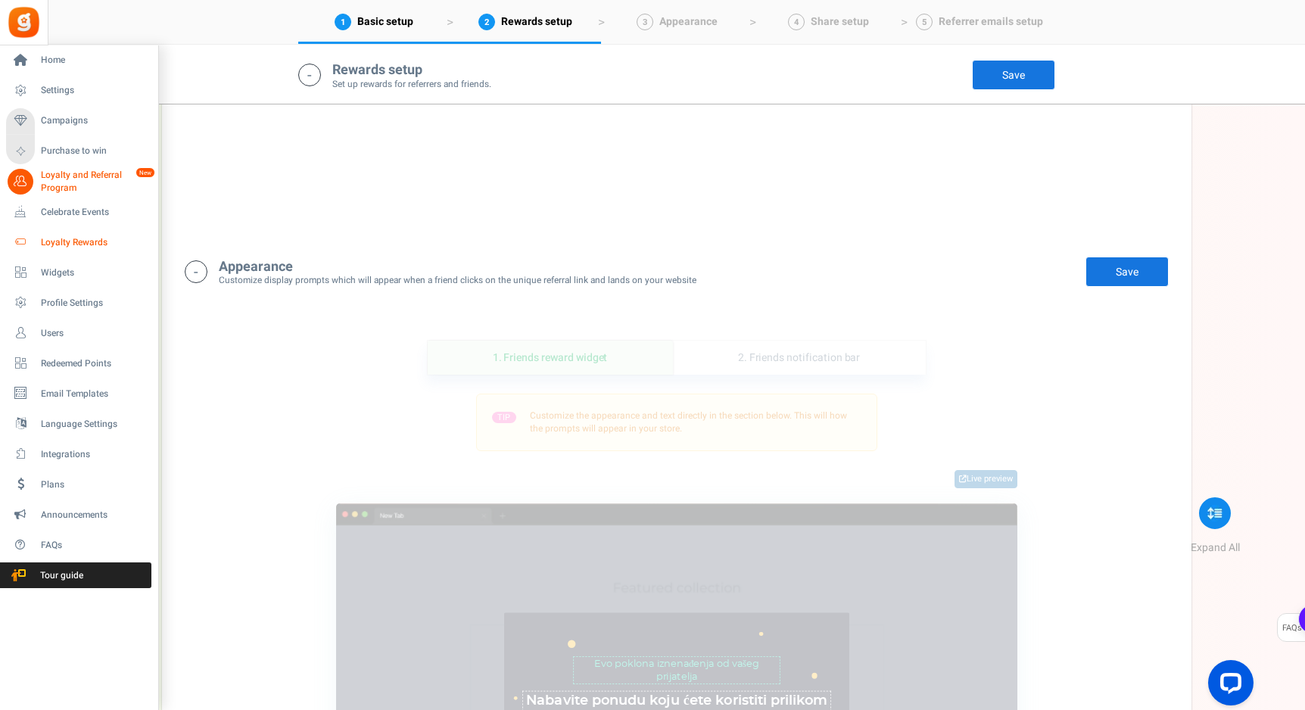
click at [47, 242] on span "Loyalty Rewards" at bounding box center [94, 242] width 106 height 13
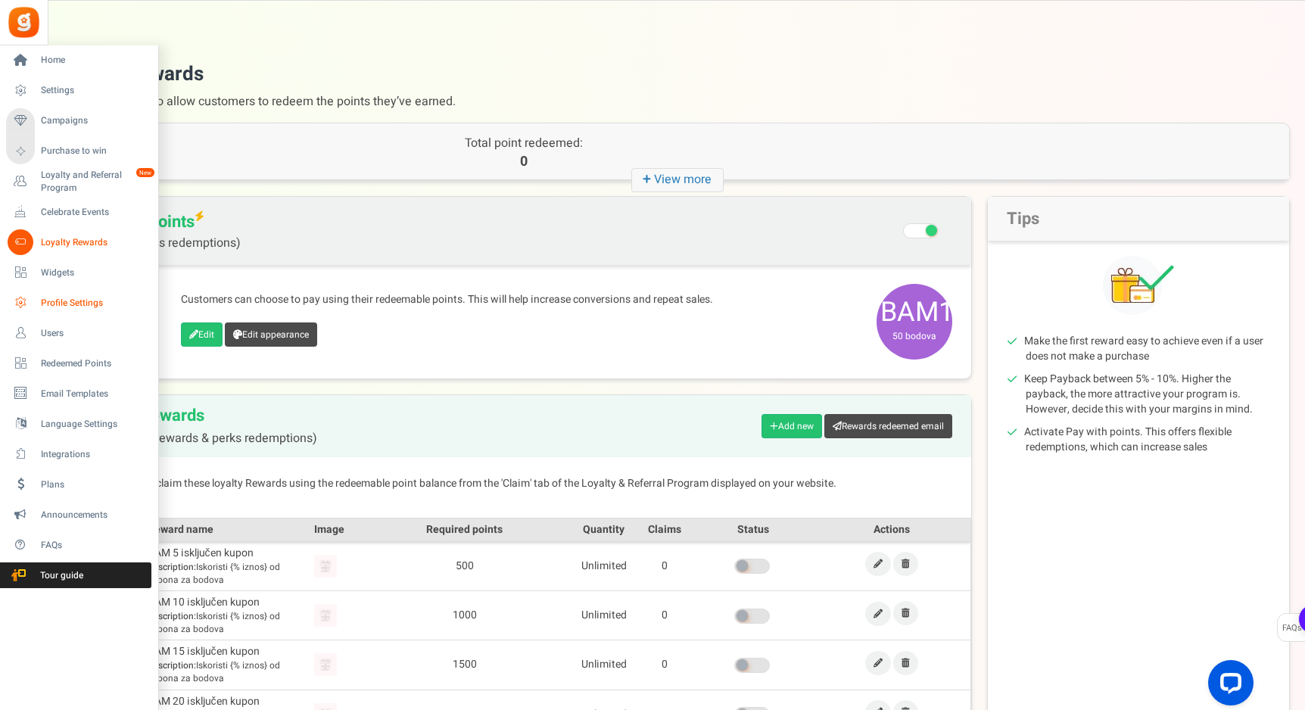
click at [35, 293] on link "Profile Settings" at bounding box center [78, 303] width 145 height 26
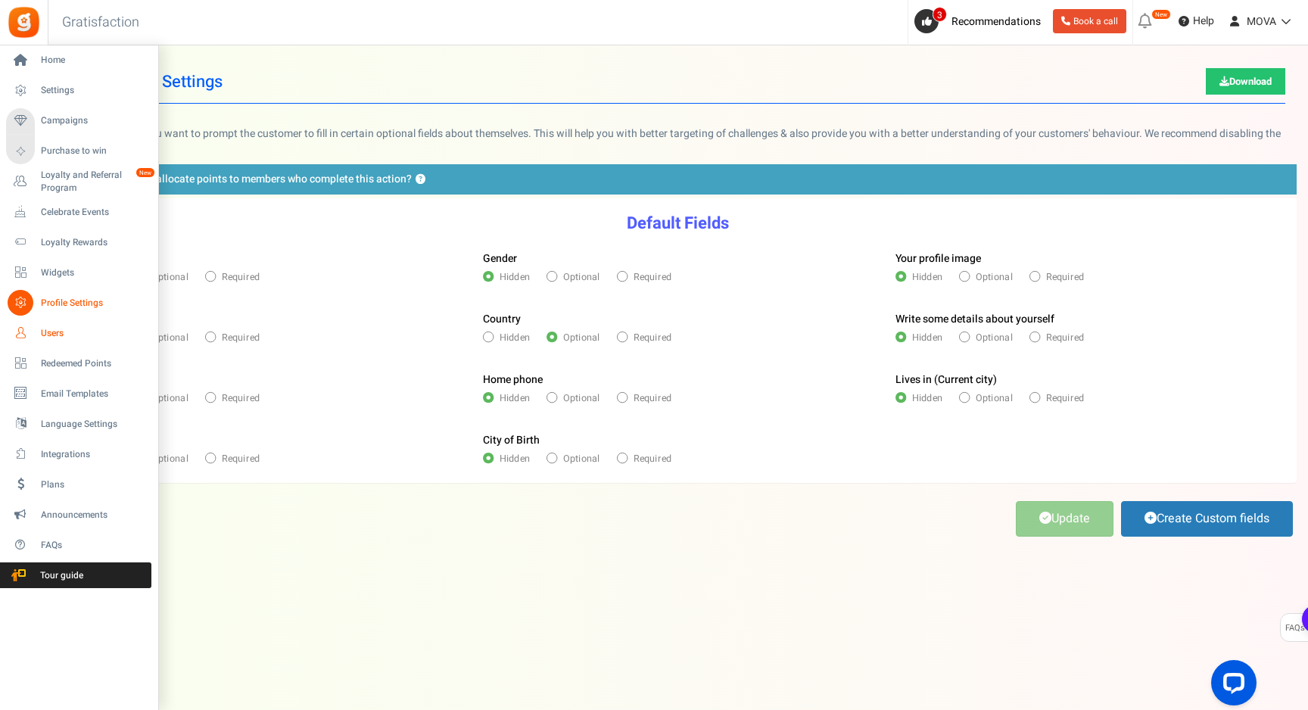
click at [38, 331] on link "Users" at bounding box center [78, 333] width 145 height 26
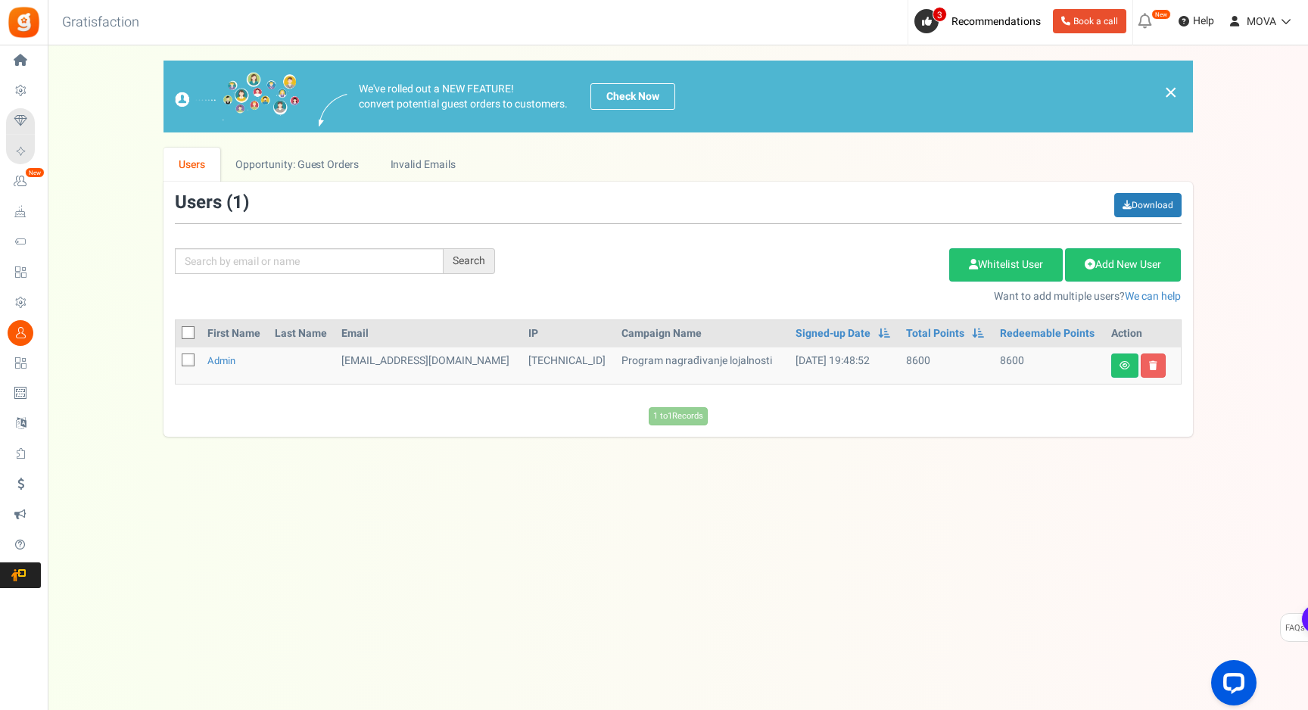
click at [453, 374] on td "[EMAIL_ADDRESS][DOMAIN_NAME]" at bounding box center [428, 365] width 187 height 36
click at [1120, 358] on link at bounding box center [1124, 365] width 27 height 24
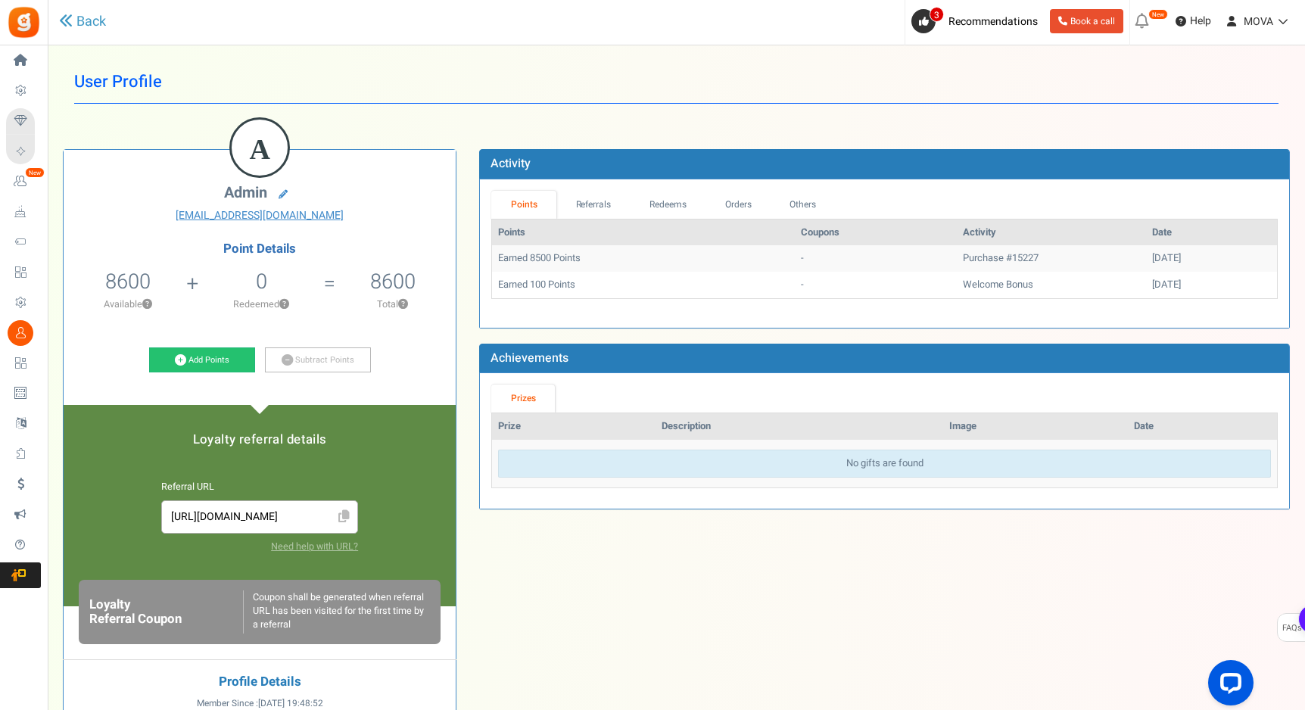
click at [561, 279] on td "Earned 100 Points" at bounding box center [643, 285] width 303 height 26
click at [389, 270] on h5 "8600" at bounding box center [392, 281] width 45 height 23
click at [147, 278] on span "8600" at bounding box center [127, 281] width 45 height 30
click at [299, 352] on link "Subtract Points" at bounding box center [318, 360] width 106 height 26
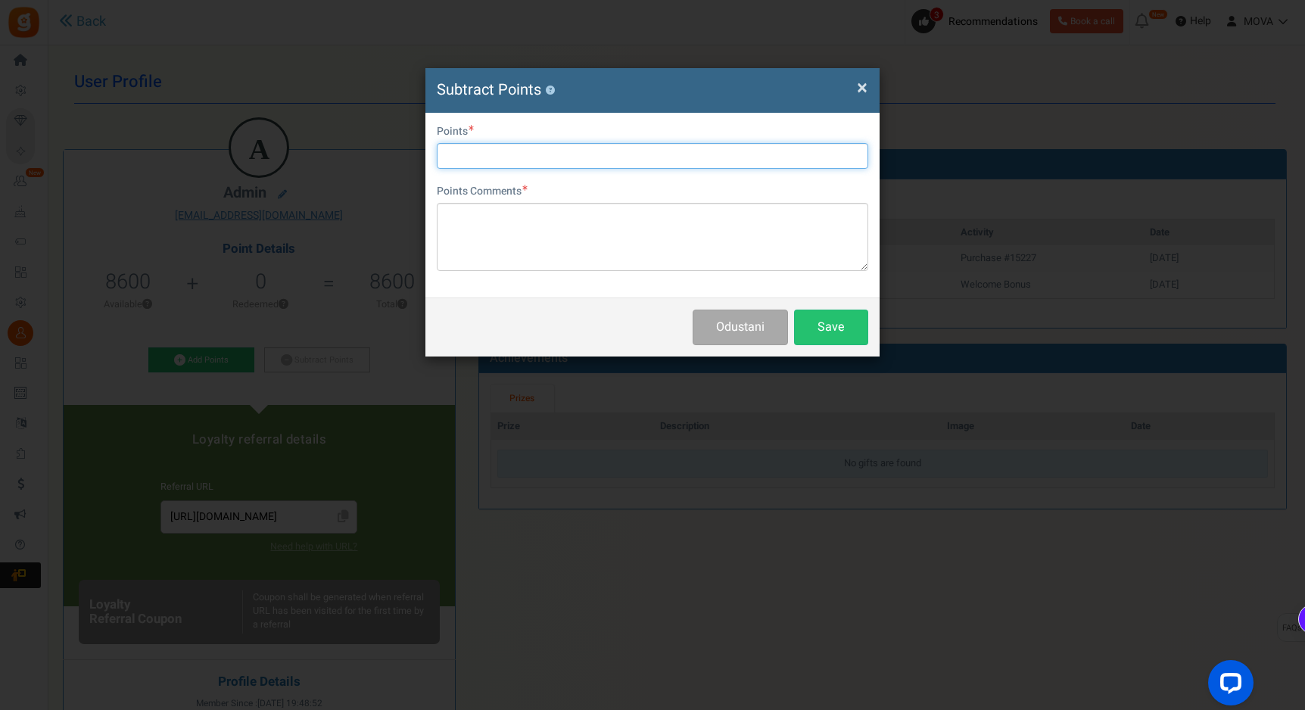
click at [552, 160] on input "text" at bounding box center [652, 156] width 431 height 26
type input "8000"
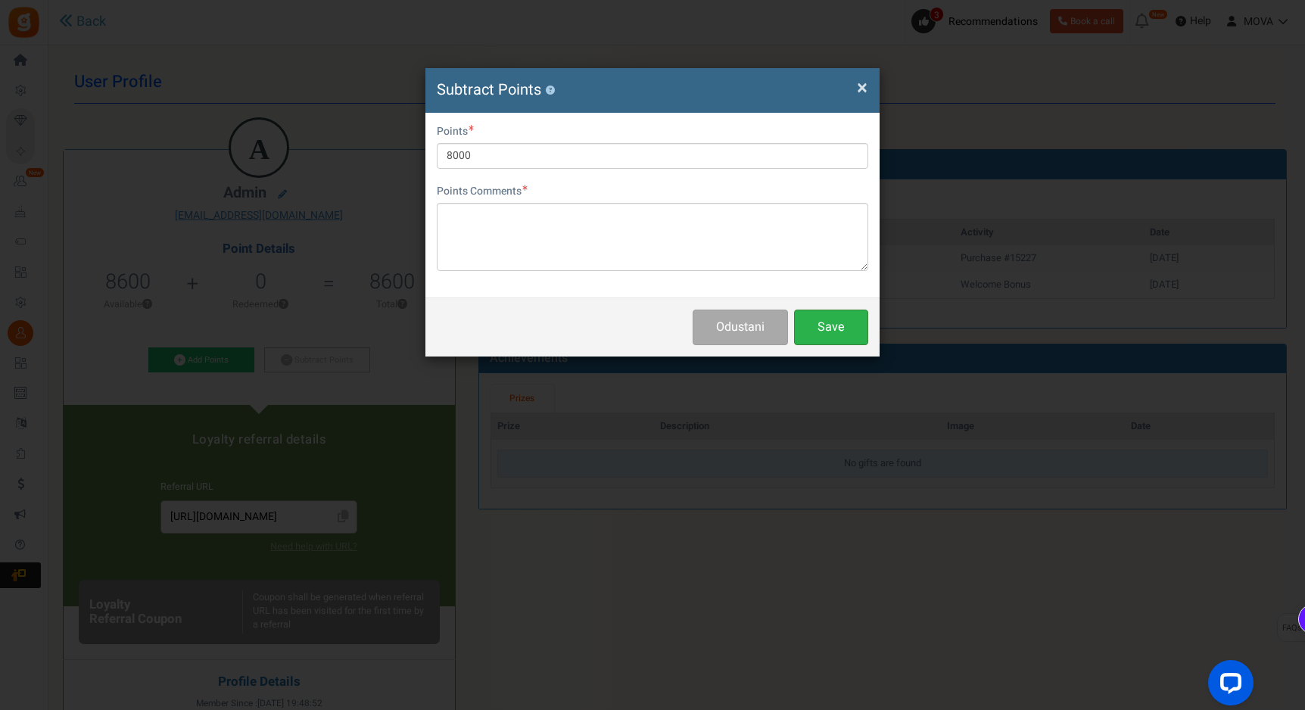
click at [836, 329] on button "Save" at bounding box center [831, 328] width 74 height 36
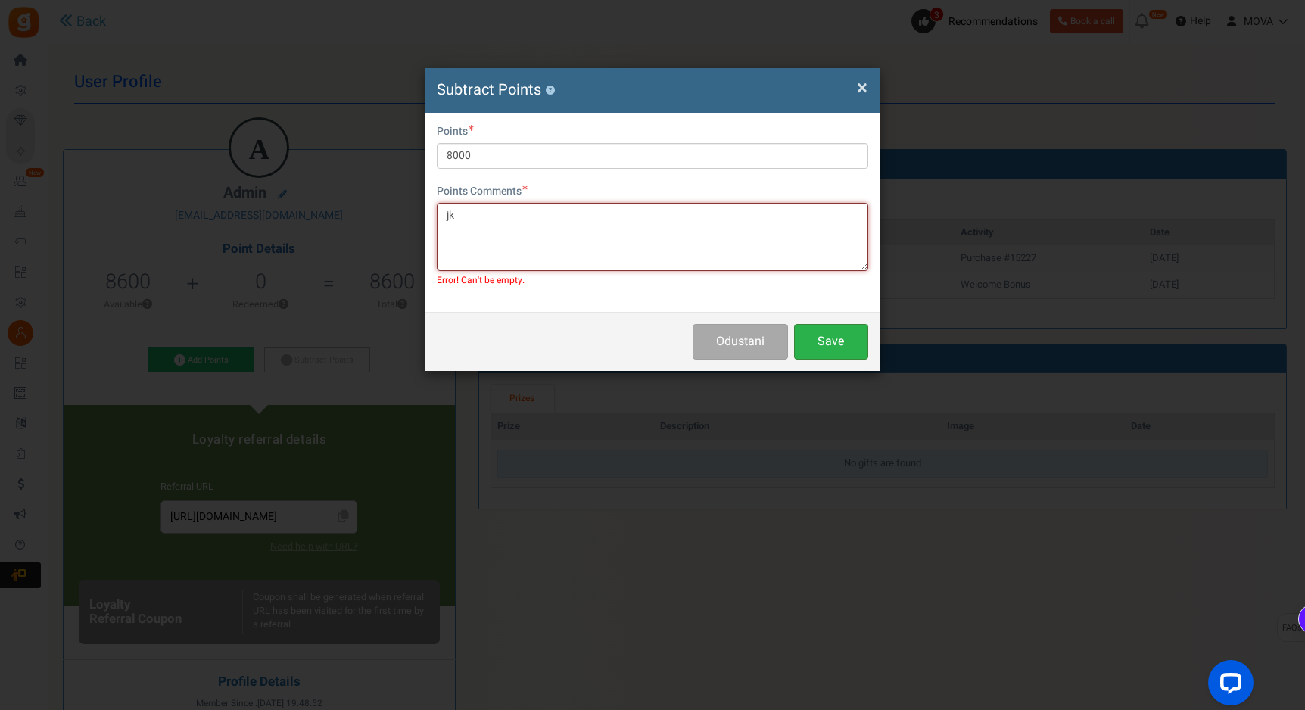
type textarea "jk"
click at [827, 353] on button "Save" at bounding box center [831, 342] width 74 height 36
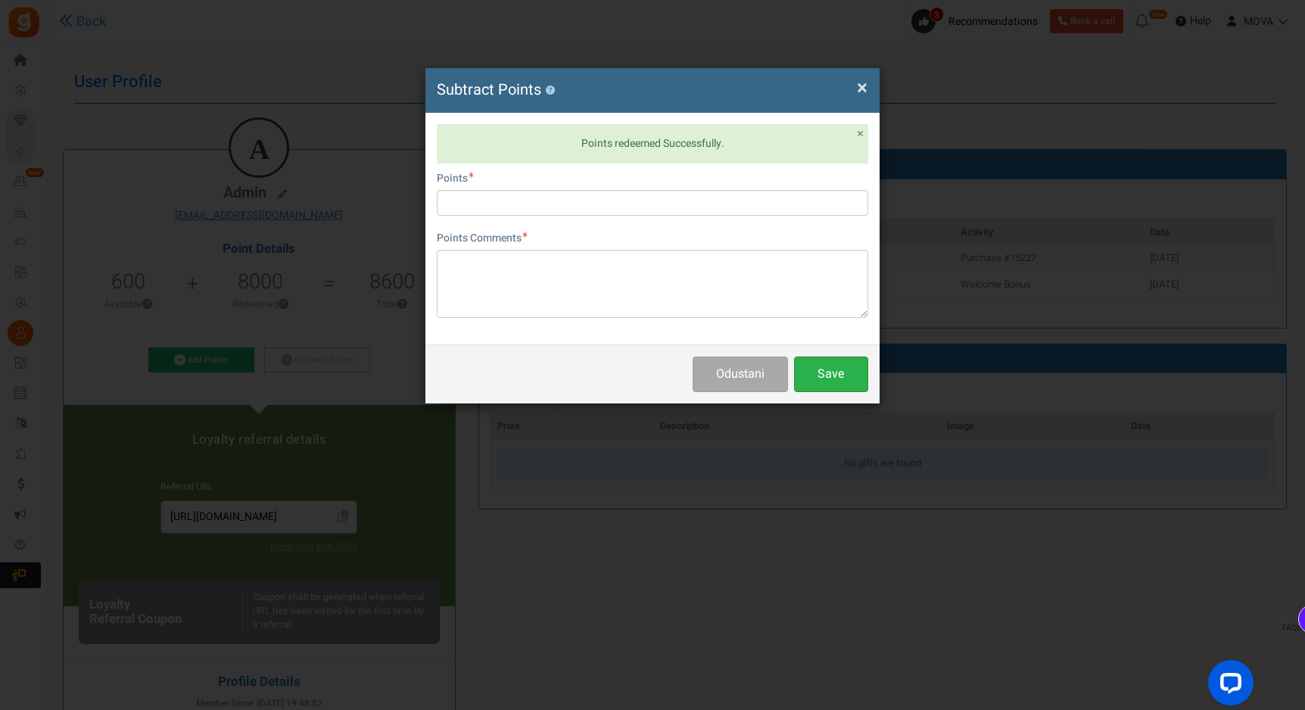
click at [819, 369] on button "Save" at bounding box center [831, 374] width 74 height 36
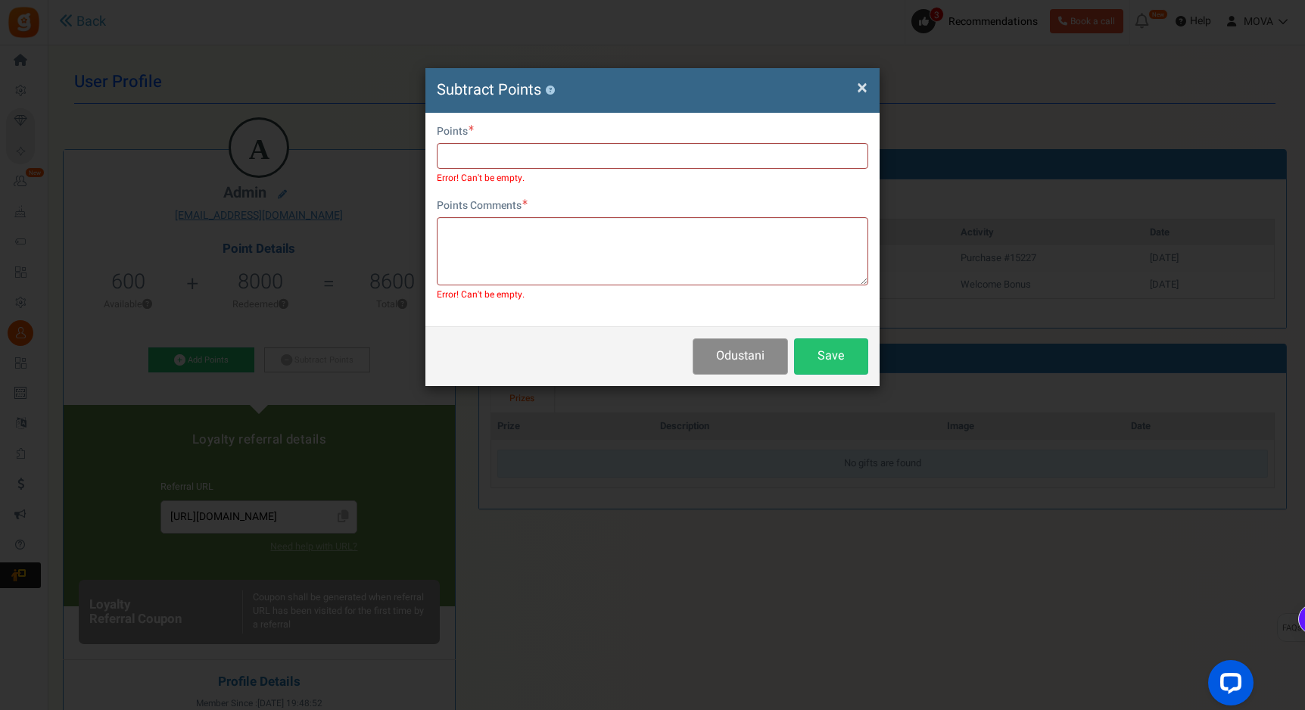
click at [759, 360] on button "Odustani" at bounding box center [739, 356] width 95 height 36
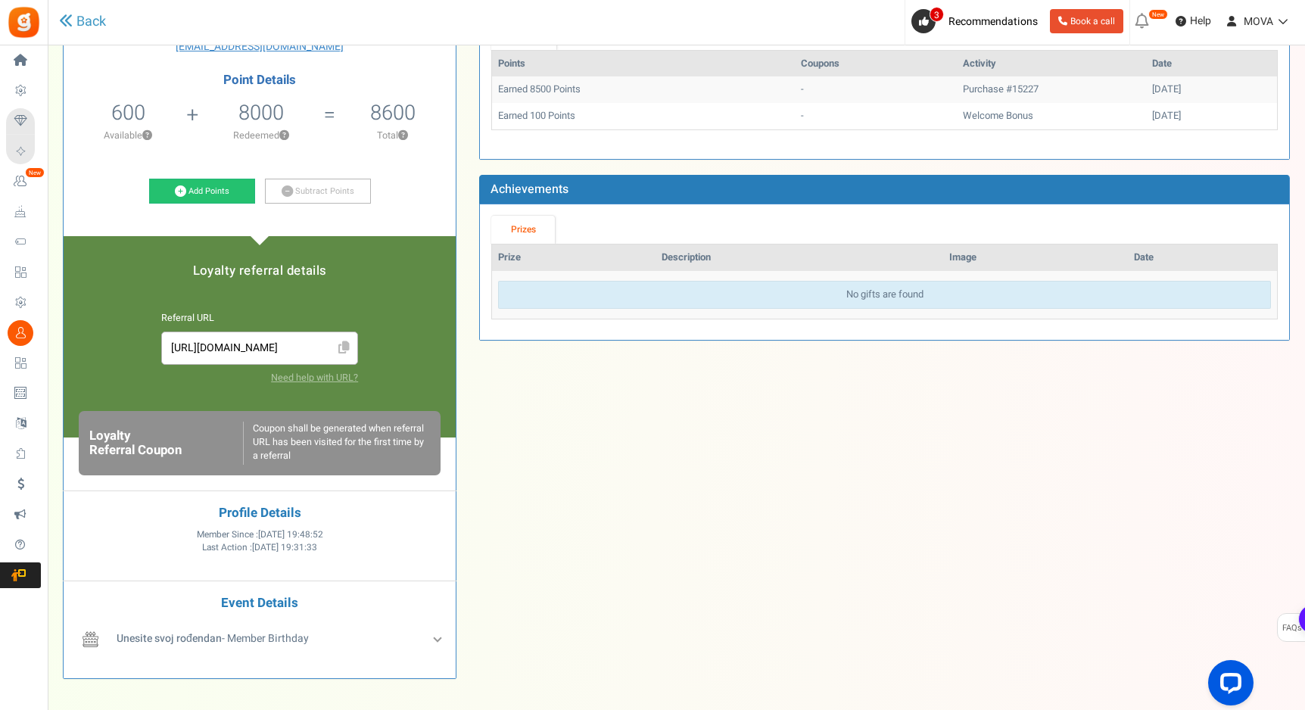
scroll to position [176, 0]
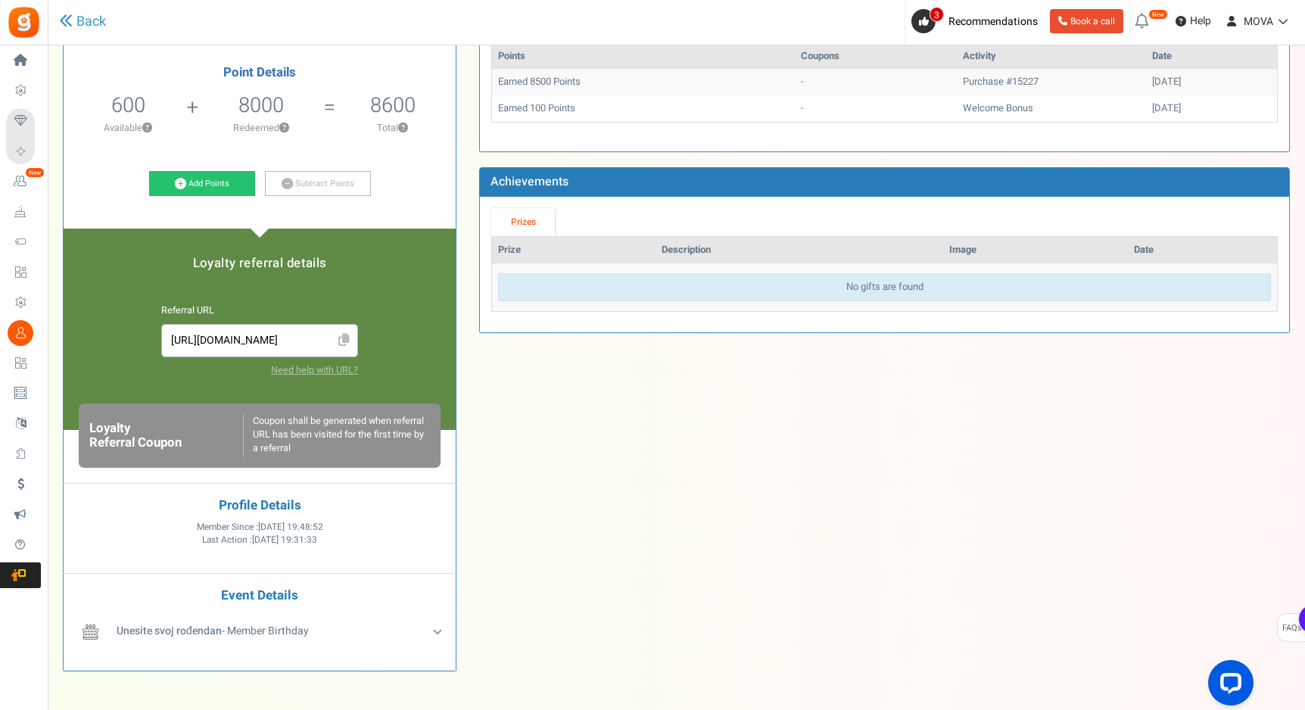
click at [229, 342] on input "[URL][DOMAIN_NAME]" at bounding box center [260, 340] width 180 height 17
click at [563, 437] on div "A admin [EMAIL_ADDRESS][DOMAIN_NAME] Point Details 600 8600 Redeemable 0 Exclus…" at bounding box center [675, 318] width 1249 height 736
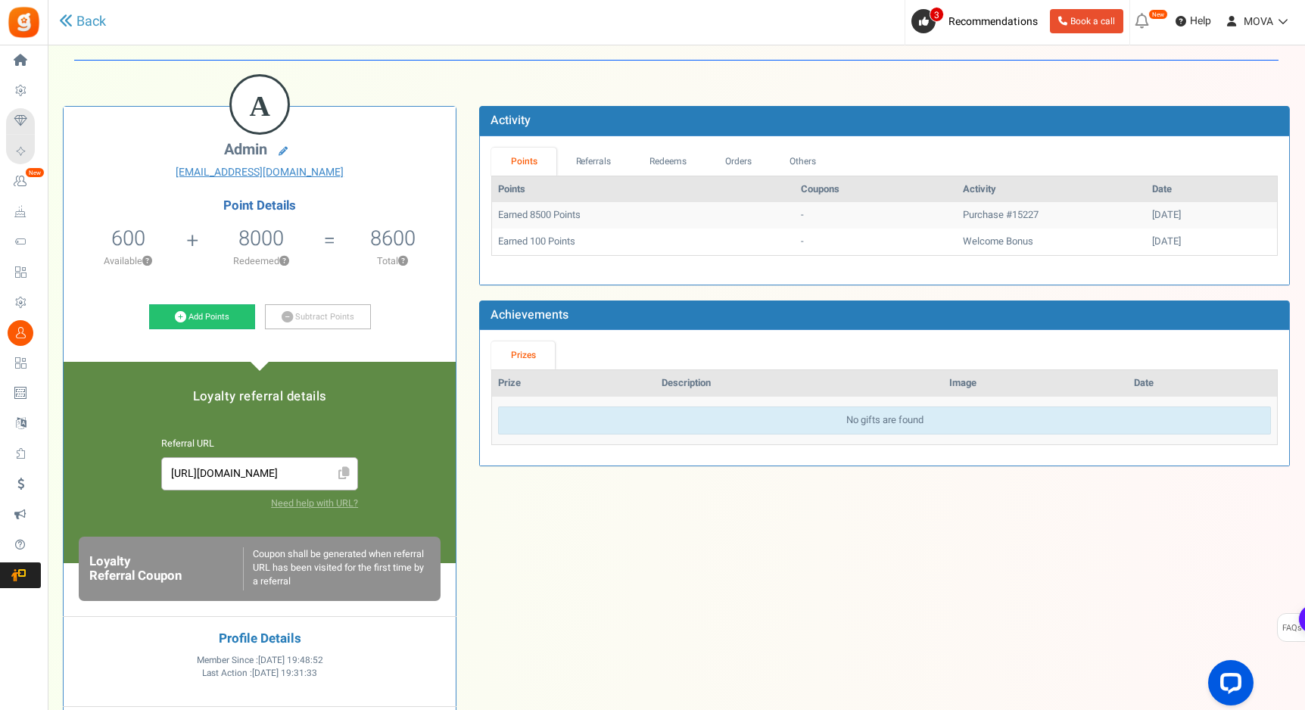
scroll to position [0, 0]
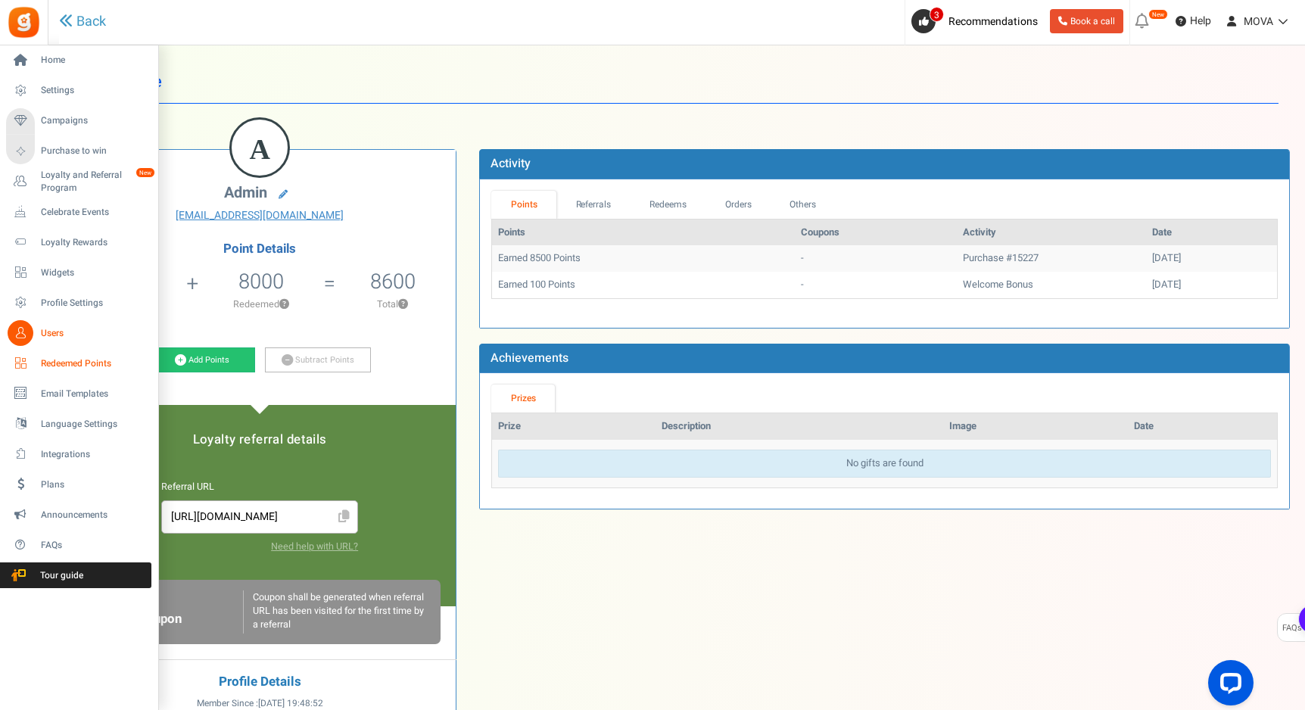
click at [26, 358] on icon at bounding box center [21, 363] width 26 height 26
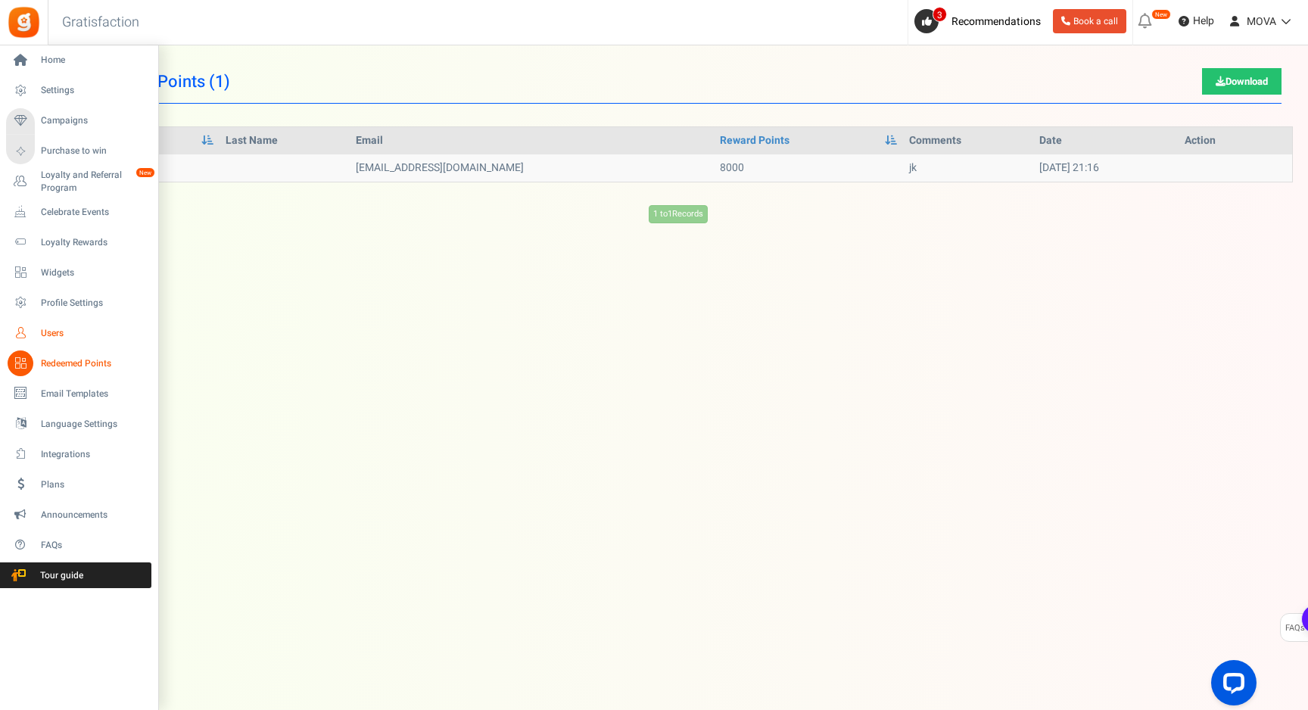
click at [23, 325] on icon at bounding box center [21, 333] width 26 height 26
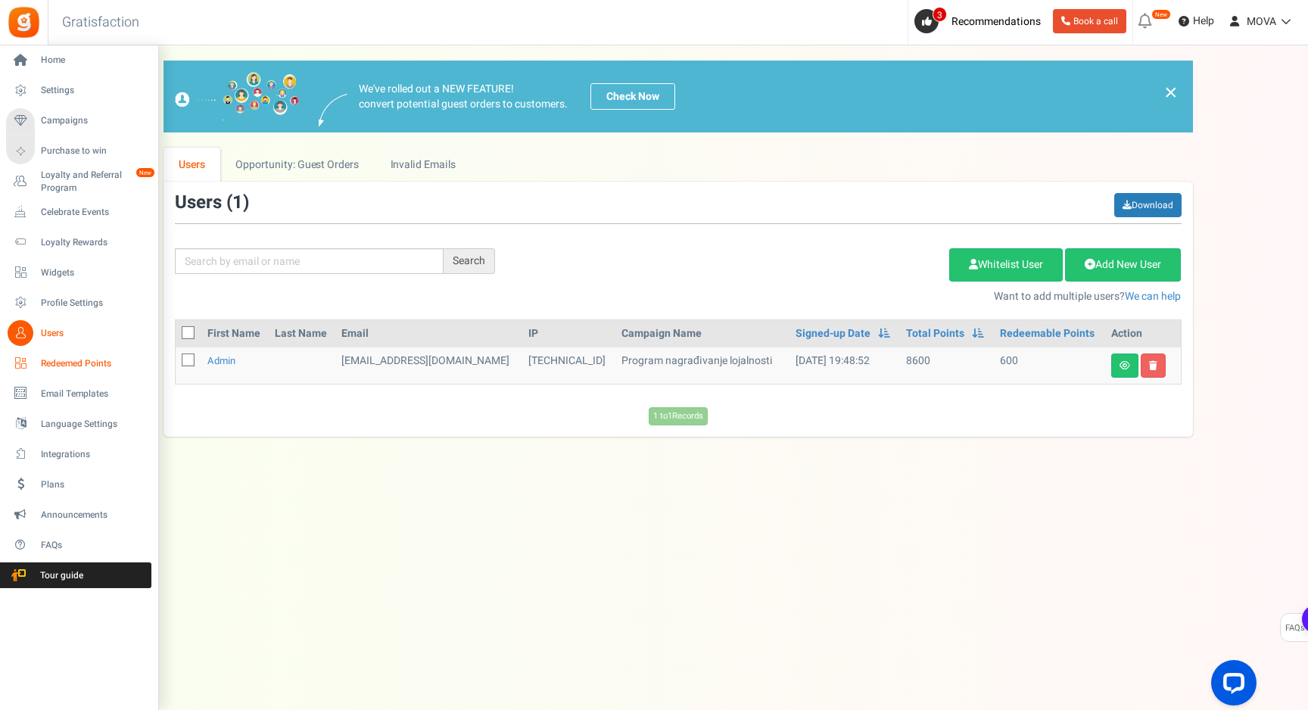
click at [42, 362] on span "Redeemed Points" at bounding box center [94, 363] width 106 height 13
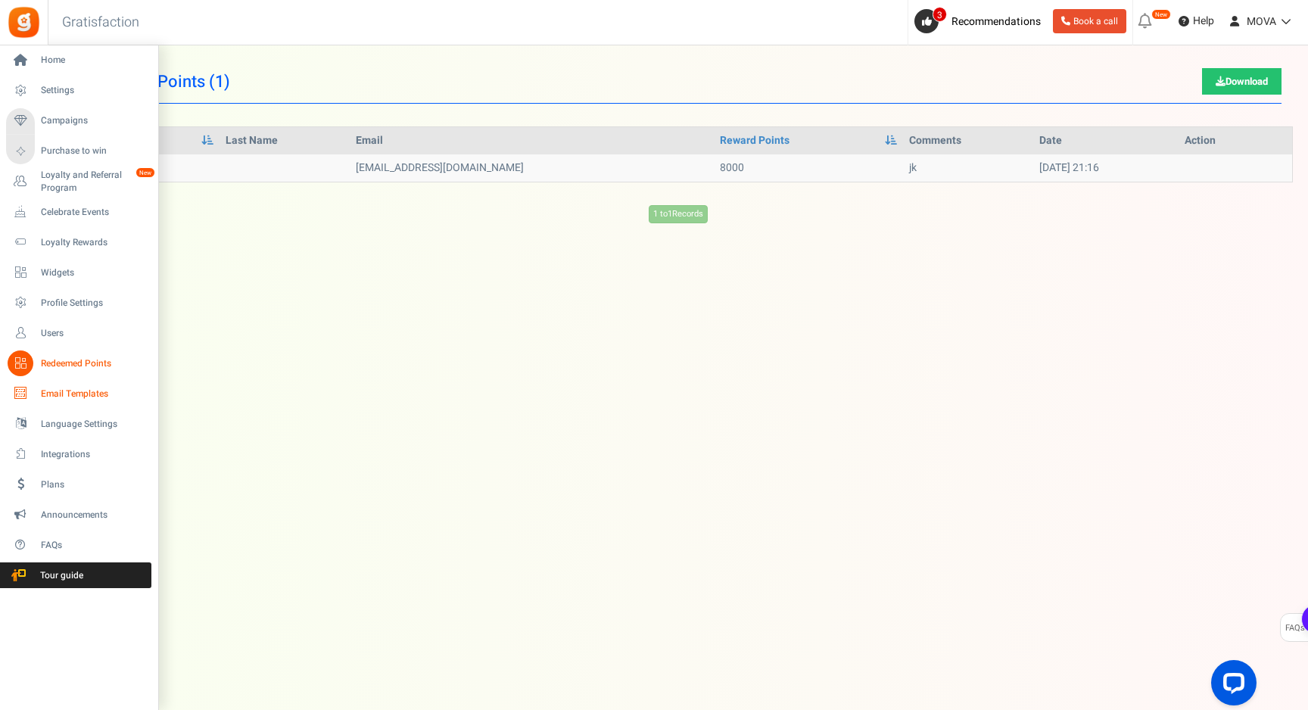
click at [45, 398] on span "Email Templates" at bounding box center [94, 393] width 106 height 13
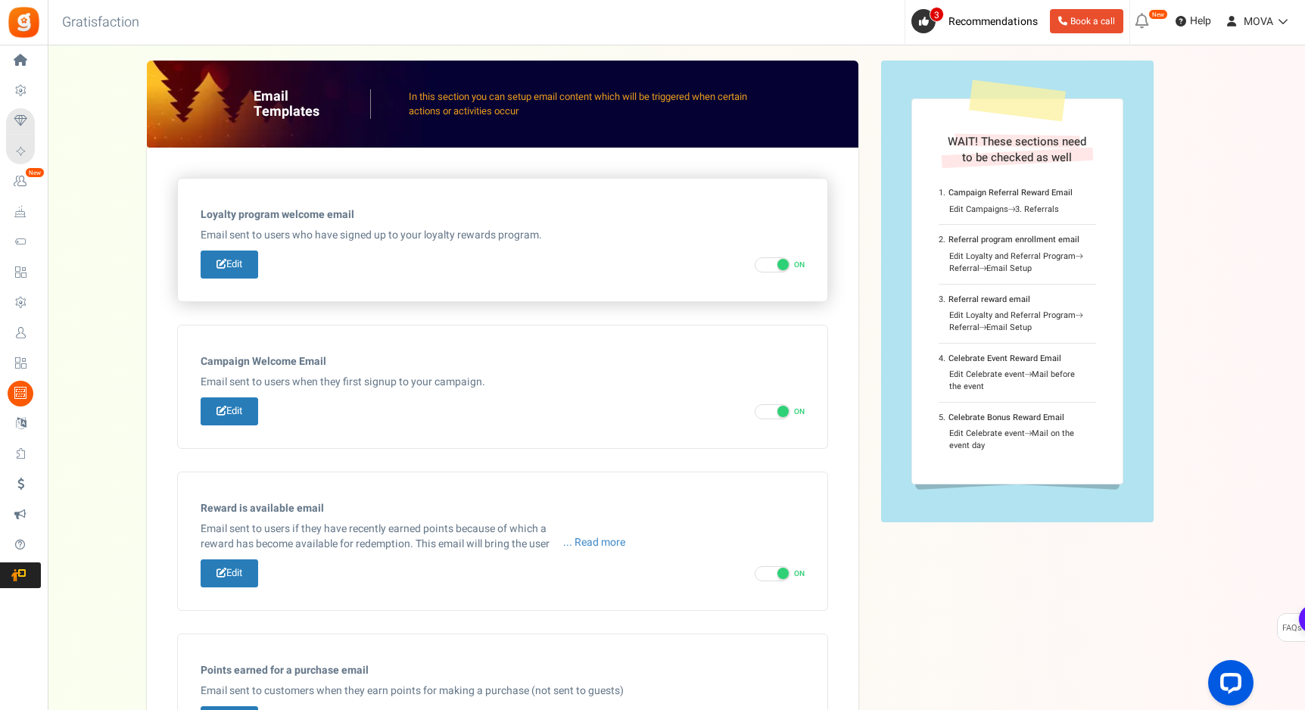
click at [779, 267] on span at bounding box center [782, 264] width 11 height 11
click at [764, 267] on input "ON OFF" at bounding box center [759, 265] width 10 height 10
checkbox input "false"
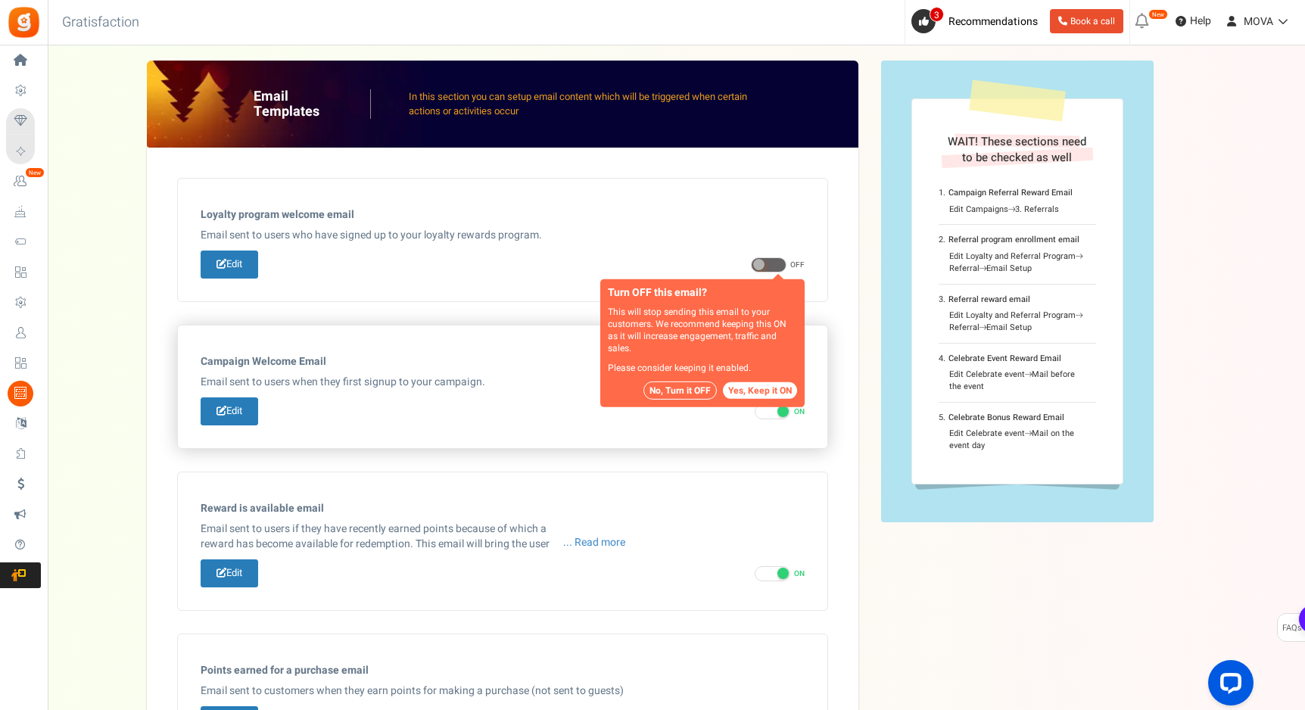
click at [767, 410] on span at bounding box center [772, 411] width 36 height 15
click at [764, 410] on input "ON OFF" at bounding box center [759, 412] width 10 height 10
checkbox input "false"
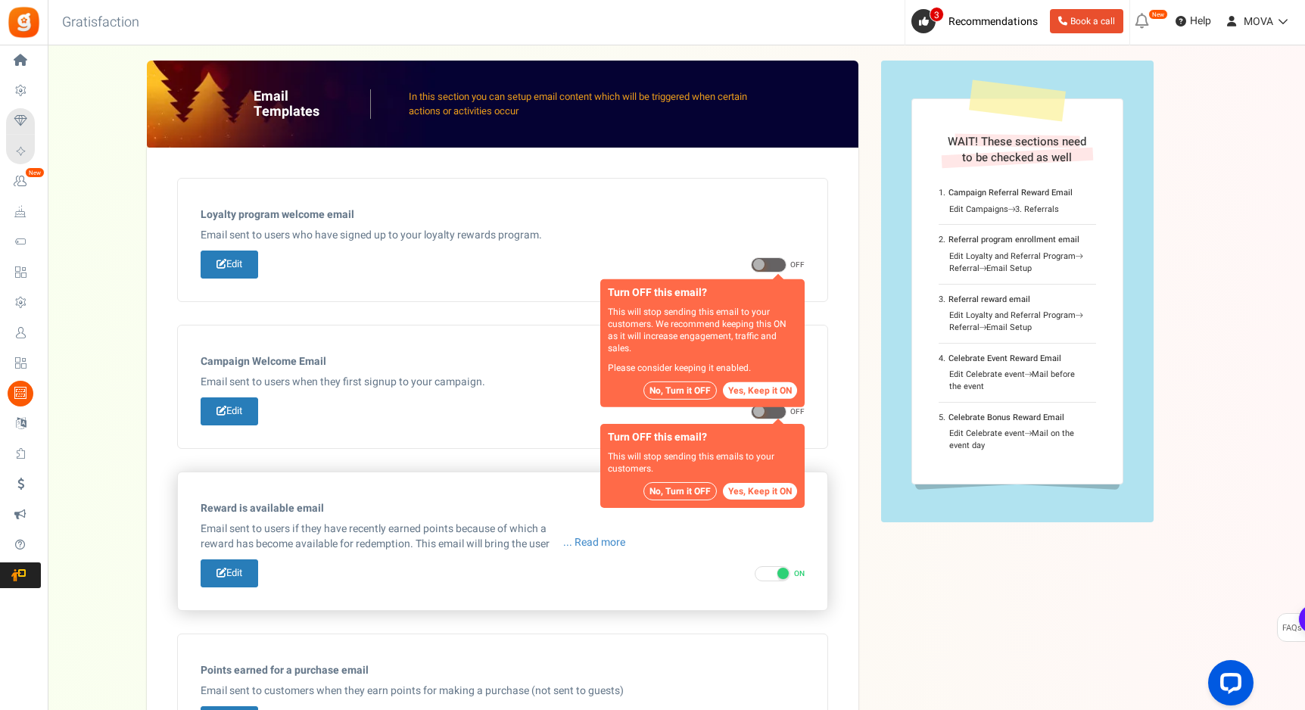
click at [764, 586] on div "Edit ON OFF Turn OFF this email? This will stop sending available rewards email…" at bounding box center [503, 573] width 604 height 28
click at [765, 574] on span at bounding box center [772, 573] width 36 height 15
click at [764, 574] on input "ON OFF" at bounding box center [759, 574] width 10 height 10
checkbox input "false"
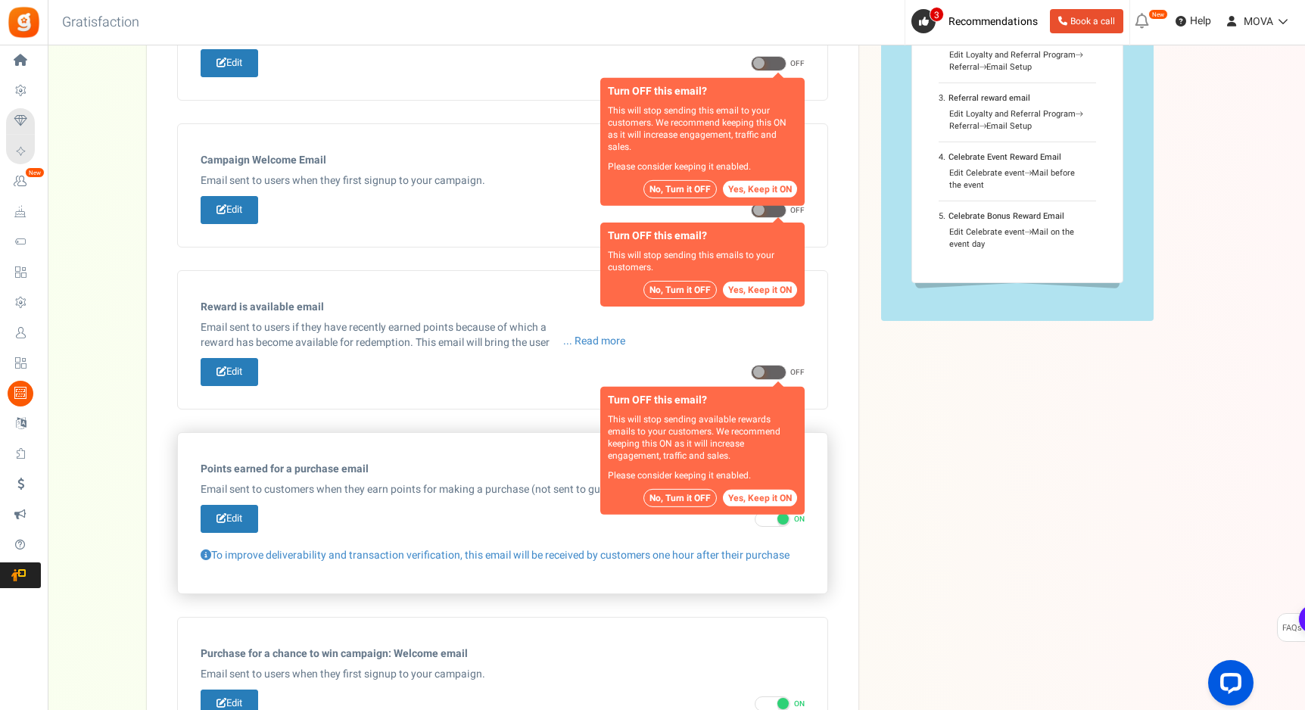
scroll to position [213, 0]
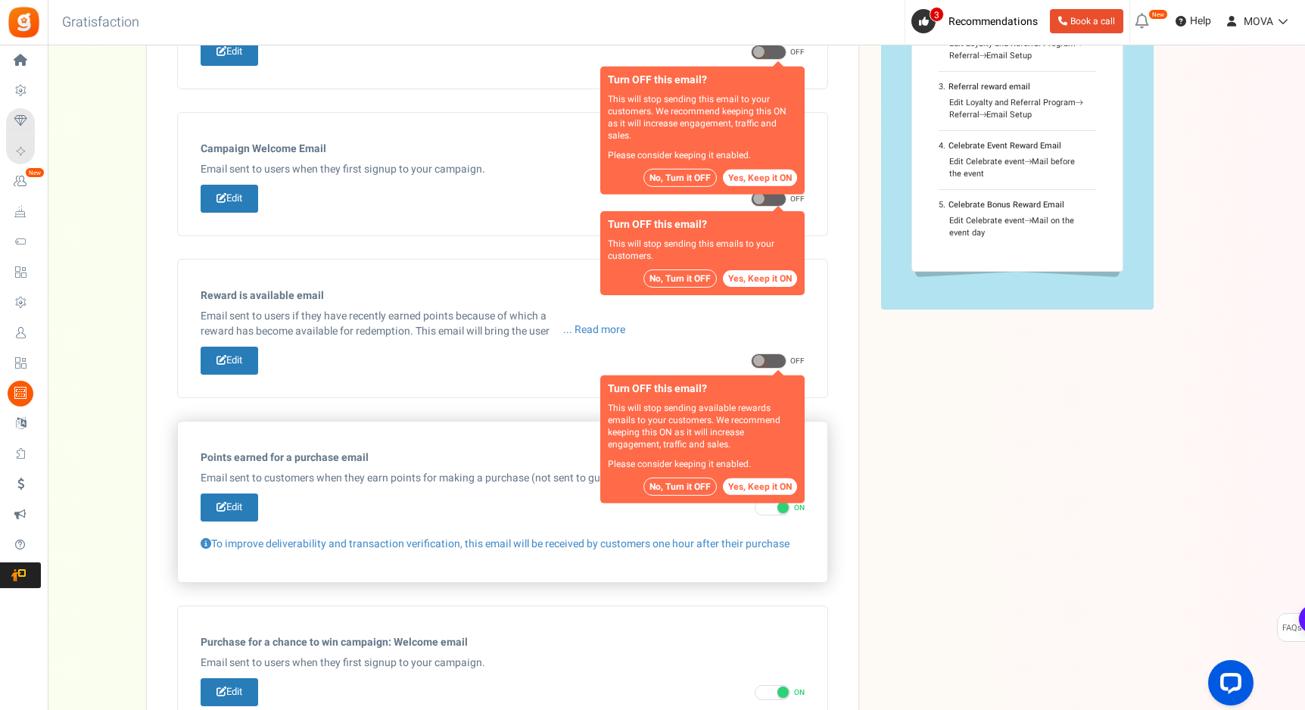
click at [776, 511] on span at bounding box center [772, 507] width 36 height 15
click at [764, 511] on input "ON OFF" at bounding box center [759, 508] width 10 height 10
checkbox input "false"
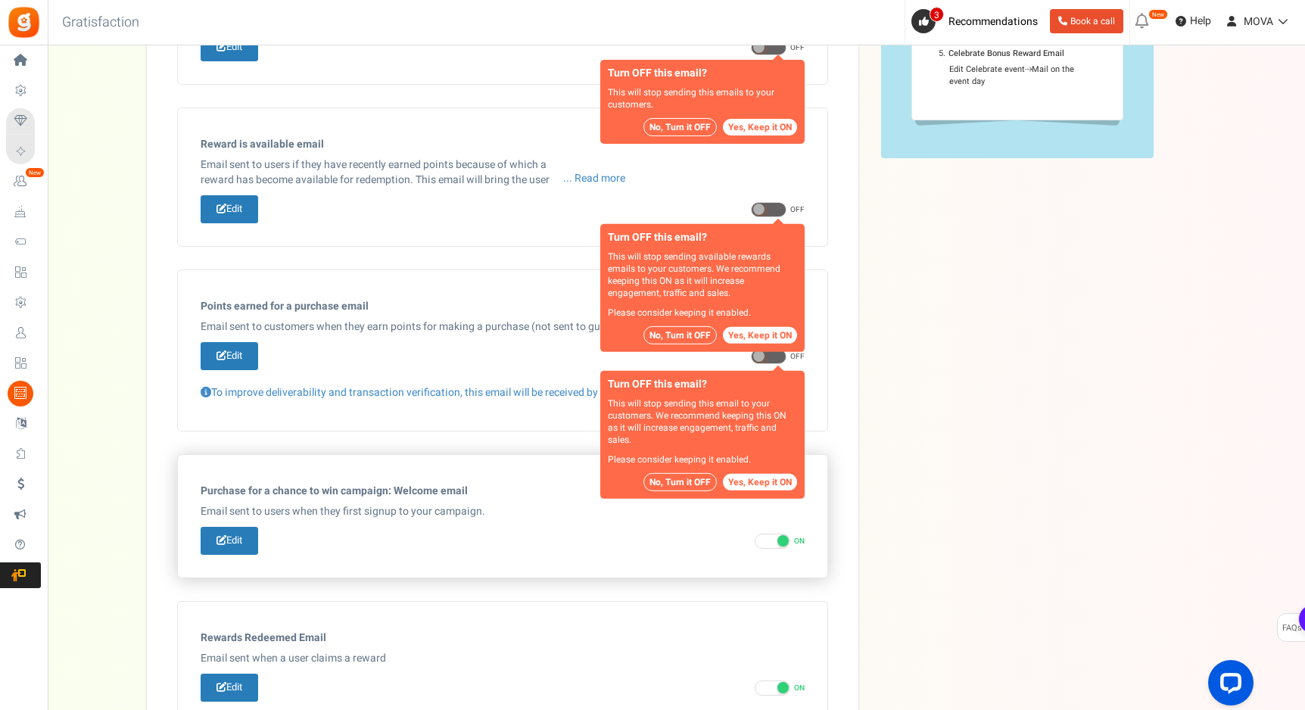
click at [770, 544] on span at bounding box center [772, 541] width 36 height 15
click at [764, 544] on input "ON OFF" at bounding box center [759, 542] width 10 height 10
checkbox input "false"
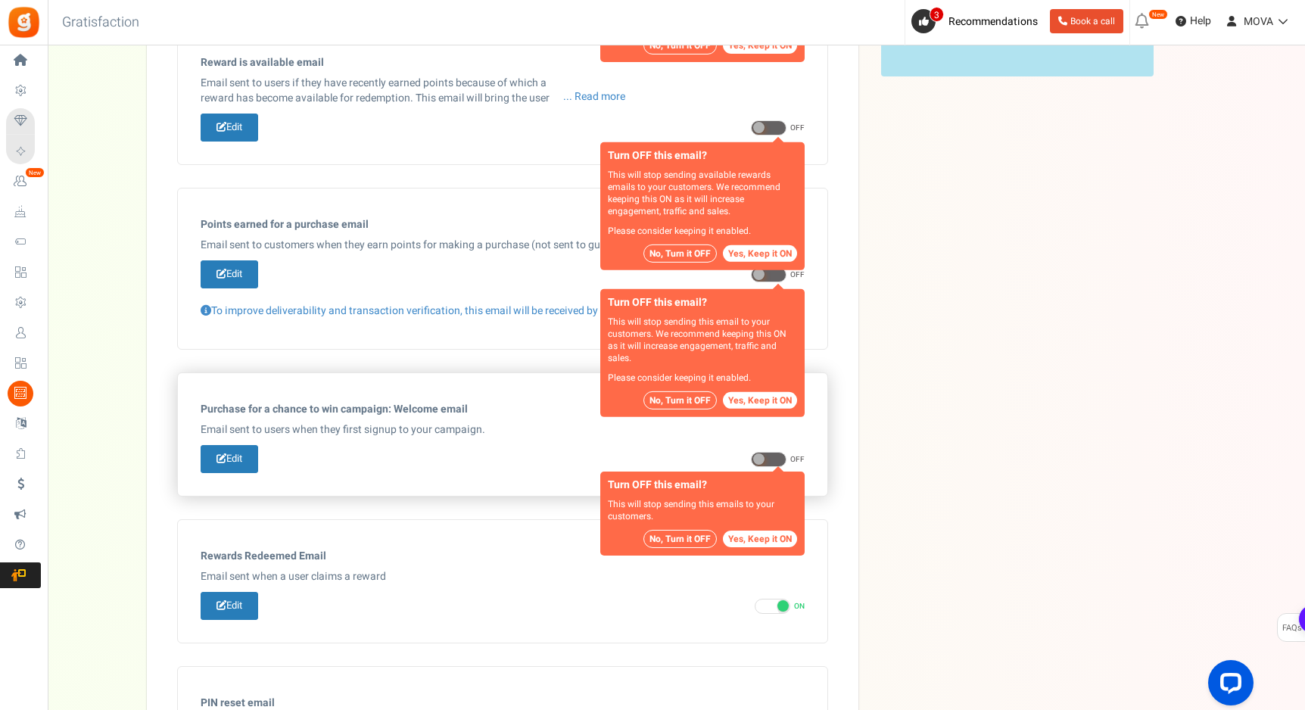
scroll to position [538, 0]
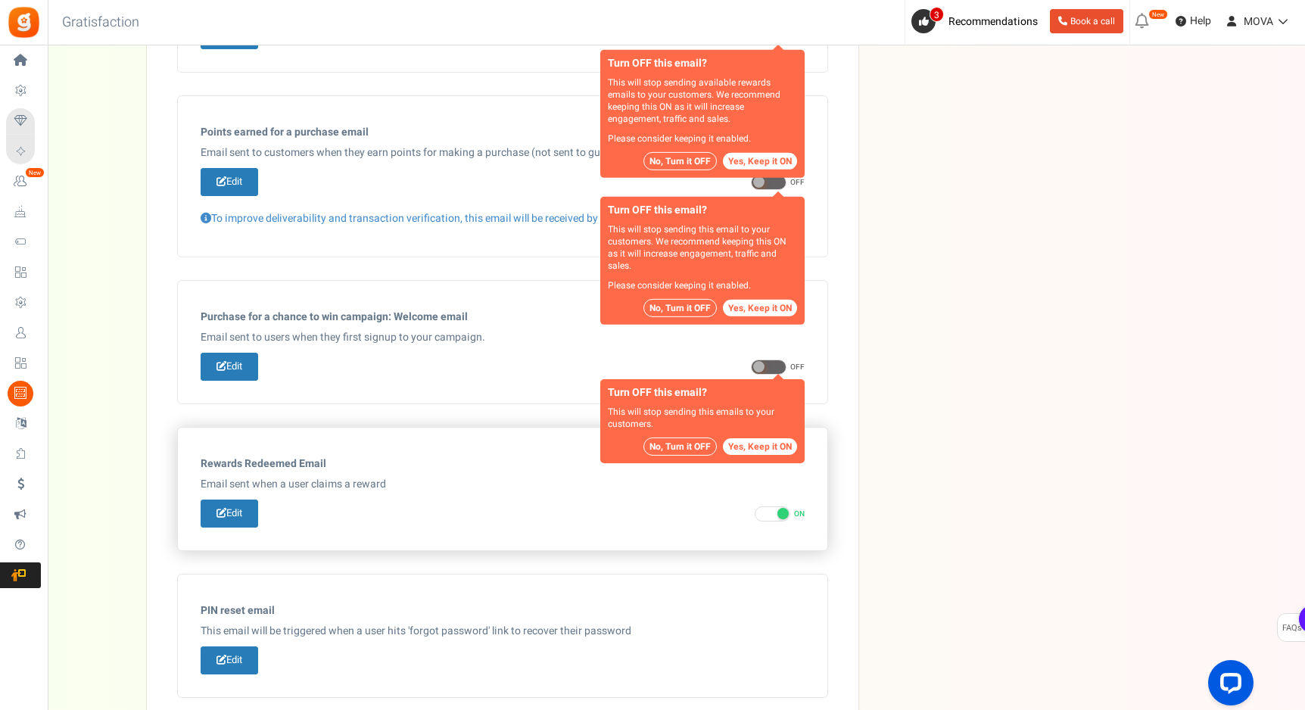
click at [774, 521] on span at bounding box center [772, 513] width 36 height 15
click at [764, 519] on input "ON OFF" at bounding box center [759, 514] width 10 height 10
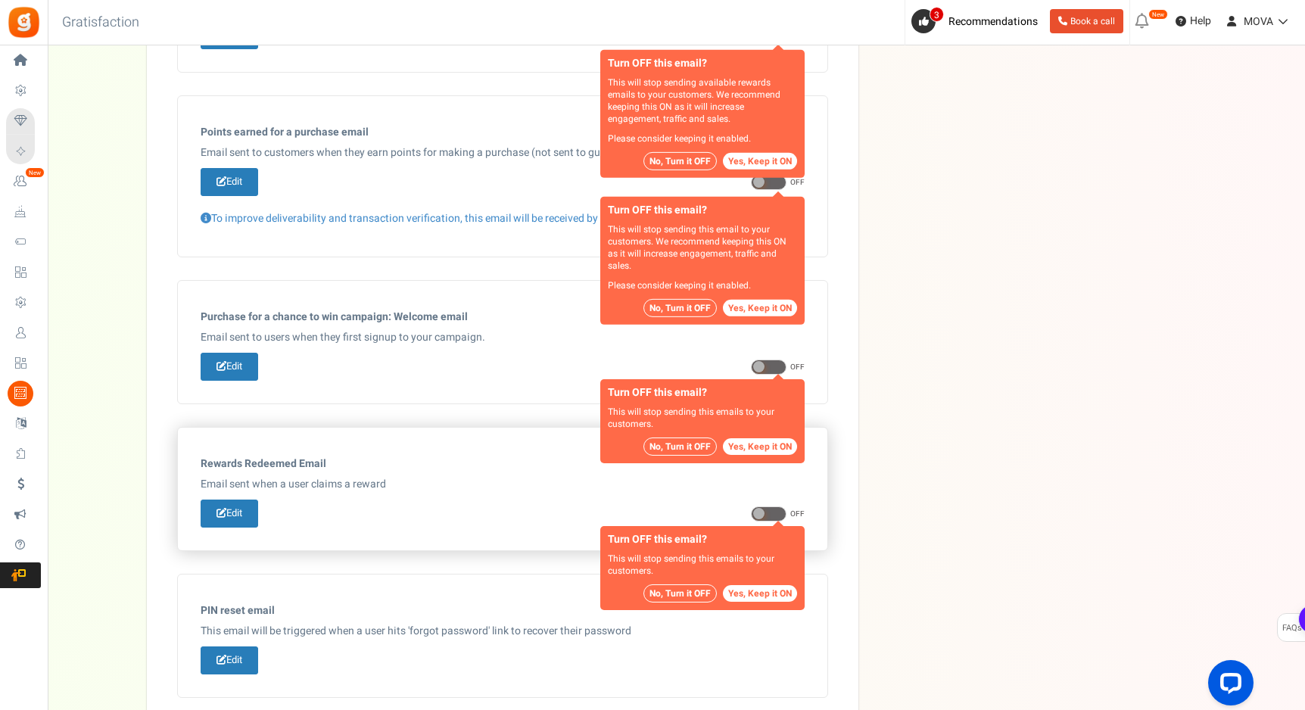
click at [774, 521] on span at bounding box center [769, 513] width 36 height 15
click at [761, 519] on input "ON OFF" at bounding box center [756, 514] width 10 height 10
checkbox input "true"
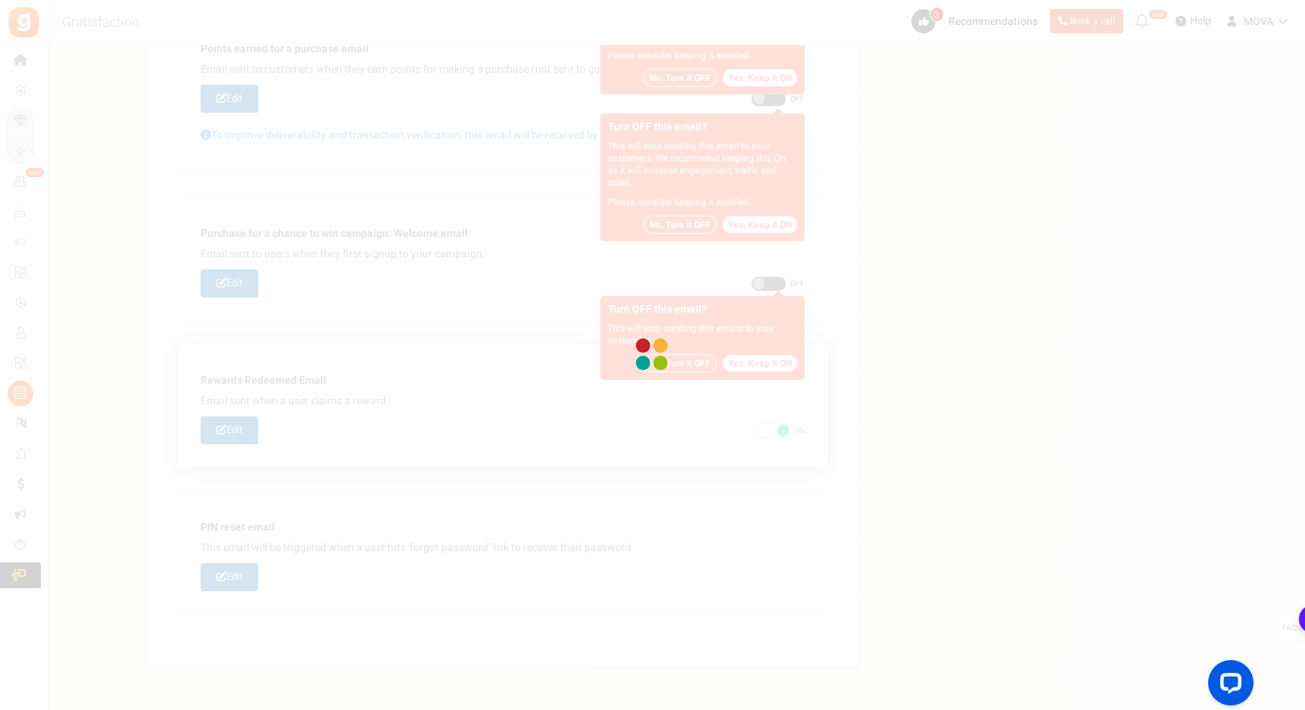
scroll to position [670, 0]
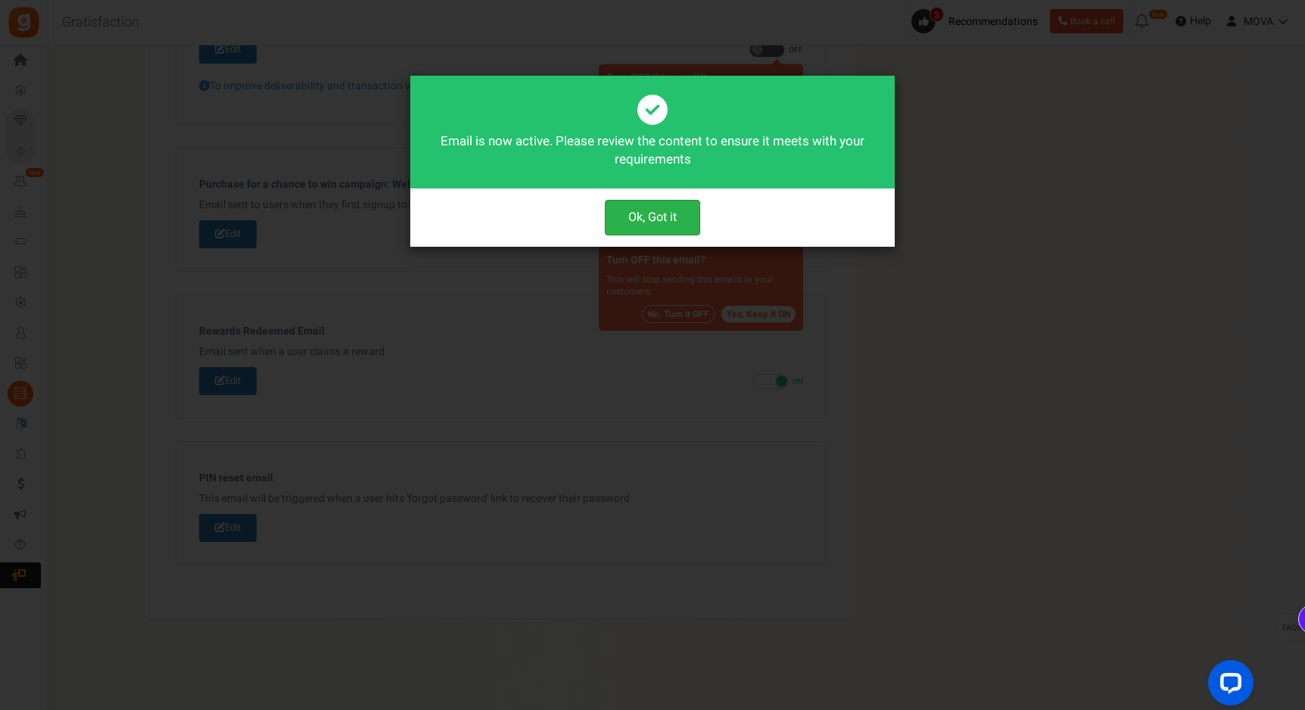
click at [678, 230] on button "Ok, Got it" at bounding box center [652, 218] width 95 height 36
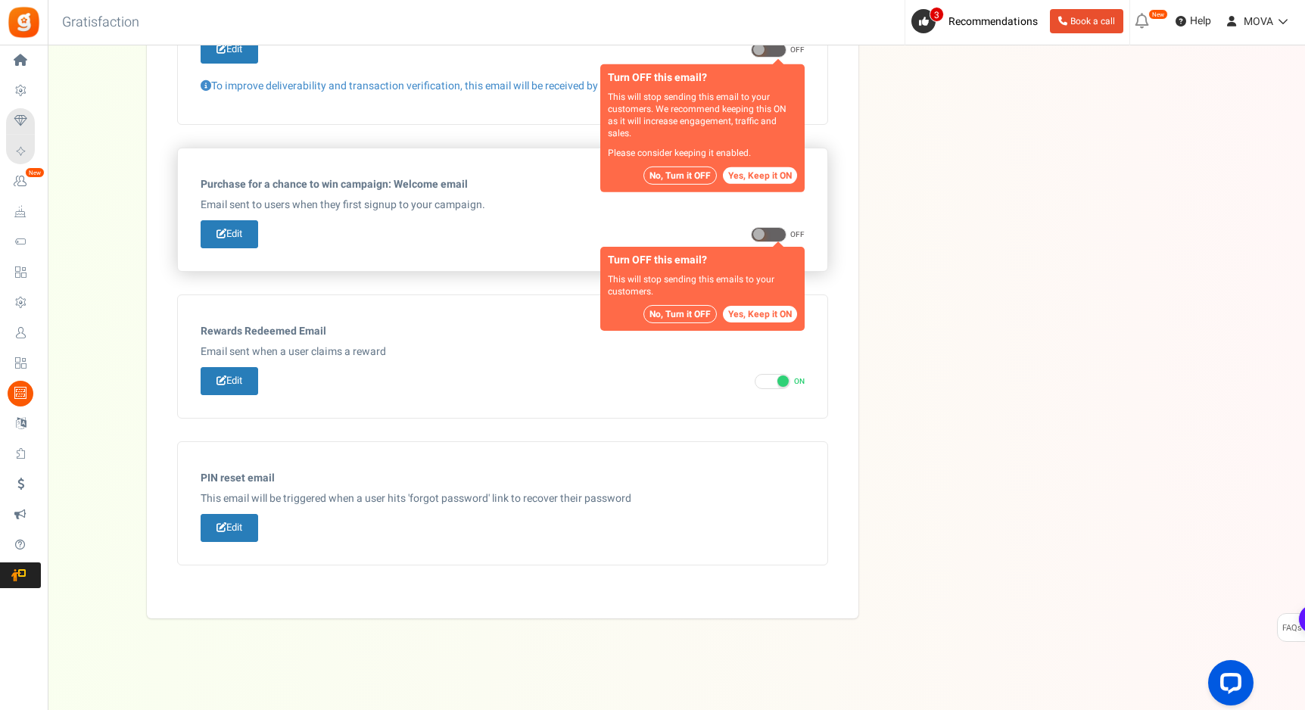
click at [765, 230] on span at bounding box center [769, 234] width 36 height 15
click at [761, 230] on input "ON OFF" at bounding box center [756, 235] width 10 height 10
checkbox input "true"
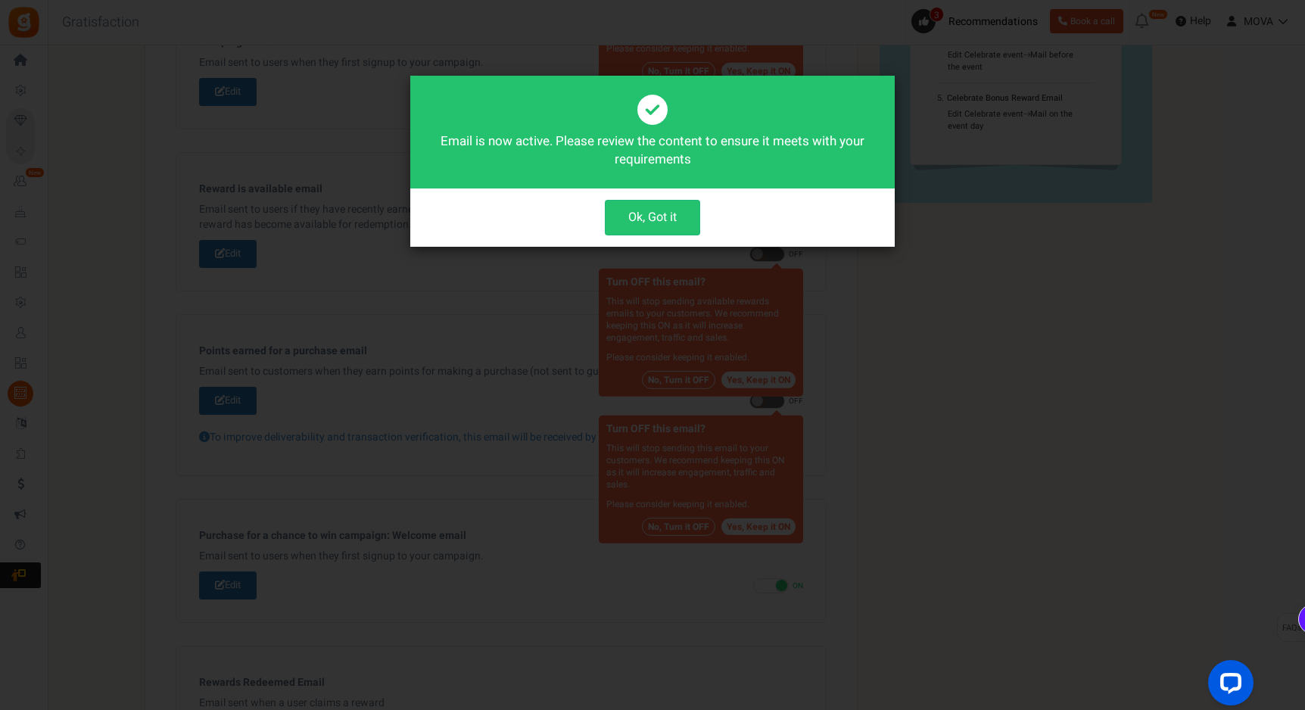
scroll to position [313, 0]
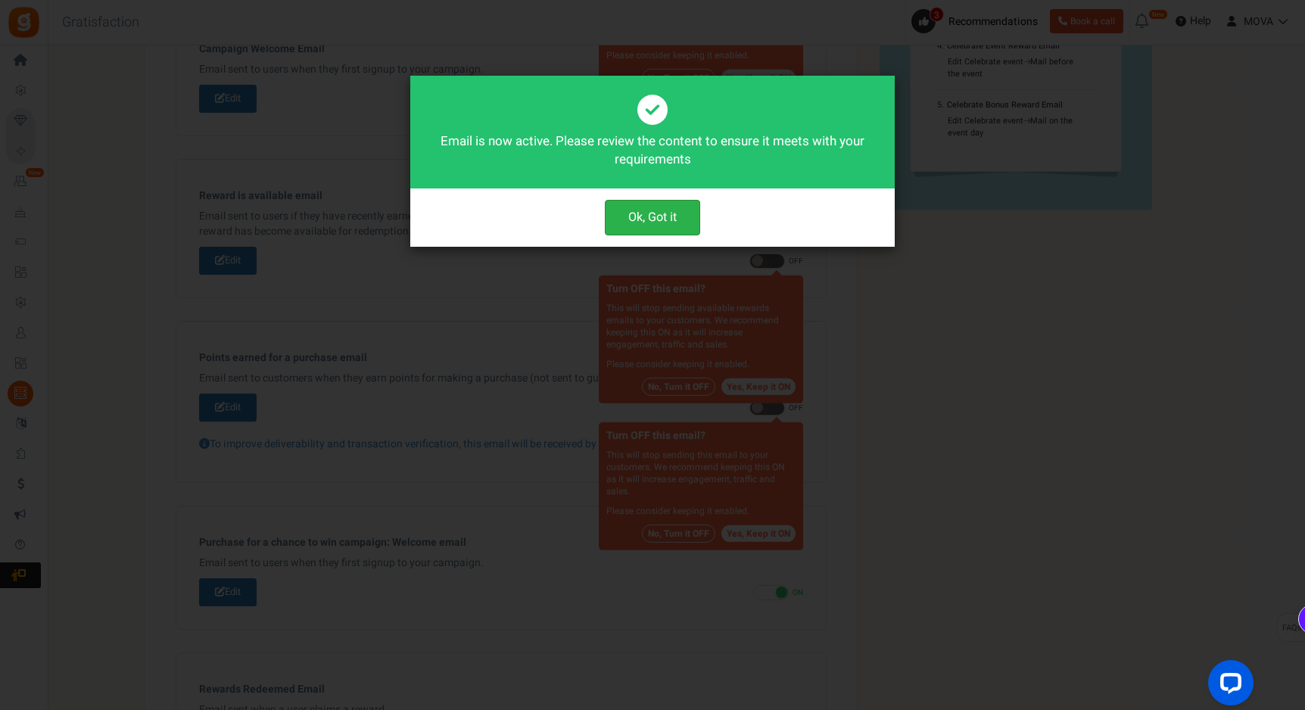
click at [658, 225] on button "Ok, Got it" at bounding box center [652, 218] width 95 height 36
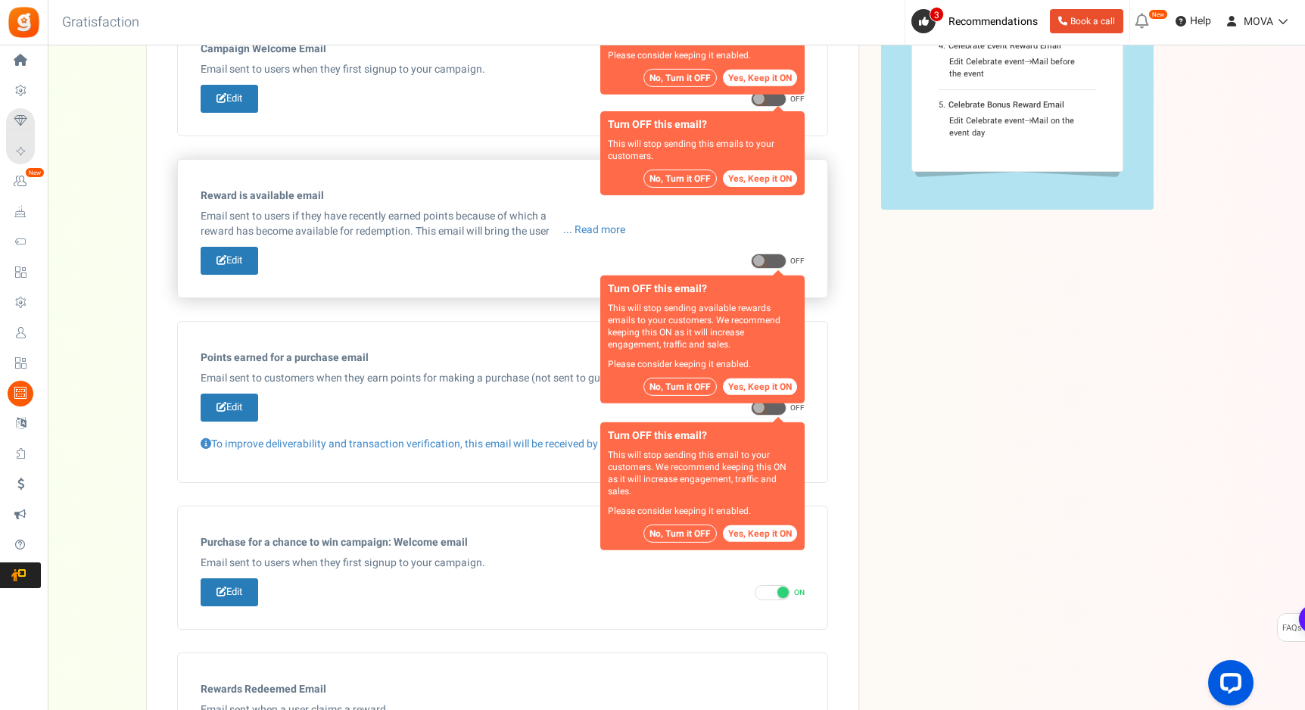
click at [770, 257] on span at bounding box center [769, 261] width 36 height 15
click at [761, 257] on input "ON OFF" at bounding box center [756, 262] width 10 height 10
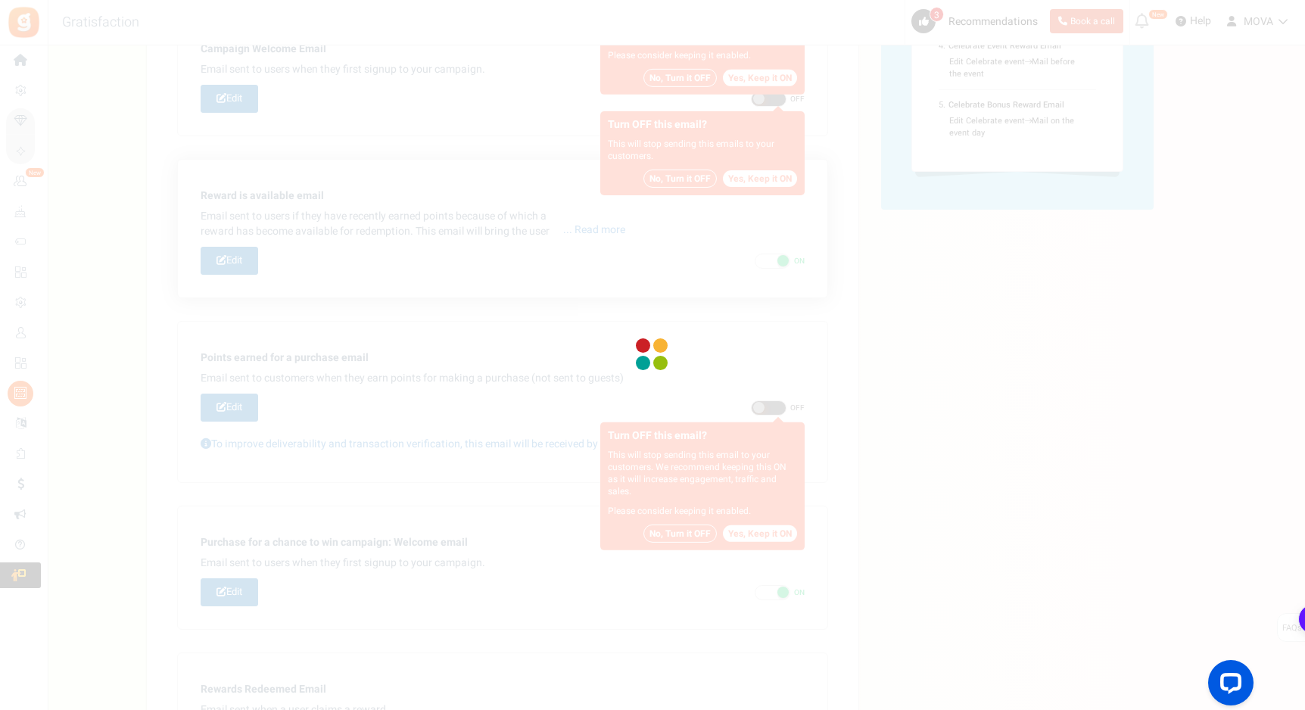
checkbox input "false"
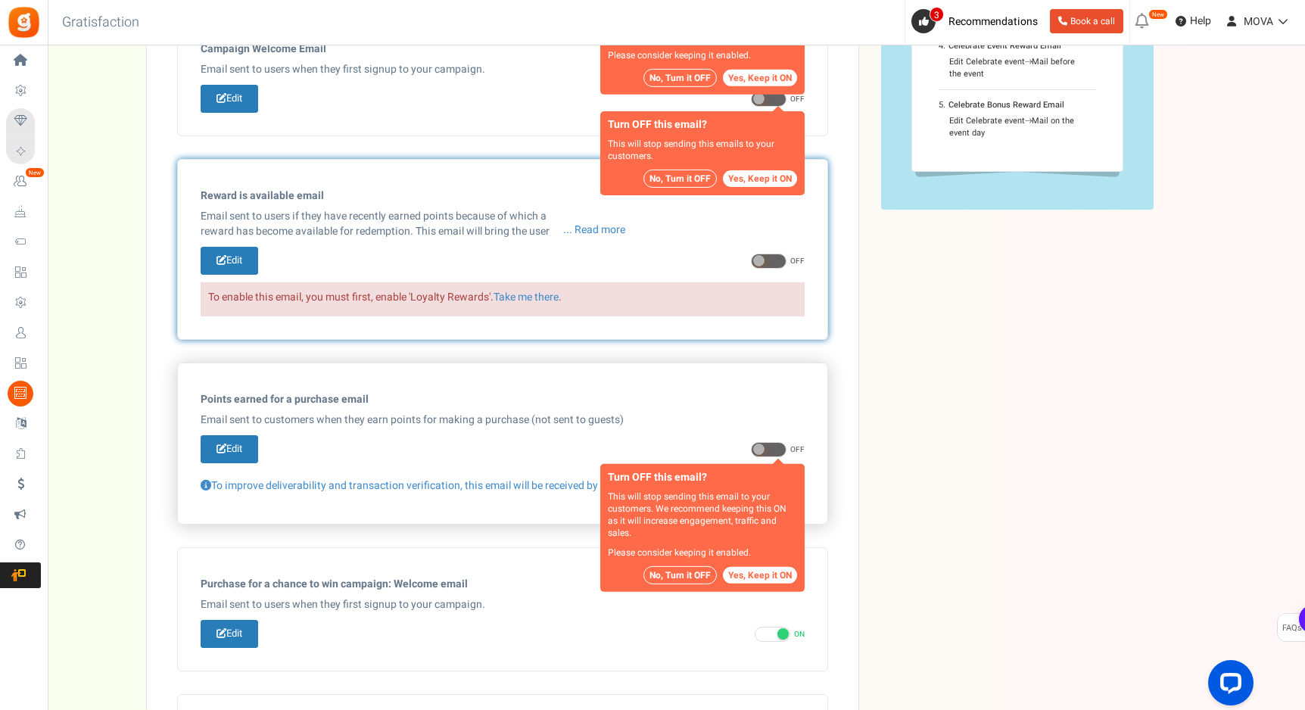
click at [772, 456] on span at bounding box center [769, 449] width 36 height 15
click at [761, 455] on input "ON OFF" at bounding box center [756, 450] width 10 height 10
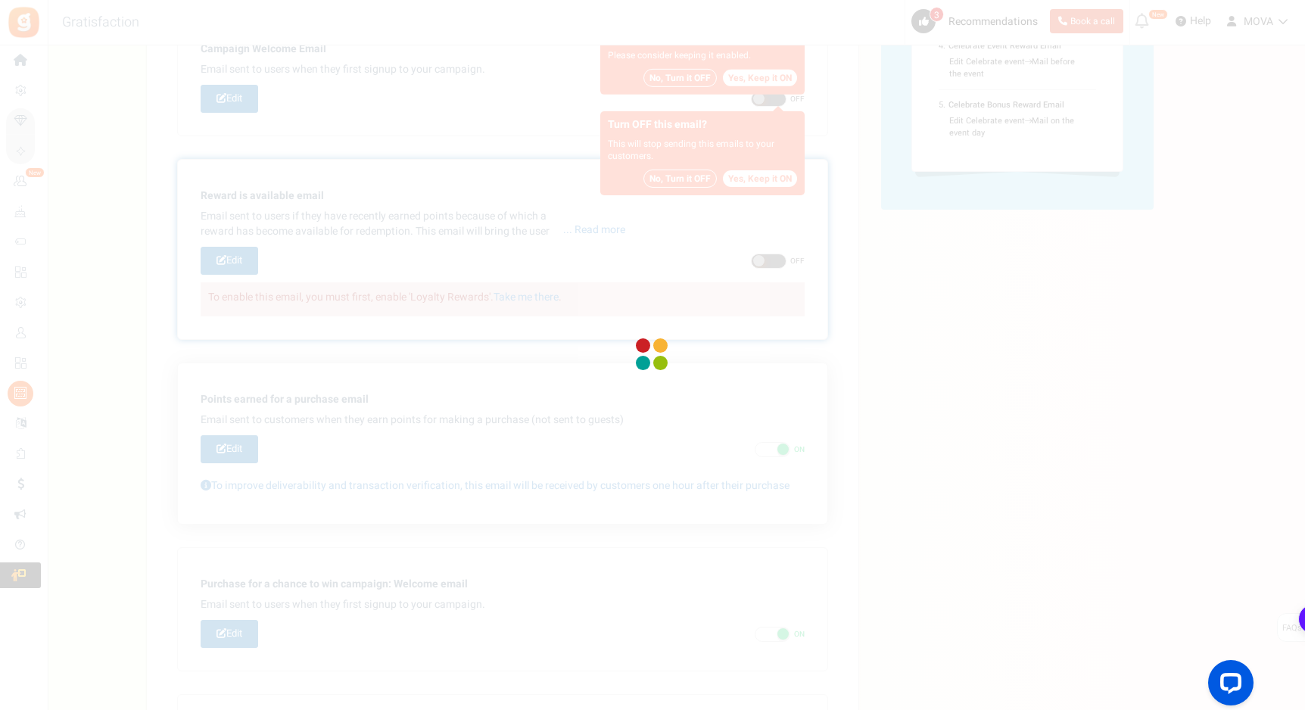
checkbox input "false"
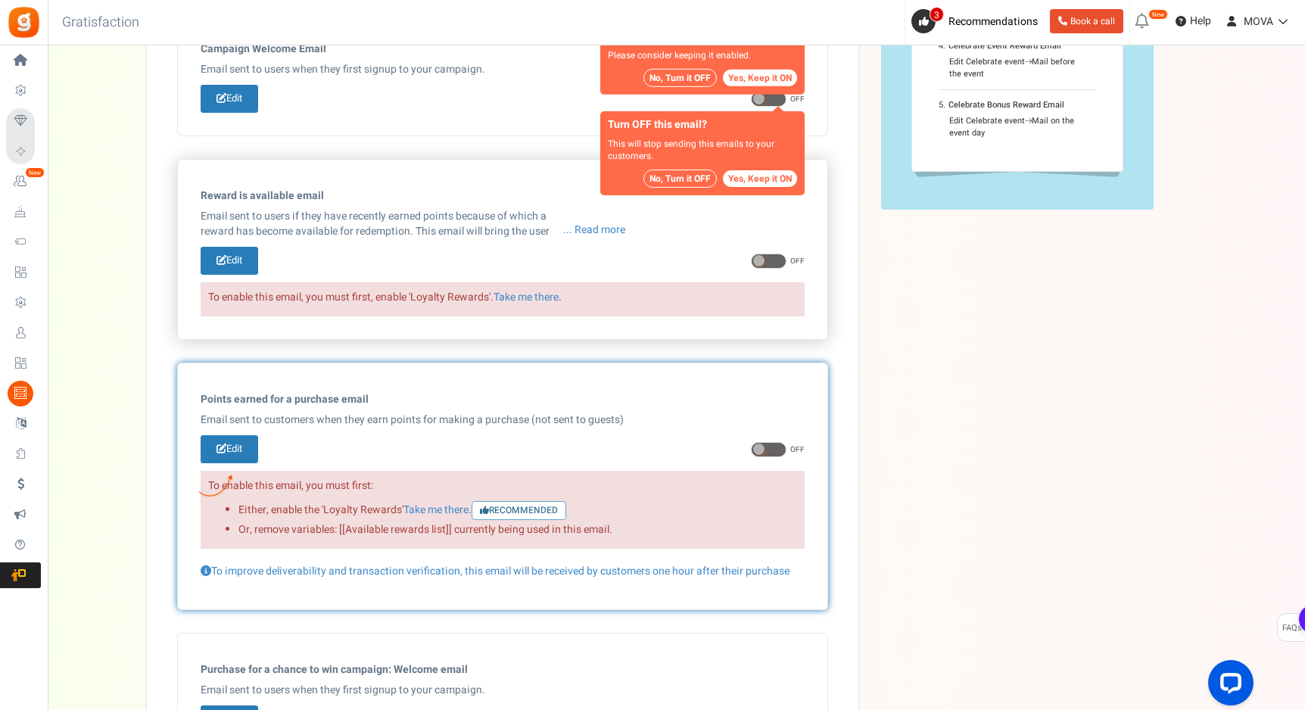
click at [774, 269] on div "Edit ON OFF Turn OFF this email? This will stop sending available rewards email…" at bounding box center [503, 261] width 604 height 28
click at [773, 264] on span at bounding box center [769, 261] width 36 height 15
click at [761, 264] on input "ON OFF" at bounding box center [756, 262] width 10 height 10
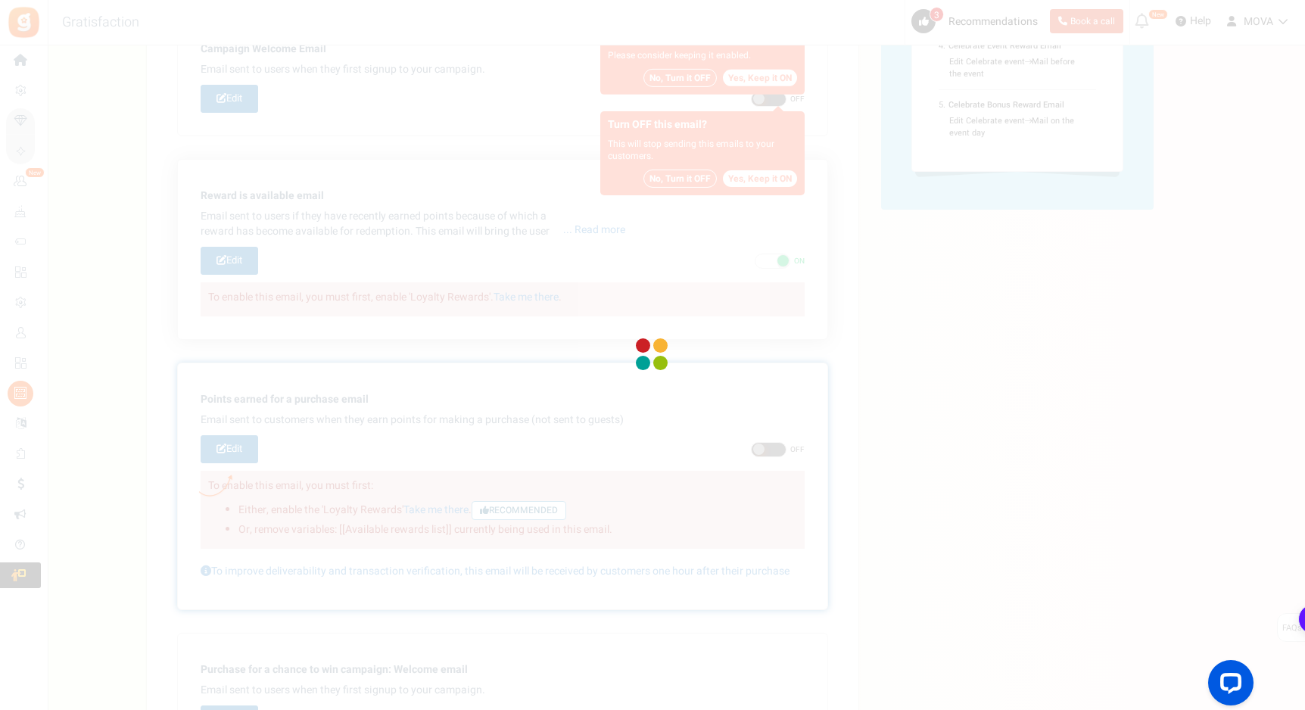
checkbox input "false"
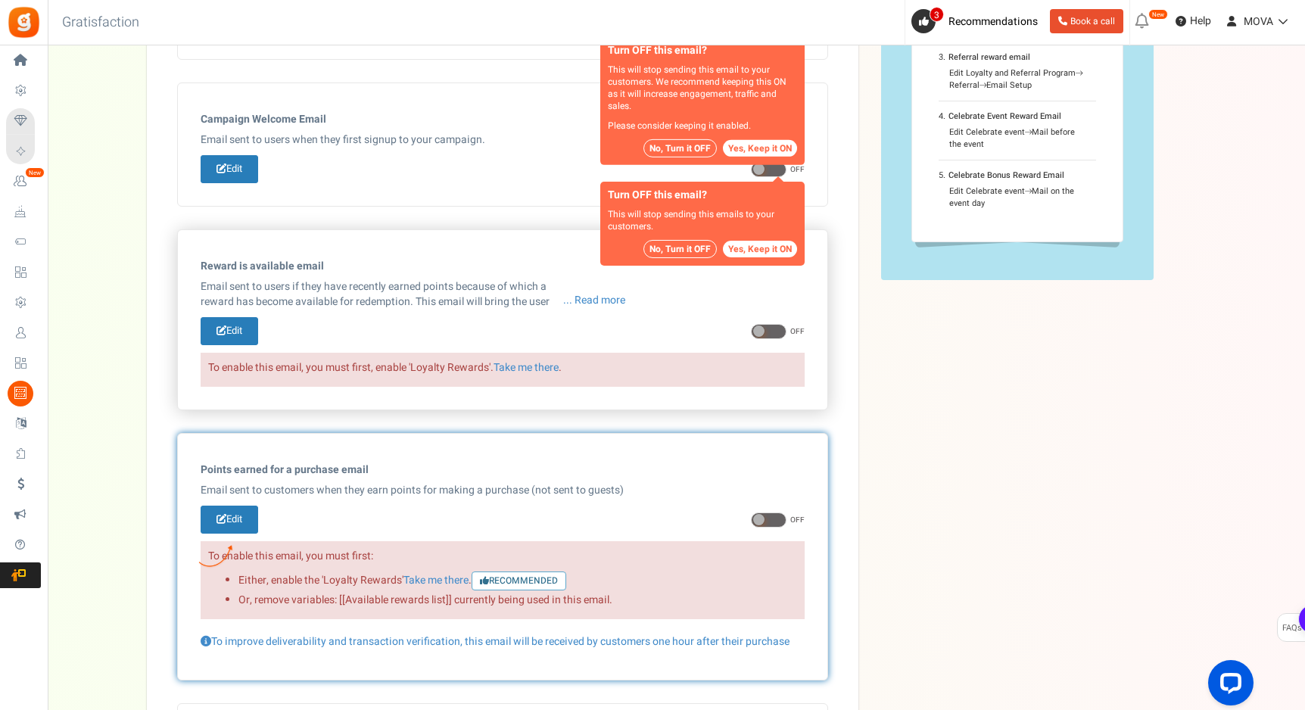
scroll to position [194, 0]
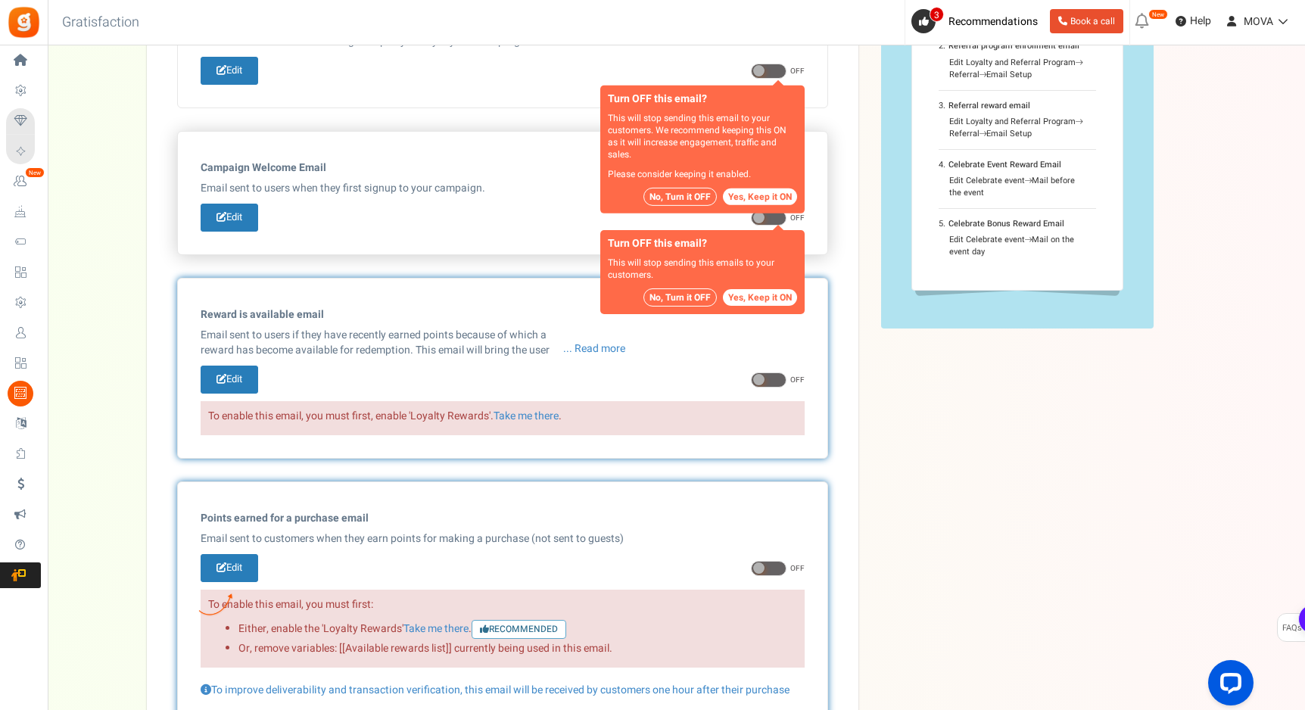
click at [766, 219] on span at bounding box center [769, 217] width 36 height 15
click at [761, 219] on input "ON OFF" at bounding box center [756, 218] width 10 height 10
checkbox input "true"
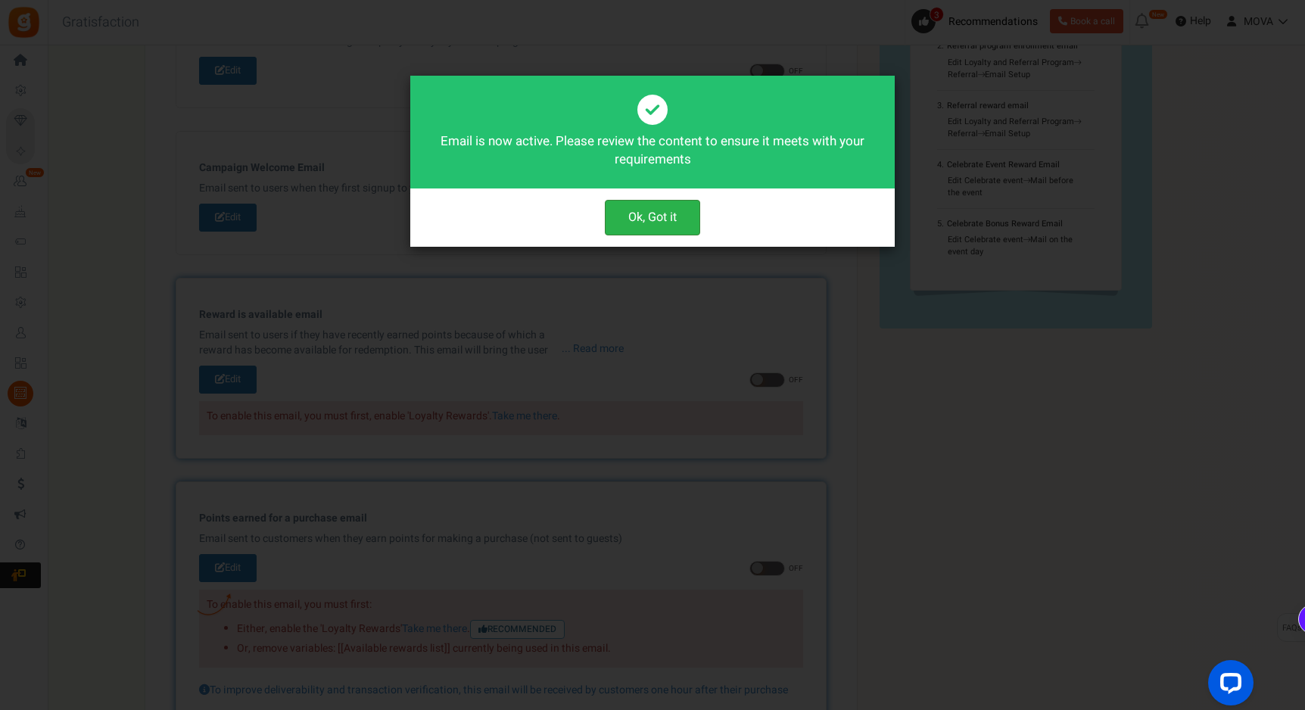
click at [660, 215] on button "Ok, Got it" at bounding box center [652, 218] width 95 height 36
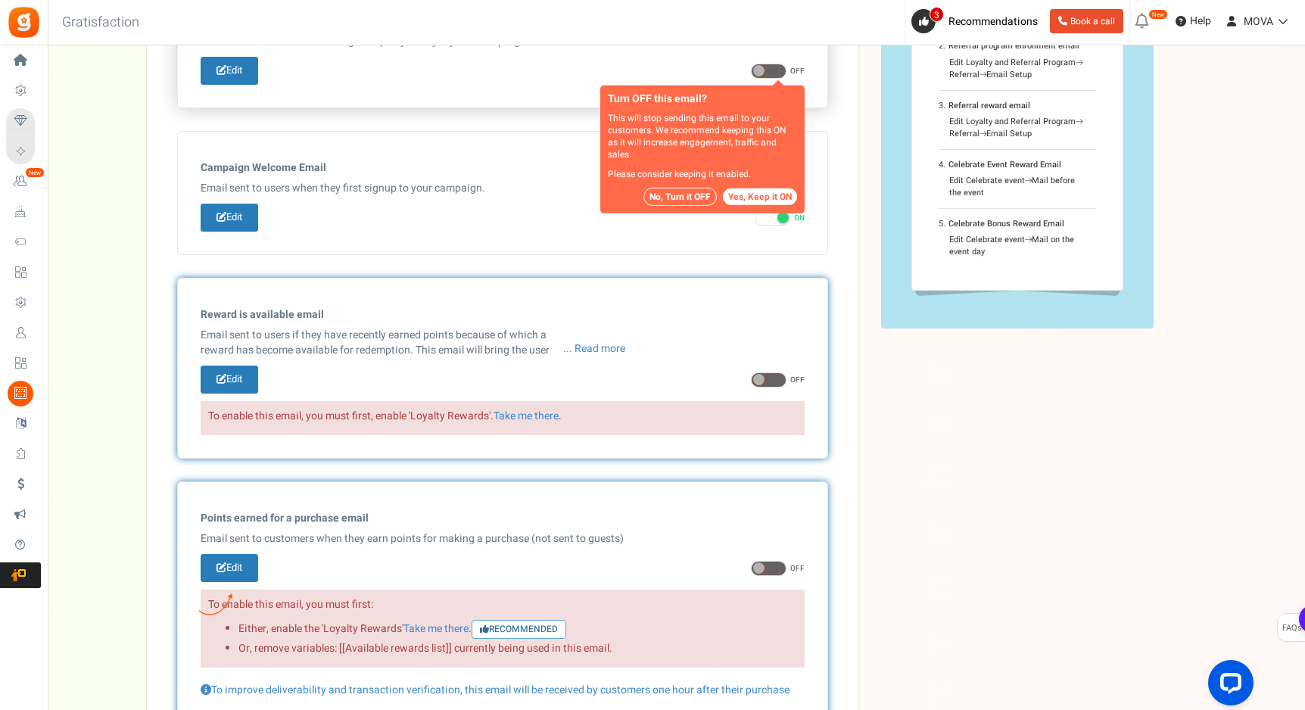
click at [751, 197] on button "Yes, Keep it ON" at bounding box center [760, 196] width 74 height 17
checkbox input "true"
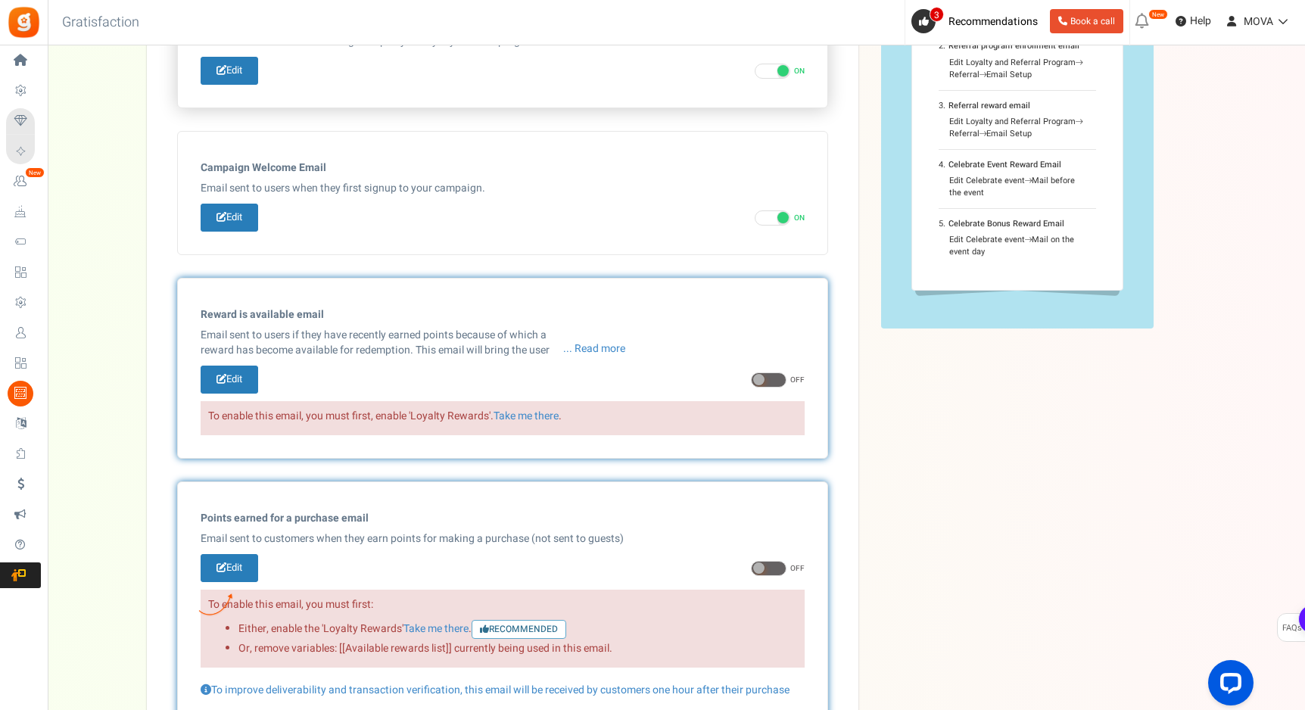
click at [751, 197] on div "Campaign Welcome Email Some products are excluded from earning points. You may …" at bounding box center [503, 192] width 604 height 77
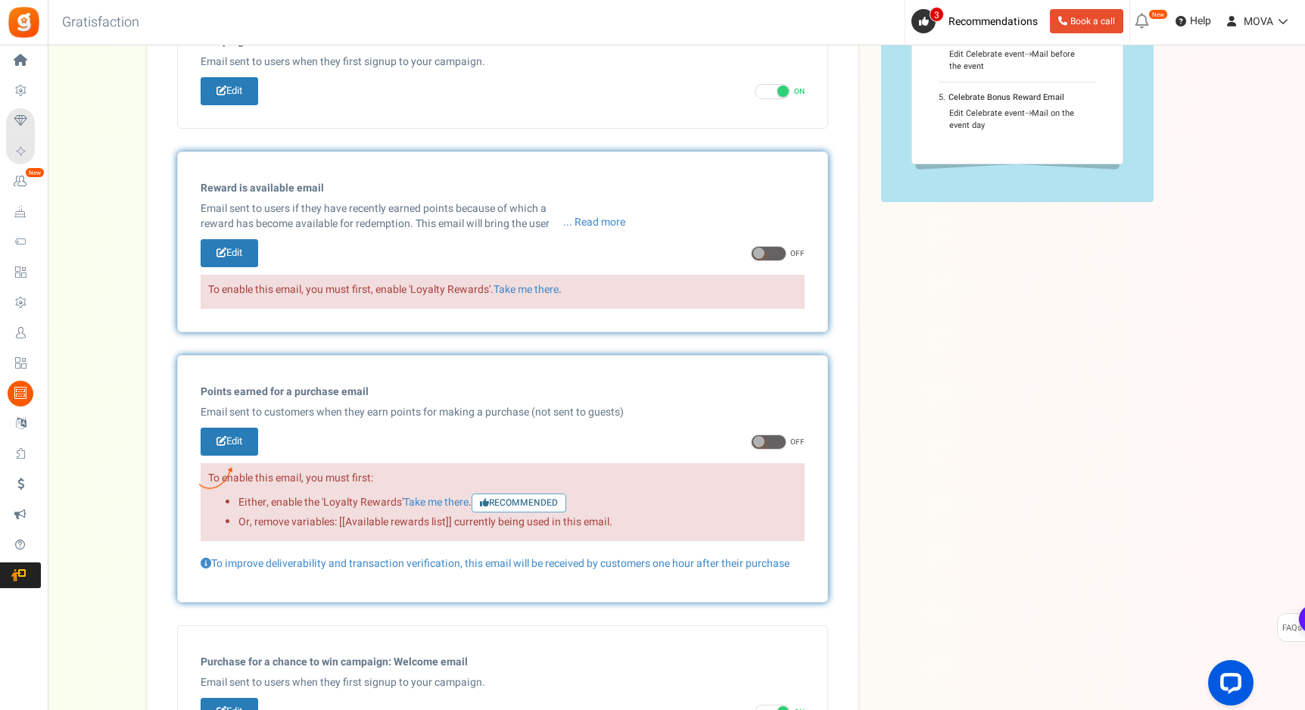
scroll to position [328, 0]
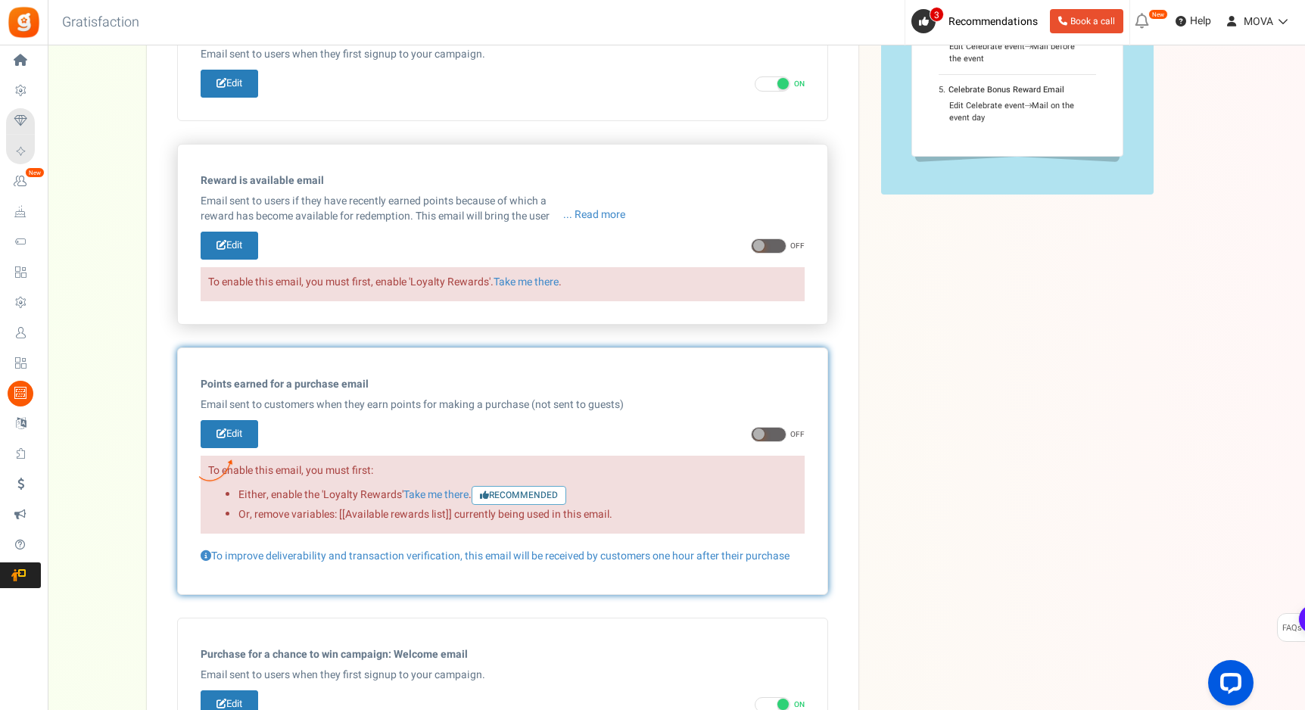
click at [779, 252] on span at bounding box center [769, 245] width 36 height 15
click at [761, 251] on input "ON OFF" at bounding box center [756, 246] width 10 height 10
click at [778, 247] on span at bounding box center [769, 245] width 36 height 15
click at [761, 247] on input "ON OFF" at bounding box center [756, 246] width 10 height 10
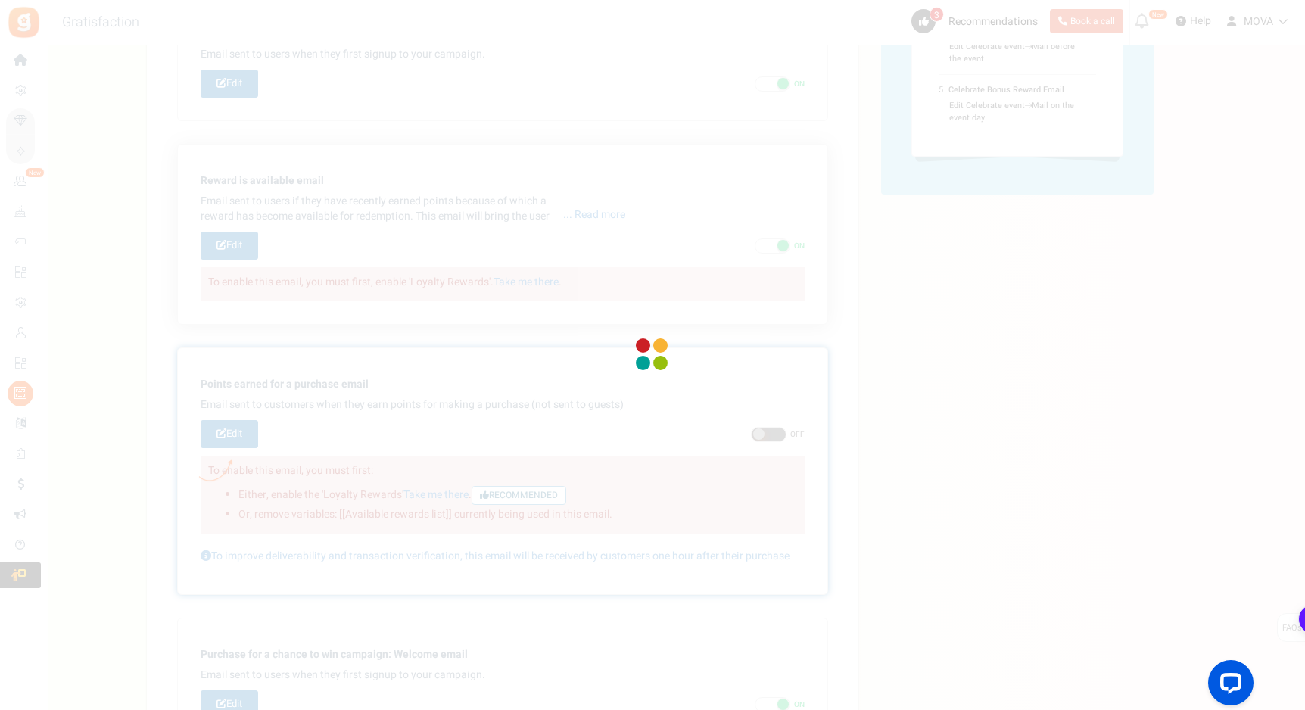
checkbox input "false"
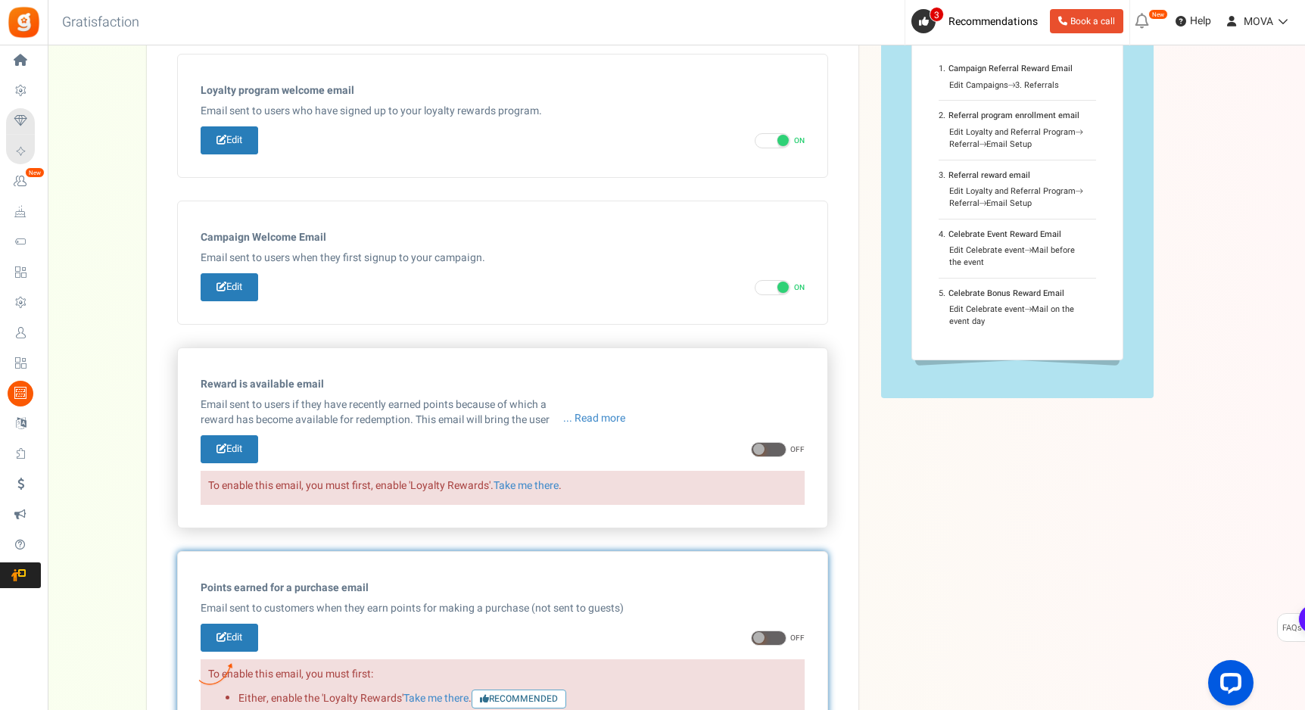
scroll to position [316, 0]
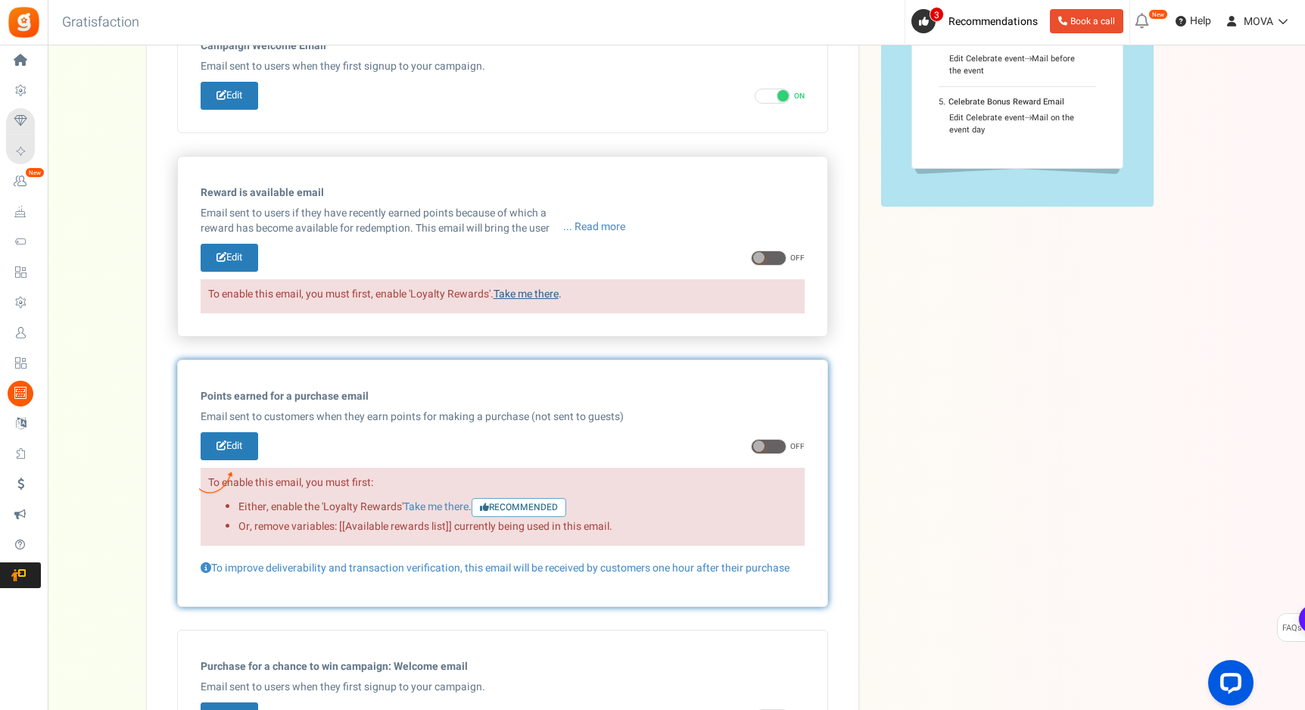
click at [514, 288] on link "Take me there" at bounding box center [525, 294] width 65 height 16
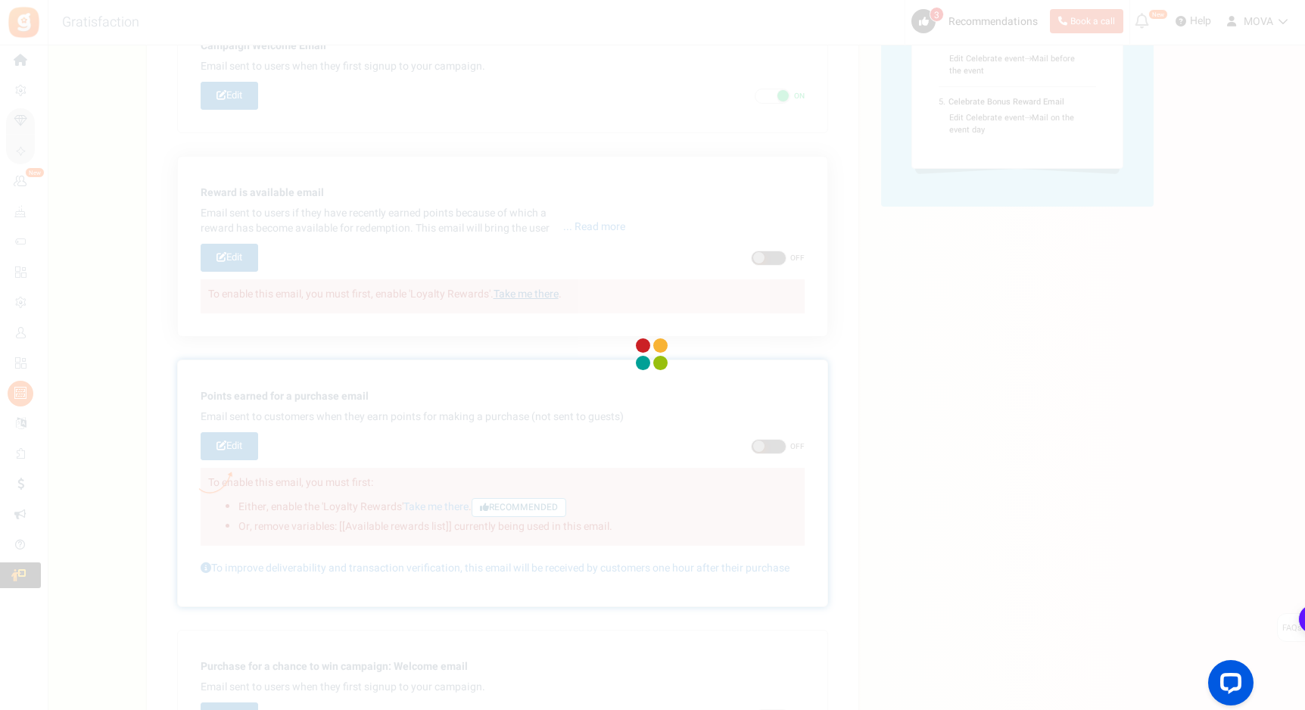
scroll to position [137, 0]
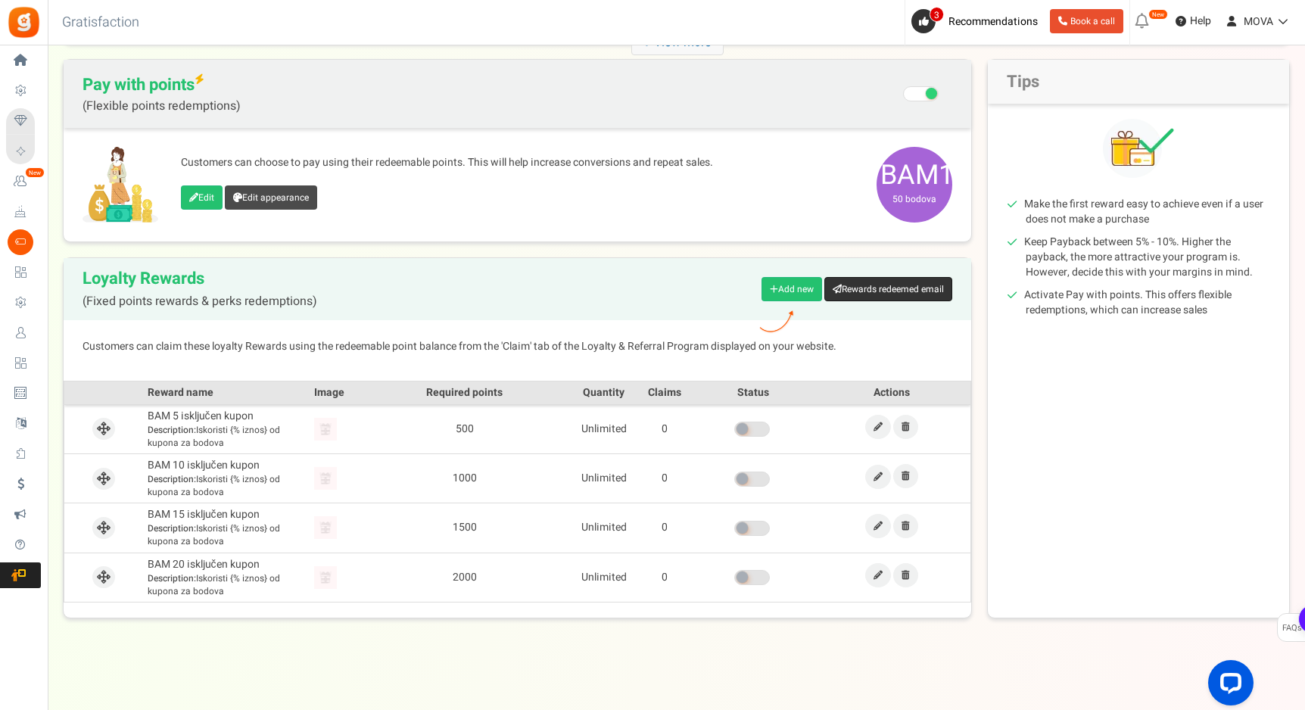
click at [879, 290] on link "Rewards redeemed email" at bounding box center [888, 289] width 128 height 24
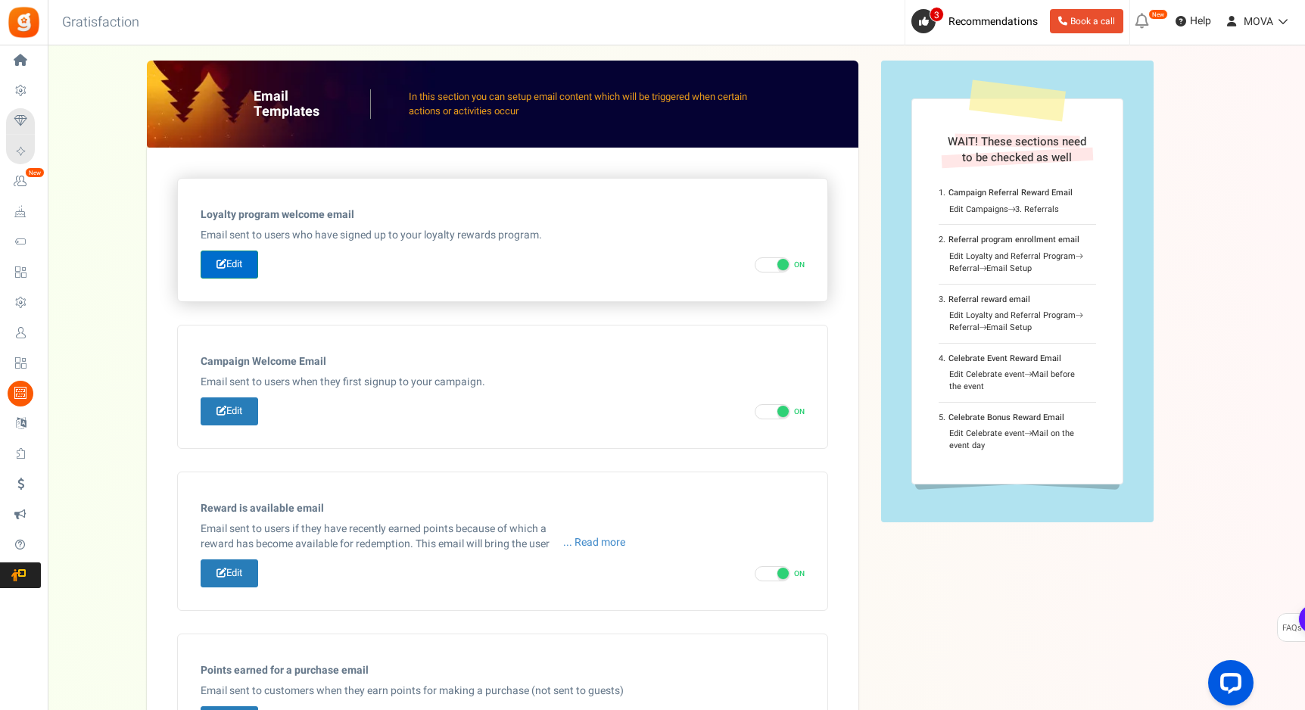
click at [241, 257] on link "Edit" at bounding box center [230, 264] width 58 height 28
type input "Welcome to our [[Loyalty Program Name]]"
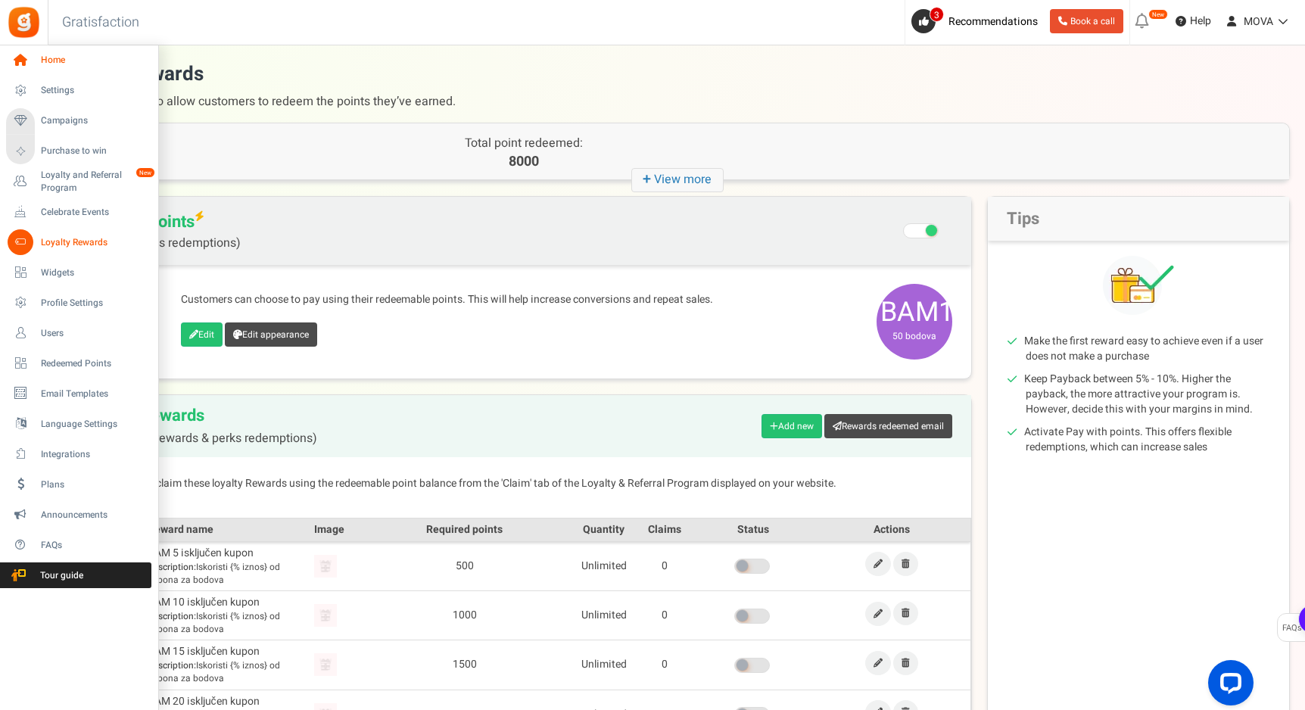
click at [40, 63] on link "Home" at bounding box center [78, 61] width 145 height 26
click at [24, 57] on icon at bounding box center [21, 61] width 26 height 26
click at [39, 89] on link "Settings" at bounding box center [78, 91] width 145 height 26
click at [45, 62] on span "Home" at bounding box center [94, 60] width 106 height 13
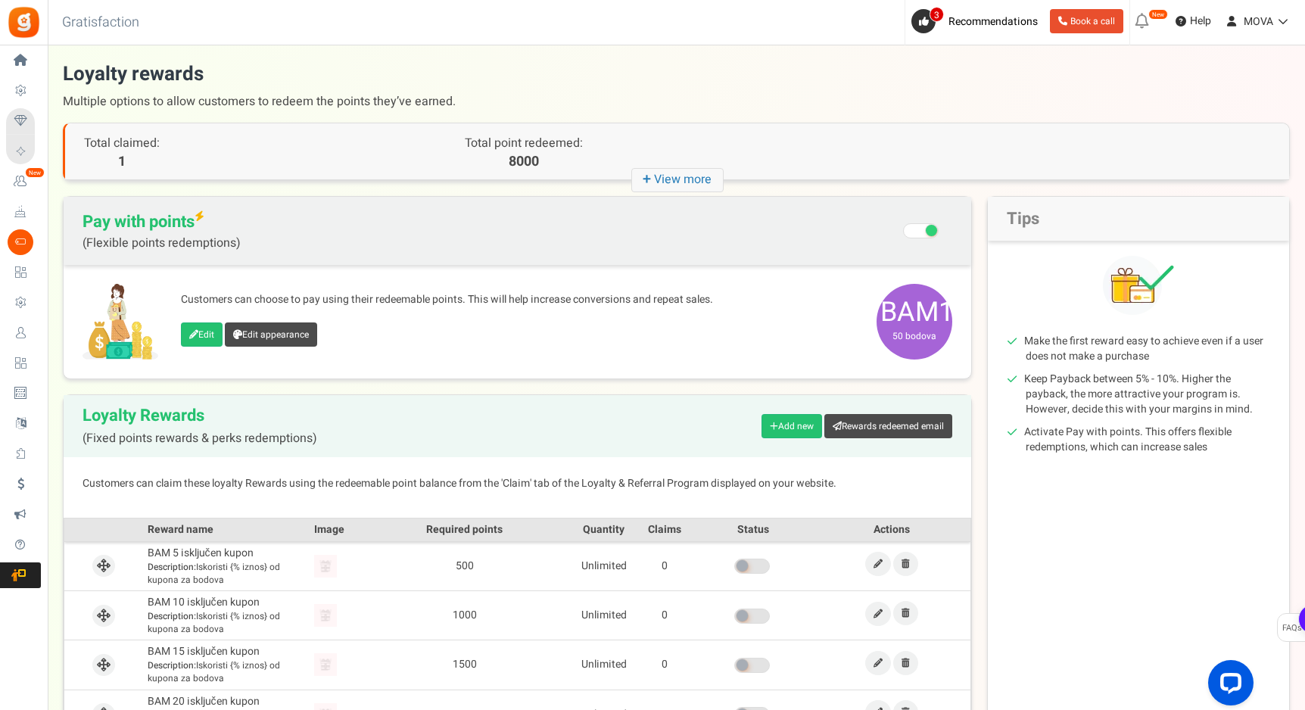
click at [30, 14] on img at bounding box center [24, 22] width 34 height 34
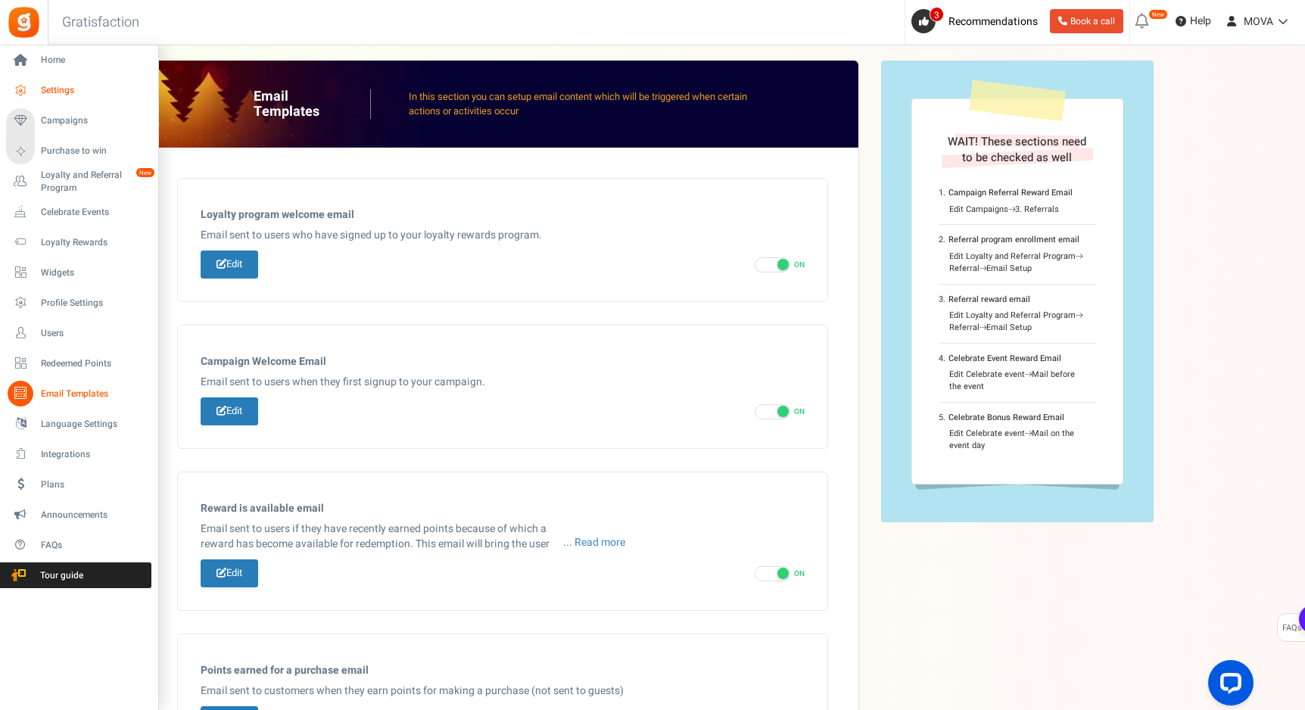
click at [59, 92] on span "Settings" at bounding box center [94, 90] width 106 height 13
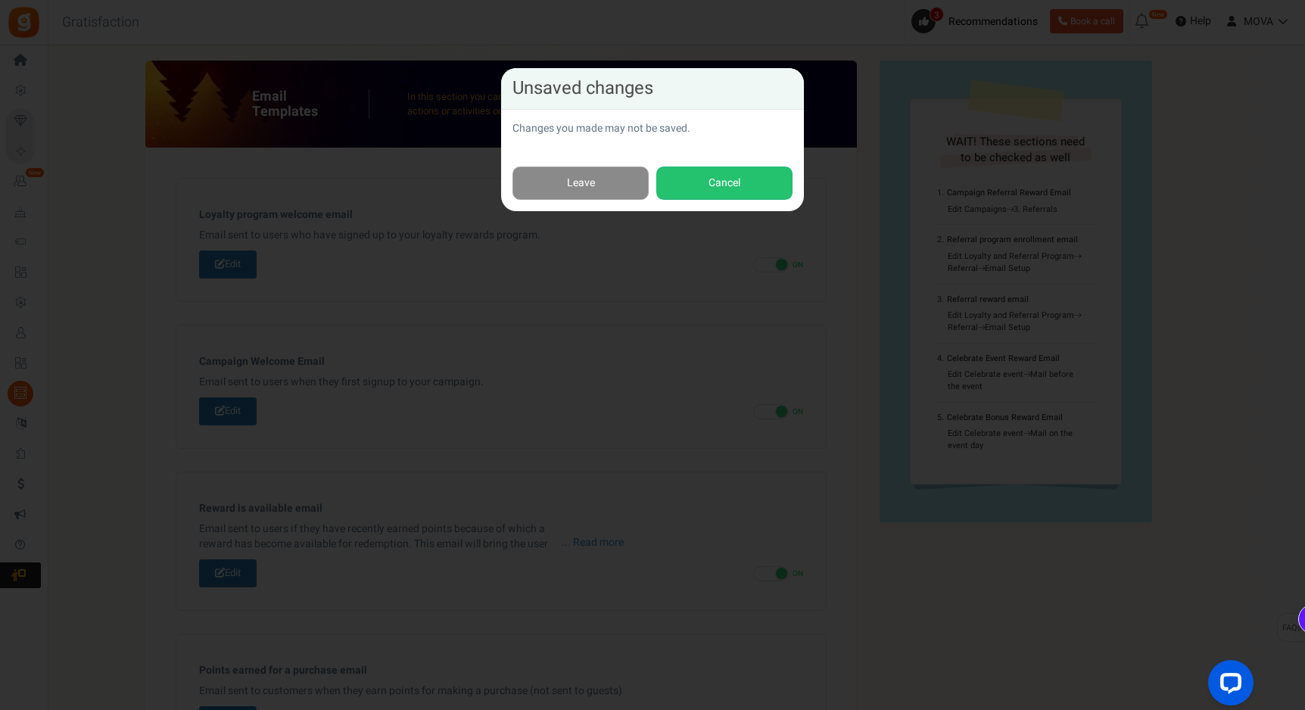
click at [593, 193] on link "Leave" at bounding box center [580, 183] width 136 height 34
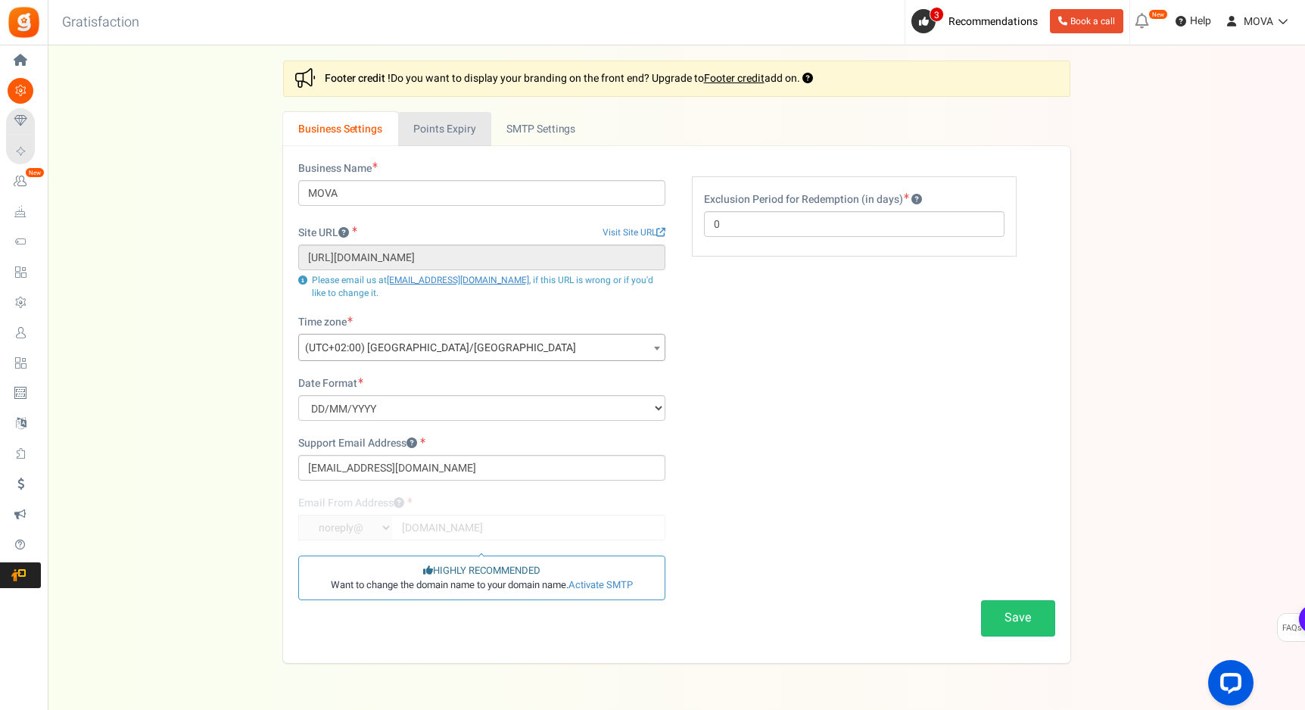
click at [456, 138] on link "Points Expiry" at bounding box center [444, 129] width 93 height 34
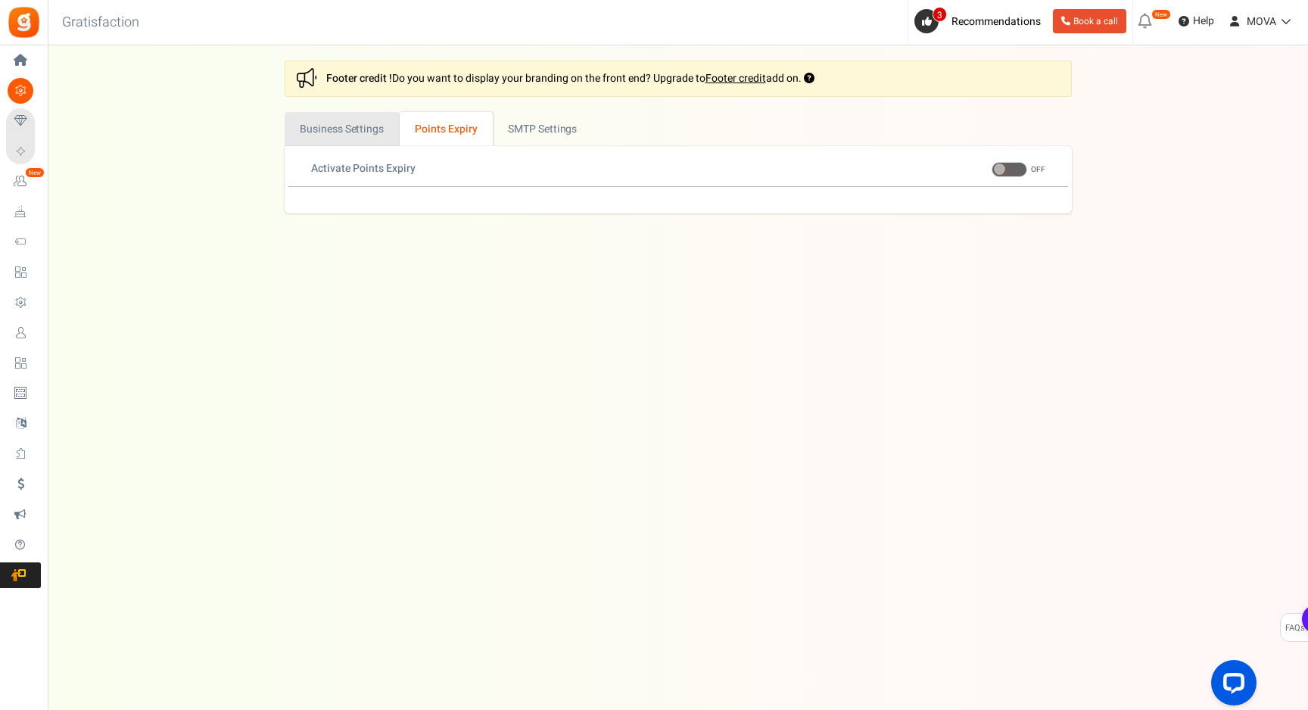
click at [378, 133] on link "Business Settings" at bounding box center [342, 129] width 115 height 34
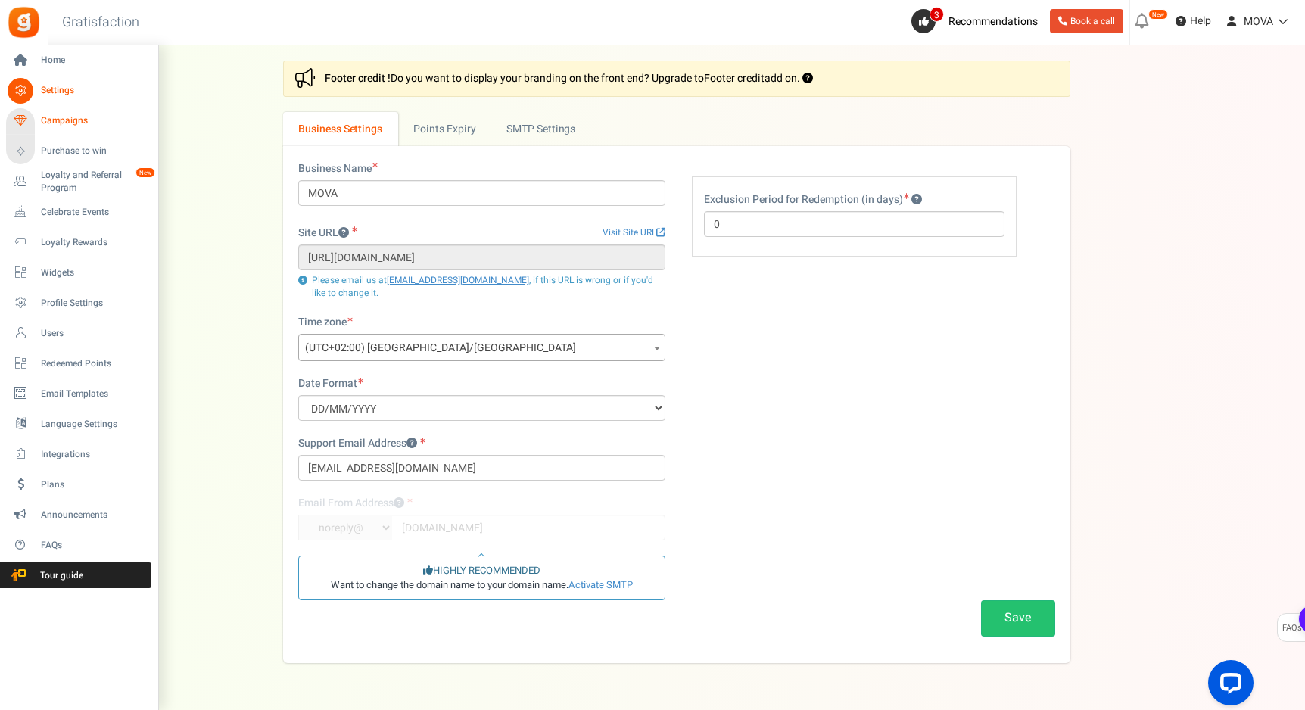
click at [30, 125] on icon at bounding box center [21, 121] width 26 height 26
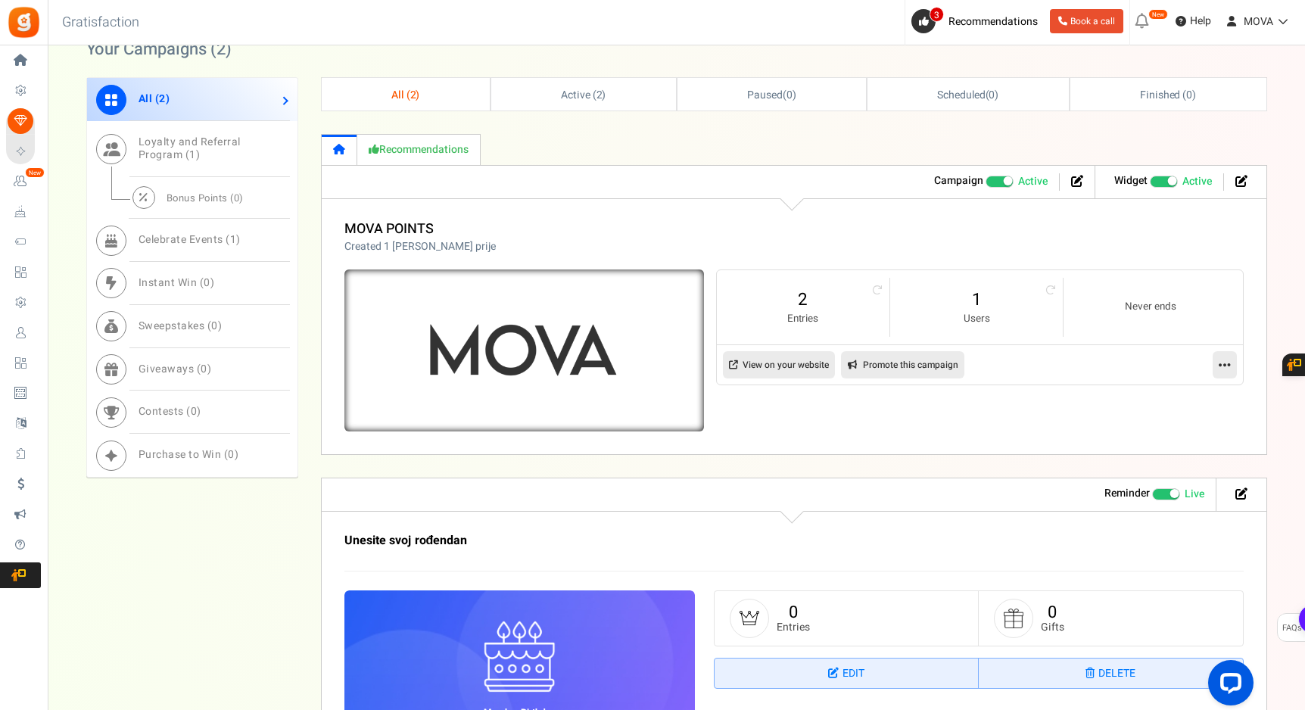
scroll to position [678, 0]
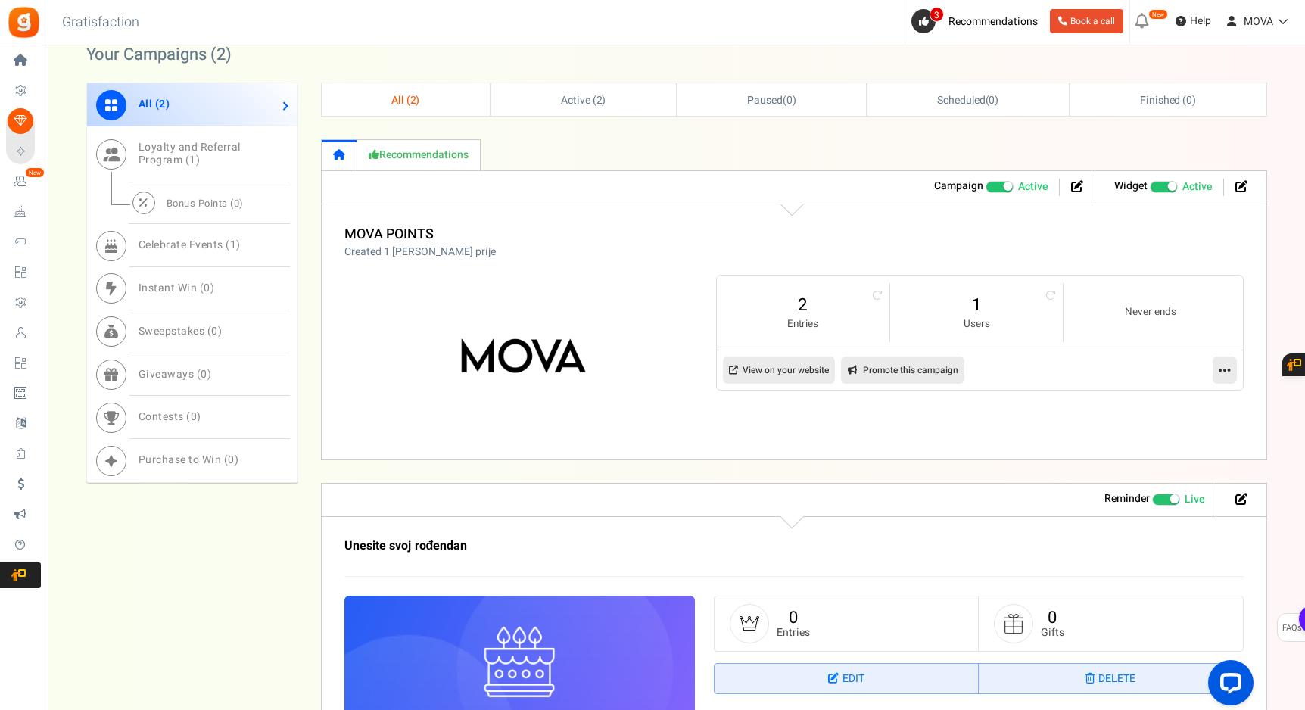
click at [1164, 182] on span "Recommended: TURN ON" at bounding box center [1163, 187] width 29 height 12
click at [1149, 182] on input "Recommended: TURN ON Active Paused" at bounding box center [1149, 187] width 0 height 10
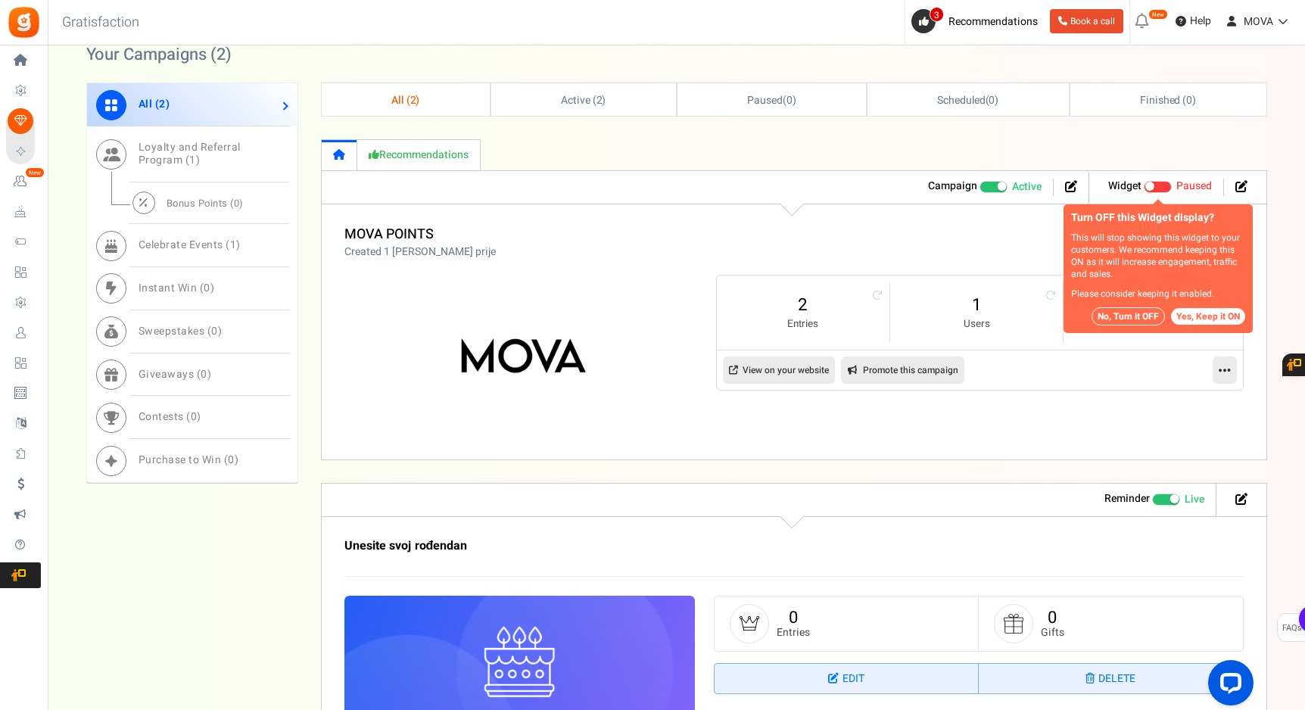
click at [1125, 316] on button "No, Turn it OFF" at bounding box center [1127, 316] width 73 height 18
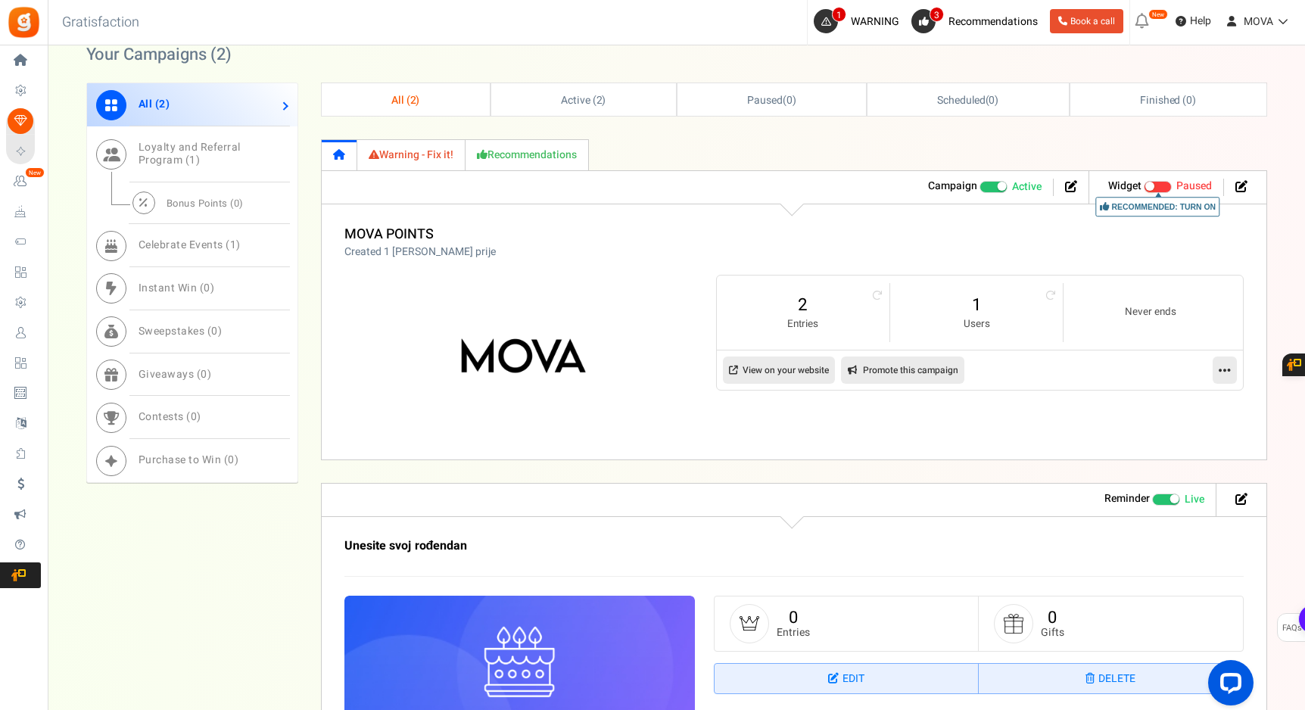
click at [418, 161] on link "Warning - Fix it!" at bounding box center [411, 154] width 108 height 31
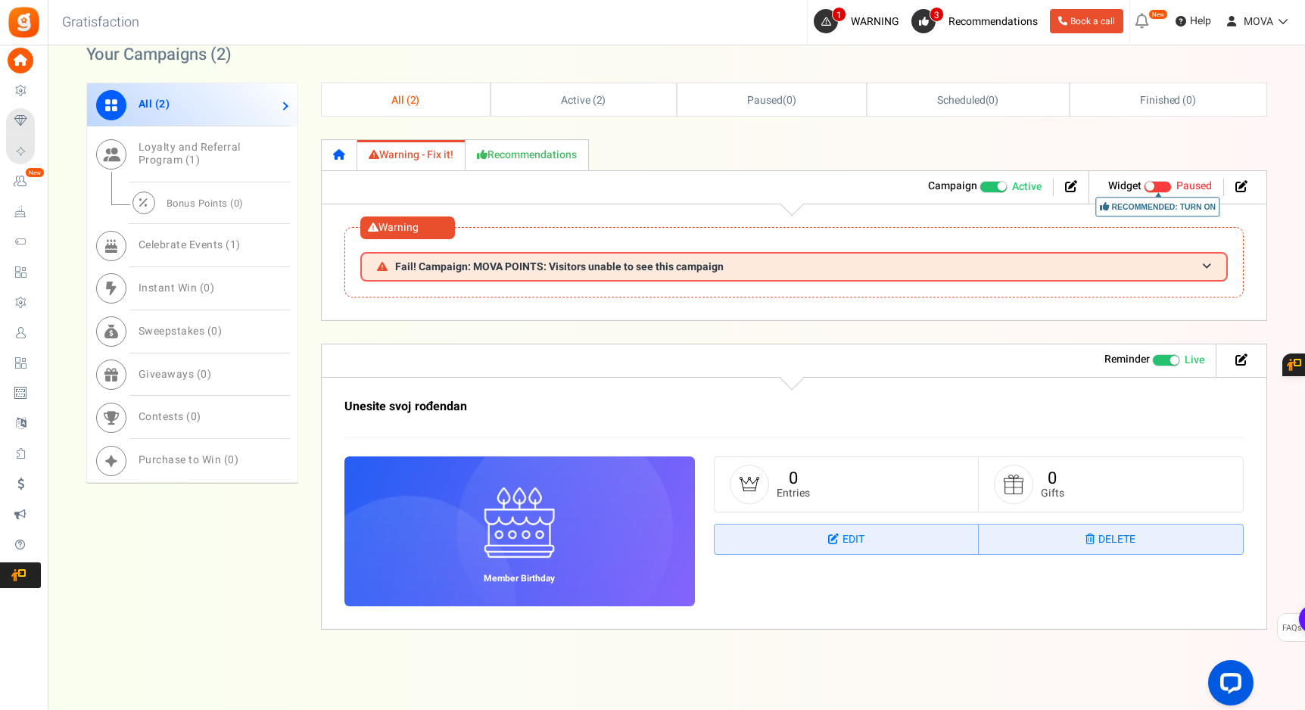
click at [343, 156] on icon at bounding box center [339, 154] width 12 height 11
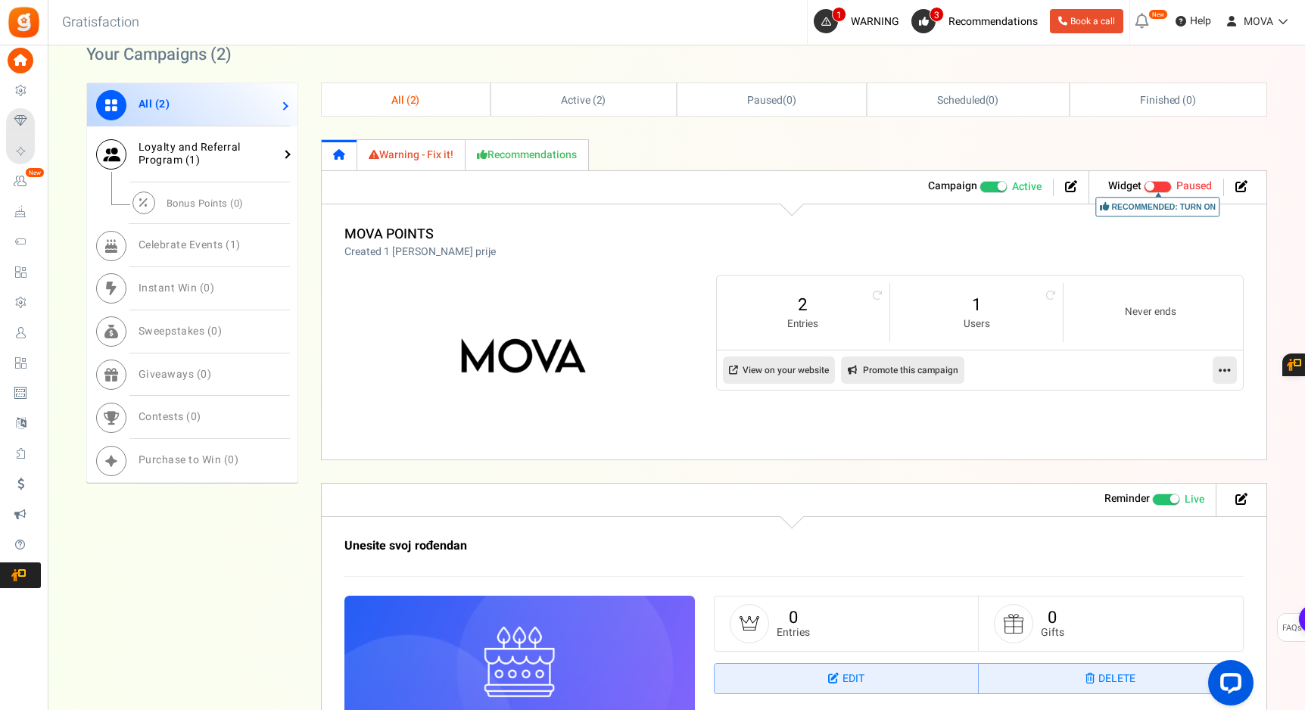
click at [207, 154] on span "Loyalty and Referral Program ( 1 )" at bounding box center [189, 153] width 102 height 29
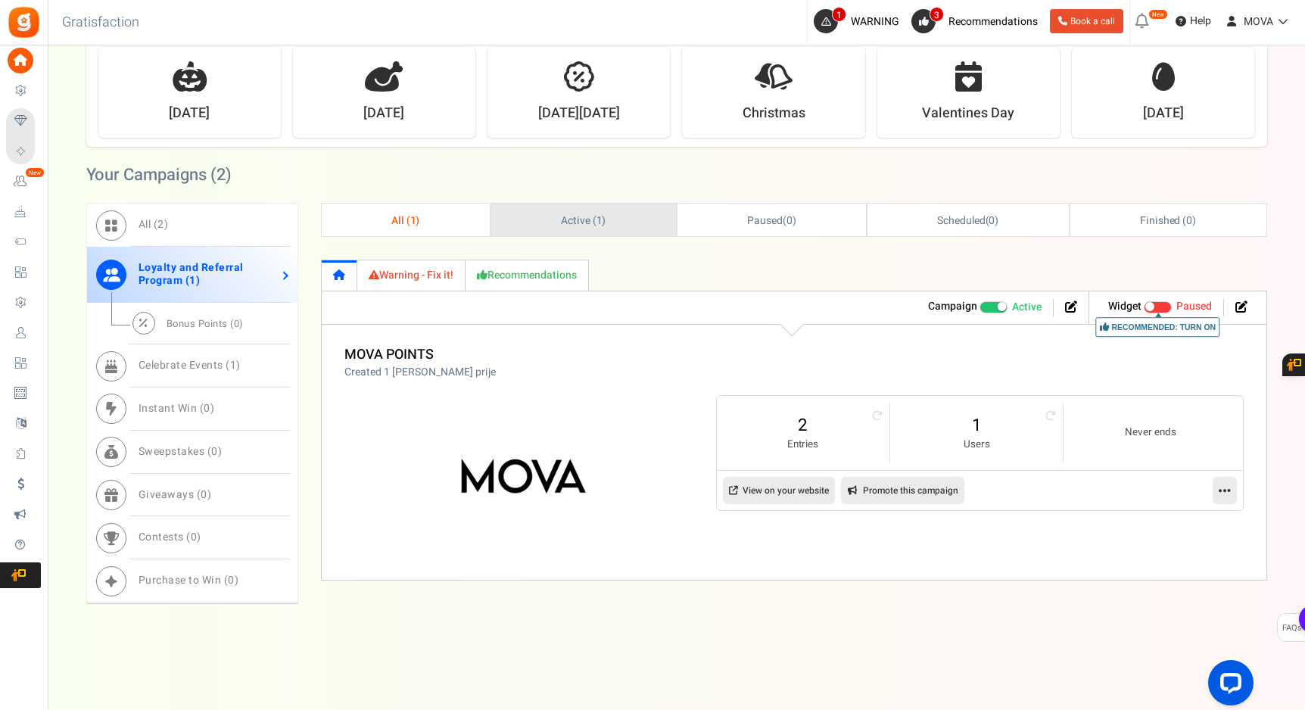
click at [599, 222] on span "1" at bounding box center [599, 221] width 6 height 16
click at [241, 325] on span "Bonus Points ( 0 )" at bounding box center [204, 323] width 77 height 14
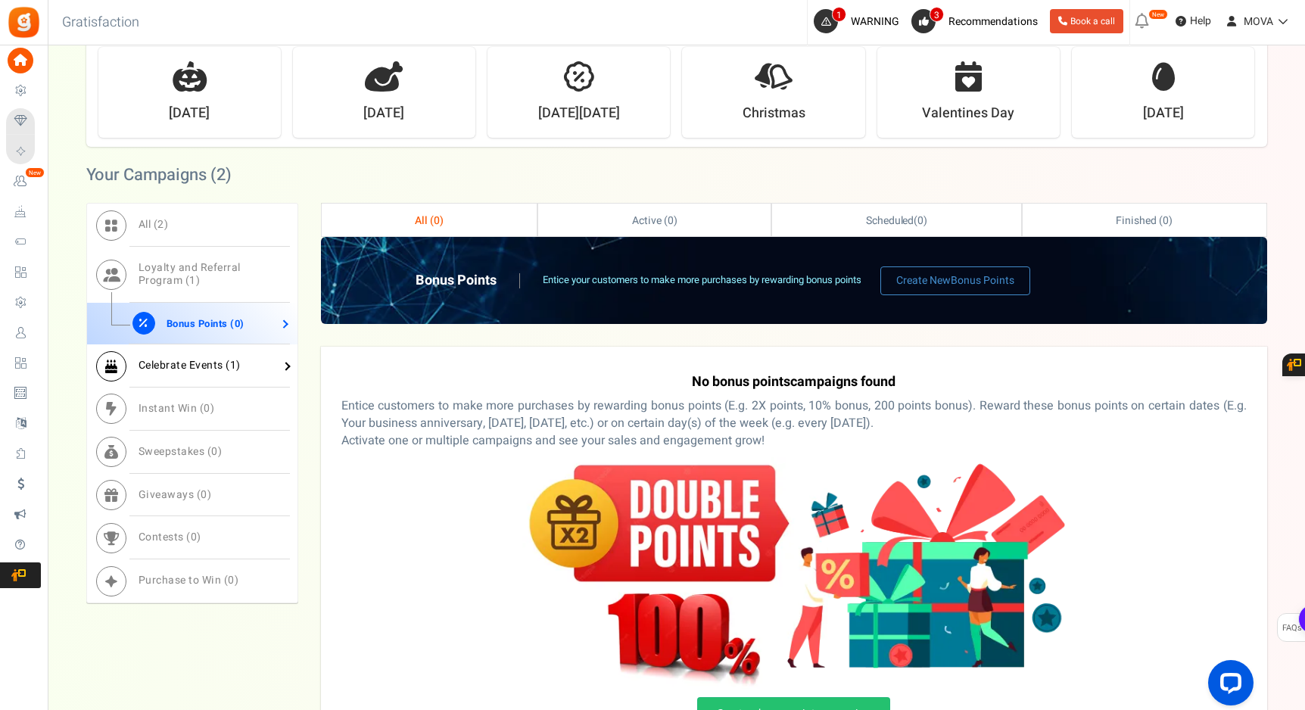
click at [161, 385] on link "Celebrate Events ( 1 )" at bounding box center [192, 365] width 210 height 43
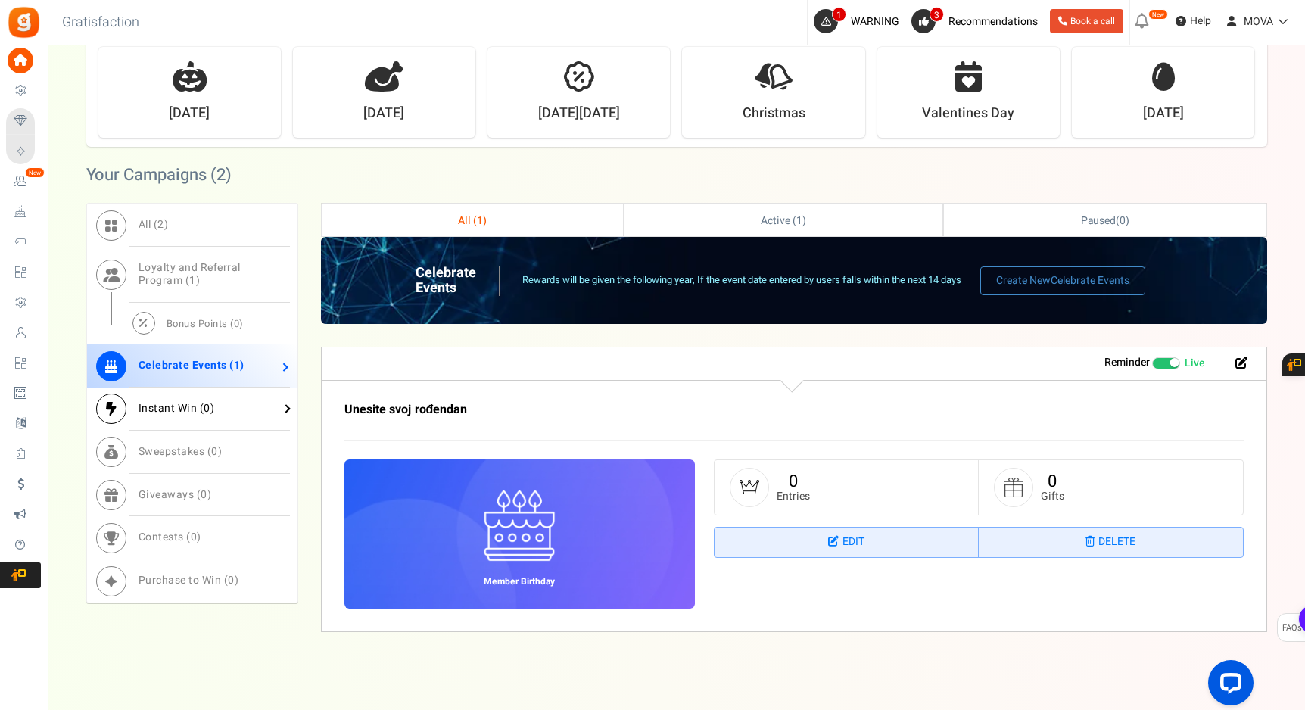
click at [185, 409] on span "Instant Win ( 0 )" at bounding box center [176, 408] width 76 height 16
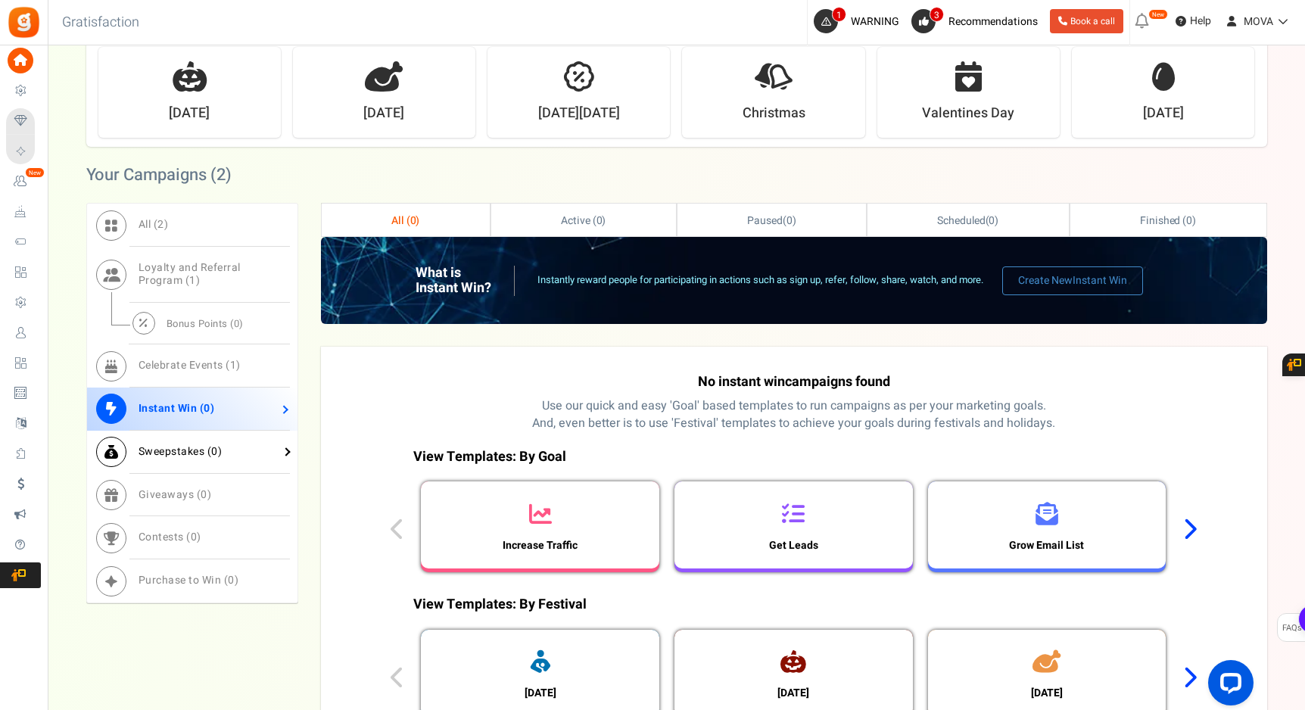
click at [199, 440] on link "Sweepstakes ( 0 )" at bounding box center [192, 452] width 210 height 43
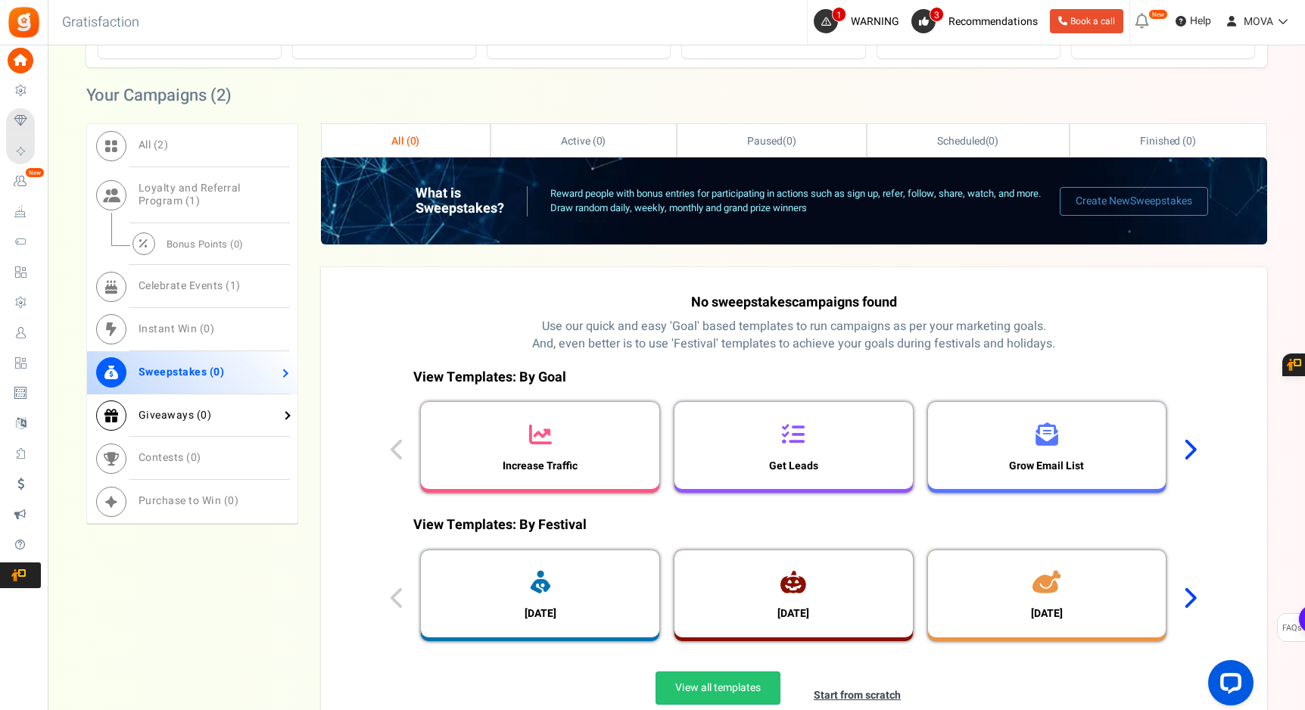
scroll to position [645, 0]
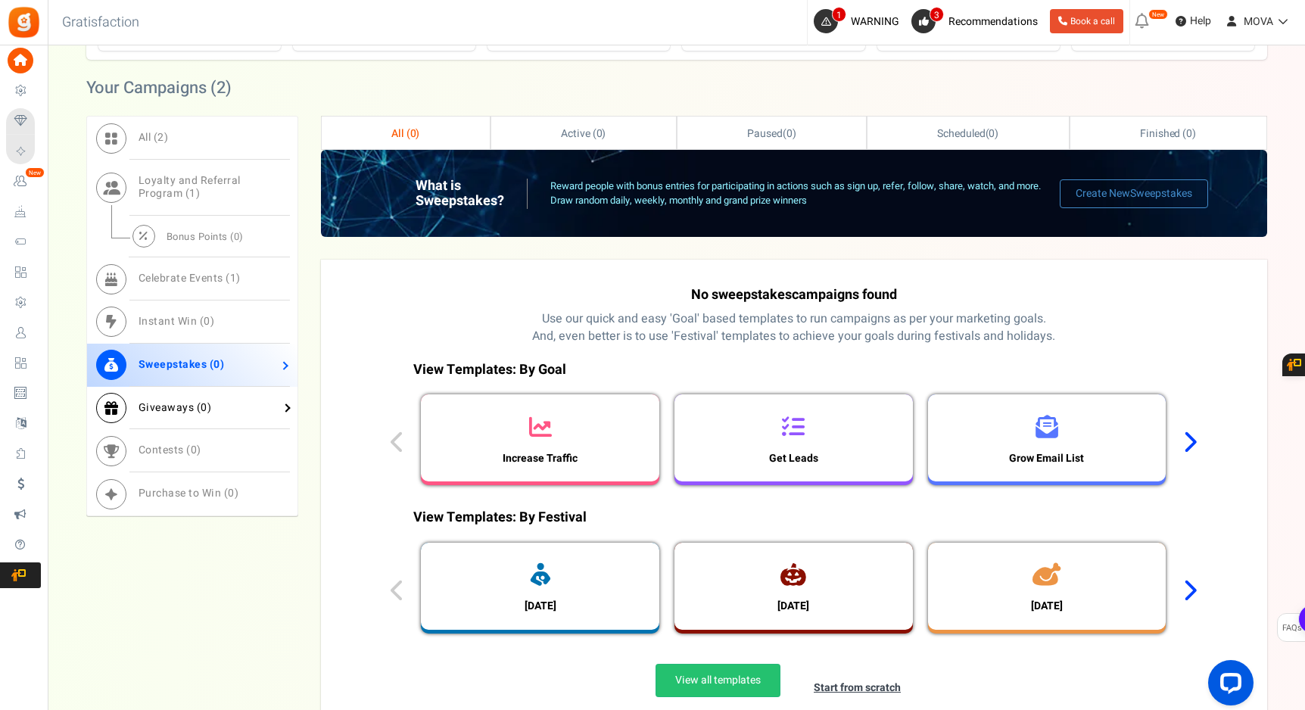
click at [197, 415] on link "Giveaways ( 0 )" at bounding box center [192, 408] width 210 height 43
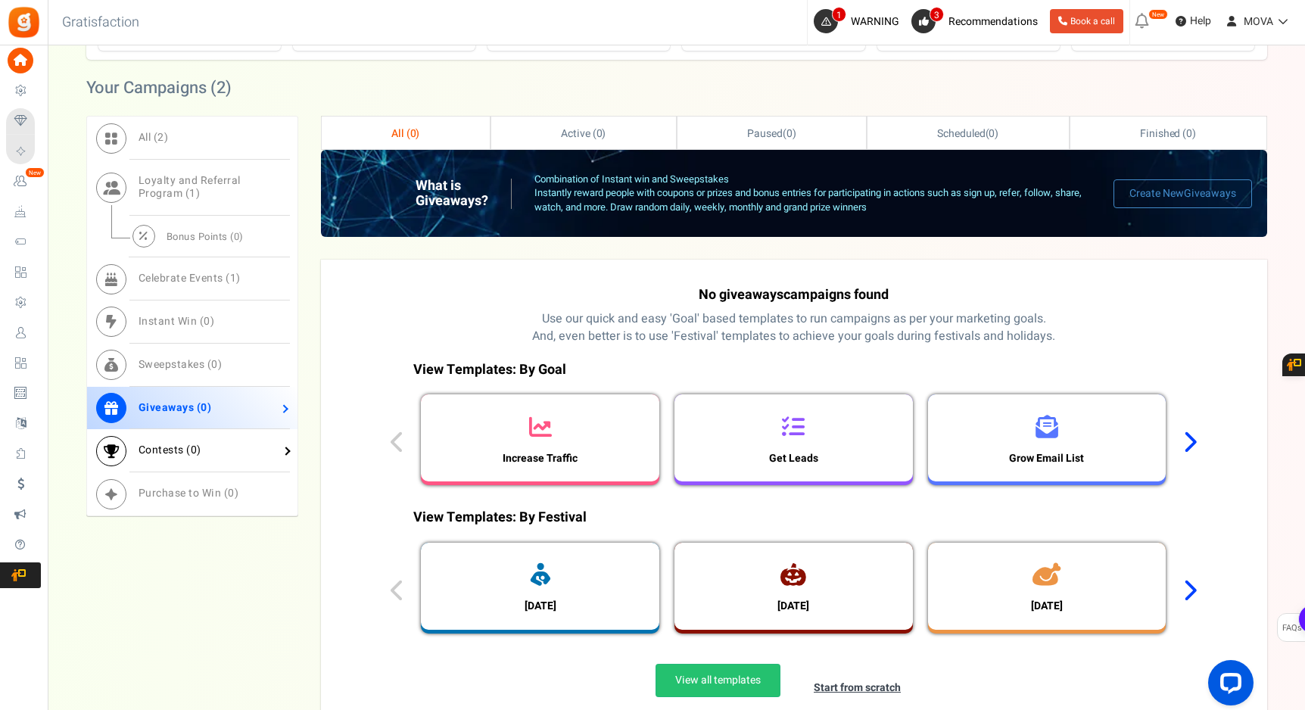
click at [197, 448] on span "Contests ( 0 )" at bounding box center [169, 450] width 63 height 16
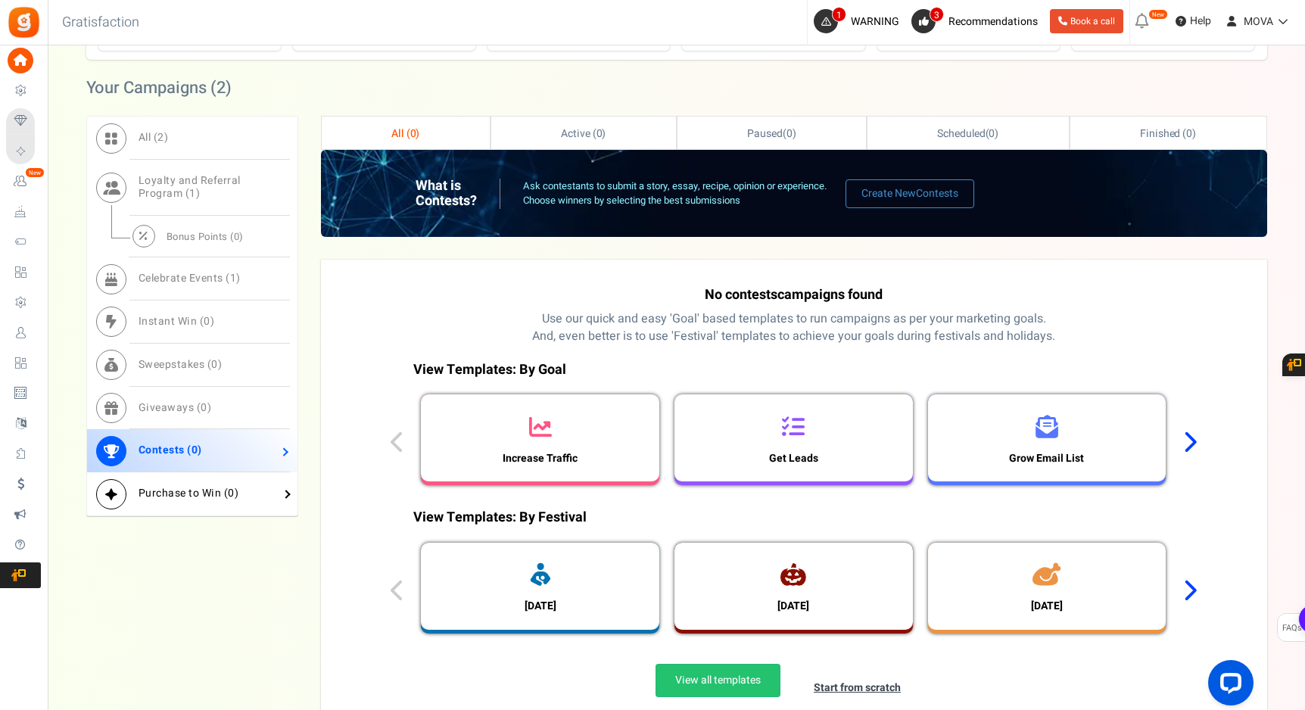
click at [201, 496] on span "Purchase to Win ( 0 )" at bounding box center [188, 493] width 101 height 16
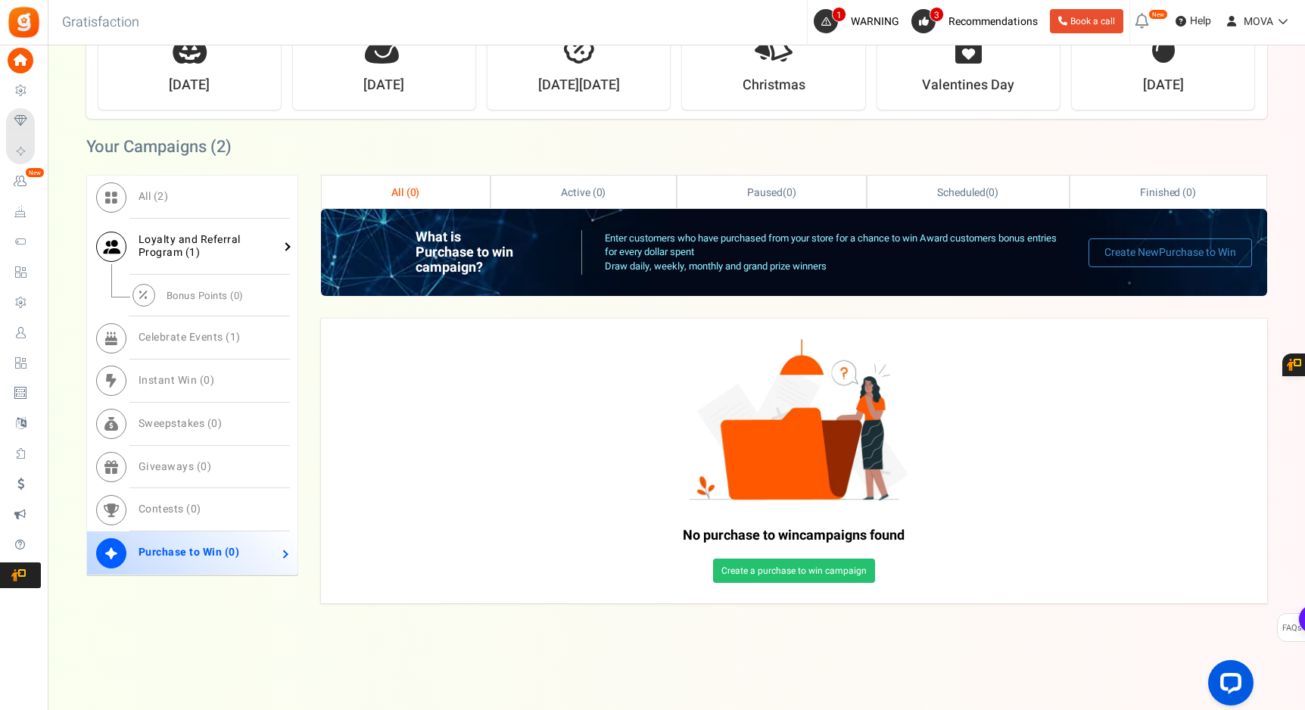
click at [181, 239] on span "Loyalty and Referral Program ( 1 )" at bounding box center [189, 246] width 102 height 29
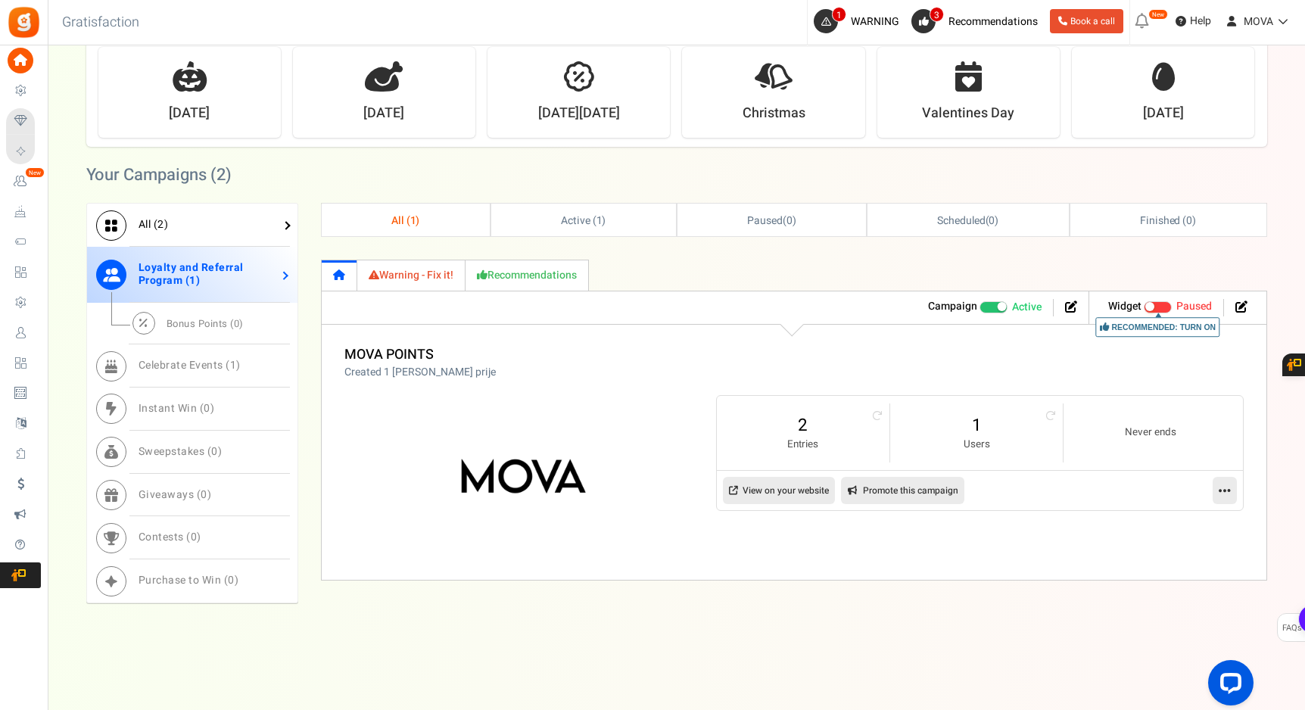
click at [181, 210] on link "All ( 2 )" at bounding box center [192, 225] width 210 height 43
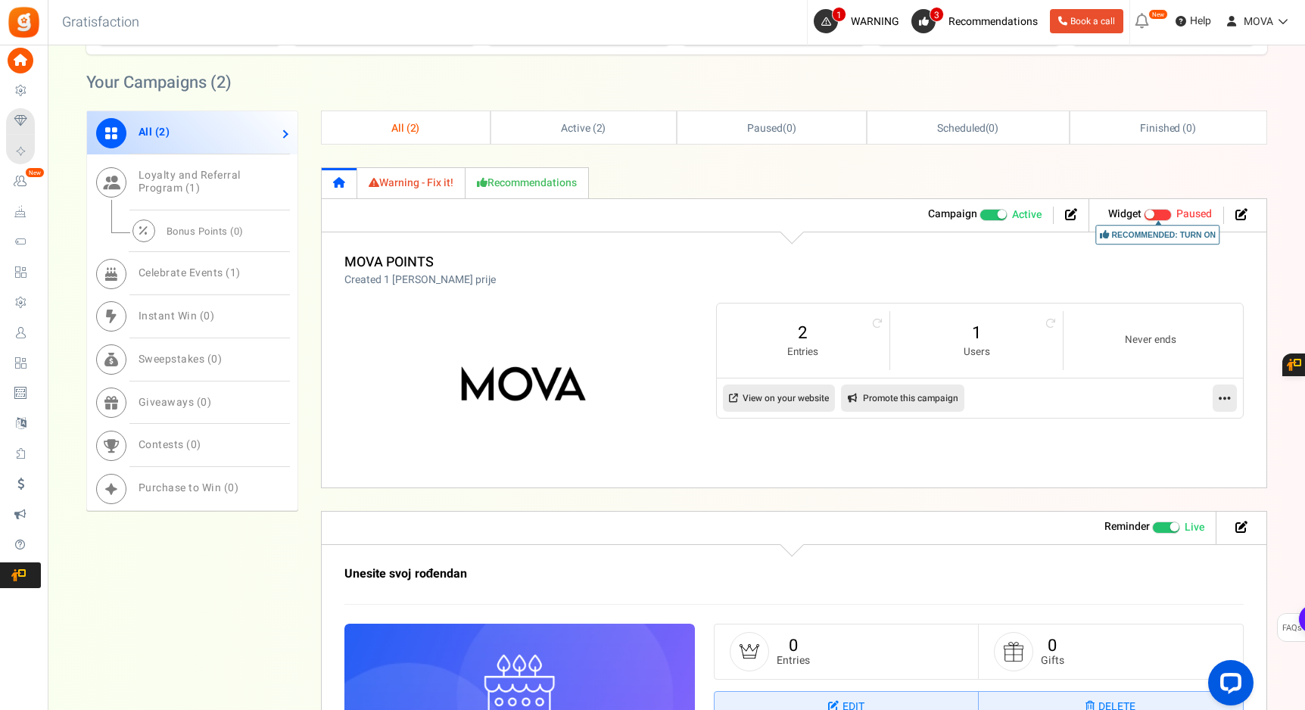
scroll to position [634, 0]
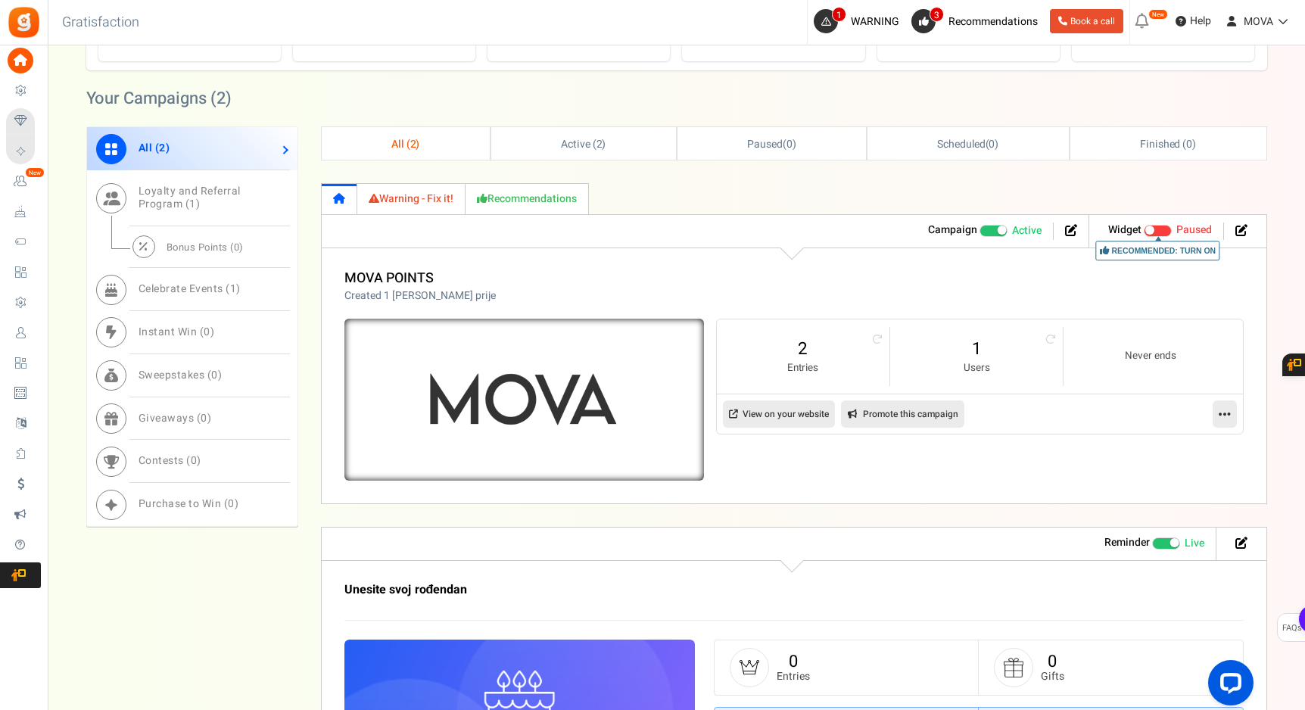
click at [521, 400] on img at bounding box center [524, 399] width 540 height 243
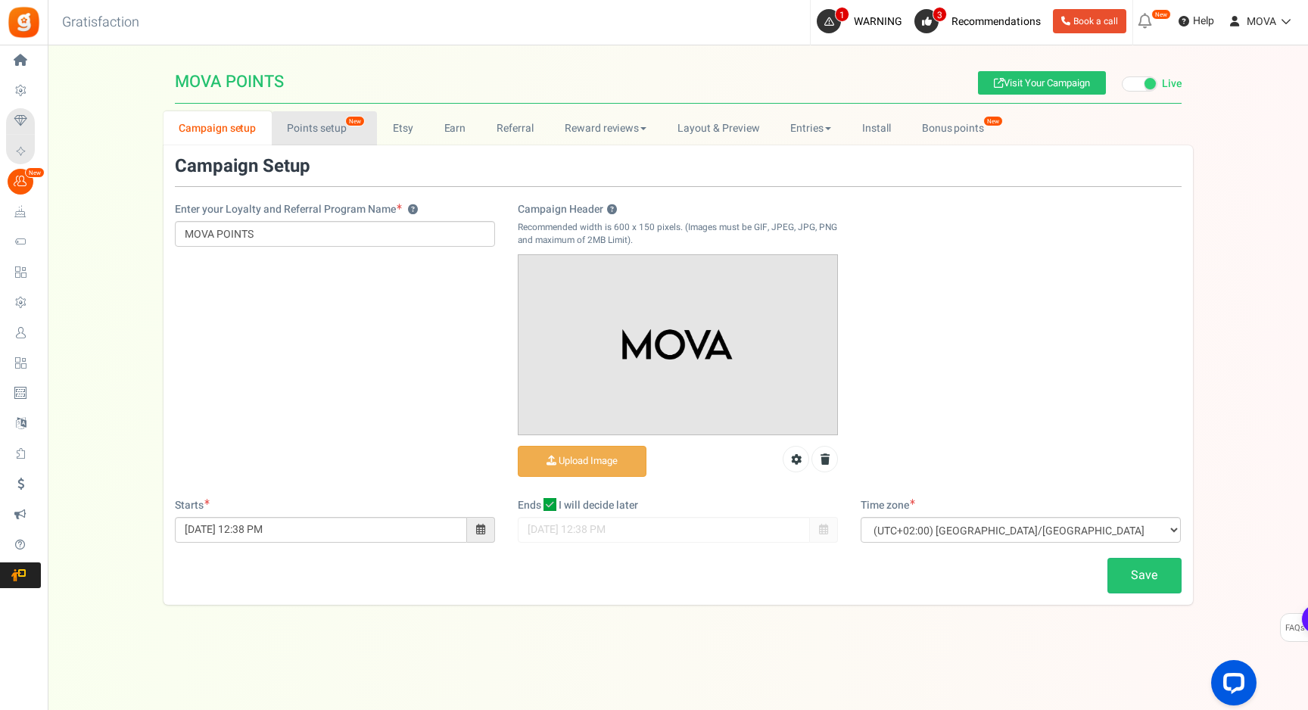
click at [327, 129] on link "Points setup New" at bounding box center [324, 128] width 105 height 34
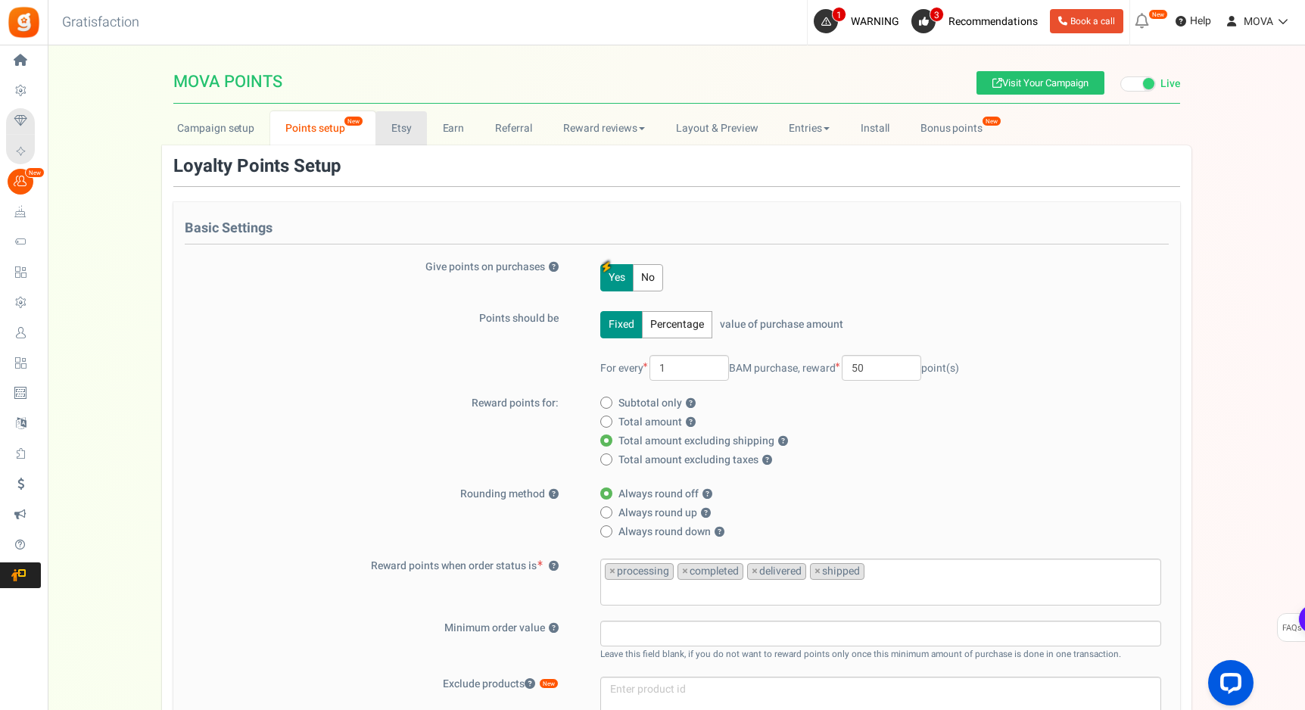
click at [404, 129] on link "Etsy" at bounding box center [400, 128] width 51 height 34
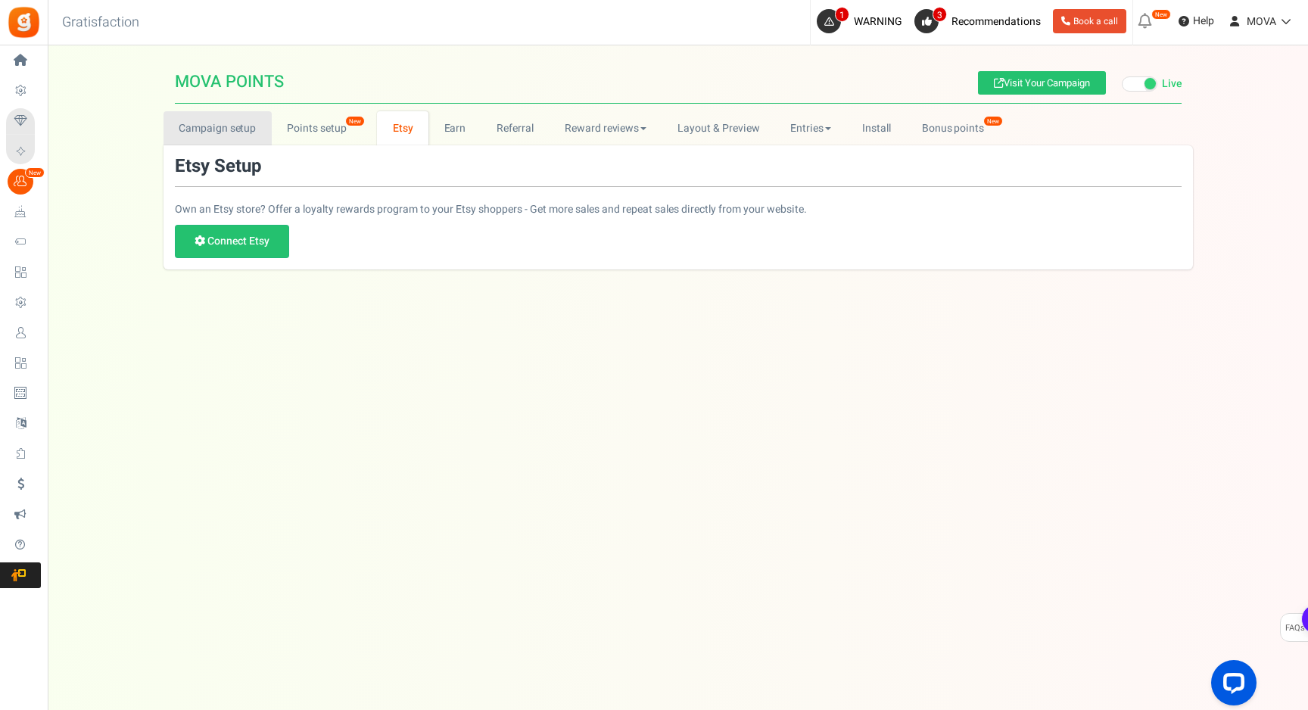
click at [224, 140] on link "Campaign setup" at bounding box center [217, 128] width 108 height 34
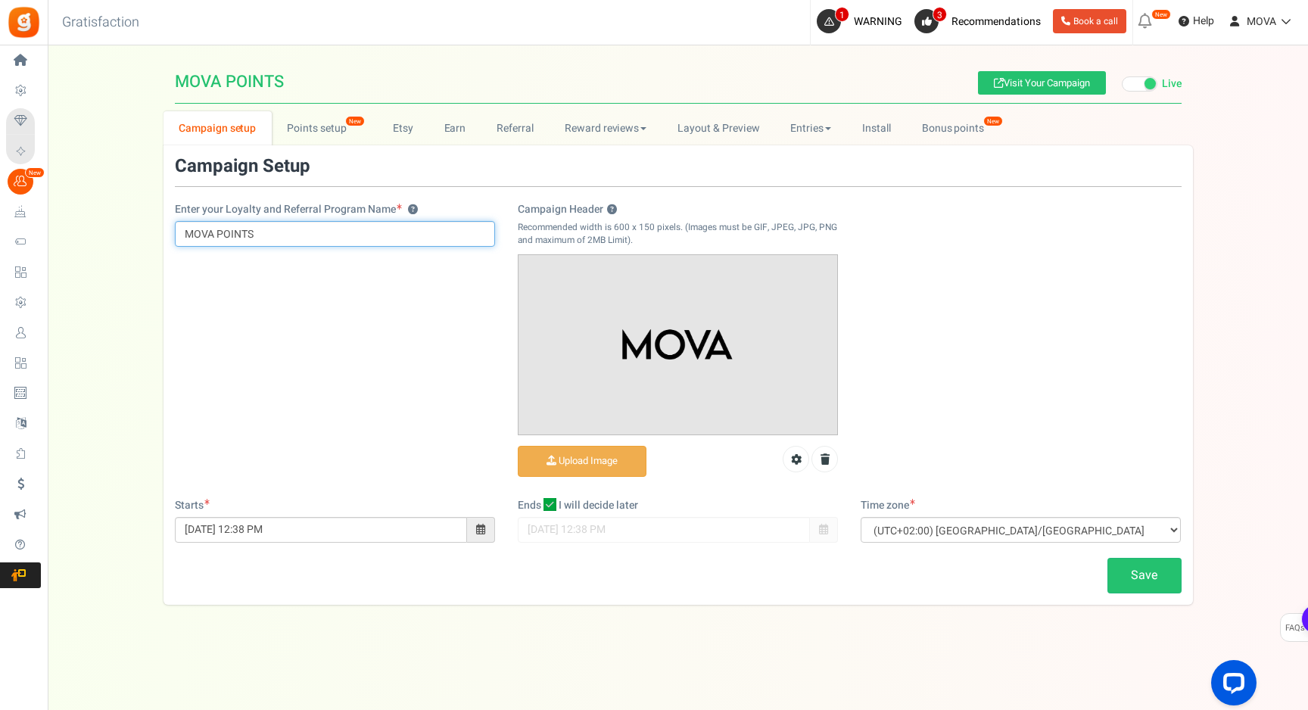
click at [308, 238] on input "MOVA POINTS" at bounding box center [335, 234] width 320 height 26
click at [725, 131] on link "Layout & Preview" at bounding box center [718, 128] width 113 height 34
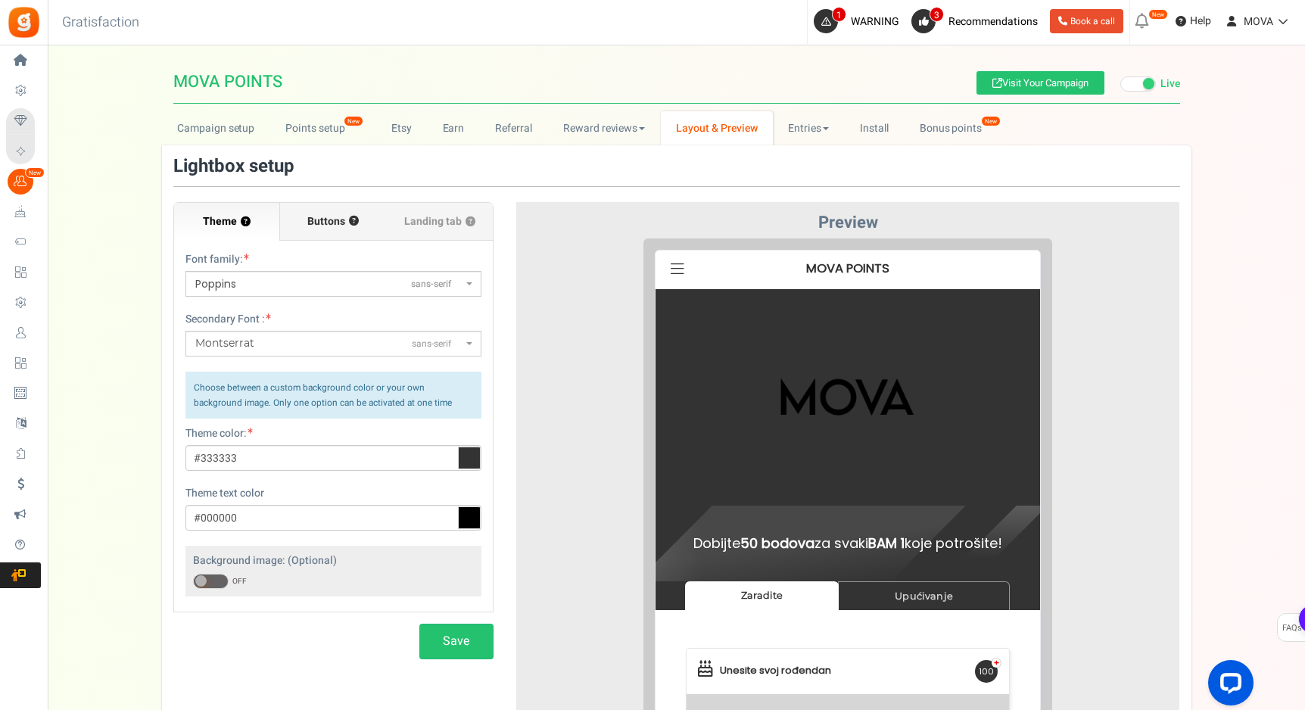
click at [336, 223] on span "Buttons" at bounding box center [326, 221] width 38 height 15
click at [0, 0] on input "Buttons ?" at bounding box center [0, 0] width 0 height 0
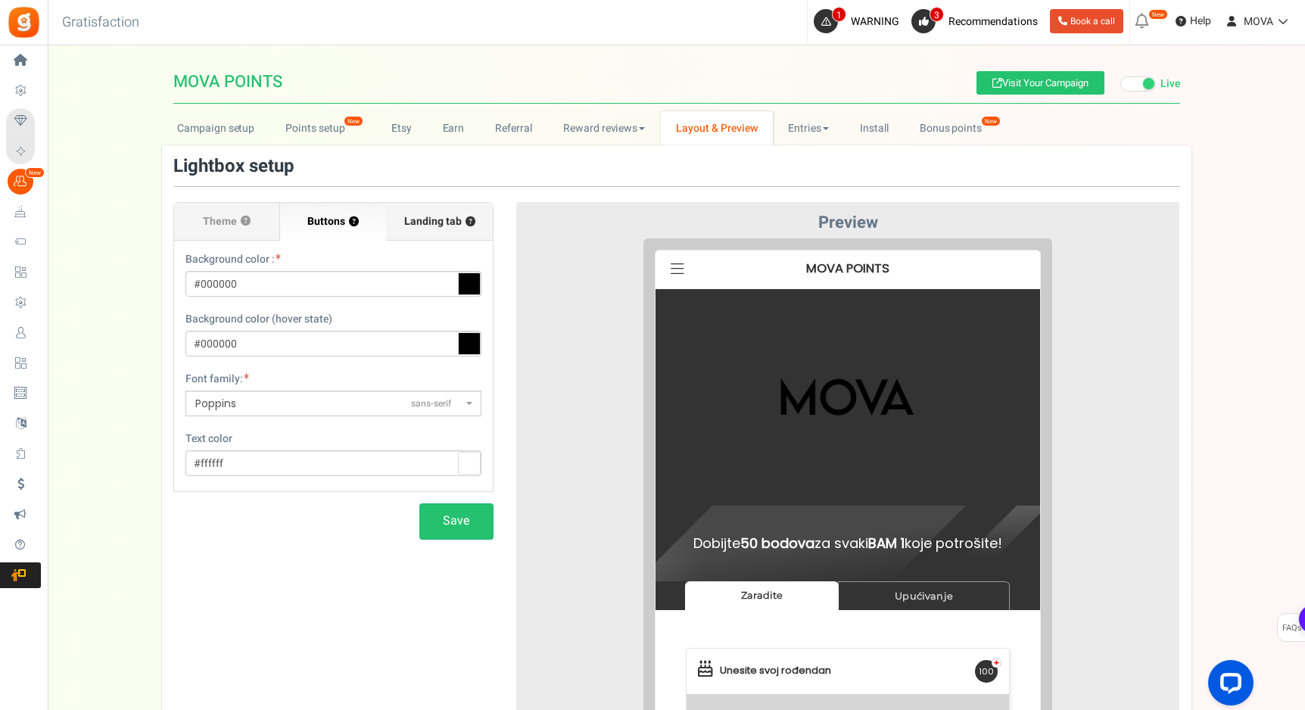
click at [418, 224] on span "Landing tab ?" at bounding box center [439, 221] width 71 height 15
click at [0, 0] on input "Landing tab ?" at bounding box center [0, 0] width 0 height 0
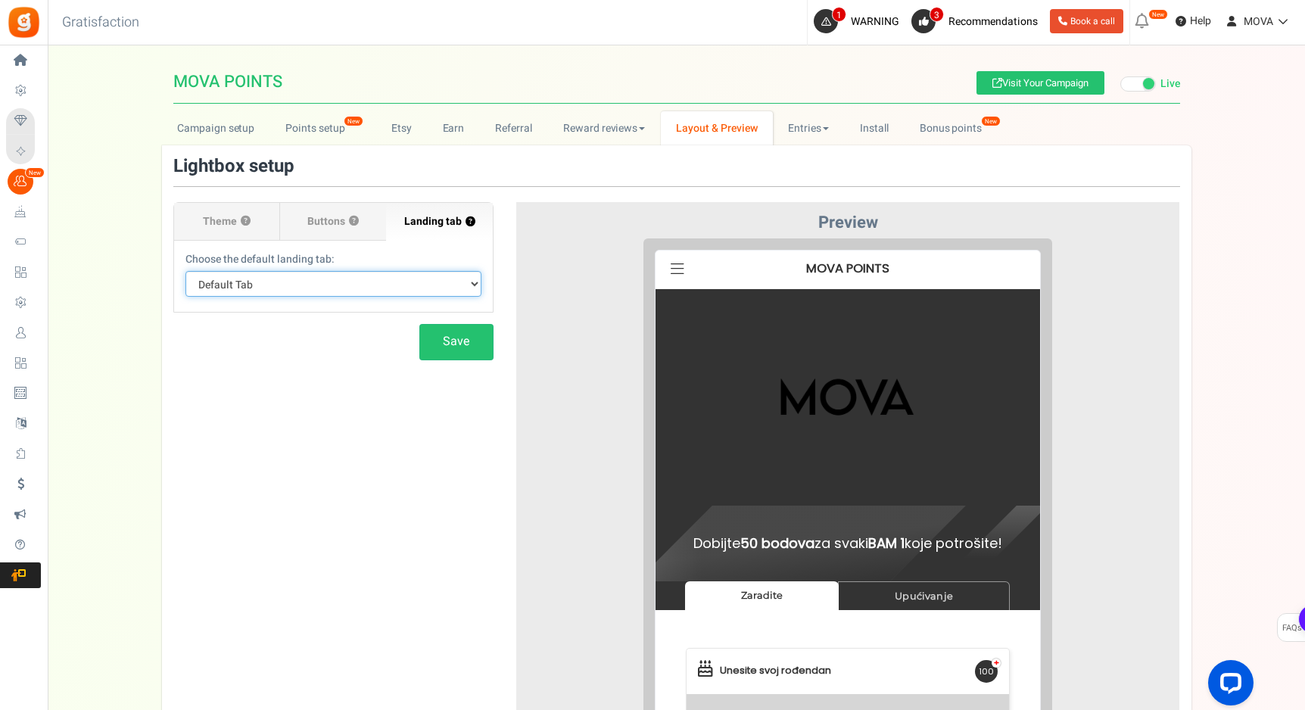
click at [311, 295] on select "Default Tab Zaradite Upućivanje" at bounding box center [333, 284] width 296 height 26
click at [351, 231] on label "Buttons ?" at bounding box center [333, 222] width 106 height 38
click at [0, 0] on input "Buttons ?" at bounding box center [0, 0] width 0 height 0
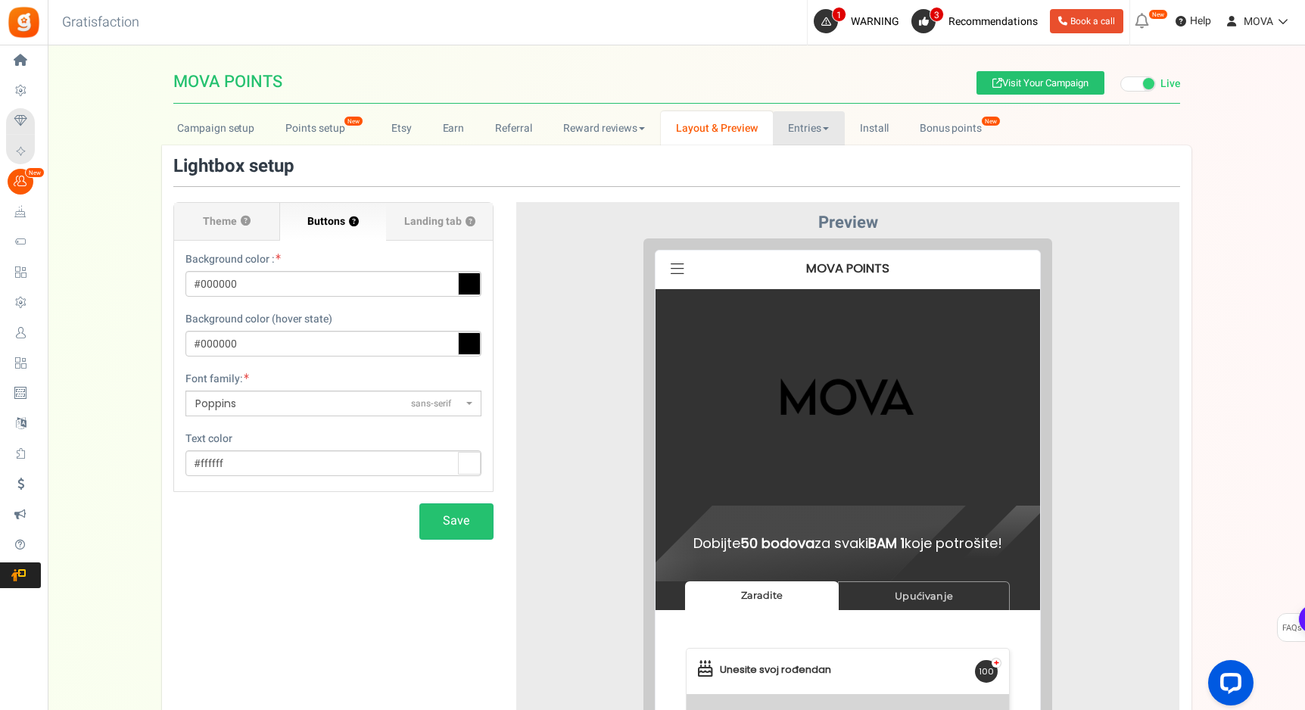
click at [817, 123] on link "Entries" at bounding box center [809, 128] width 72 height 34
click at [636, 132] on link "Reward reviews" at bounding box center [603, 128] width 113 height 34
click at [496, 128] on link "Referral" at bounding box center [514, 128] width 68 height 34
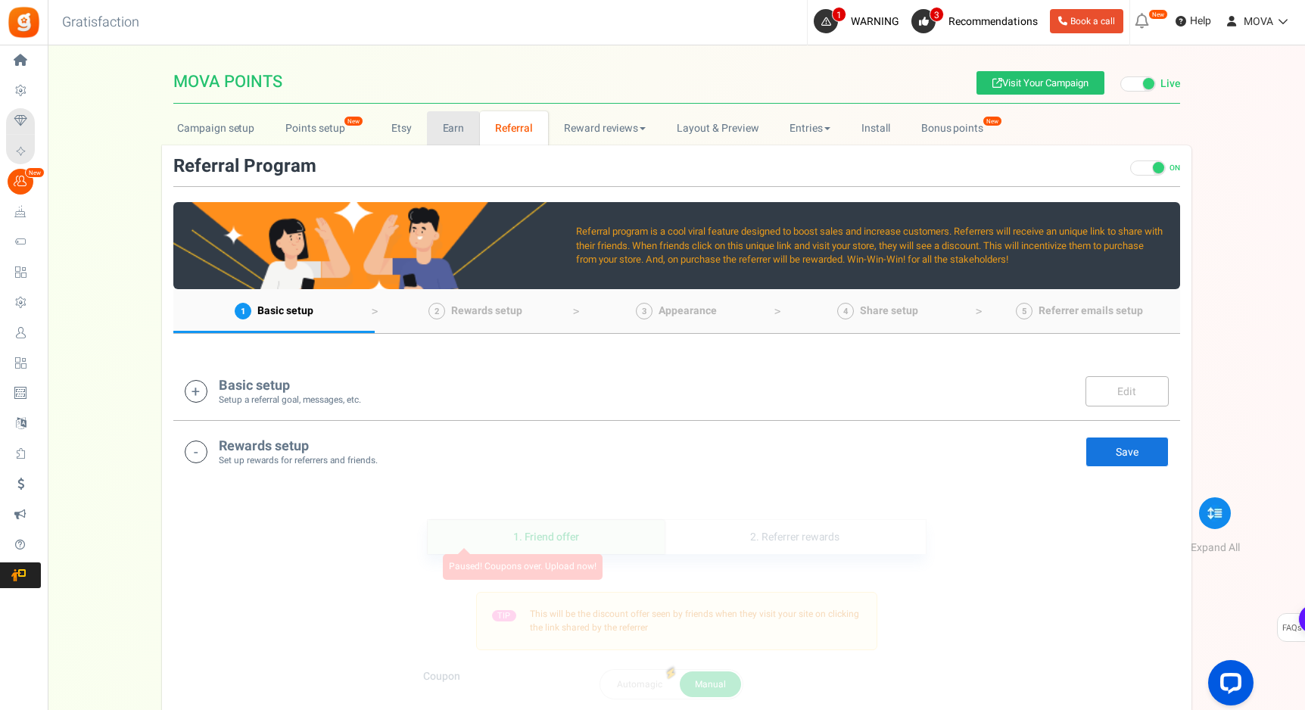
click at [444, 132] on link "Earn" at bounding box center [453, 128] width 53 height 34
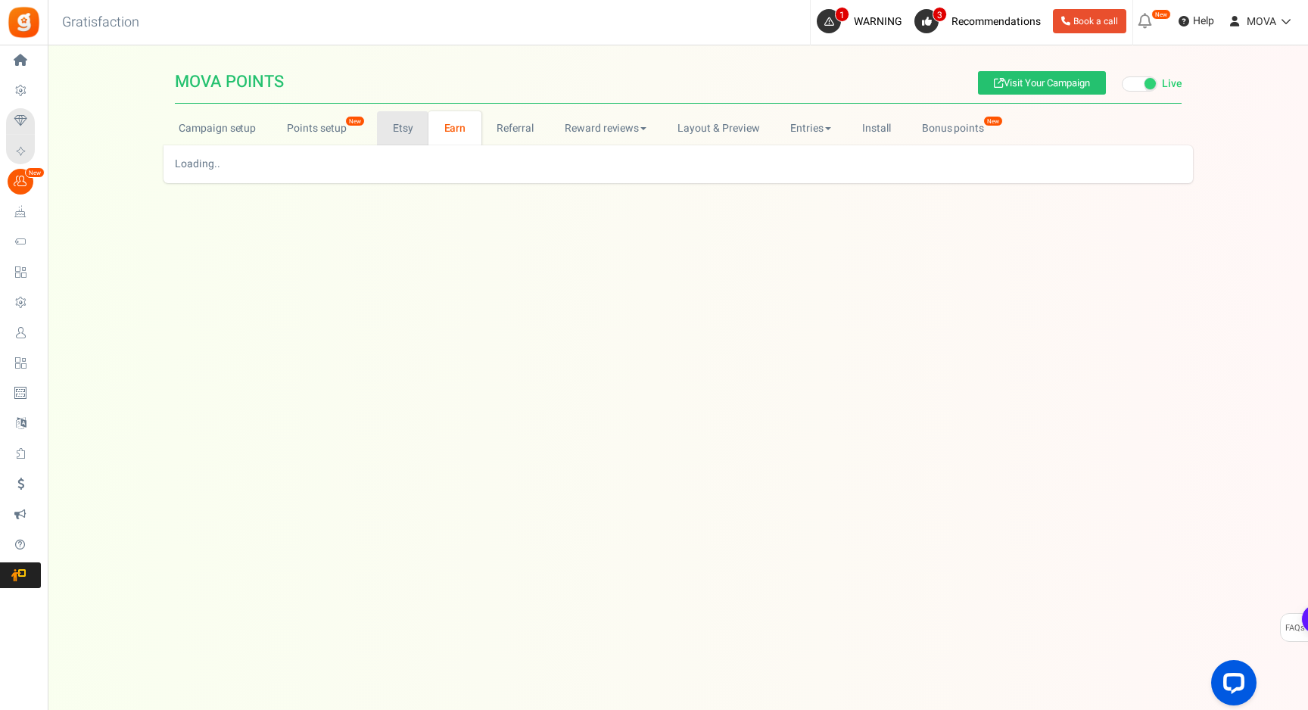
click at [414, 132] on link "Etsy" at bounding box center [402, 128] width 51 height 34
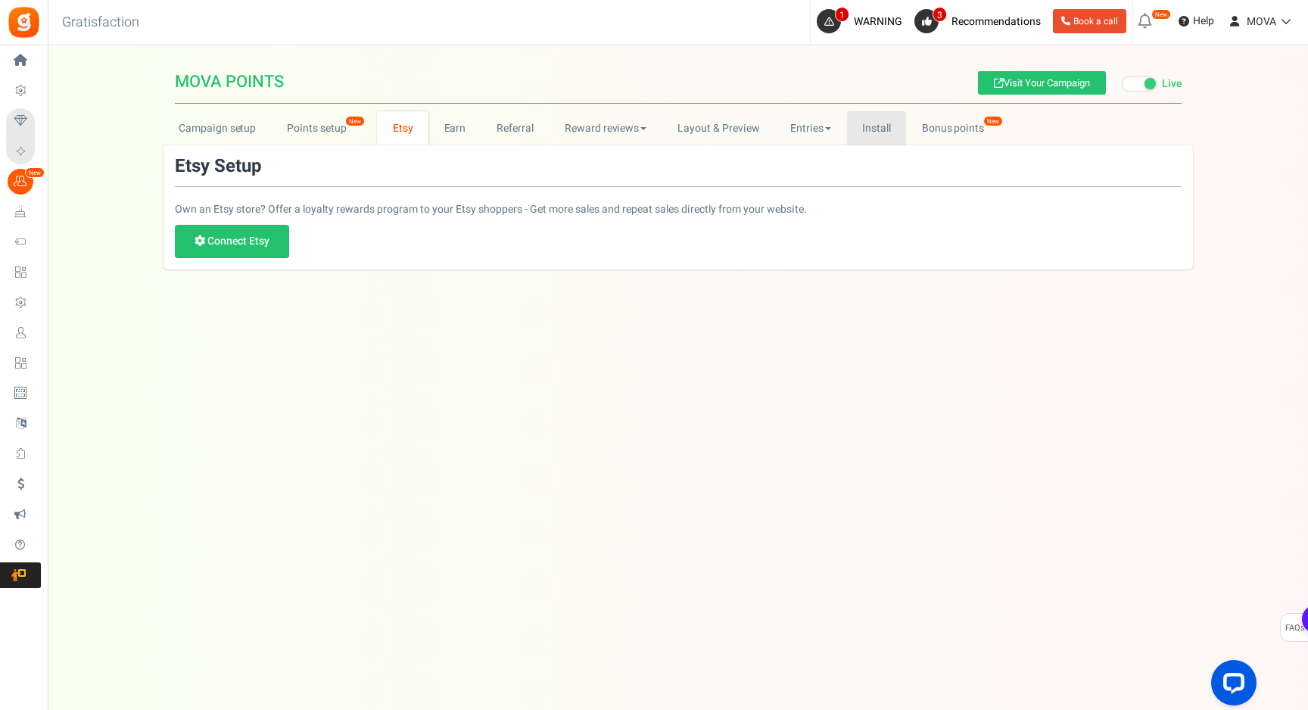
click at [861, 117] on link "Install" at bounding box center [877, 128] width 60 height 34
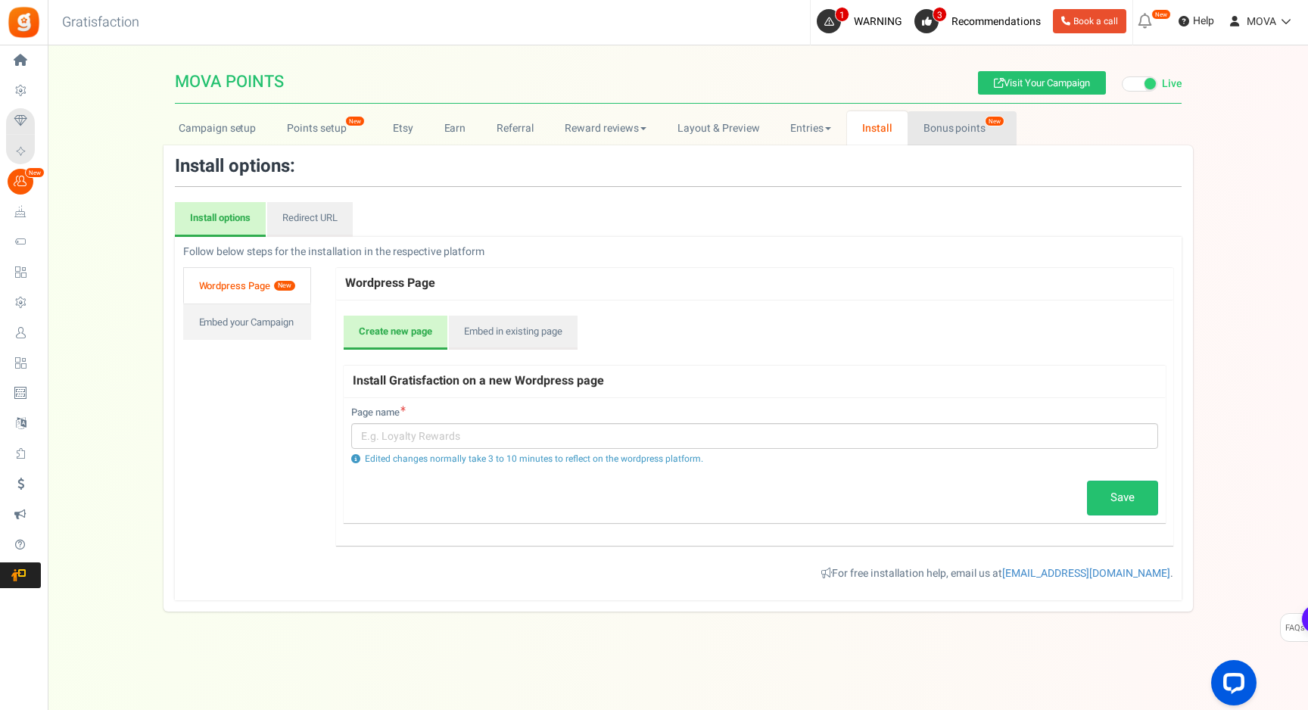
click at [952, 120] on link "Bonus points New" at bounding box center [961, 128] width 108 height 34
